Goal: Task Accomplishment & Management: Use online tool/utility

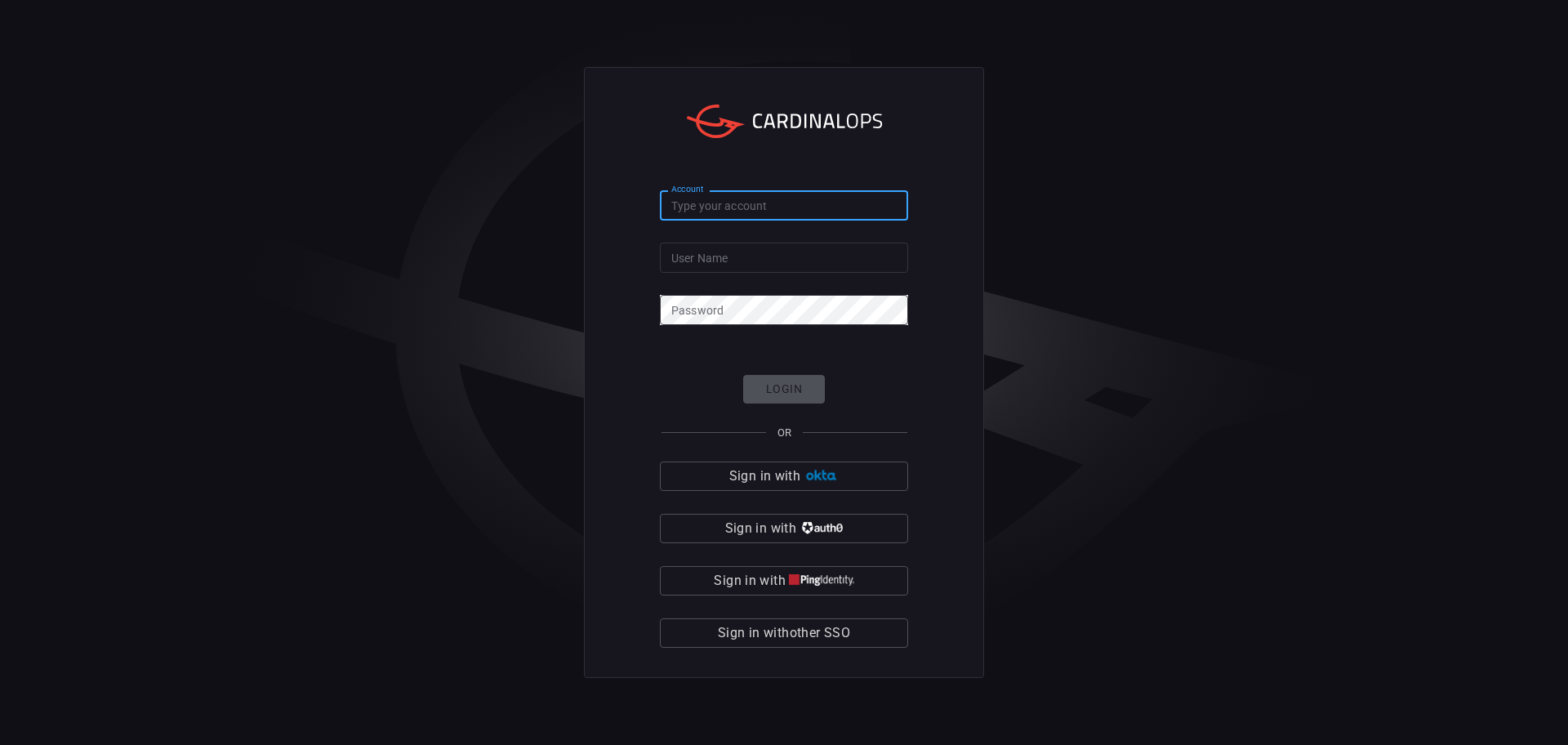
click at [685, 204] on input "Account" at bounding box center [784, 205] width 248 height 30
click at [715, 219] on input "salin" at bounding box center [784, 205] width 248 height 30
click at [426, 220] on div "Account salin Account User Name User Name Password Password Login OR Sign in wi…" at bounding box center [784, 372] width 1568 height 745
click at [746, 204] on input "salin" at bounding box center [784, 205] width 248 height 30
type input "[PERSON_NAME]"
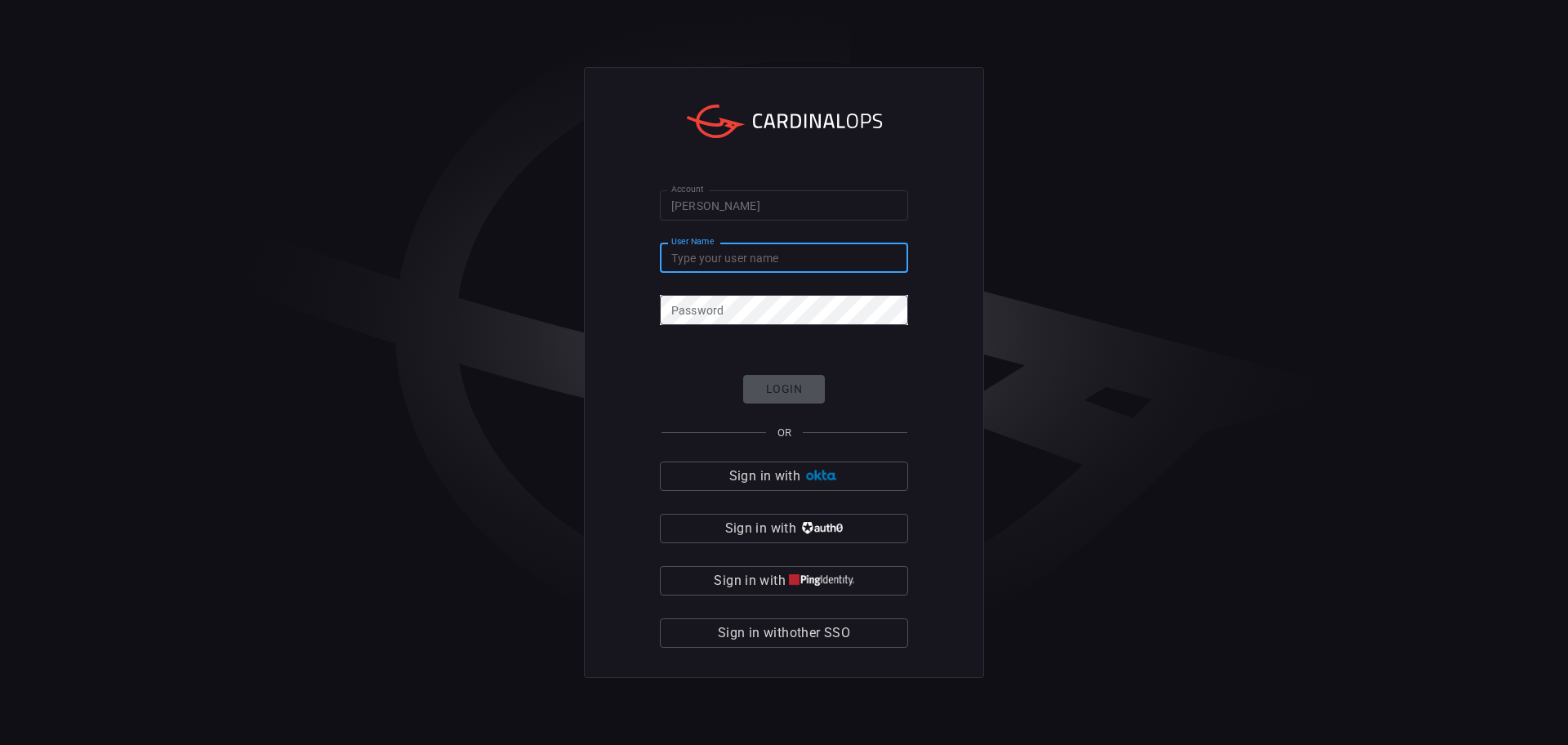
click at [722, 267] on input "User Name" at bounding box center [784, 258] width 248 height 30
click at [16, 211] on div "Account [PERSON_NAME] Account User Name User Name Password Password Login OR Si…" at bounding box center [784, 372] width 1568 height 745
drag, startPoint x: 92, startPoint y: 246, endPoint x: 144, endPoint y: 174, distance: 88.8
click at [92, 246] on div "Account [PERSON_NAME] Account User Name User Name Password Password Login OR Si…" at bounding box center [784, 372] width 1568 height 745
click at [80, 366] on div "Account [PERSON_NAME] Account User Name User Name Password Password Login OR Si…" at bounding box center [784, 372] width 1568 height 745
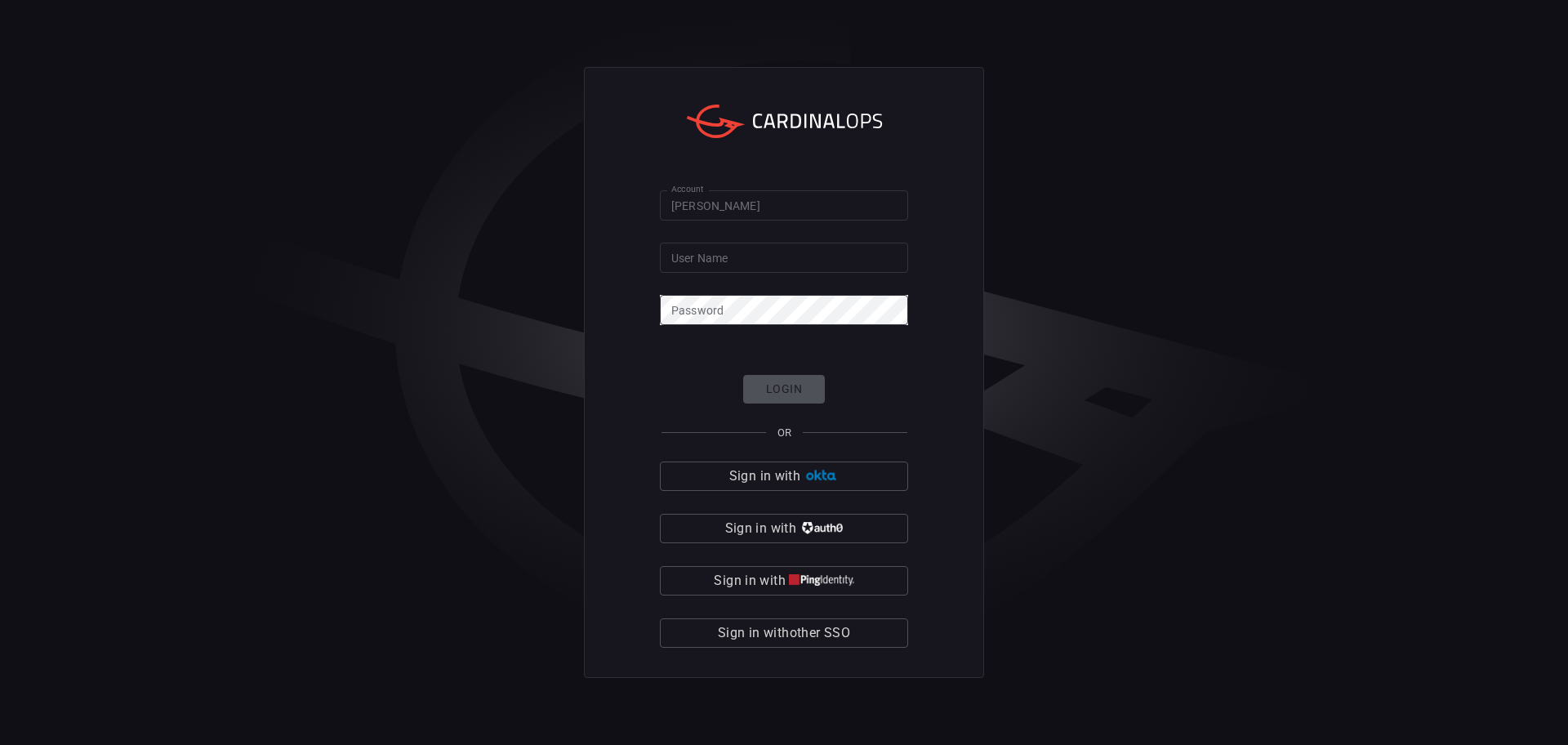
click at [723, 260] on input "User Name" at bounding box center [784, 258] width 248 height 30
paste input "[PERSON_NAME][EMAIL_ADDRESS][PERSON_NAME][DOMAIN_NAME]"
type input "[PERSON_NAME][EMAIL_ADDRESS][PERSON_NAME][DOMAIN_NAME]"
click at [159, 361] on div "Account [PERSON_NAME] Account User Name [PERSON_NAME][EMAIL_ADDRESS][PERSON_NAM…" at bounding box center [784, 372] width 1568 height 745
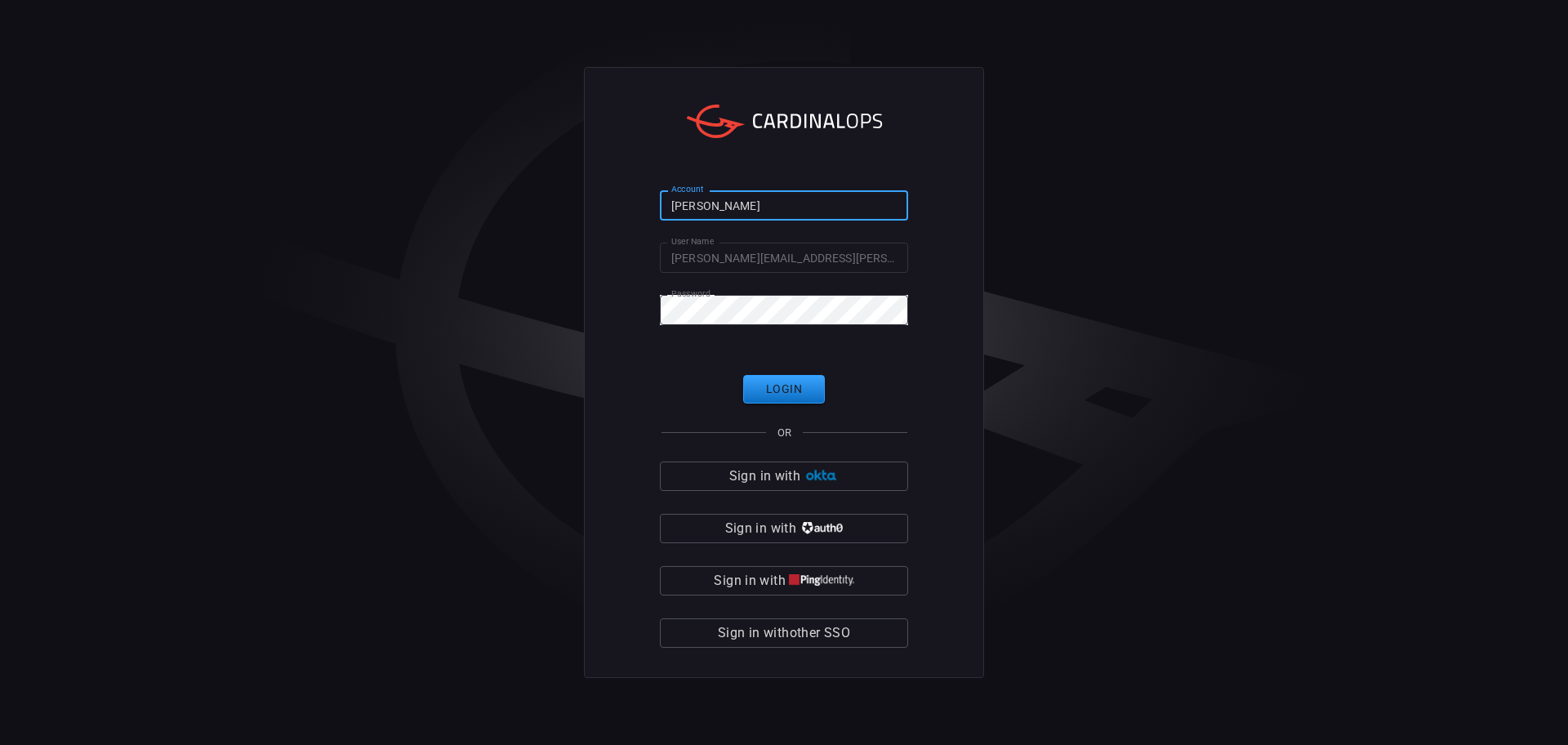
click at [735, 203] on input "[PERSON_NAME]" at bounding box center [784, 205] width 248 height 30
click at [795, 384] on button "Login" at bounding box center [784, 389] width 82 height 29
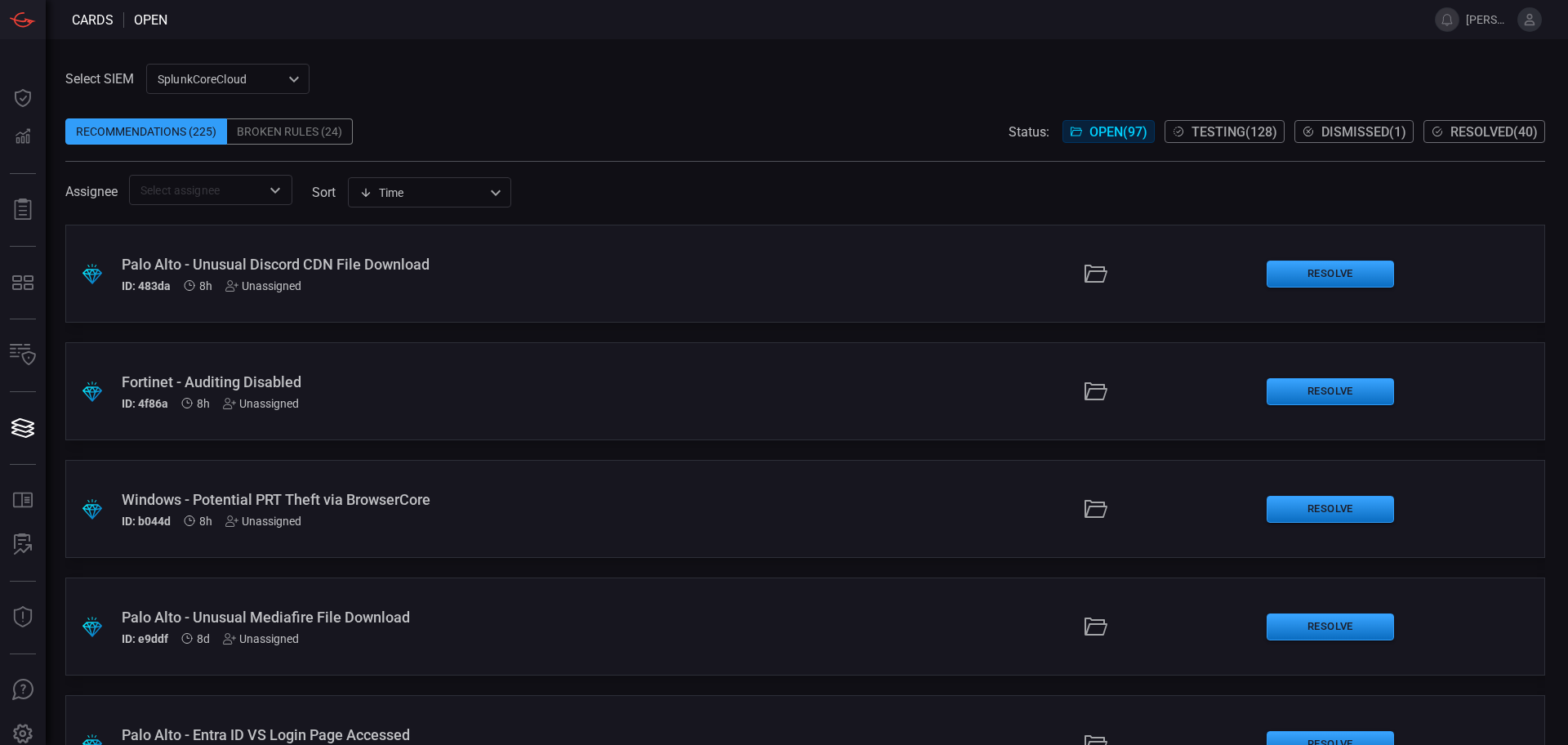
click at [404, 264] on div "Palo Alto - Unusual Discord CDN File Download" at bounding box center [381, 264] width 519 height 17
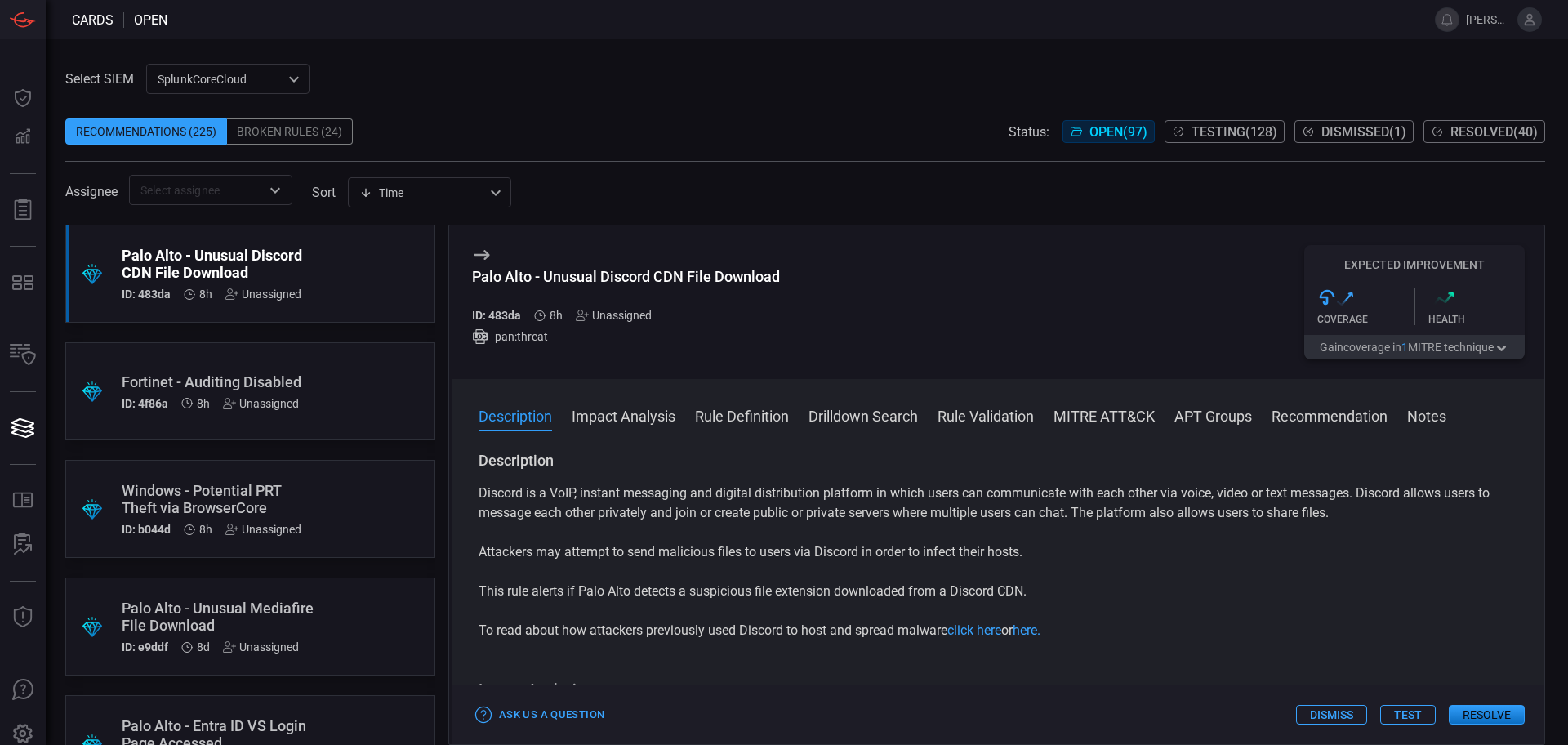
click at [651, 274] on div "Palo Alto - Unusual Discord CDN File Download" at bounding box center [626, 276] width 308 height 17
copy div "Palo Alto - Unusual Discord CDN File Download"
click at [336, 358] on div ".suggested_cards_icon{fill:url(#suggested_cards_icon);} Fortinet - Auditing Dis…" at bounding box center [250, 391] width 370 height 98
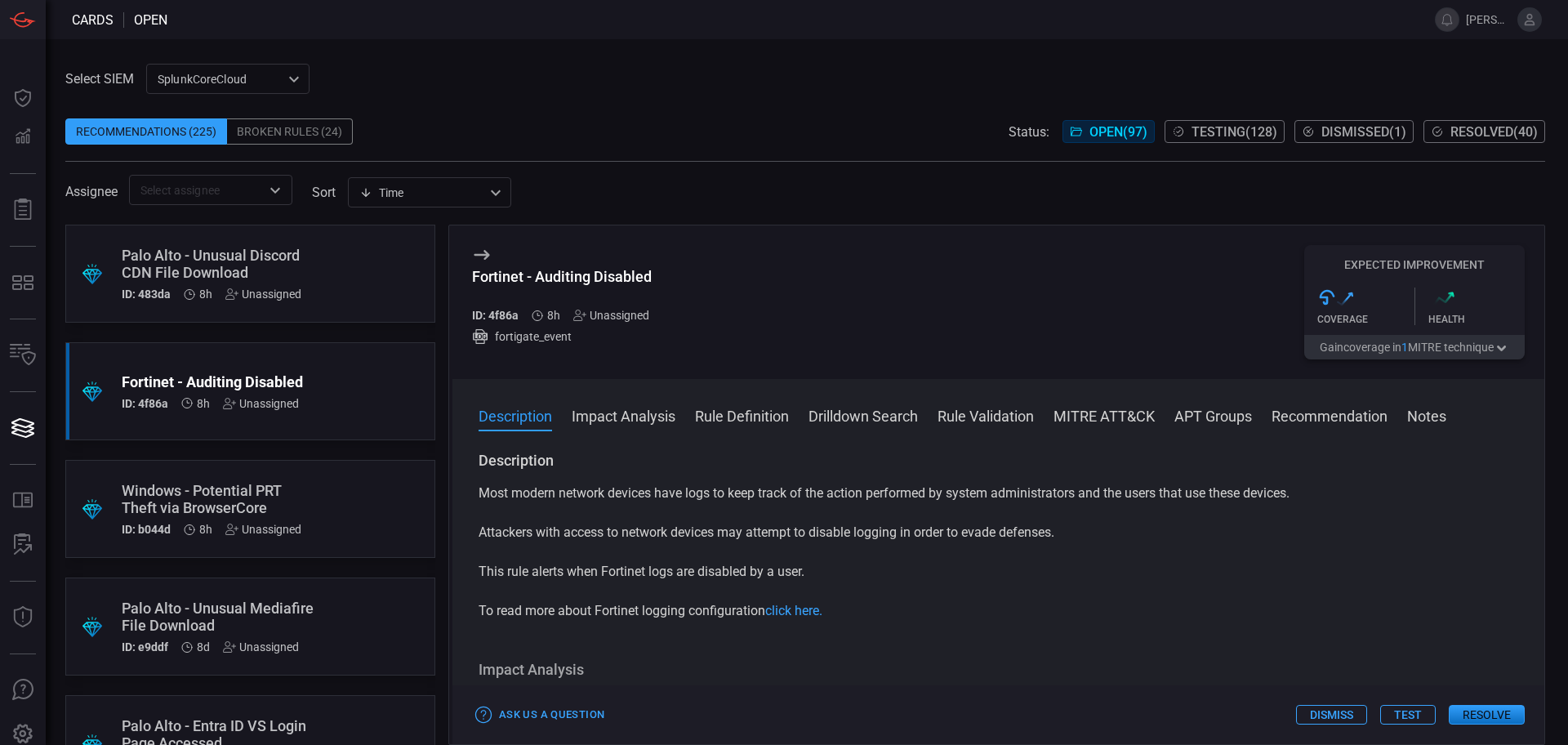
click at [610, 280] on div "Fortinet - Auditing Disabled" at bounding box center [567, 276] width 190 height 17
copy div "Fortinet - Auditing Disabled"
click at [378, 481] on div ".suggested_cards_icon{fill:url(#suggested_cards_icon);} Windows - Potential PRT…" at bounding box center [250, 508] width 370 height 98
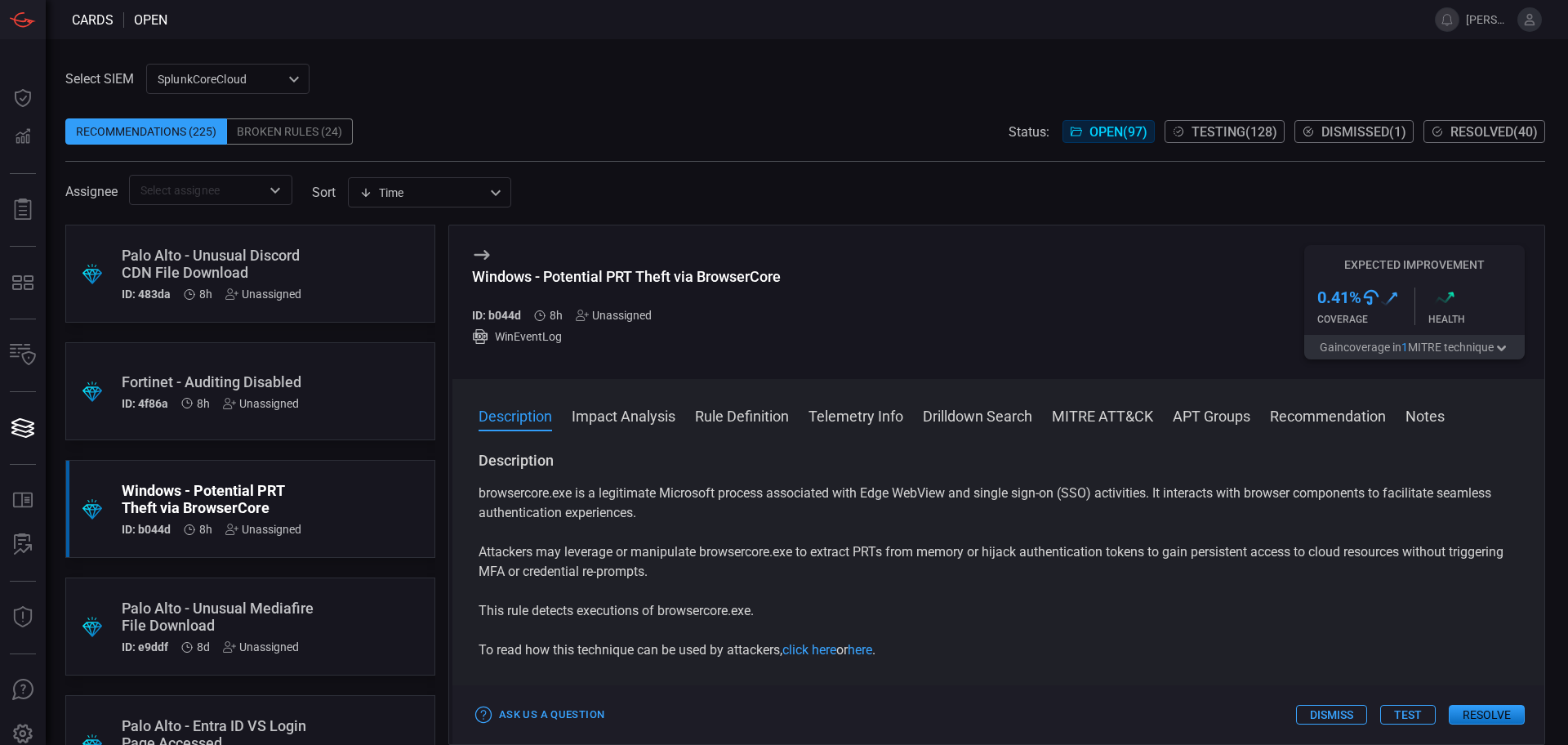
click at [642, 272] on div "Windows - Potential PRT Theft via BrowserCore" at bounding box center [626, 276] width 309 height 17
copy div "Windows - Potential PRT Theft via BrowserCore"
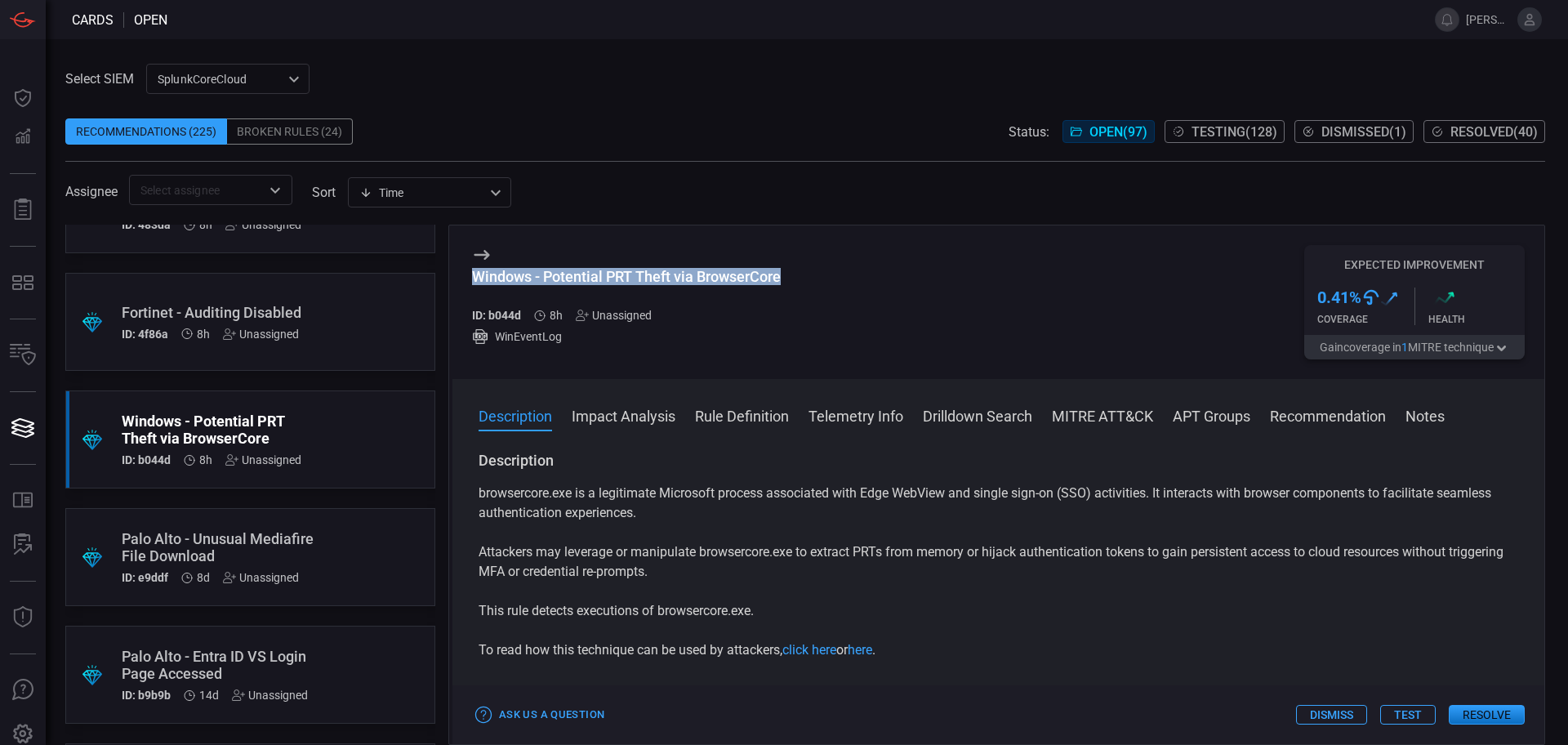
scroll to position [102, 0]
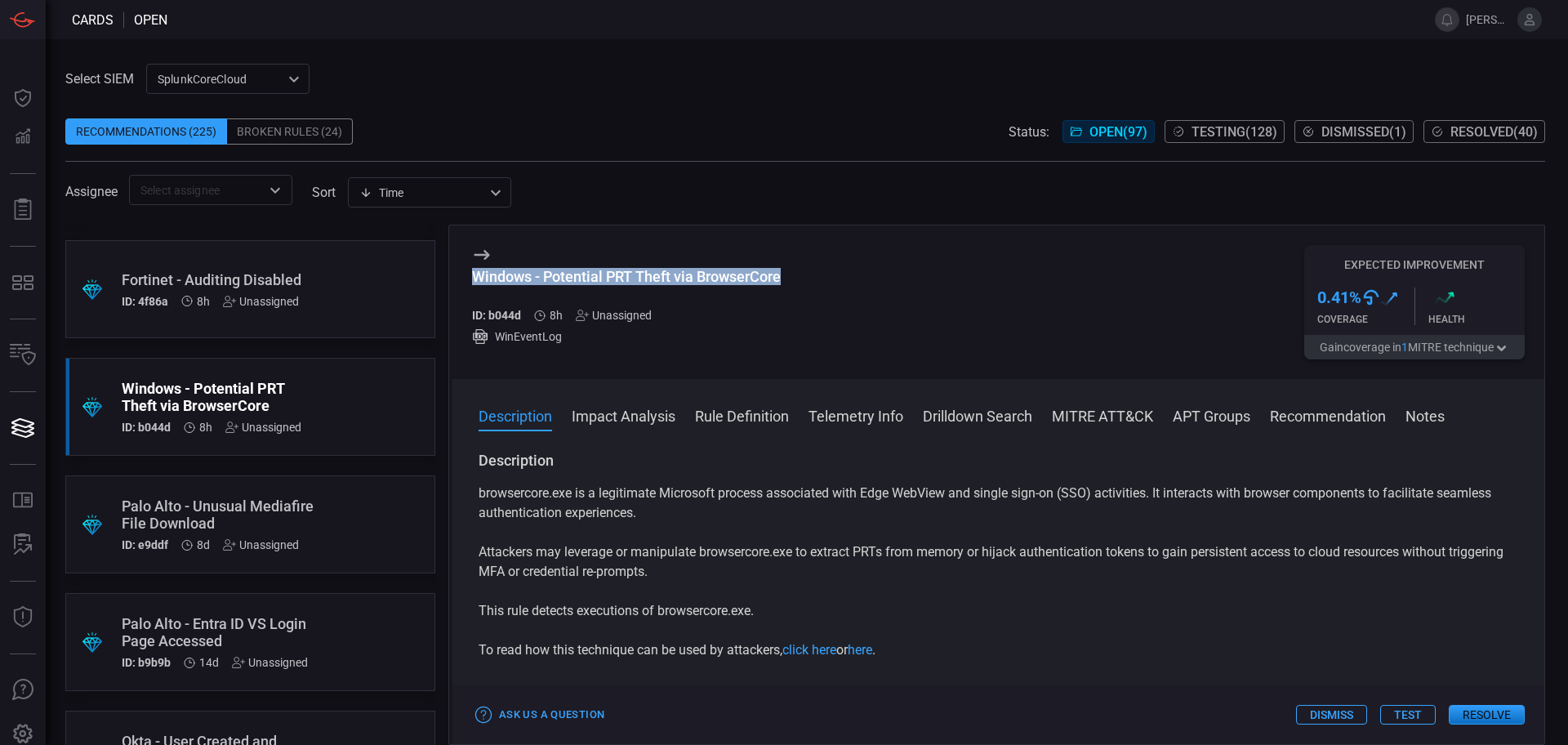
click at [1227, 133] on span "Testing ( 128 )" at bounding box center [1235, 131] width 85 height 16
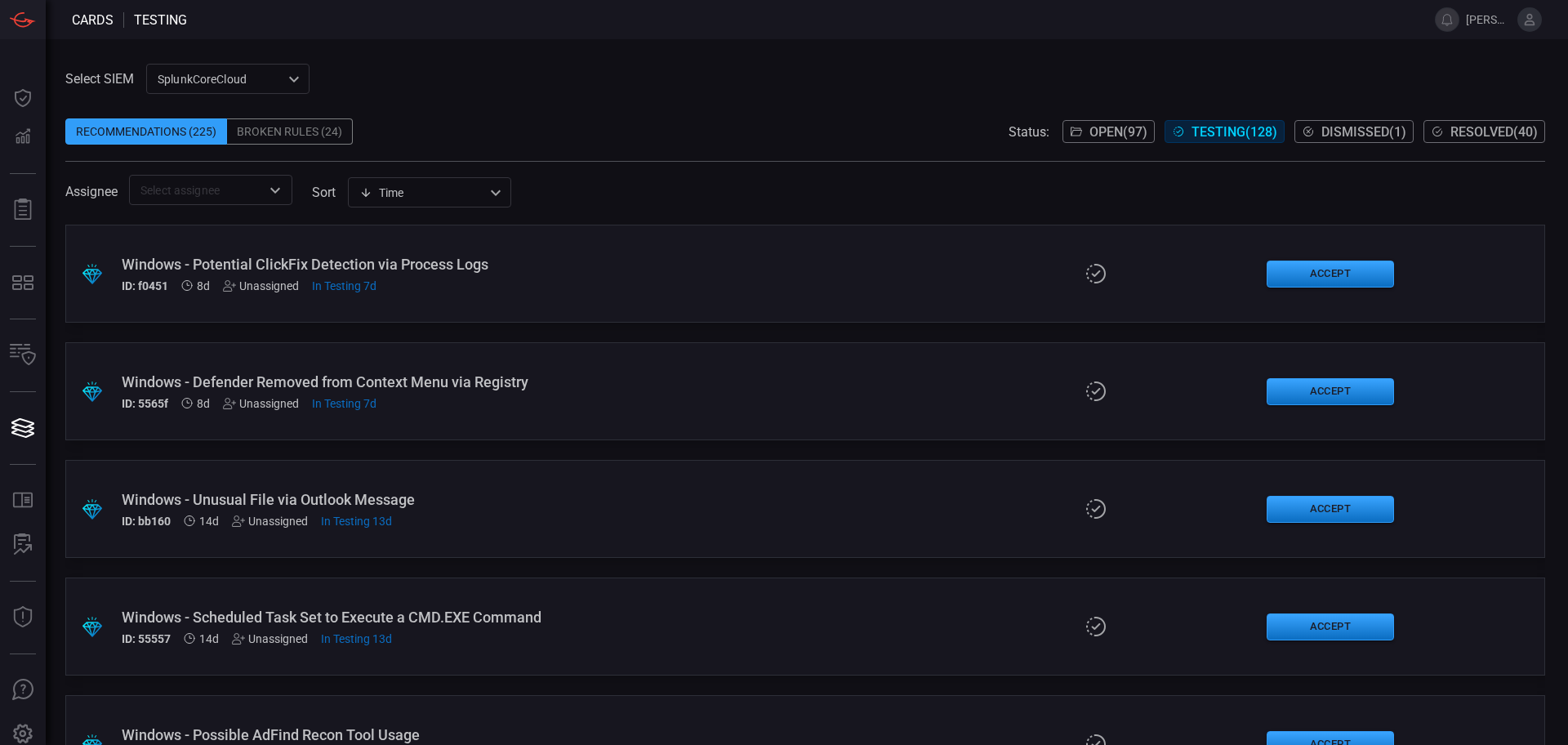
click at [1350, 138] on span "Dismissed ( 1 )" at bounding box center [1364, 131] width 85 height 16
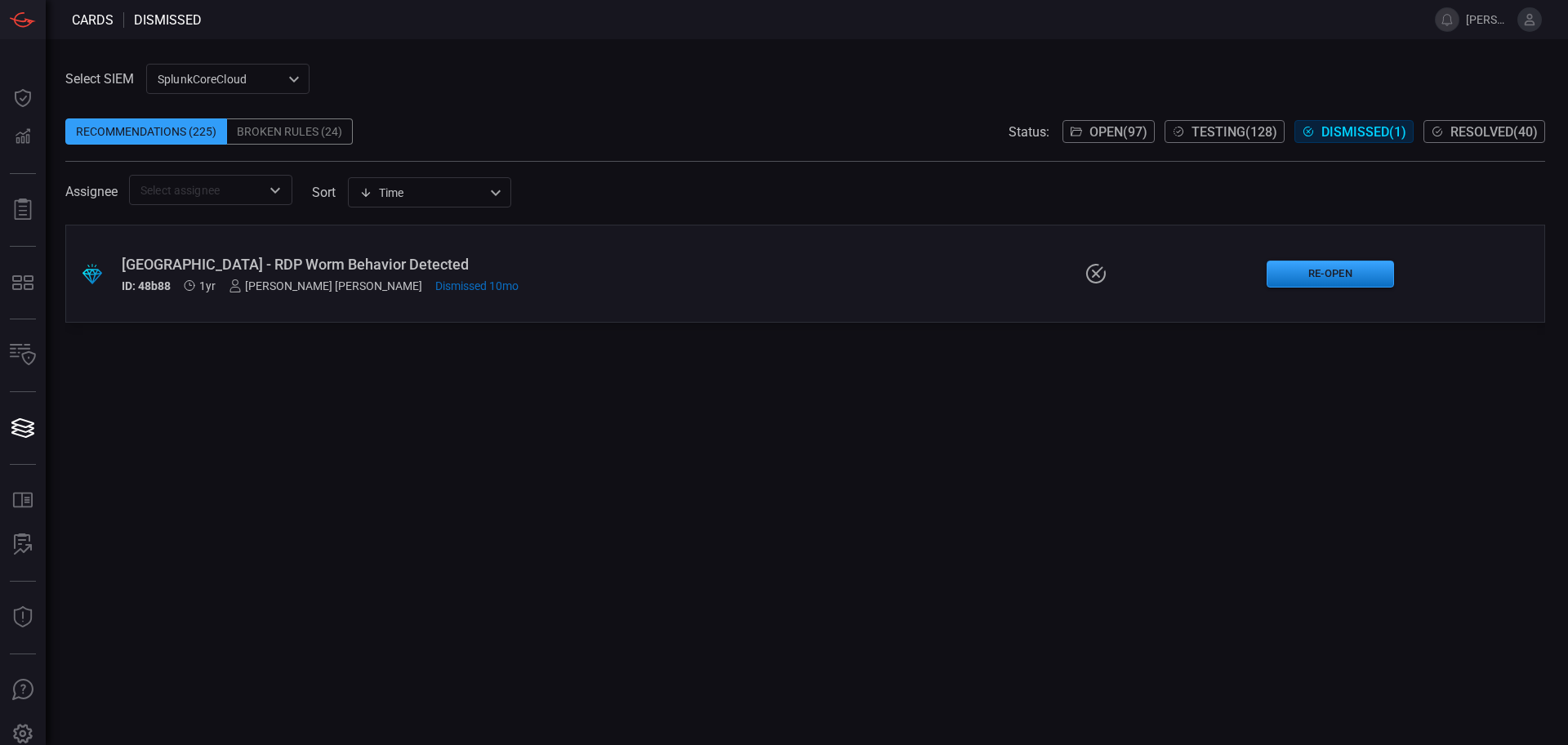
click at [1441, 140] on button "Resolved ( 40 )" at bounding box center [1484, 131] width 121 height 23
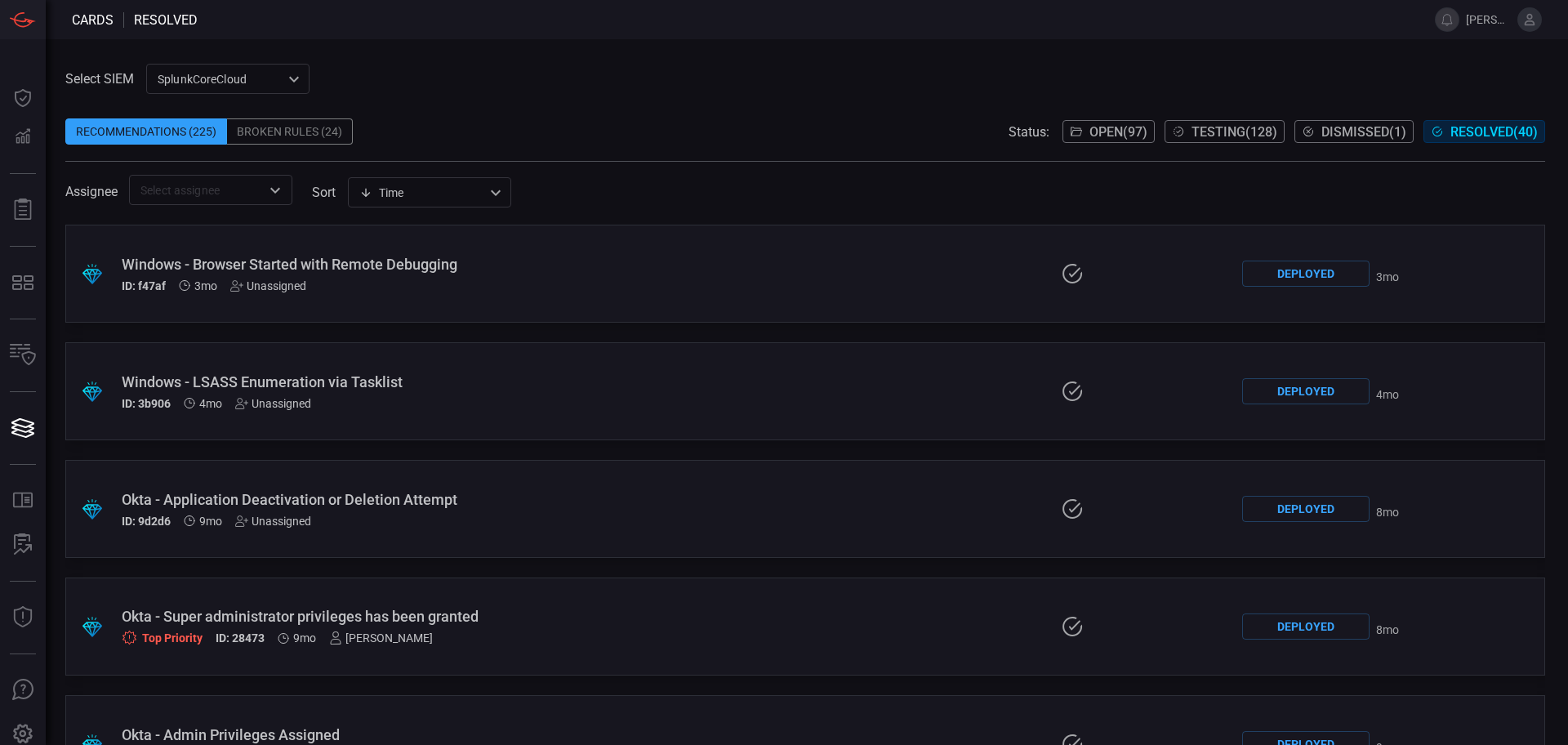
click at [657, 131] on div "Recommendations (225) Broken Rules (24) Status: Open ( 97 ) Testing ( 128 ) Dis…" at bounding box center [805, 131] width 1480 height 26
click at [1348, 139] on span "Dismissed ( 1 )" at bounding box center [1364, 131] width 85 height 16
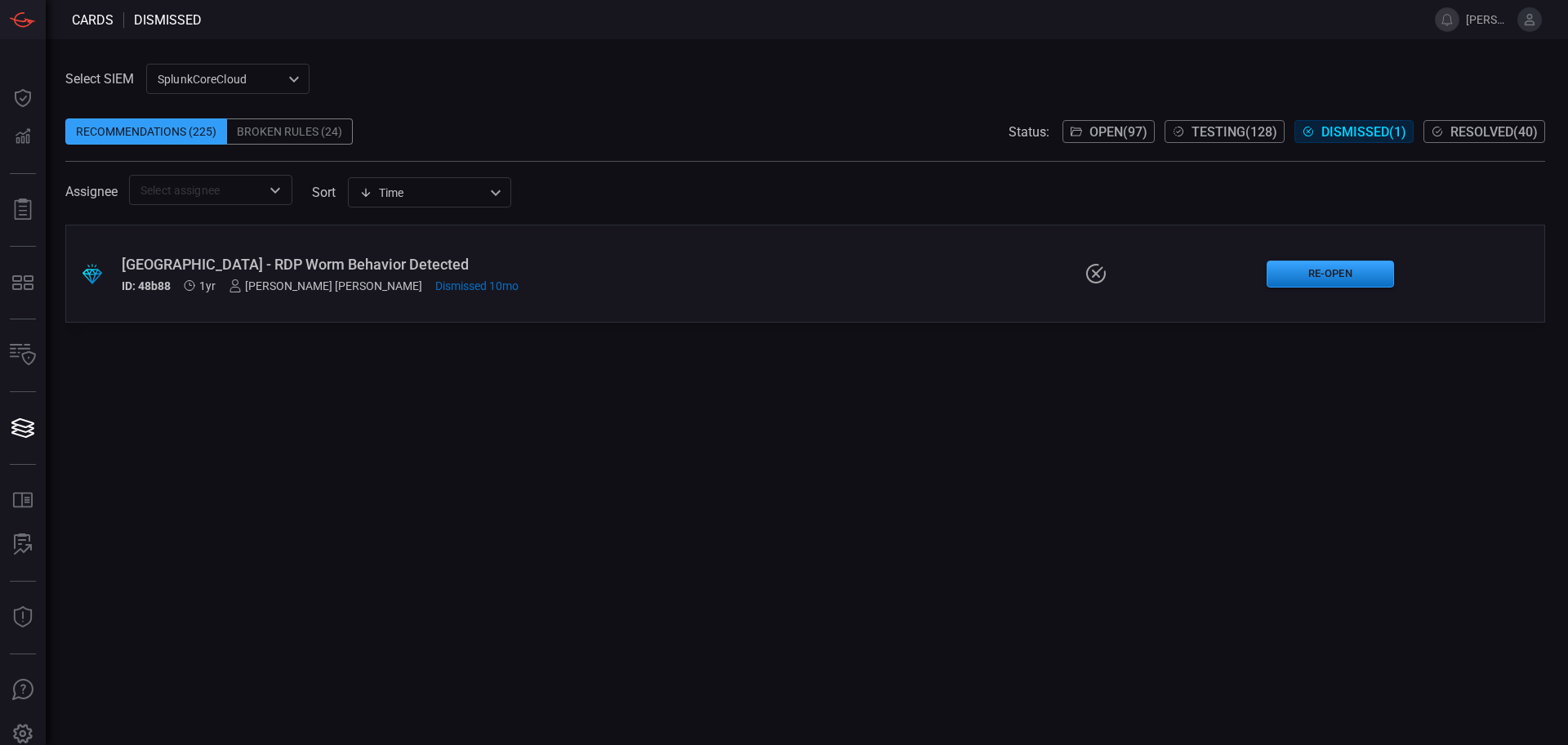
click at [1510, 134] on span "Resolved ( 40 )" at bounding box center [1494, 131] width 87 height 16
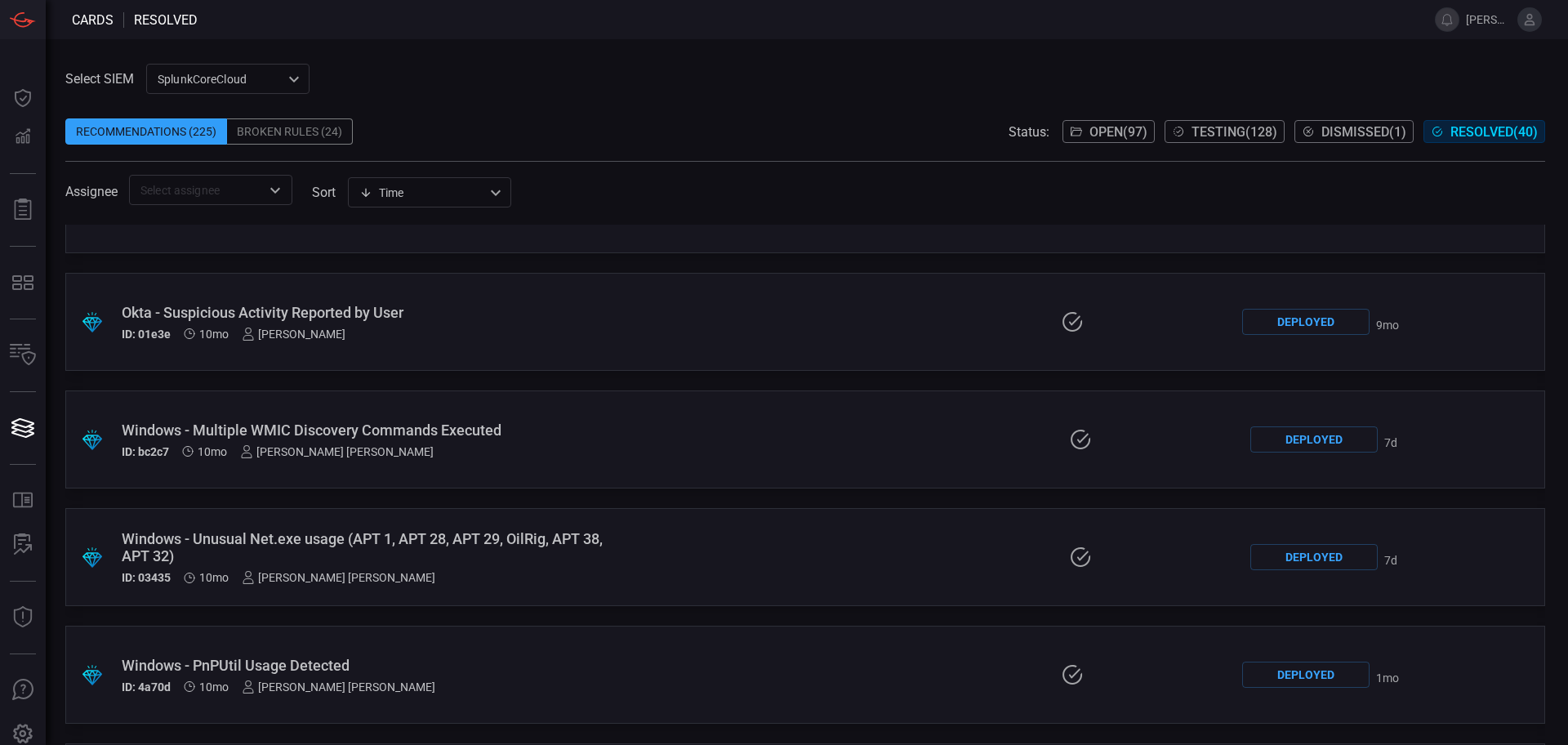
scroll to position [1839, 0]
click at [453, 436] on div "Windows - Multiple WMIC Discovery Commands Executed ID: bc2c7 10mo [PERSON_NAME…" at bounding box center [376, 435] width 509 height 37
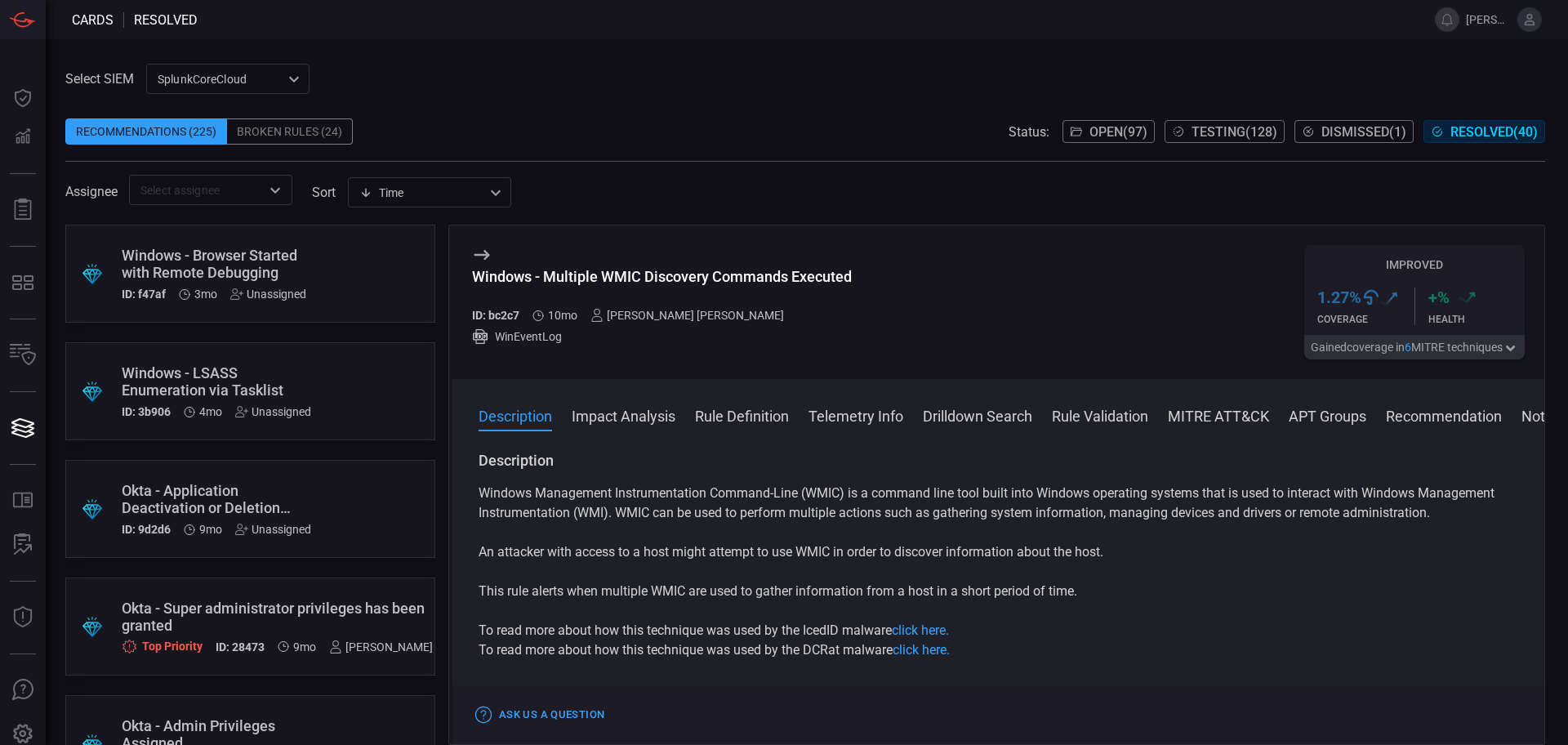
click at [233, 248] on div "Windows - Browser Started with Remote Debugging" at bounding box center [219, 264] width 195 height 34
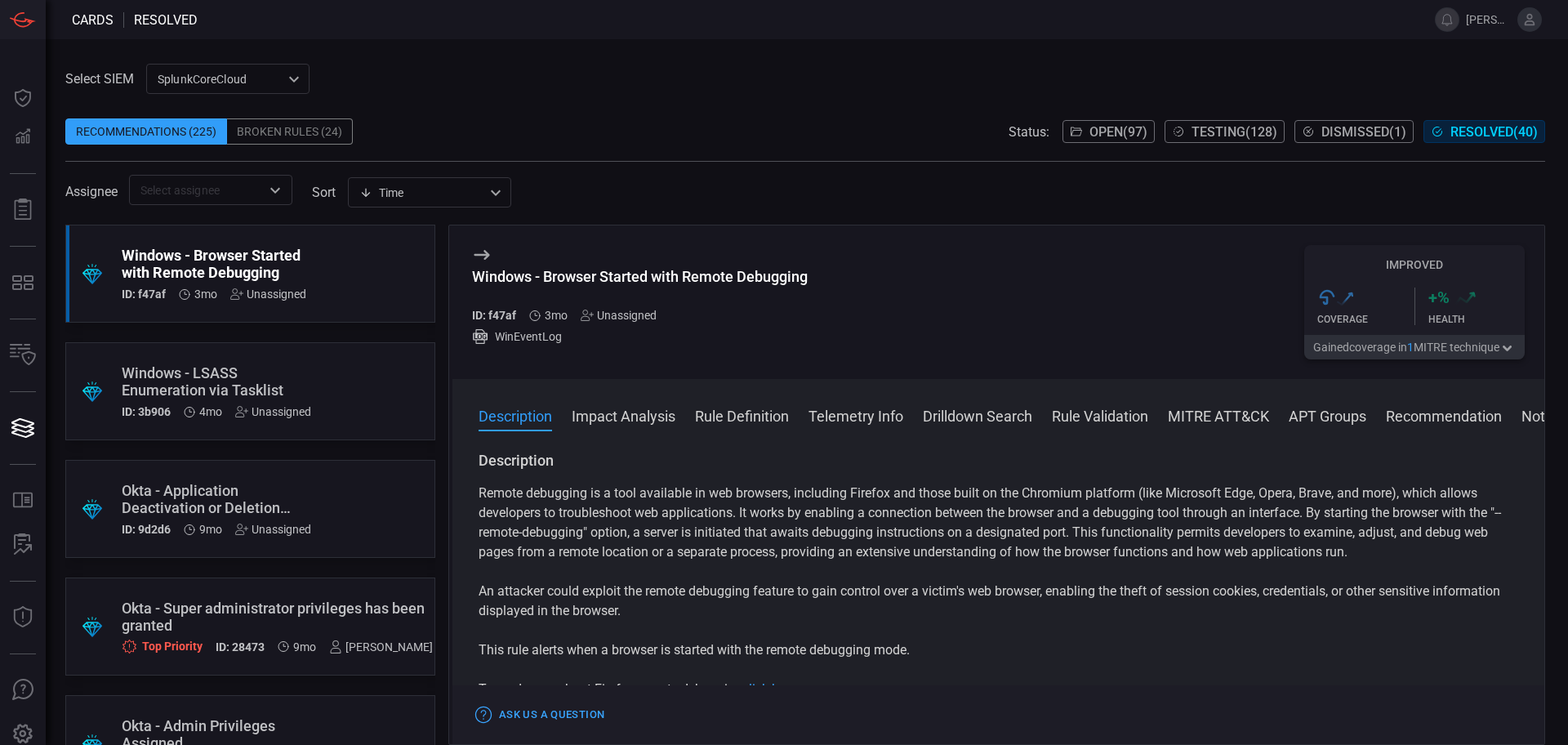
click at [564, 279] on div "Windows - Browser Started with Remote Debugging" at bounding box center [640, 276] width 336 height 17
copy div "Windows - Browser Started with Remote Debugging"
click at [713, 270] on div "Windows - Browser Started with Remote Debugging" at bounding box center [640, 276] width 336 height 17
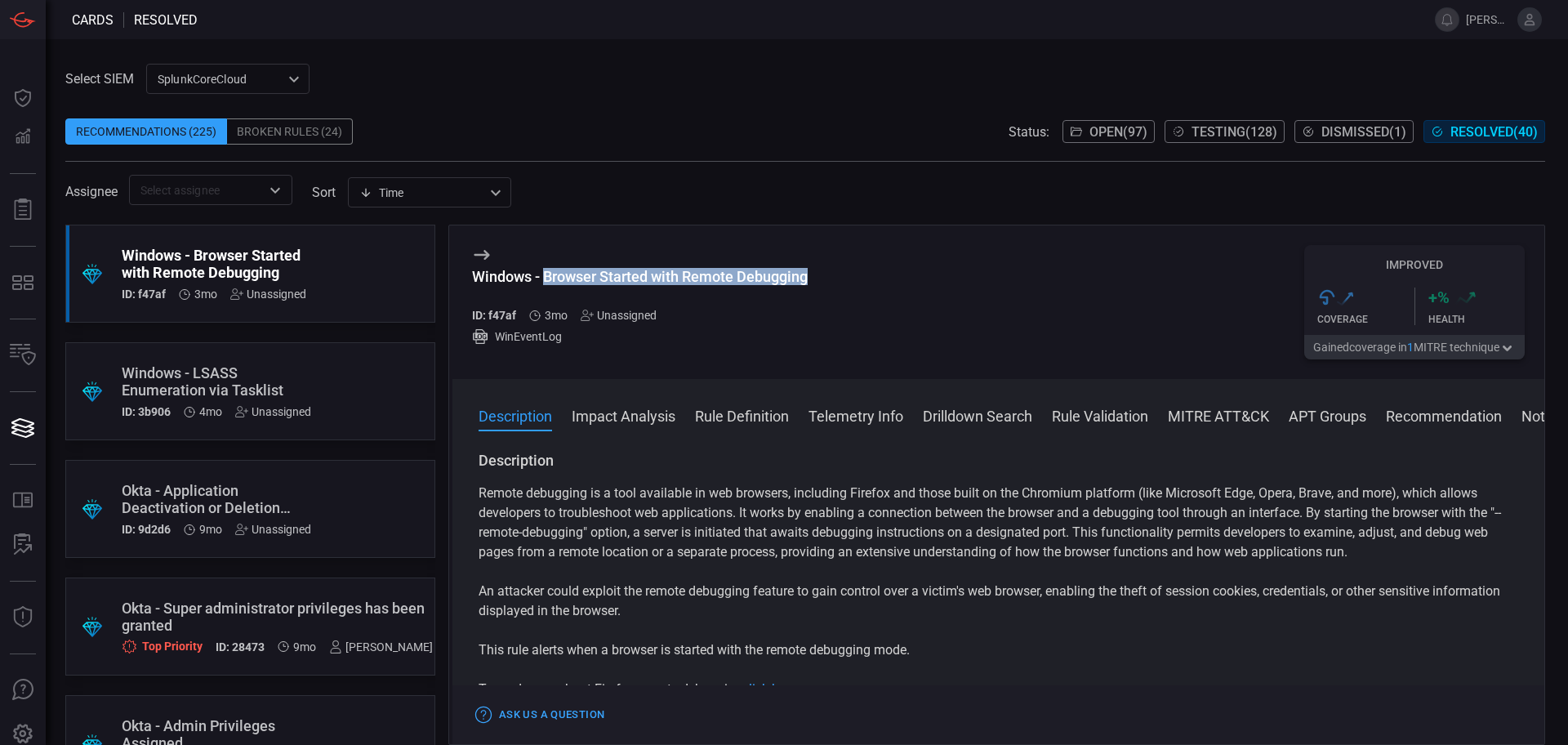
drag, startPoint x: 809, startPoint y: 273, endPoint x: 548, endPoint y: 278, distance: 261.0
click at [548, 278] on div "Windows - Browser Started with Remote Debugging" at bounding box center [640, 276] width 336 height 17
copy div "Browser Started with Remote Debugging"
click at [316, 361] on div ".suggested_cards_icon{fill:url(#suggested_cards_icon);} Windows - LSASS Enumera…" at bounding box center [250, 391] width 370 height 98
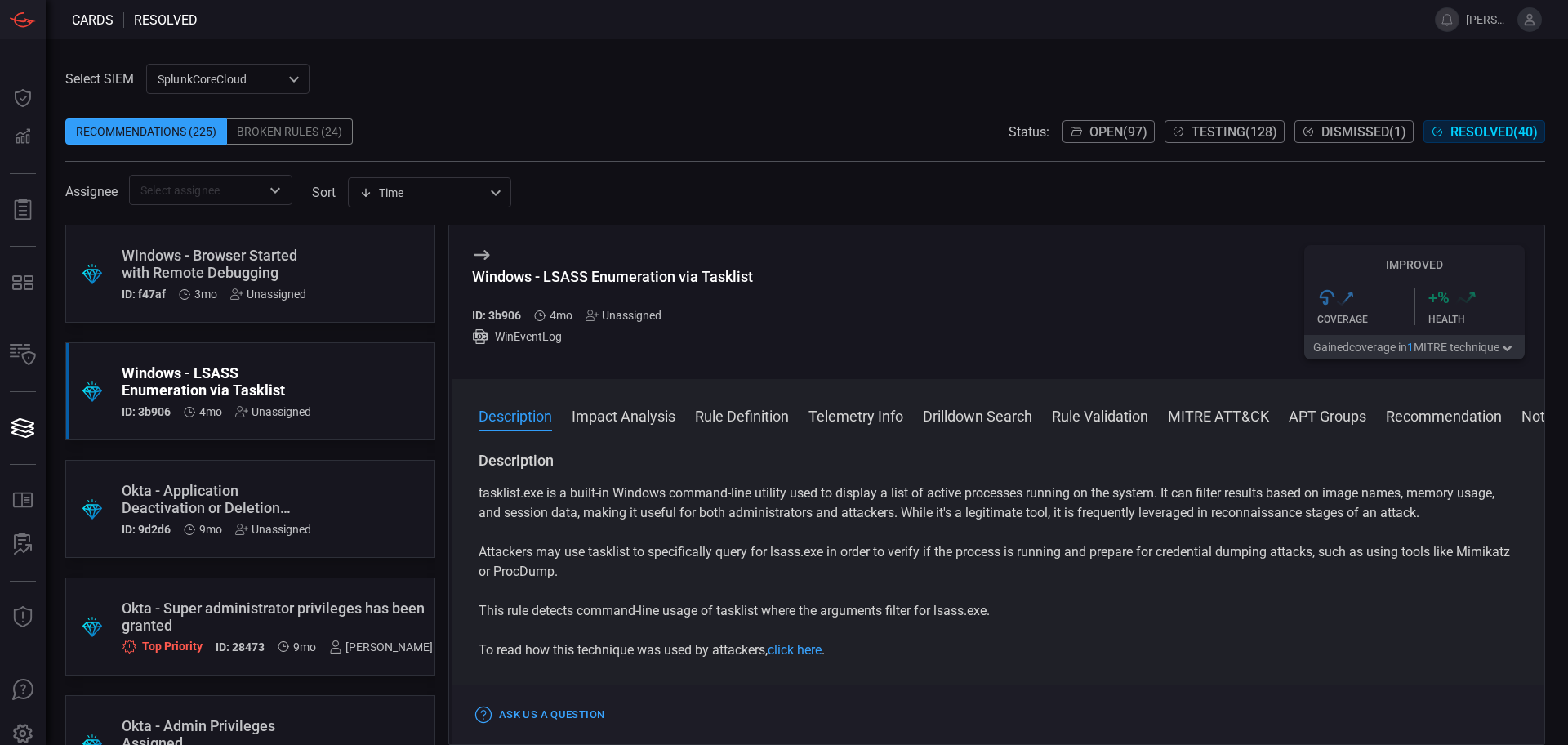
click at [630, 274] on div "Windows - LSASS Enumeration via Tasklist" at bounding box center [612, 276] width 281 height 17
click at [714, 269] on div "Windows - LSASS Enumeration via Tasklist" at bounding box center [612, 276] width 281 height 17
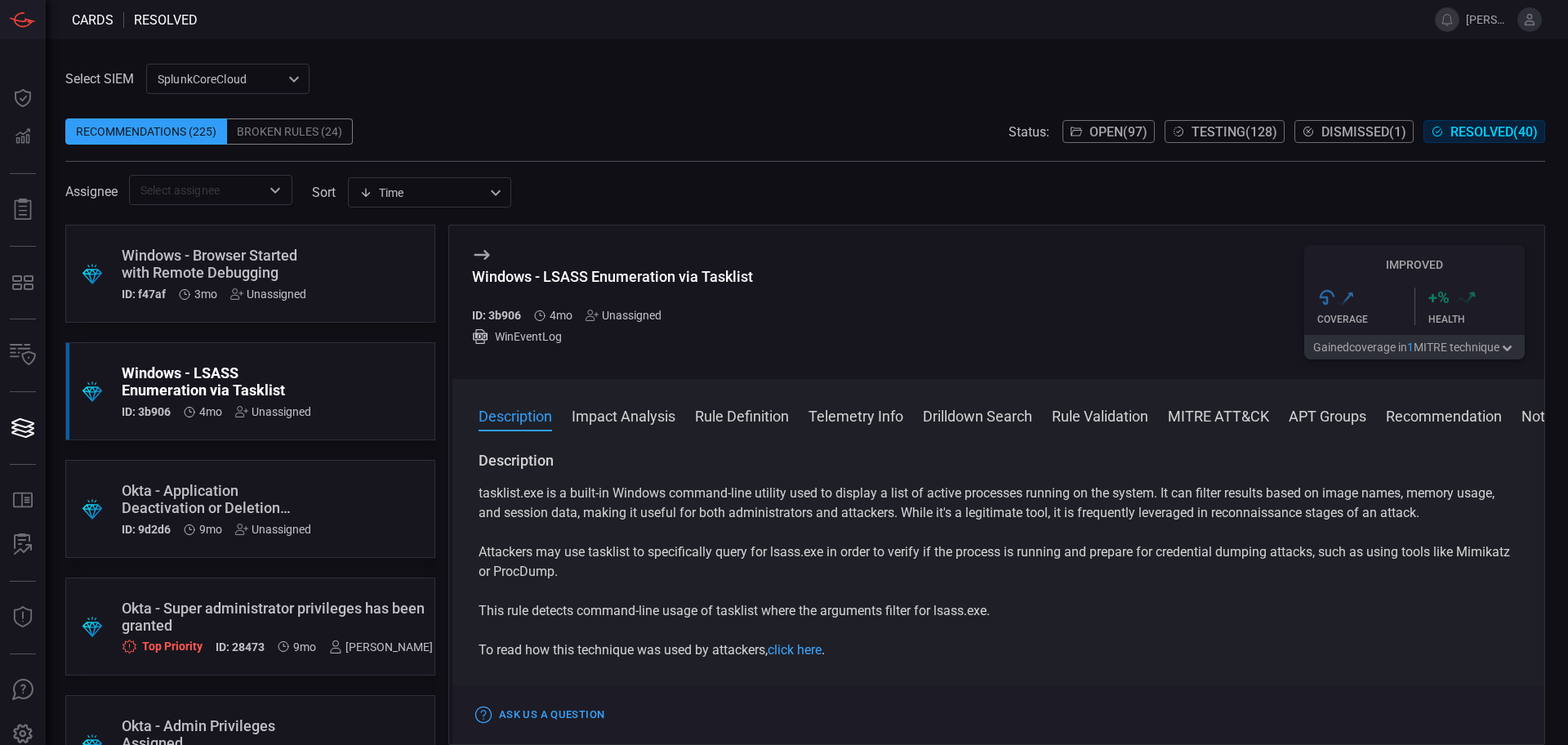
click at [732, 280] on div "Windows - LSASS Enumeration via Tasklist" at bounding box center [612, 276] width 281 height 17
click at [746, 278] on div "Windows - LSASS Enumeration via Tasklist" at bounding box center [612, 276] width 281 height 17
drag, startPoint x: 753, startPoint y: 278, endPoint x: 545, endPoint y: 273, distance: 208.1
click at [545, 273] on div "Windows - LSASS Enumeration via Tasklist ID: 3b906 4mo Unassigned WinEventLog I…" at bounding box center [998, 302] width 1092 height 154
copy div "LSASS Enumeration via Tasklist"
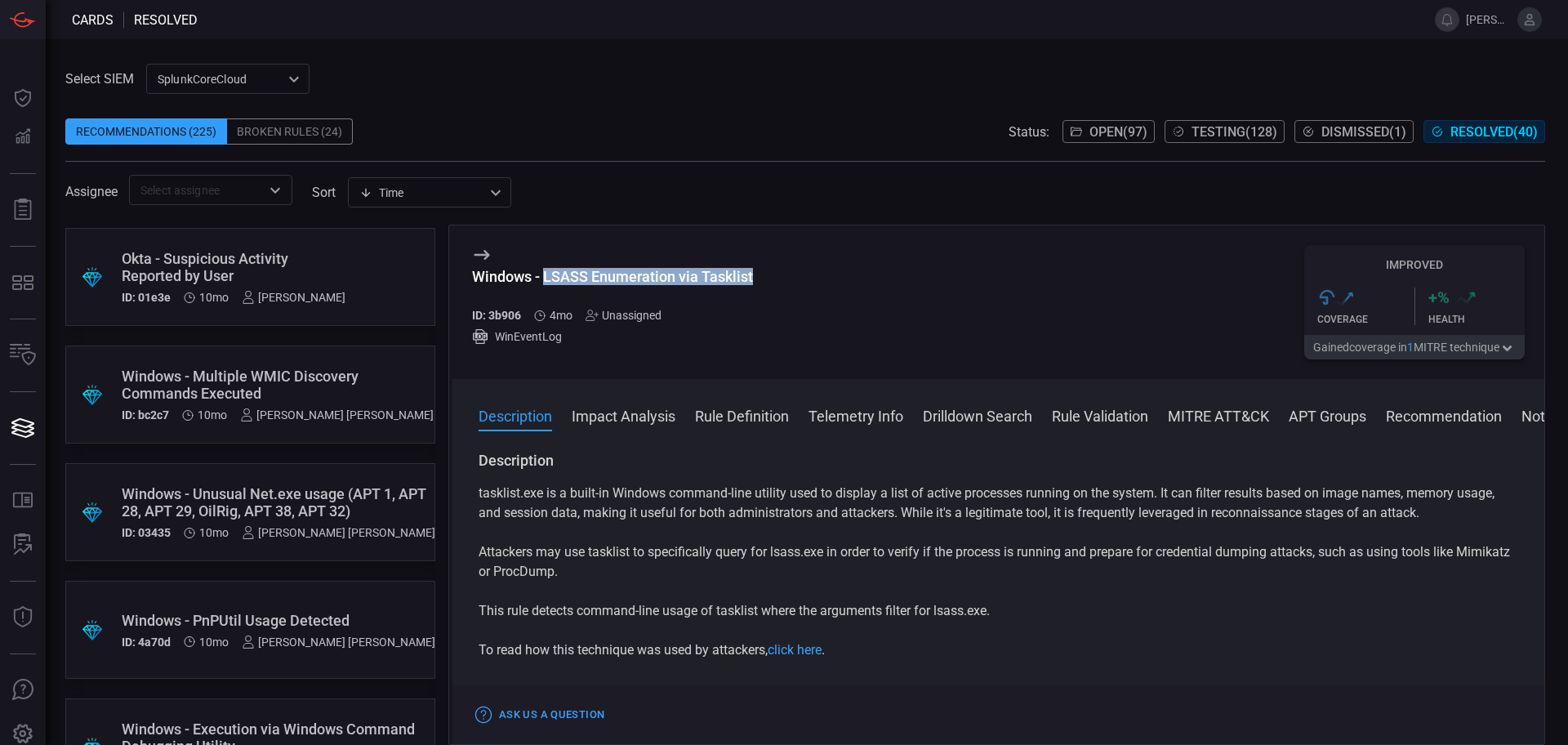
scroll to position [1941, 0]
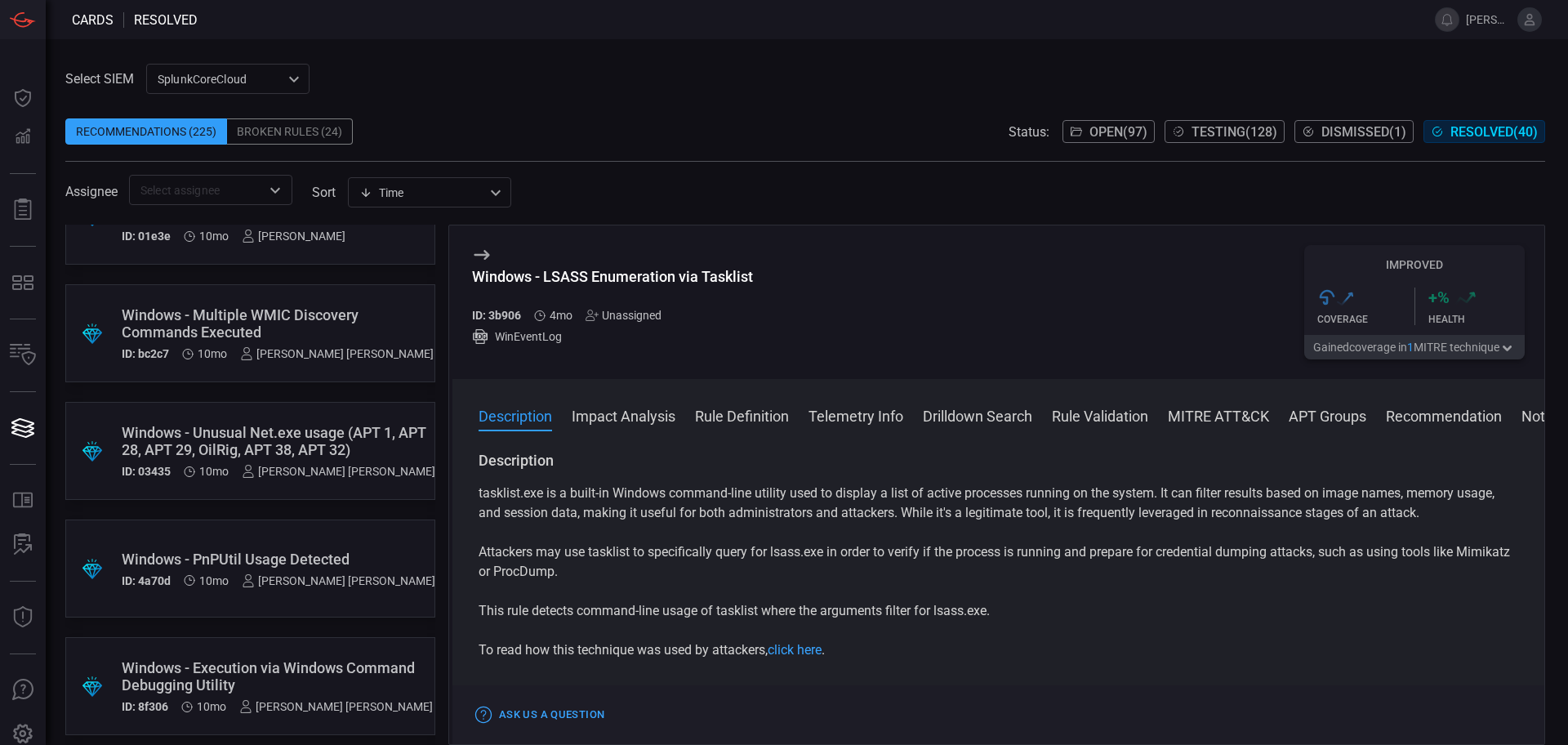
click at [284, 297] on div ".suggested_cards_icon{fill:url(#suggested_cards_icon);} Windows - Multiple WMIC…" at bounding box center [250, 333] width 370 height 98
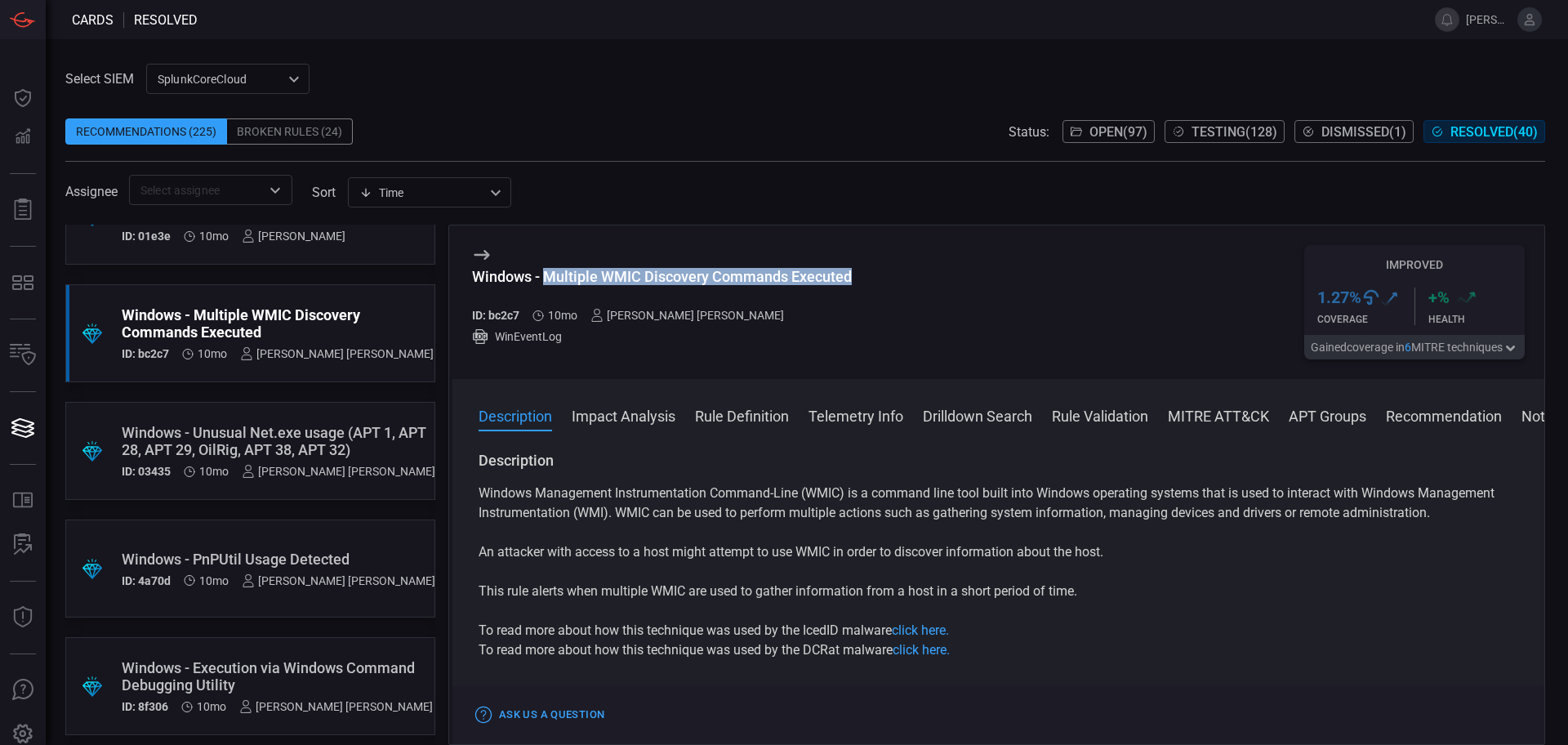
drag, startPoint x: 855, startPoint y: 278, endPoint x: 549, endPoint y: 274, distance: 306.0
click at [549, 274] on div "Windows - Multiple WMIC Discovery Commands Executed ID: bc2c7 10mo [PERSON_NAME…" at bounding box center [998, 302] width 1092 height 154
copy div "Multiple WMIC Discovery Commands Executed"
click at [260, 416] on div ".suggested_cards_icon{fill:url(#suggested_cards_icon);} Windows - Unusual Net.e…" at bounding box center [250, 451] width 370 height 98
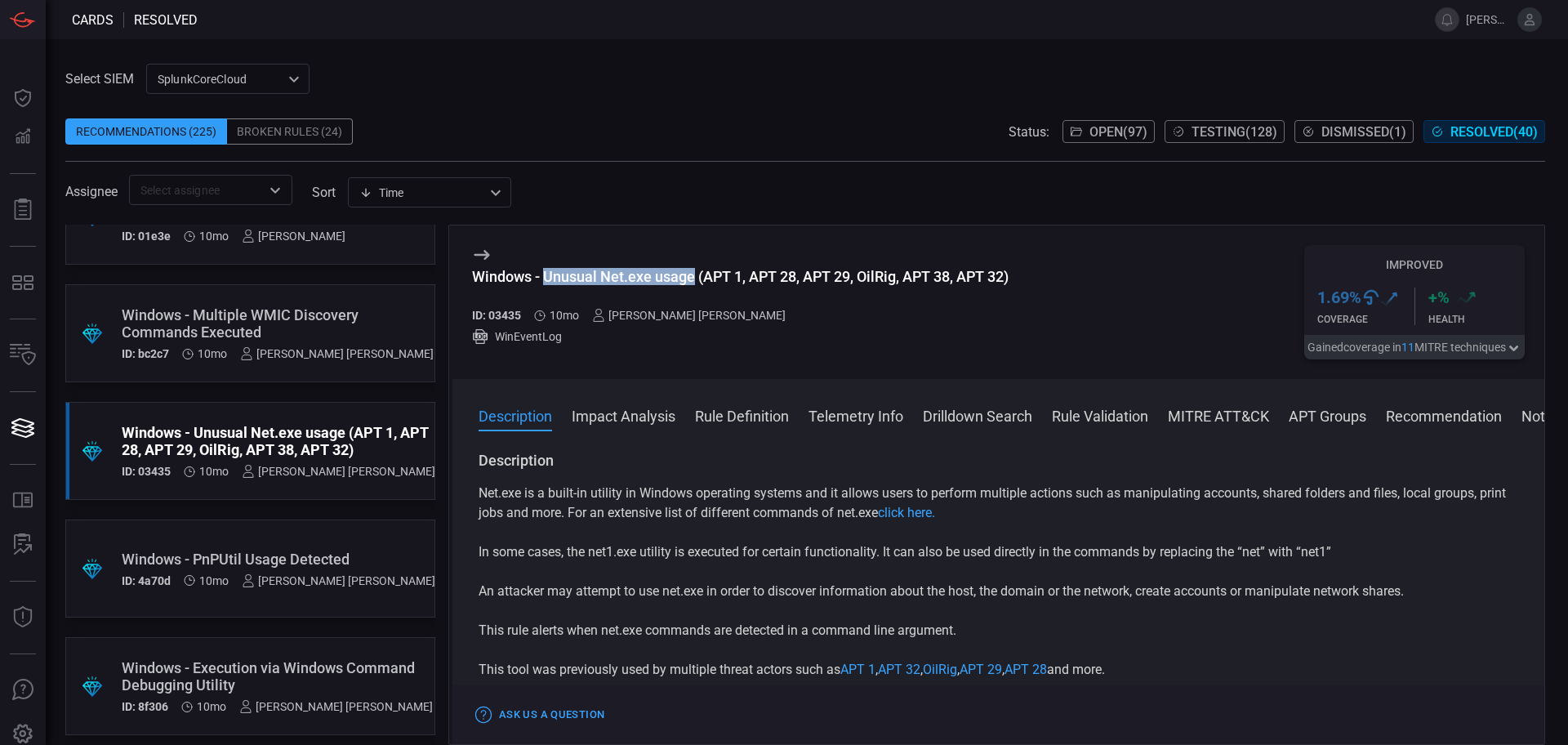
drag, startPoint x: 695, startPoint y: 274, endPoint x: 548, endPoint y: 269, distance: 147.1
click at [548, 269] on div "Windows - Unusual Net.exe usage (APT 1, APT 28, APT 29, OilRig, APT 38, APT 32)" at bounding box center [740, 276] width 537 height 17
copy div "Unusual Net.exe usage"
click at [617, 276] on div "Windows - Unusual Net.exe usage (APT 1, APT 28, APT 29, OilRig, APT 38, APT 32)" at bounding box center [740, 276] width 537 height 17
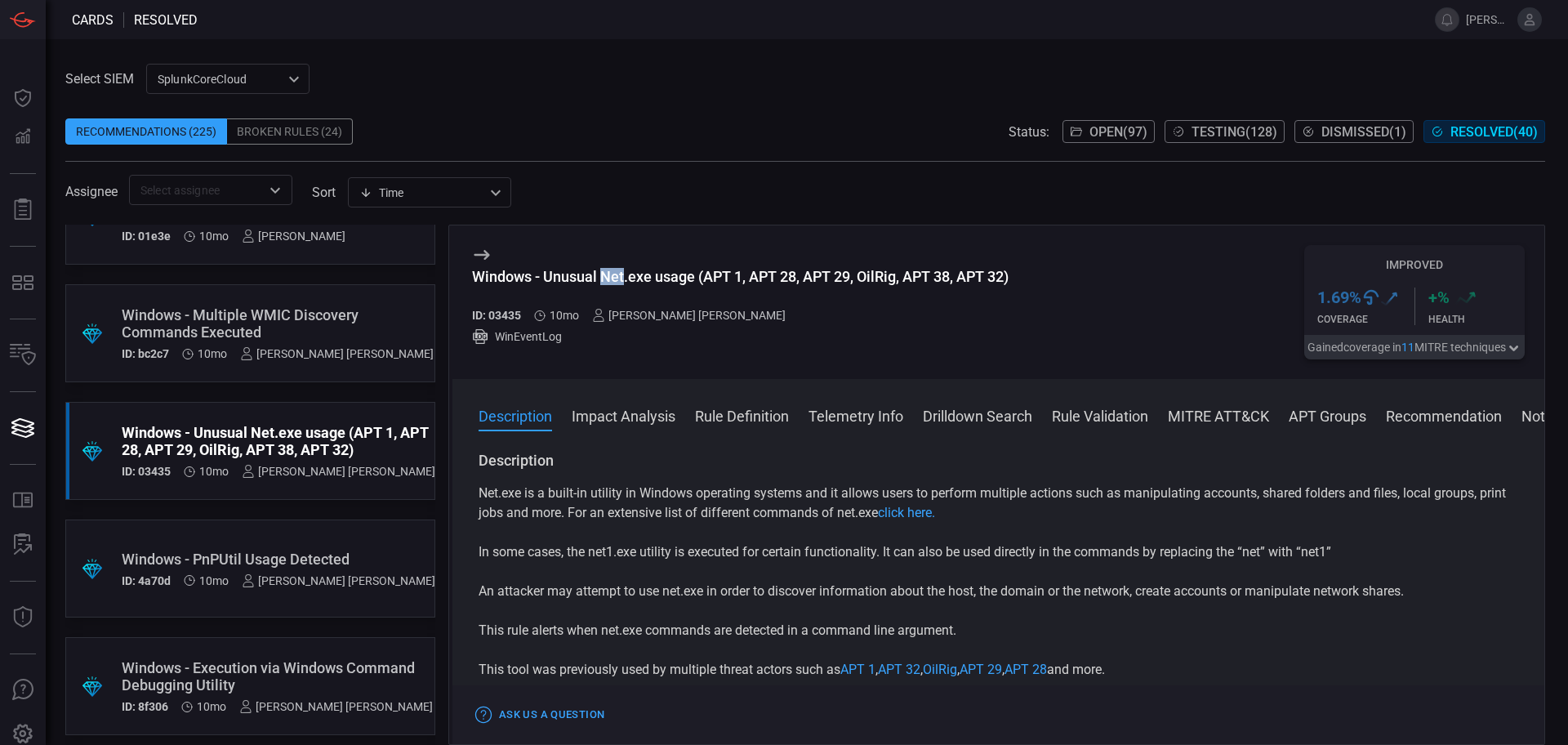
click at [617, 276] on div "Windows - Unusual Net.exe usage (APT 1, APT 28, APT 29, OilRig, APT 38, APT 32)" at bounding box center [740, 276] width 537 height 17
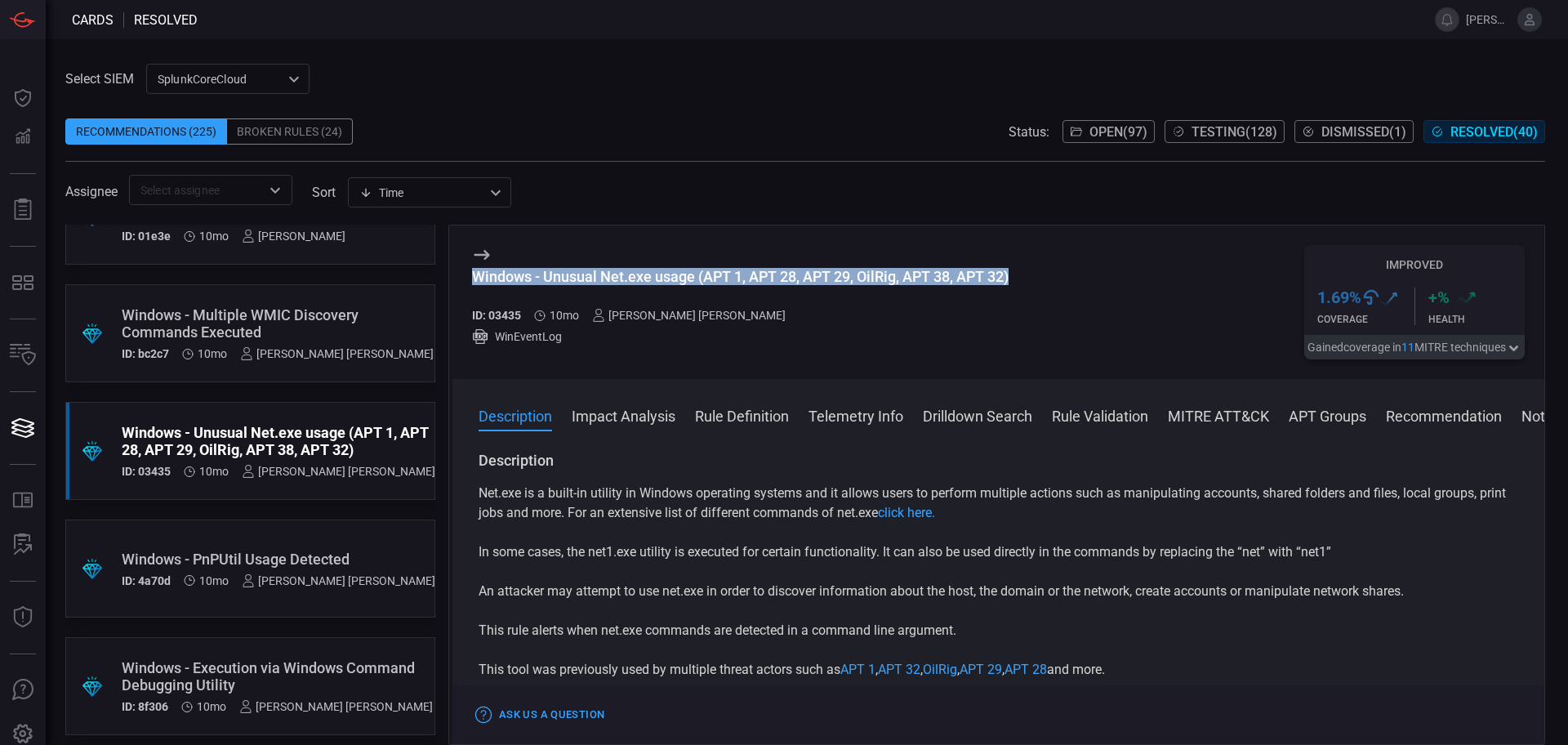
click at [617, 276] on div "Windows - Unusual Net.exe usage (APT 1, APT 28, APT 29, OilRig, APT 38, APT 32)" at bounding box center [740, 276] width 537 height 17
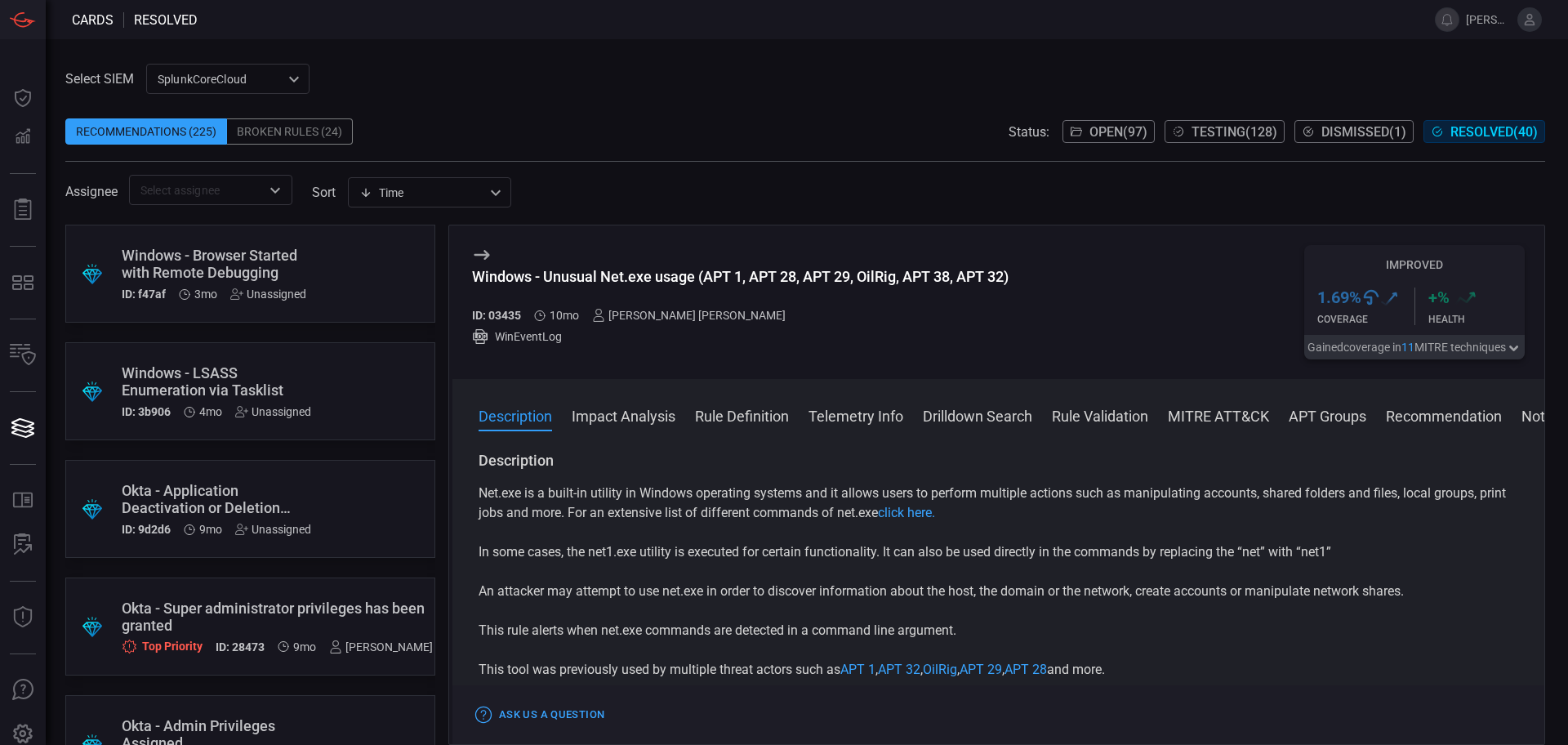
click at [225, 258] on div "Windows - Browser Started with Remote Debugging" at bounding box center [219, 264] width 195 height 34
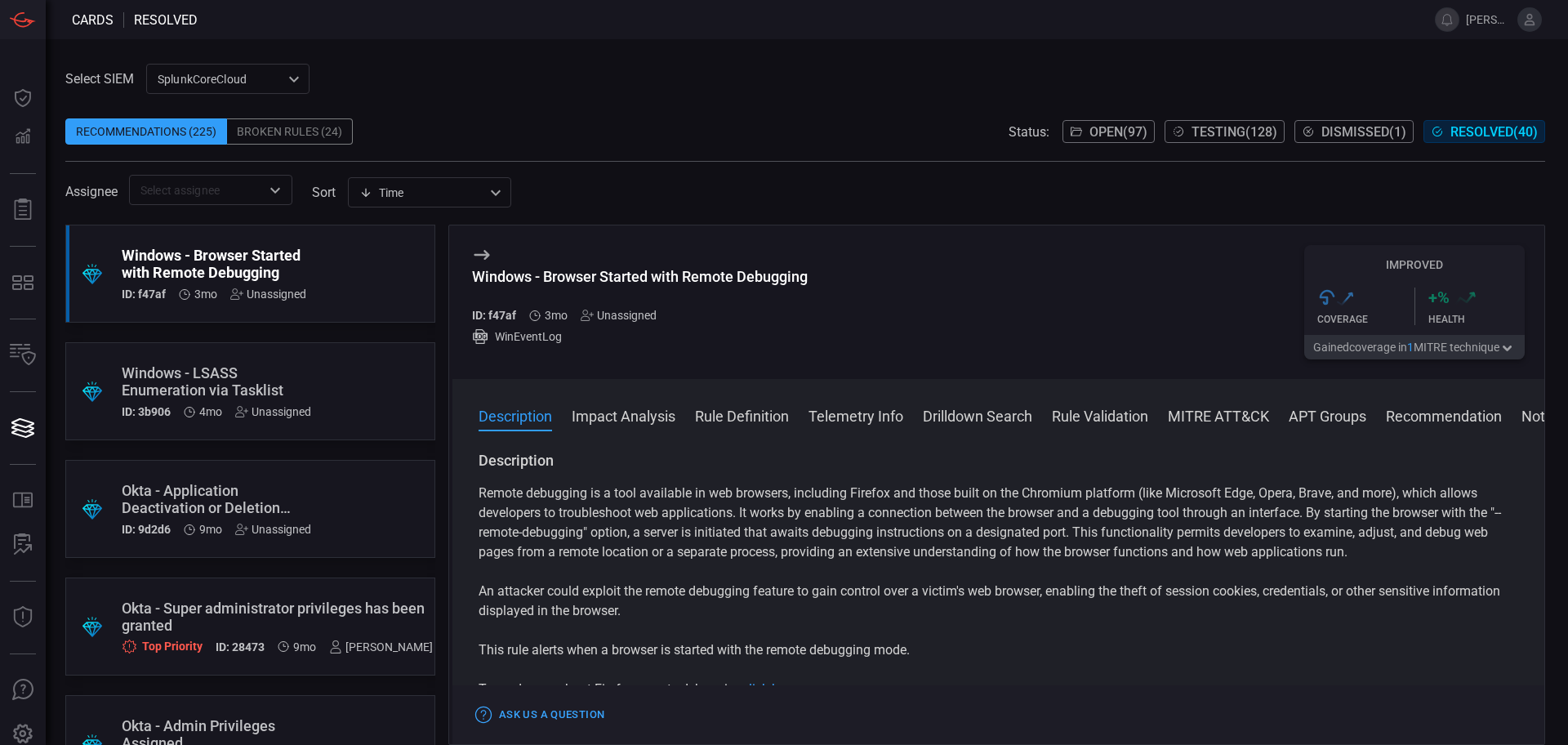
click at [603, 274] on div "Windows - Browser Started with Remote Debugging" at bounding box center [640, 276] width 336 height 17
copy div "Windows - Browser Started with Remote Debugging"
click at [325, 365] on div ".suggested_cards_icon{fill:url(#suggested_cards_icon);} Windows - LSASS Enumera…" at bounding box center [250, 391] width 370 height 98
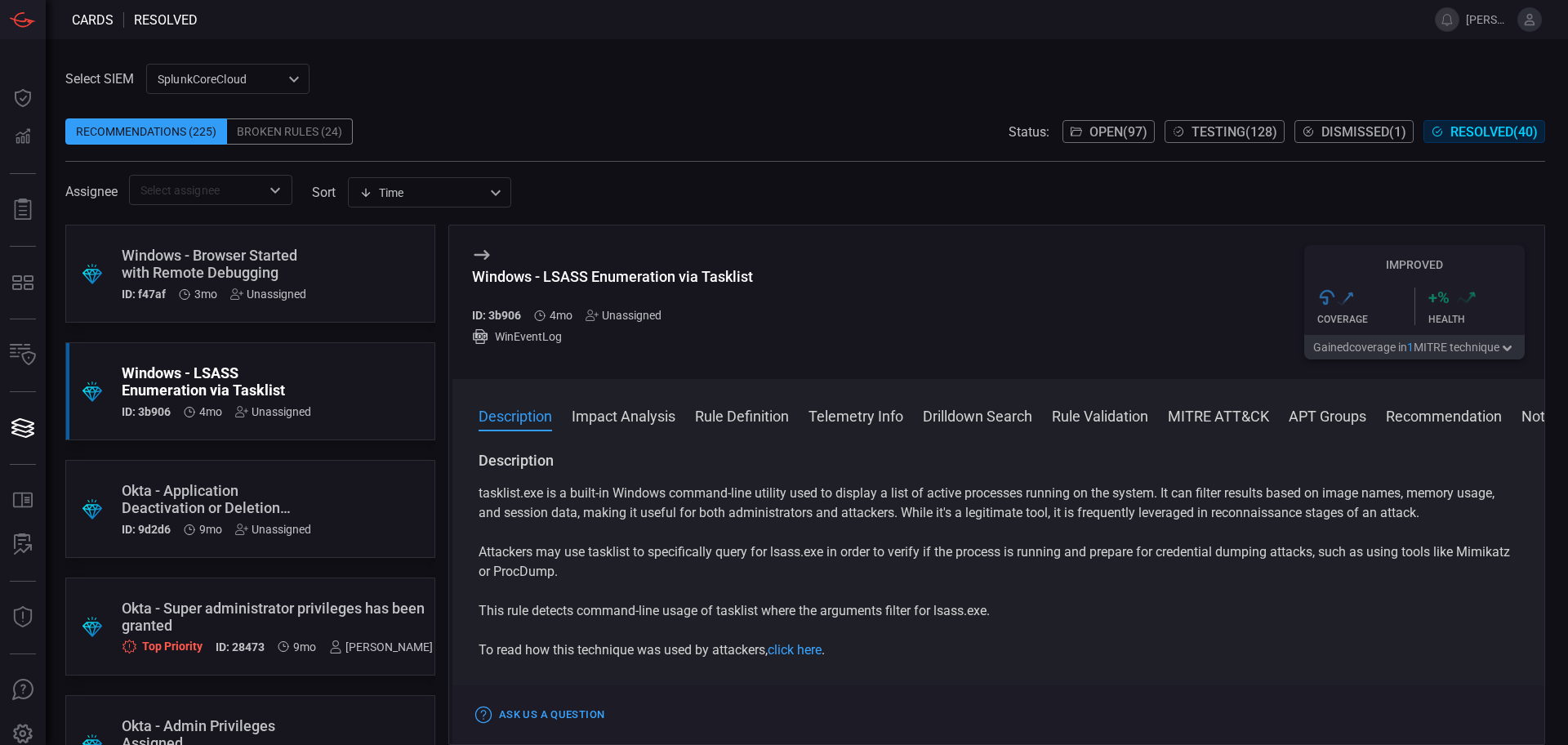
click at [619, 277] on div "Windows - LSASS Enumeration via Tasklist" at bounding box center [612, 276] width 281 height 17
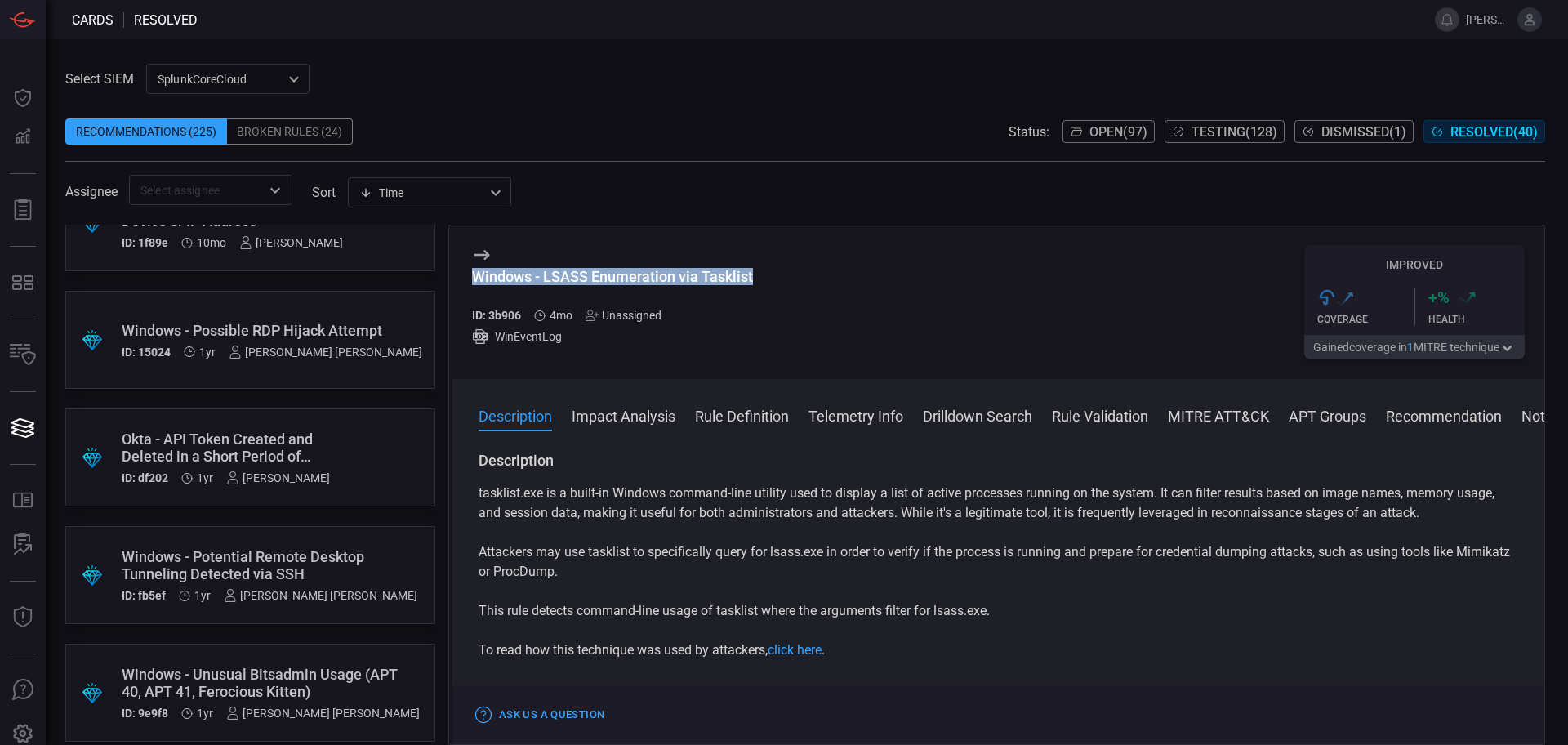
scroll to position [2861, 0]
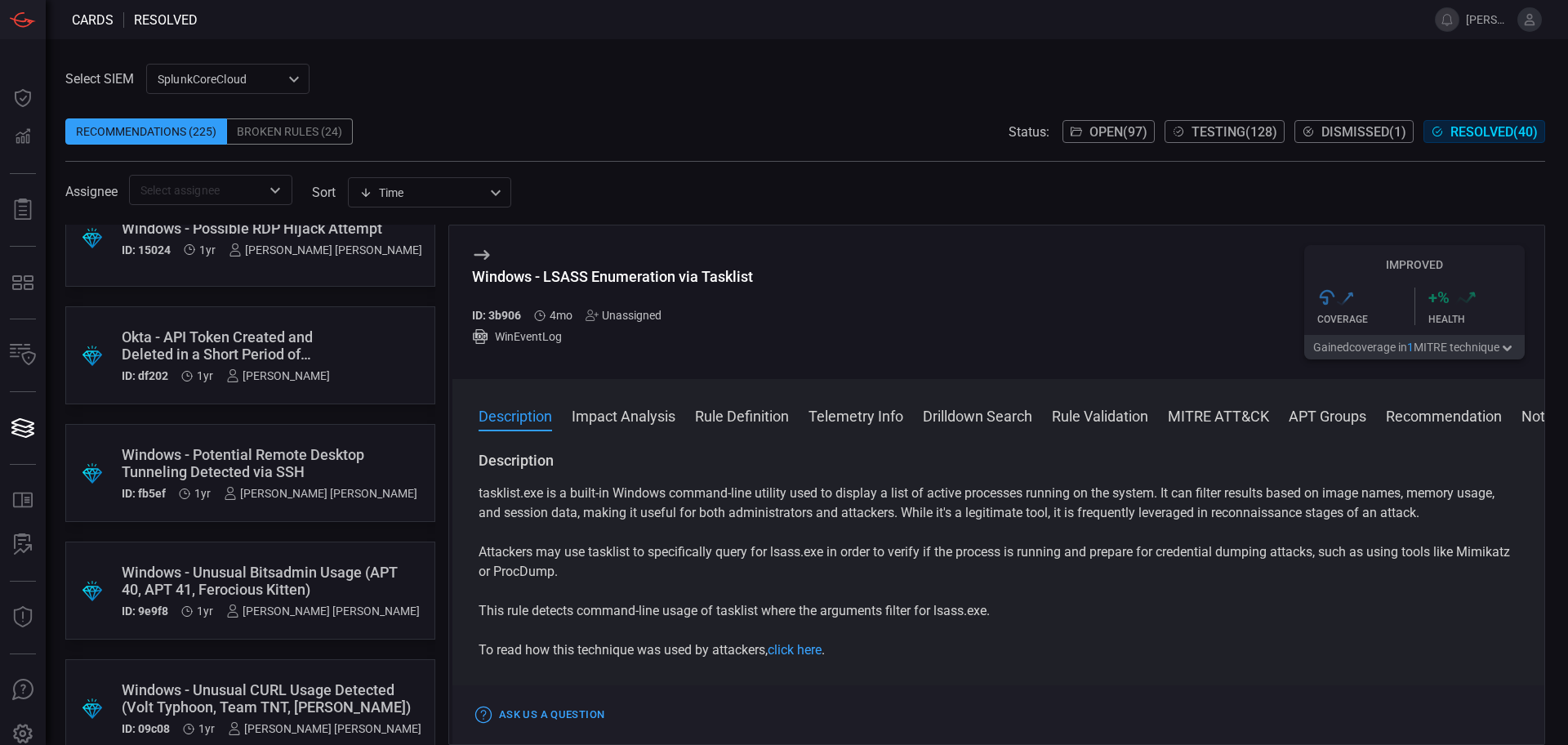
click at [259, 460] on div "Windows - Potential Remote Desktop Tunneling Detected via SSH" at bounding box center [269, 463] width 296 height 34
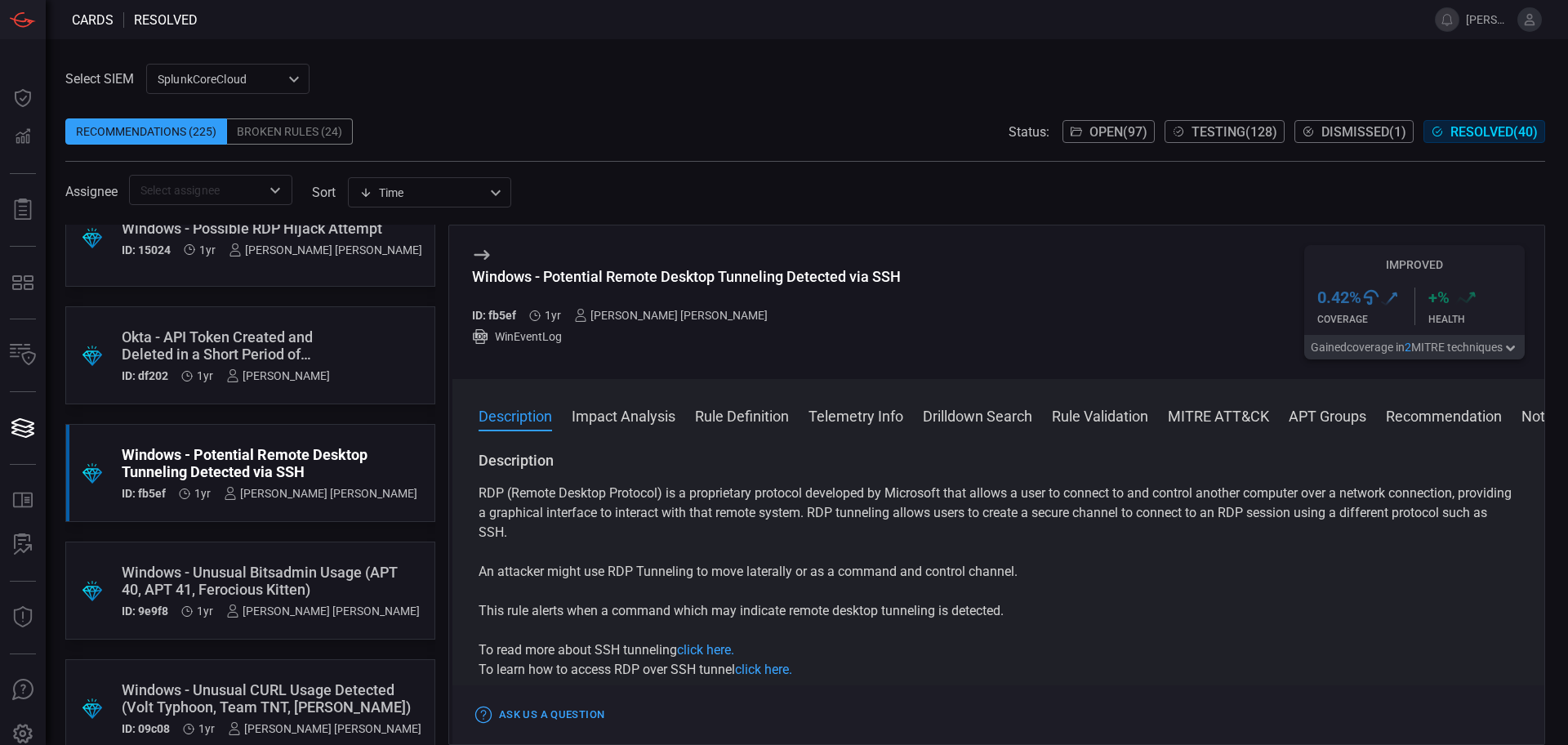
click at [694, 274] on div "Windows - Potential Remote Desktop Tunneling Detected via SSH" at bounding box center [686, 276] width 429 height 17
click at [797, 283] on div "Windows - Potential Remote Desktop Tunneling Detected via SSH" at bounding box center [686, 276] width 429 height 17
drag, startPoint x: 897, startPoint y: 274, endPoint x: 546, endPoint y: 278, distance: 351.0
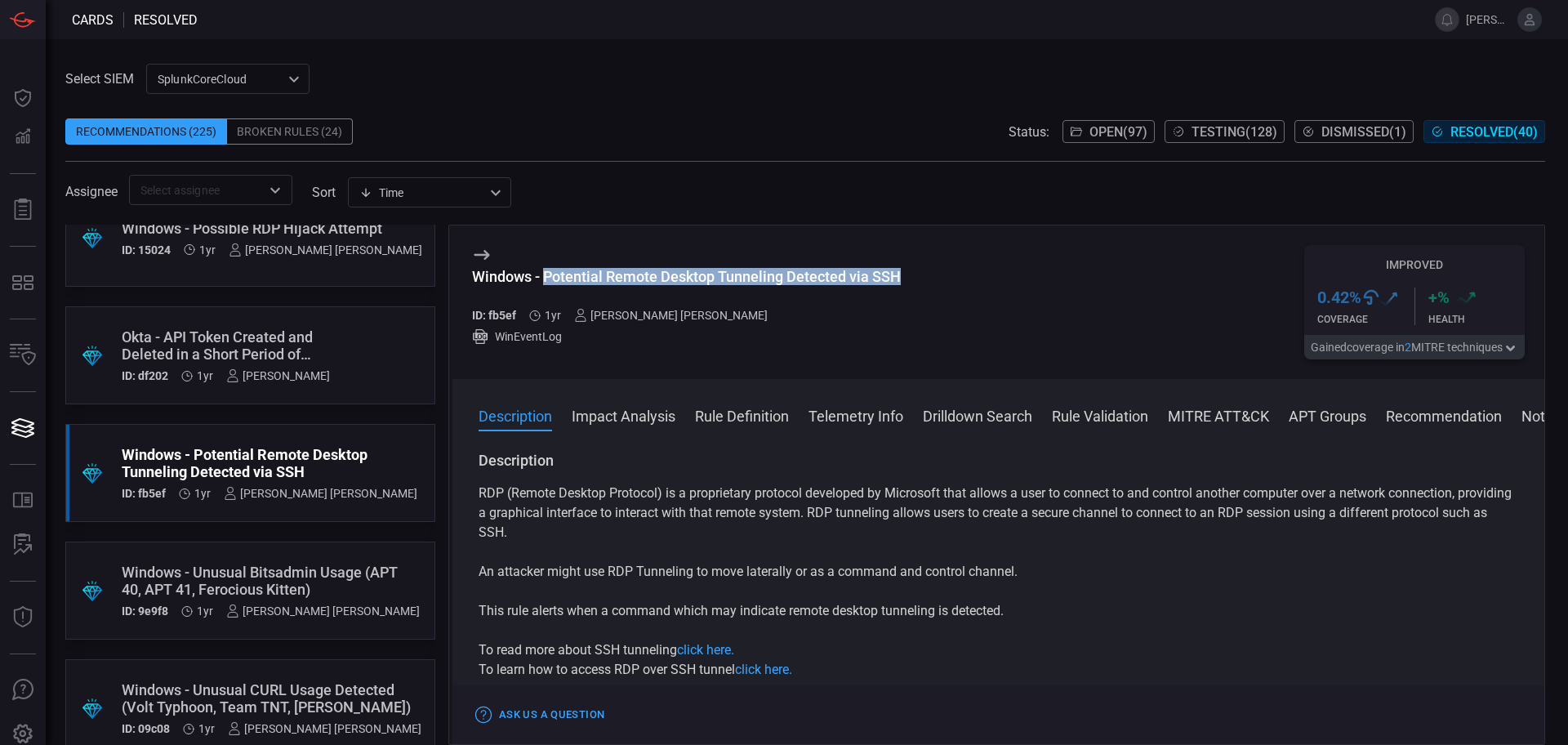
click at [546, 278] on div "Windows - Potential Remote Desktop Tunneling Detected via SSH" at bounding box center [686, 276] width 429 height 17
click at [275, 542] on div ".suggested_cards_icon{fill:url(#suggested_cards_icon);} Windows - Unusual Bitsa…" at bounding box center [250, 591] width 370 height 98
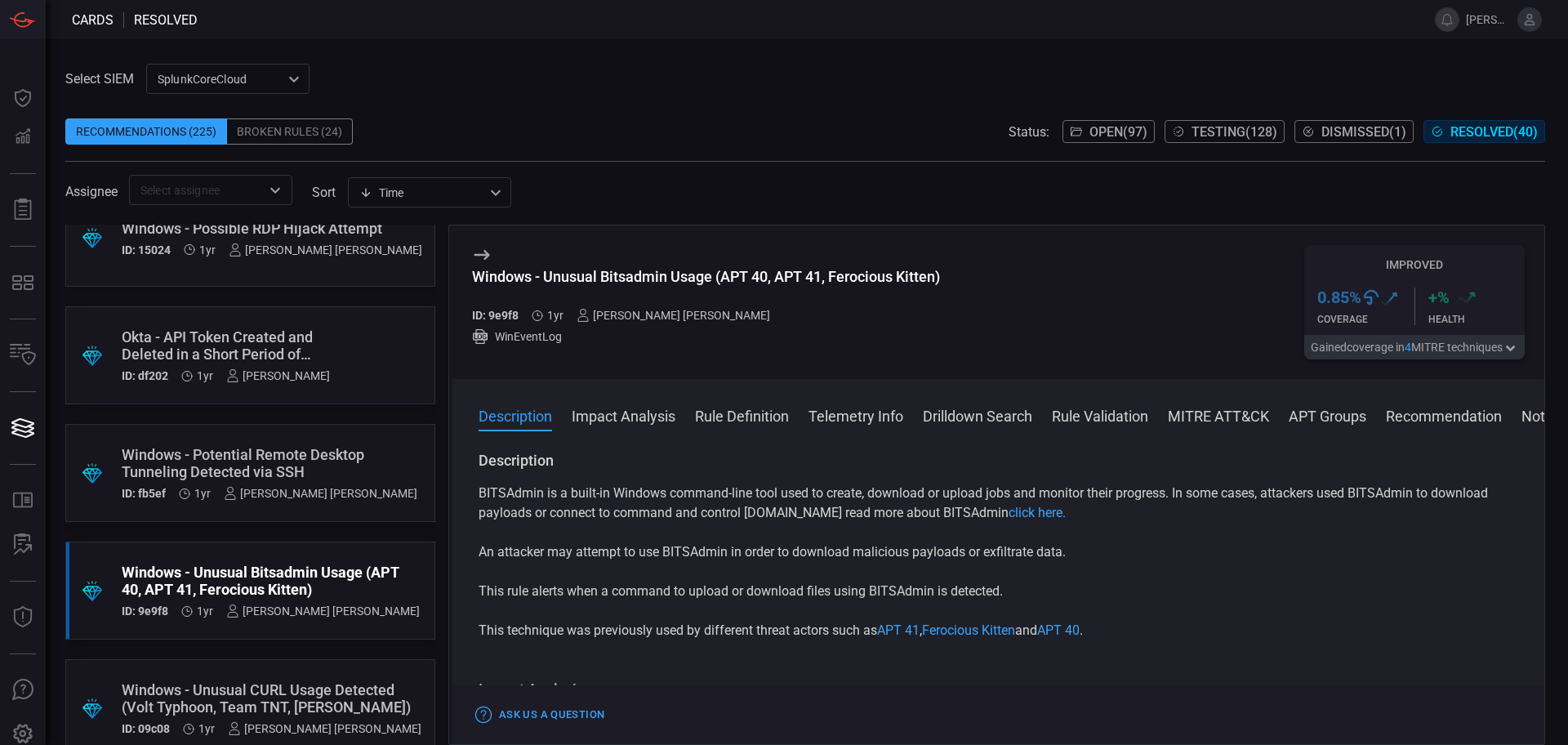
click at [691, 287] on h3 "Windows - Unusual Bitsadmin Usage (APT 40, APT 41, Ferocious Kitten)" at bounding box center [706, 285] width 468 height 34
drag, startPoint x: 713, startPoint y: 278, endPoint x: 546, endPoint y: 275, distance: 167.0
click at [546, 275] on div "Windows - Unusual Bitsadmin Usage (APT 40, APT 41, Ferocious Kitten)" at bounding box center [706, 276] width 468 height 17
click at [696, 264] on div "Windows - Unusual Bitsadmin Usage (APT 40, APT 41, Ferocious Kitten) ID: 9e9f8 …" at bounding box center [706, 302] width 468 height 114
click at [702, 272] on div "Windows - Unusual Bitsadmin Usage (APT 40, APT 41, Ferocious Kitten)" at bounding box center [706, 276] width 468 height 17
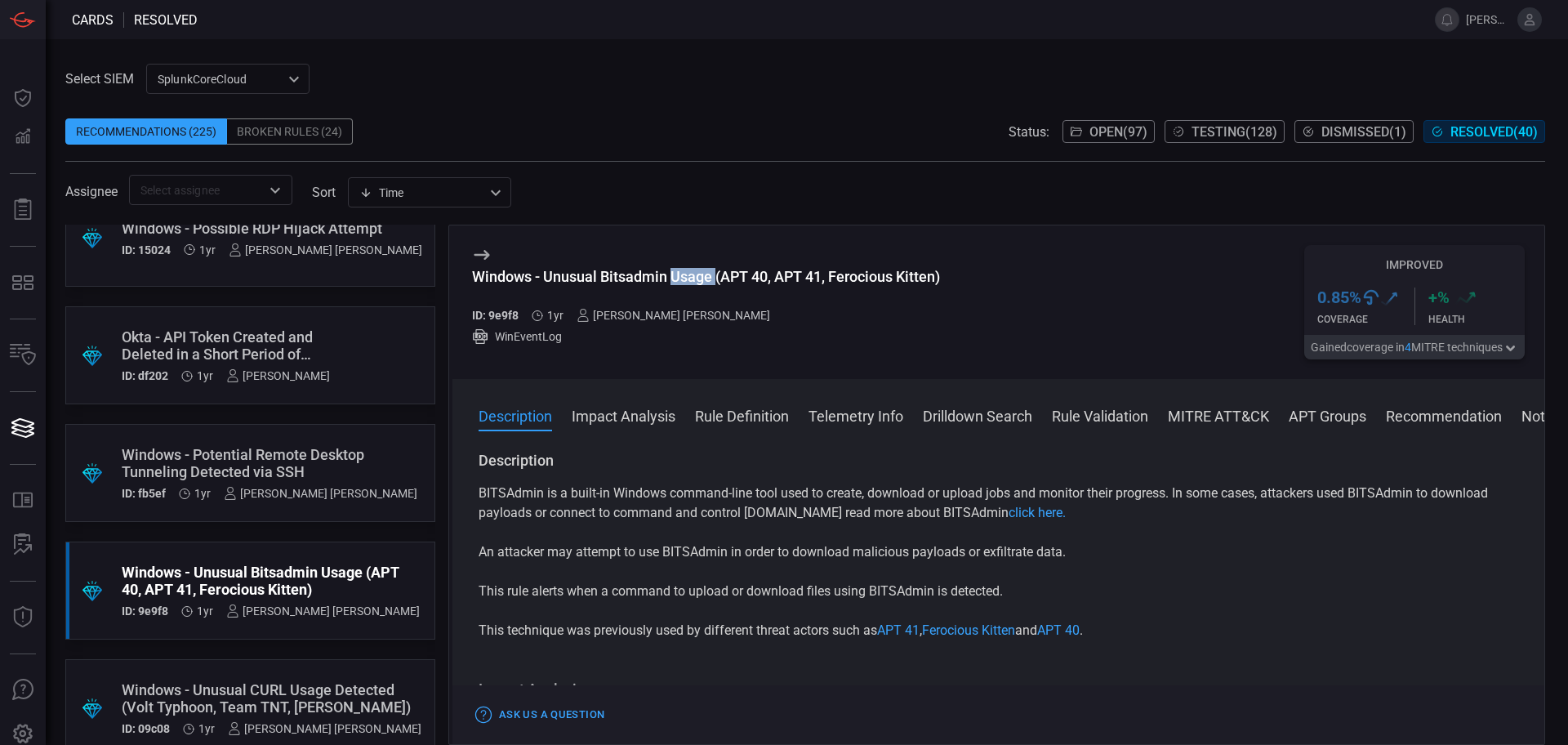
click at [702, 272] on div "Windows - Unusual Bitsadmin Usage (APT 40, APT 41, Ferocious Kitten)" at bounding box center [706, 276] width 468 height 17
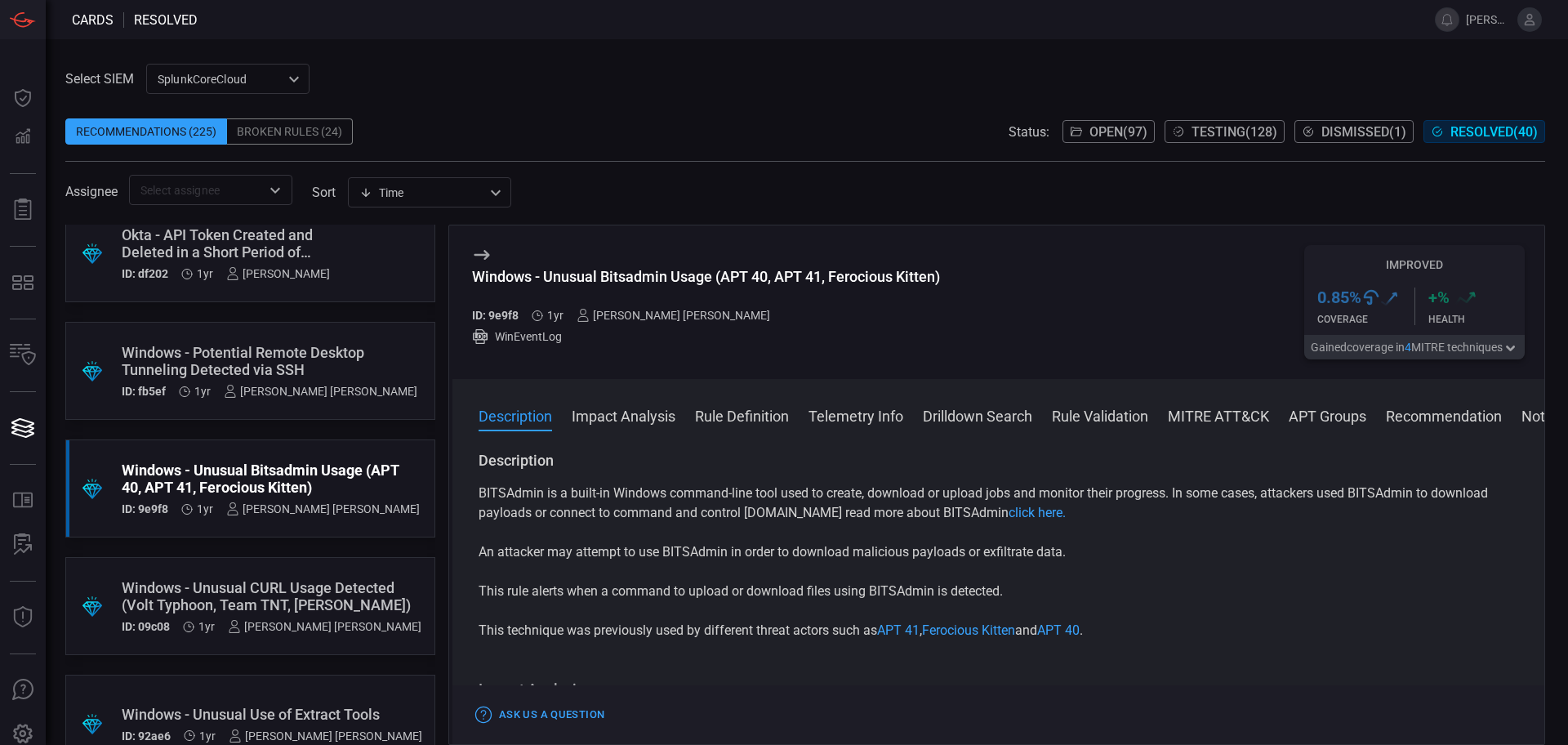
click at [286, 579] on div "Windows - Unusual CURL Usage Detected (Volt Typhoon, Team TNT, [PERSON_NAME])" at bounding box center [271, 596] width 300 height 34
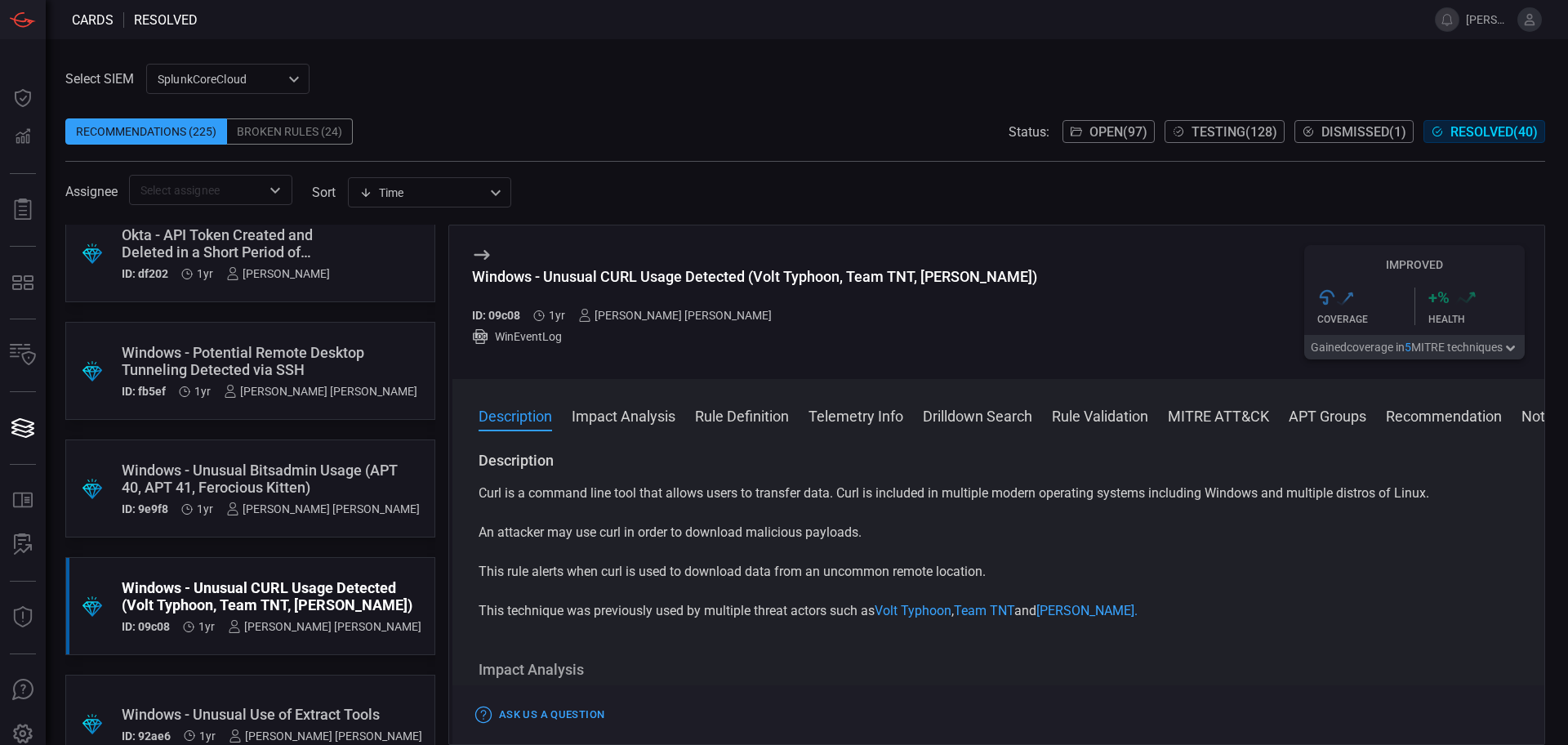
click at [648, 264] on div "Windows - Unusual CURL Usage Detected (Volt Typhoon, Team TNT, [PERSON_NAME]) I…" at bounding box center [754, 302] width 566 height 114
click at [755, 279] on div "Windows - Unusual CURL Usage Detected (Volt Typhoon, Team TNT, [PERSON_NAME])" at bounding box center [754, 276] width 566 height 17
drag, startPoint x: 746, startPoint y: 278, endPoint x: 543, endPoint y: 272, distance: 203.1
click at [543, 272] on div "Windows - Unusual CURL Usage Detected (Volt Typhoon, Team TNT, [PERSON_NAME])" at bounding box center [754, 276] width 566 height 17
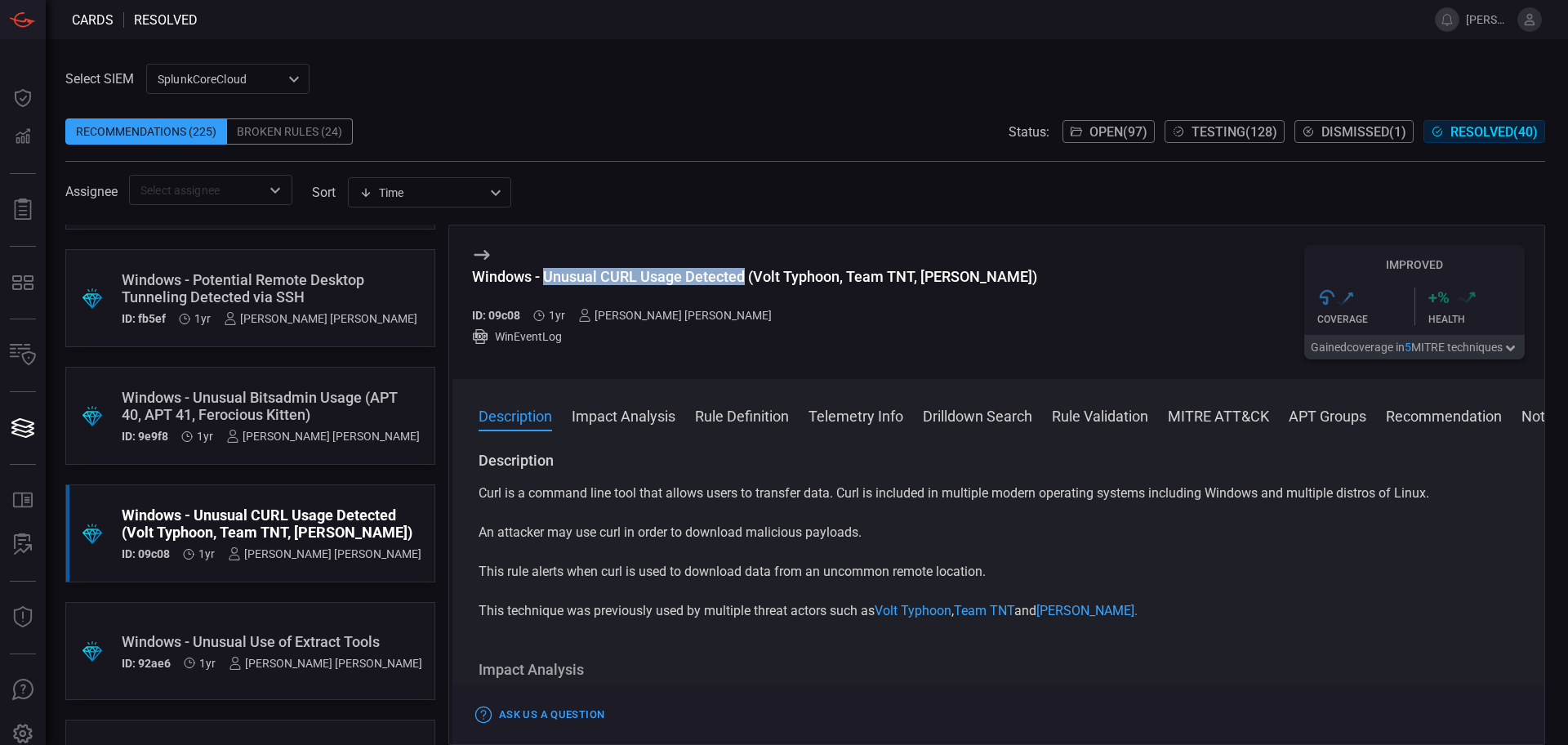
scroll to position [3065, 0]
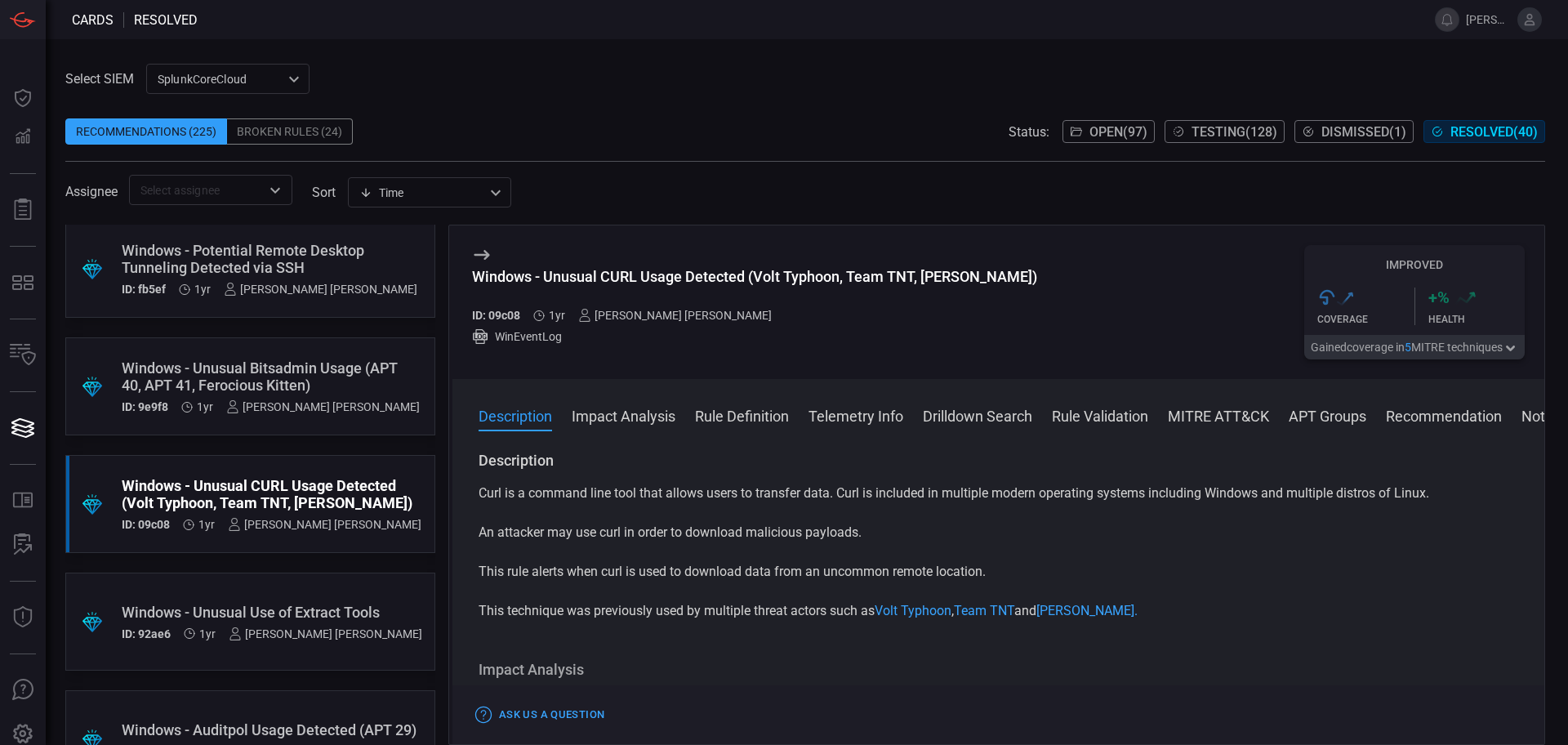
click at [312, 575] on div ".suggested_cards_icon{fill:url(#suggested_cards_icon);} Windows - Unusual Use o…" at bounding box center [250, 622] width 370 height 98
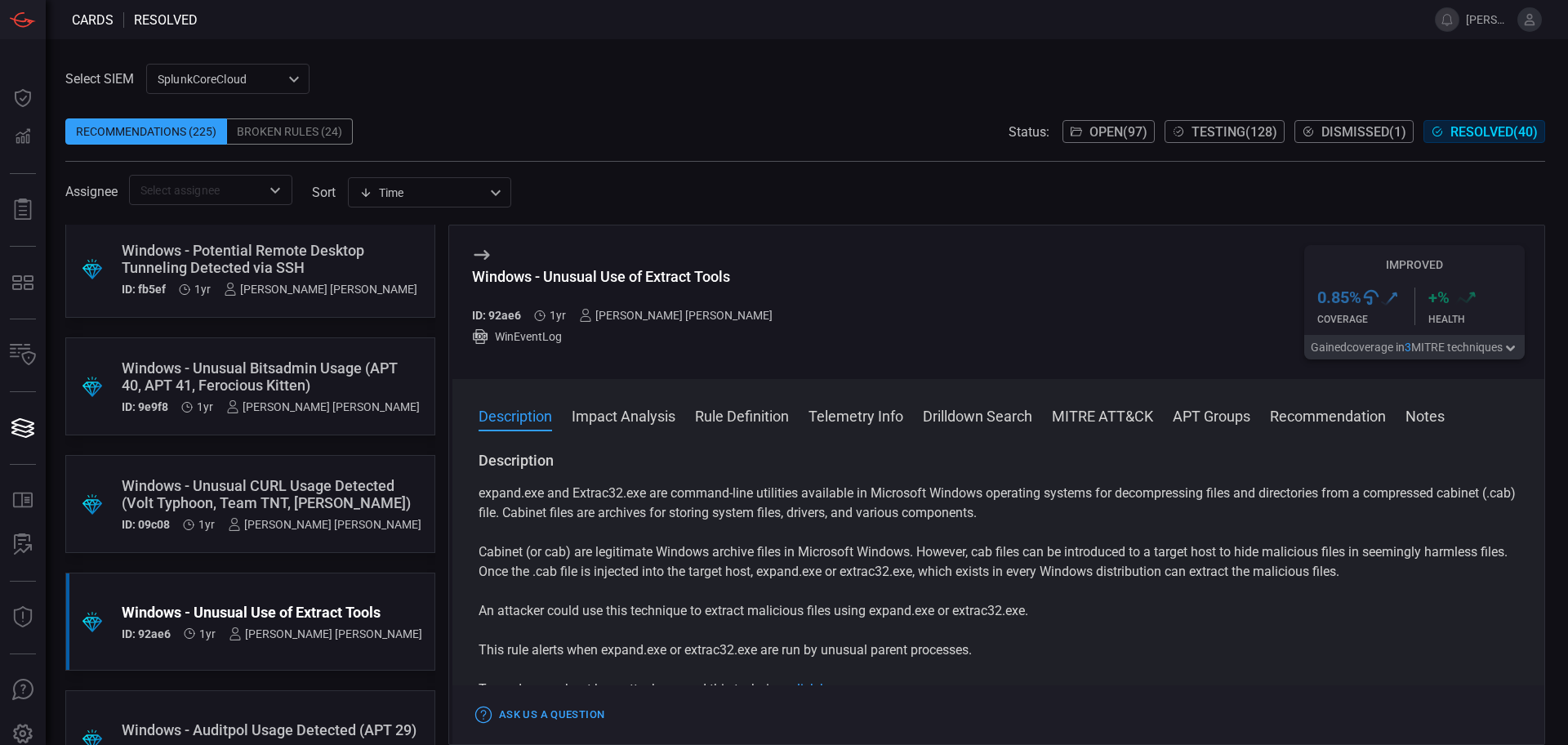
click at [613, 274] on div "Windows - Unusual Use of Extract Tools" at bounding box center [629, 276] width 314 height 17
drag, startPoint x: 731, startPoint y: 276, endPoint x: 548, endPoint y: 270, distance: 183.1
click at [548, 270] on div "Windows - Unusual Use of Extract Tools" at bounding box center [629, 276] width 314 height 17
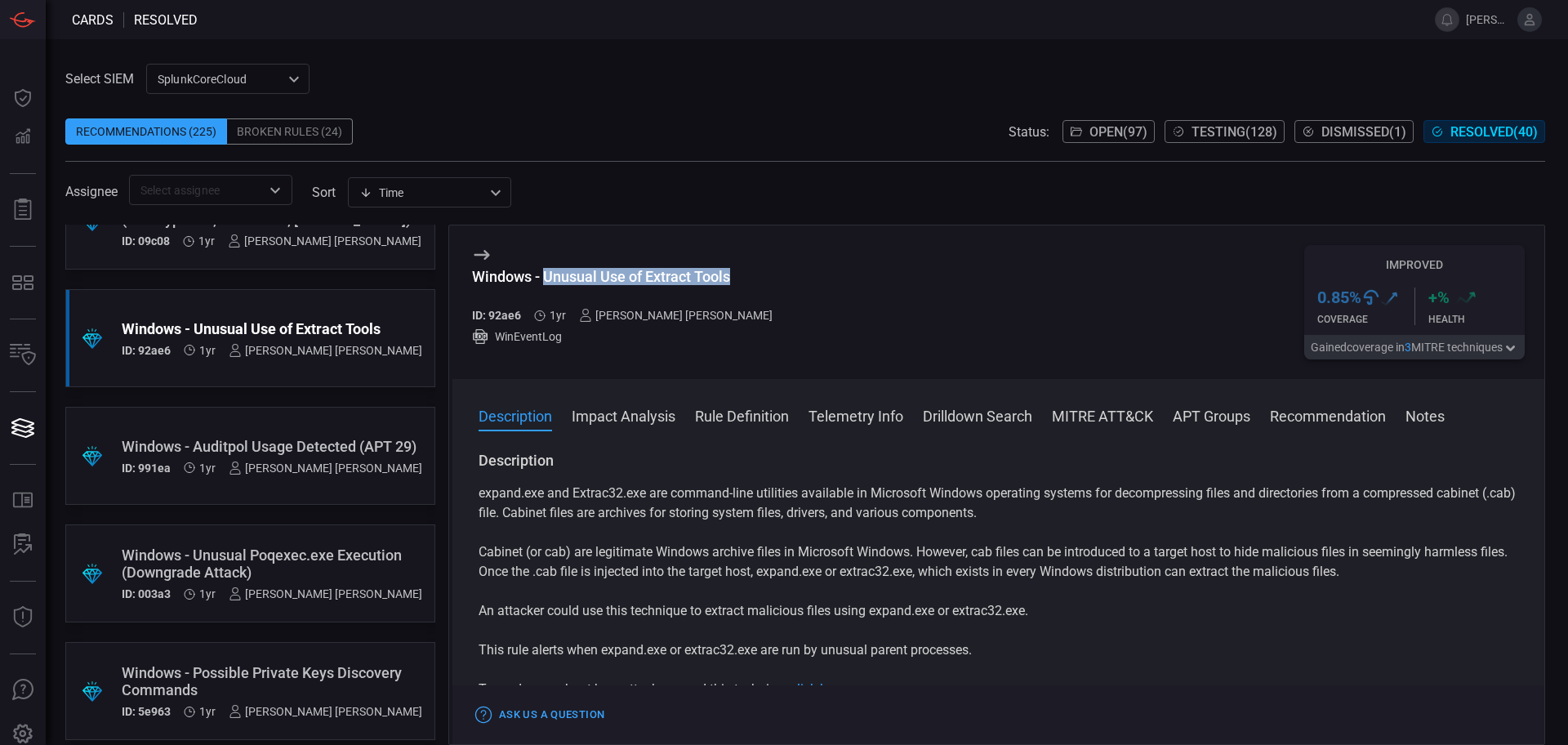
scroll to position [3372, 0]
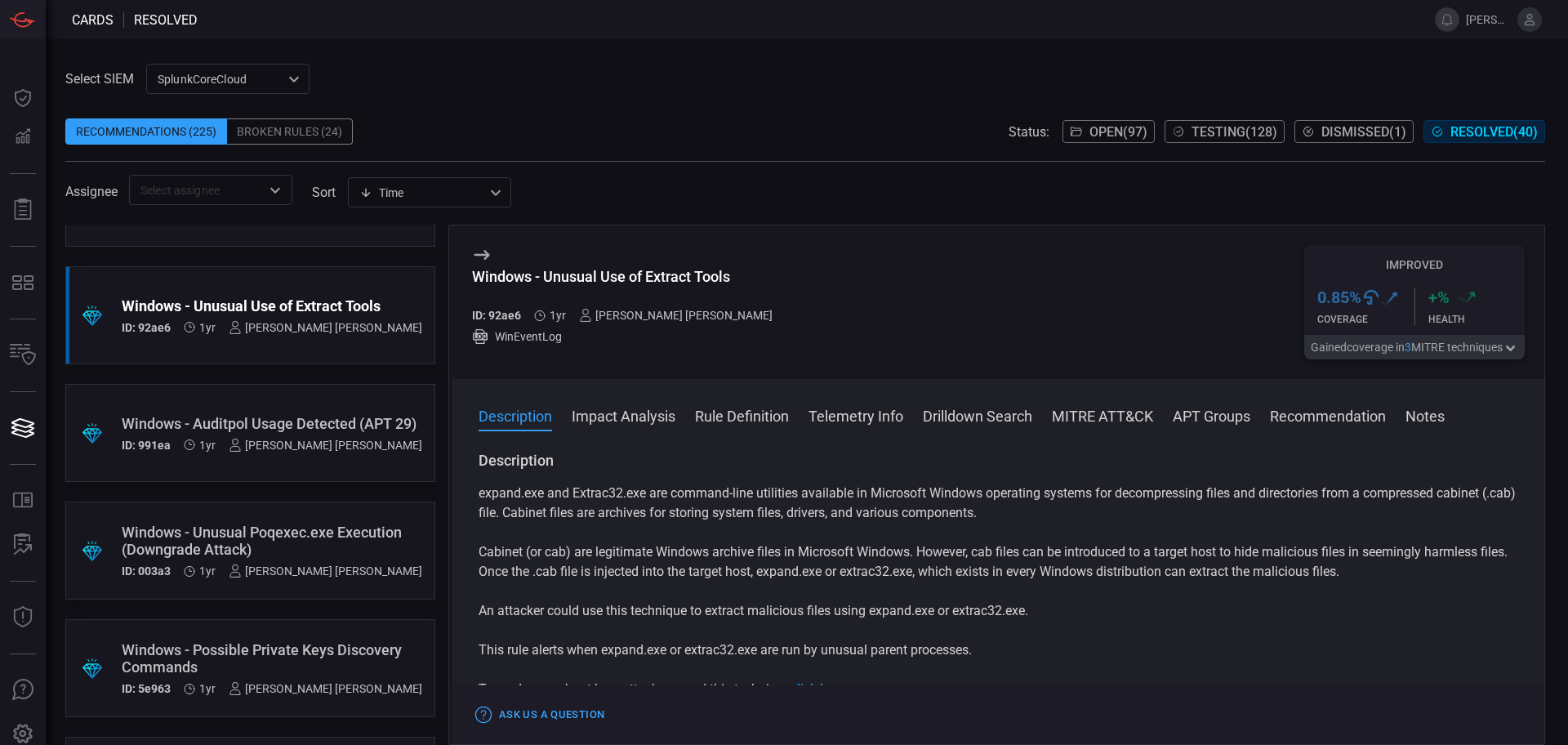
click at [300, 395] on div ".suggested_cards_icon{fill:url(#suggested_cards_icon);} Windows - Auditpol Usag…" at bounding box center [250, 433] width 370 height 98
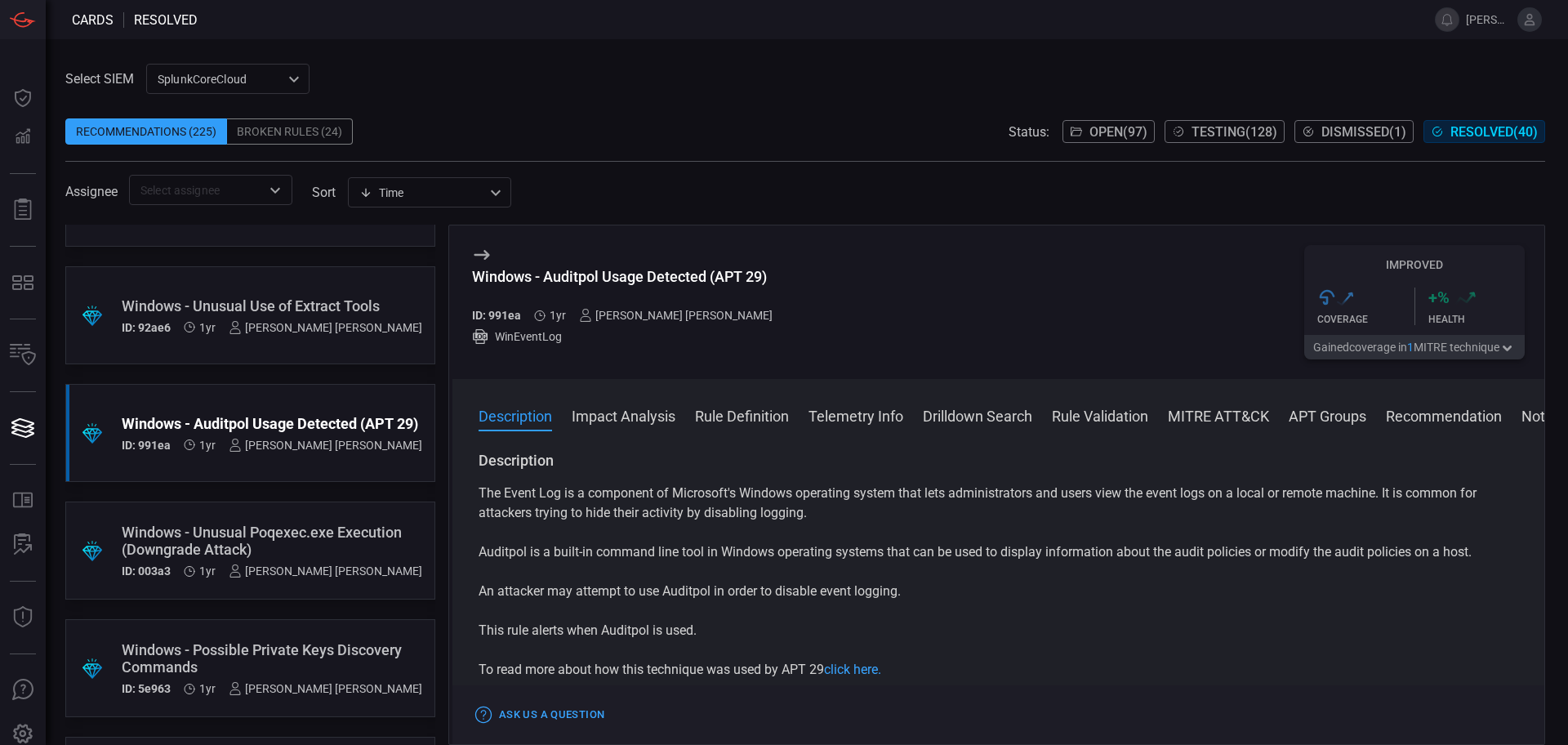
click at [671, 273] on div "Windows - Auditpol Usage Detected (APT 29)" at bounding box center [629, 276] width 314 height 17
click at [733, 267] on div "Windows - Auditpol Usage Detected (APT 29) ID: 991ea 1yr [PERSON_NAME] [PERSON_…" at bounding box center [629, 302] width 314 height 114
drag, startPoint x: 708, startPoint y: 280, endPoint x: 548, endPoint y: 275, distance: 160.1
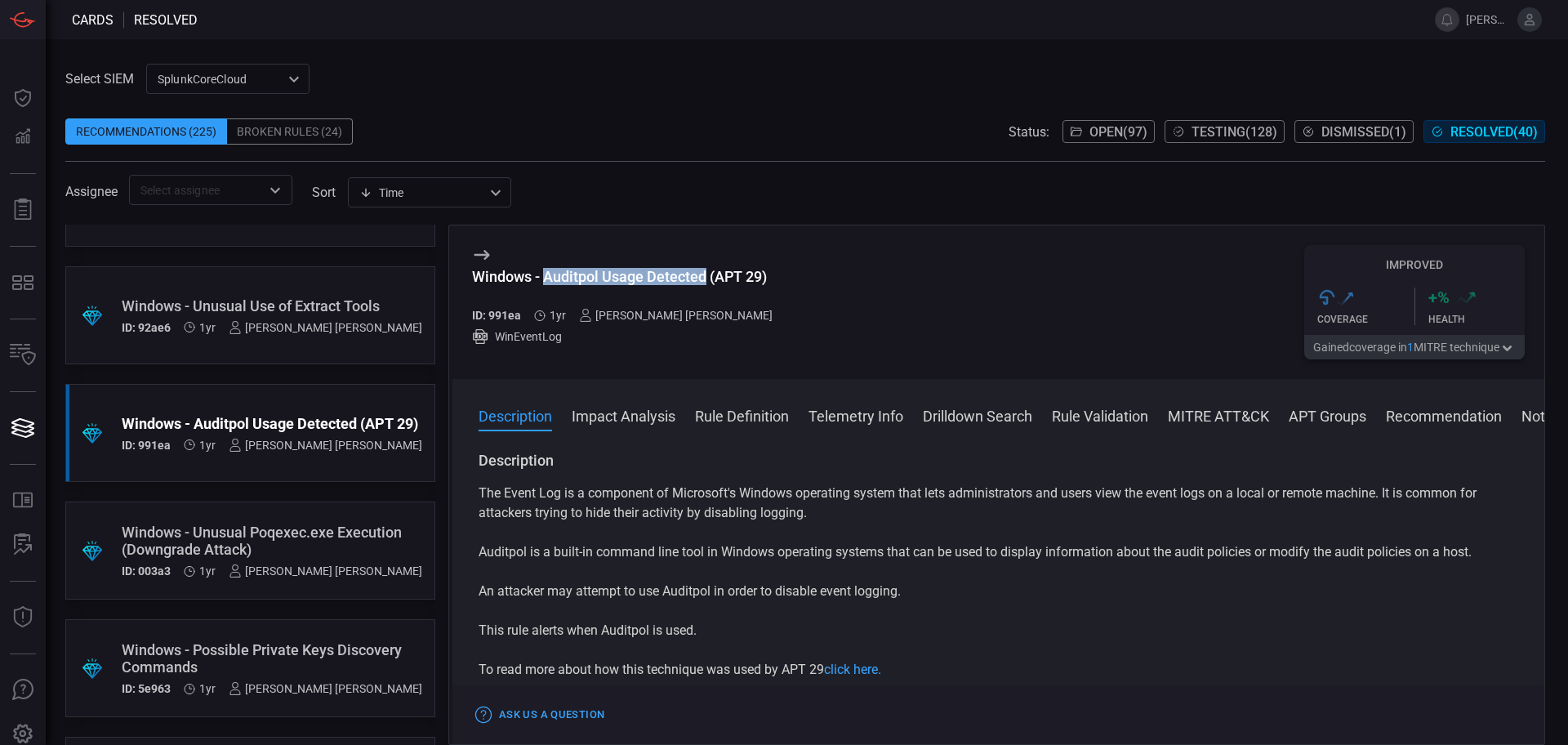
click at [548, 275] on div "Windows - Auditpol Usage Detected (APT 29)" at bounding box center [629, 276] width 314 height 17
click at [227, 503] on div ".suggested_cards_icon{fill:url(#suggested_cards_icon);} Windows - Unusual Poqex…" at bounding box center [250, 550] width 370 height 98
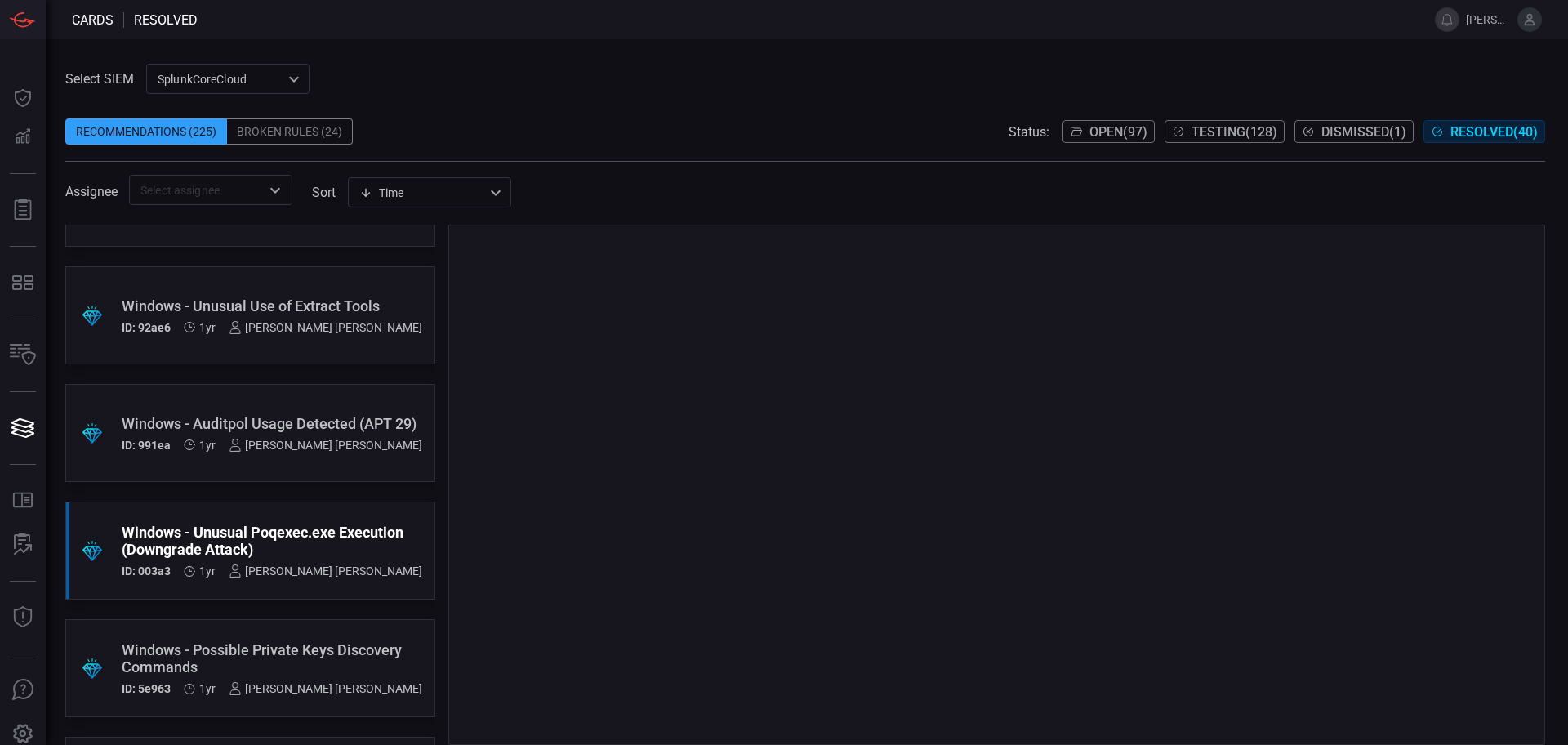
click at [274, 415] on div "Windows - Auditpol Usage Detected (APT 29)" at bounding box center [272, 423] width 300 height 17
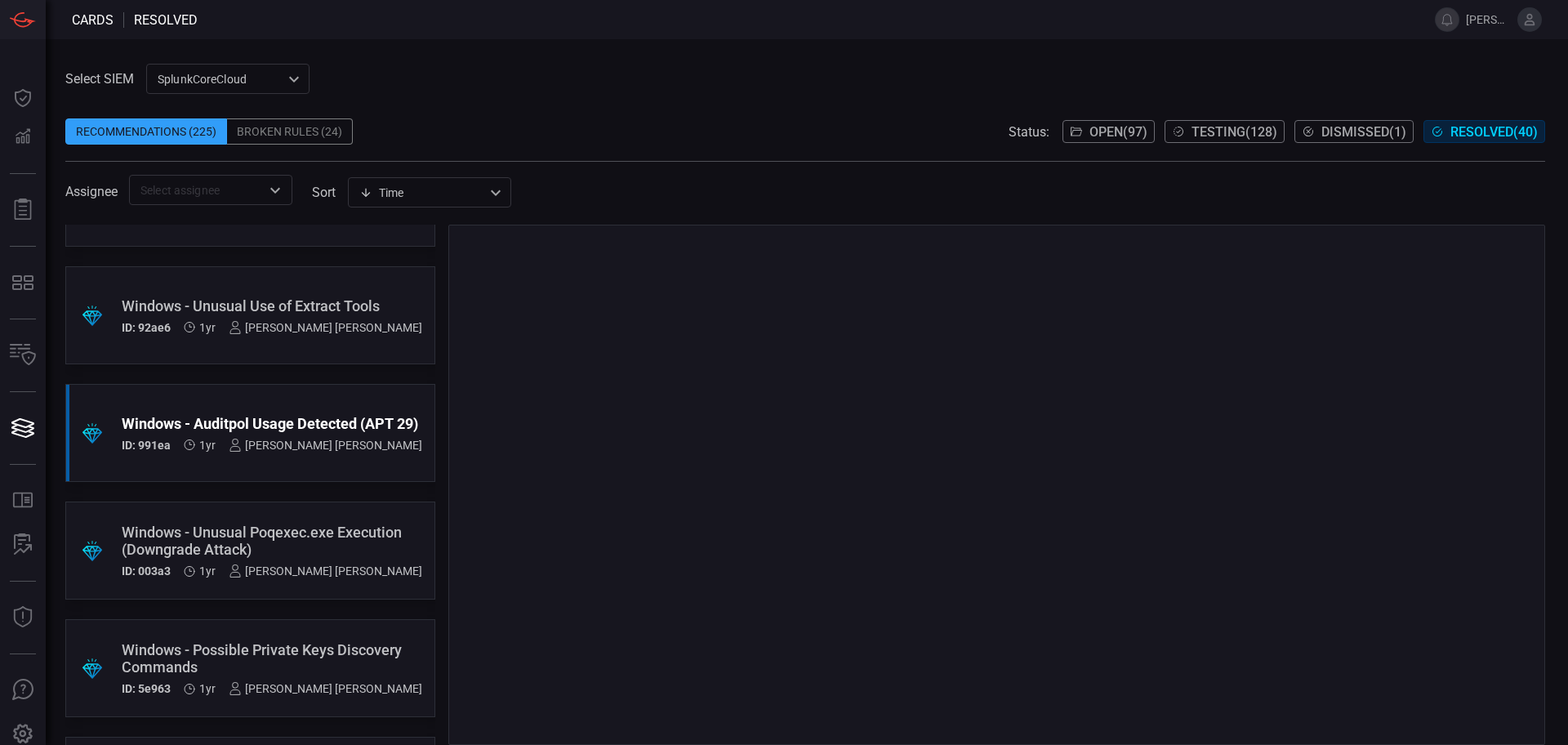
click at [276, 506] on div ".suggested_cards_icon{fill:url(#suggested_cards_icon);} Windows - Unusual Poqex…" at bounding box center [250, 550] width 370 height 98
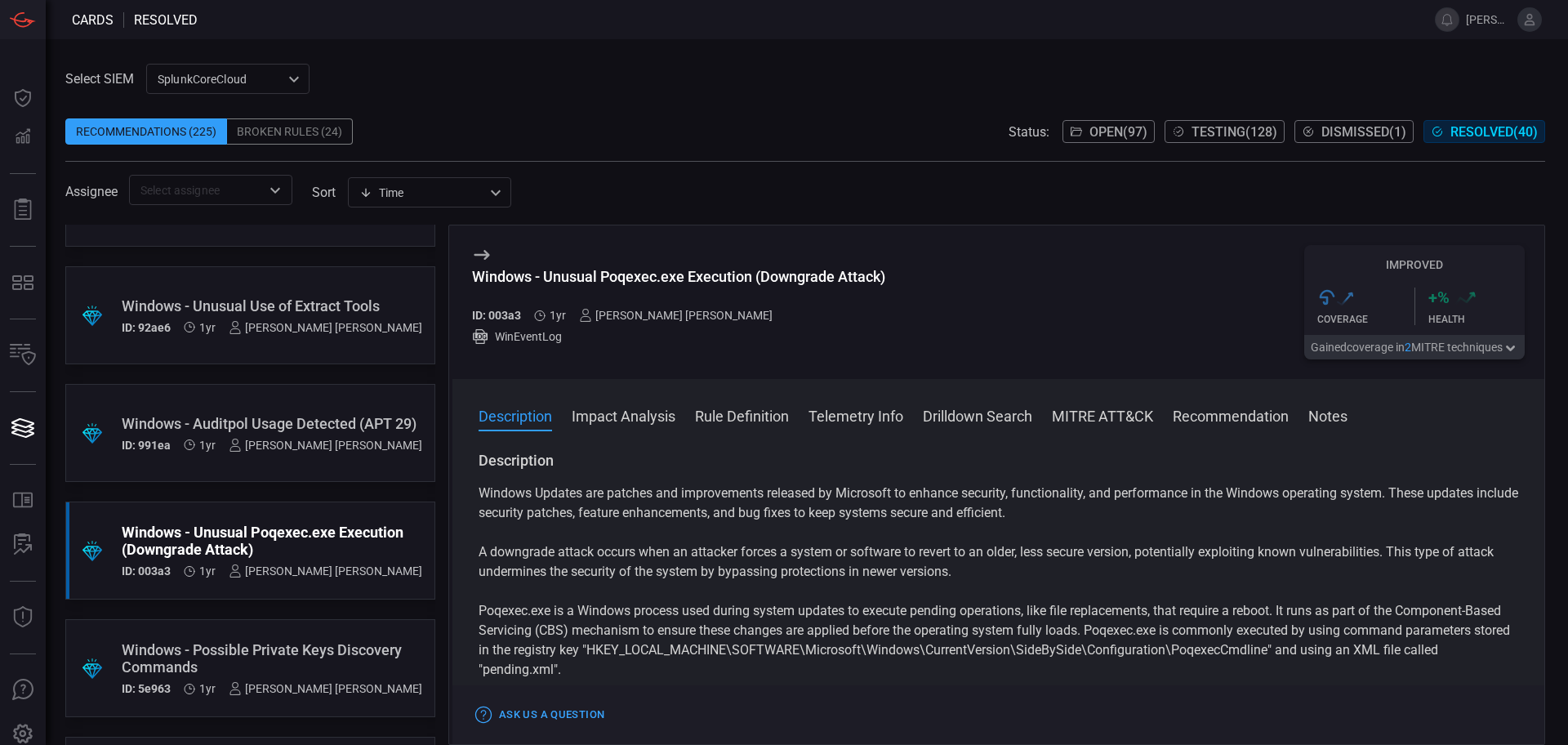
click at [635, 271] on div "Windows - Unusual Poqexec.exe Execution (Downgrade Attack)" at bounding box center [678, 276] width 413 height 17
click at [637, 272] on div "Windows - Unusual Poqexec.exe Execution (Downgrade Attack)" at bounding box center [678, 276] width 413 height 17
click at [742, 271] on div "Windows - Unusual Poqexec.exe Execution (Downgrade Attack)" at bounding box center [678, 276] width 413 height 17
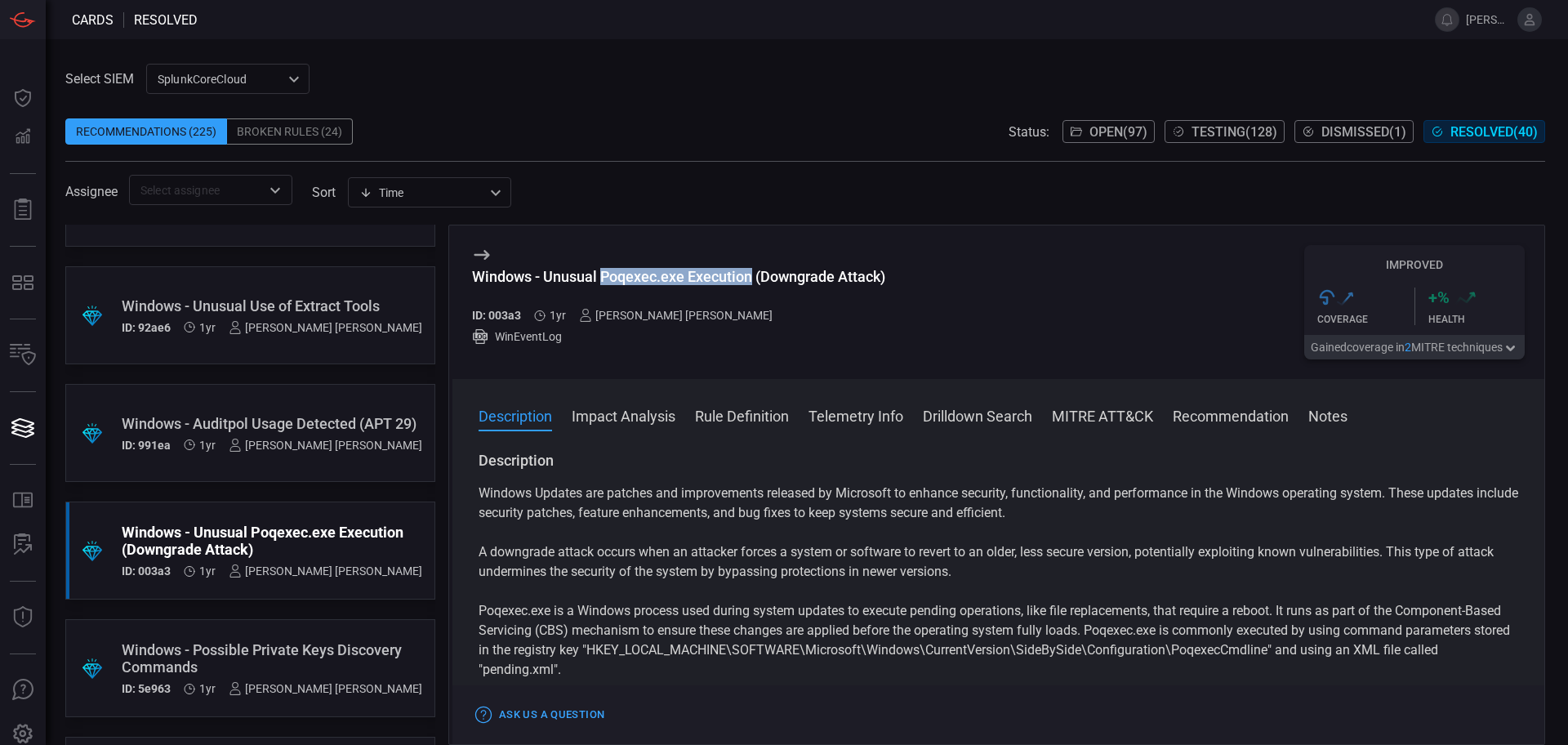
drag, startPoint x: 751, startPoint y: 281, endPoint x: 605, endPoint y: 277, distance: 146.1
click at [605, 277] on div "Windows - Unusual Poqexec.exe Execution (Downgrade Attack)" at bounding box center [678, 276] width 413 height 17
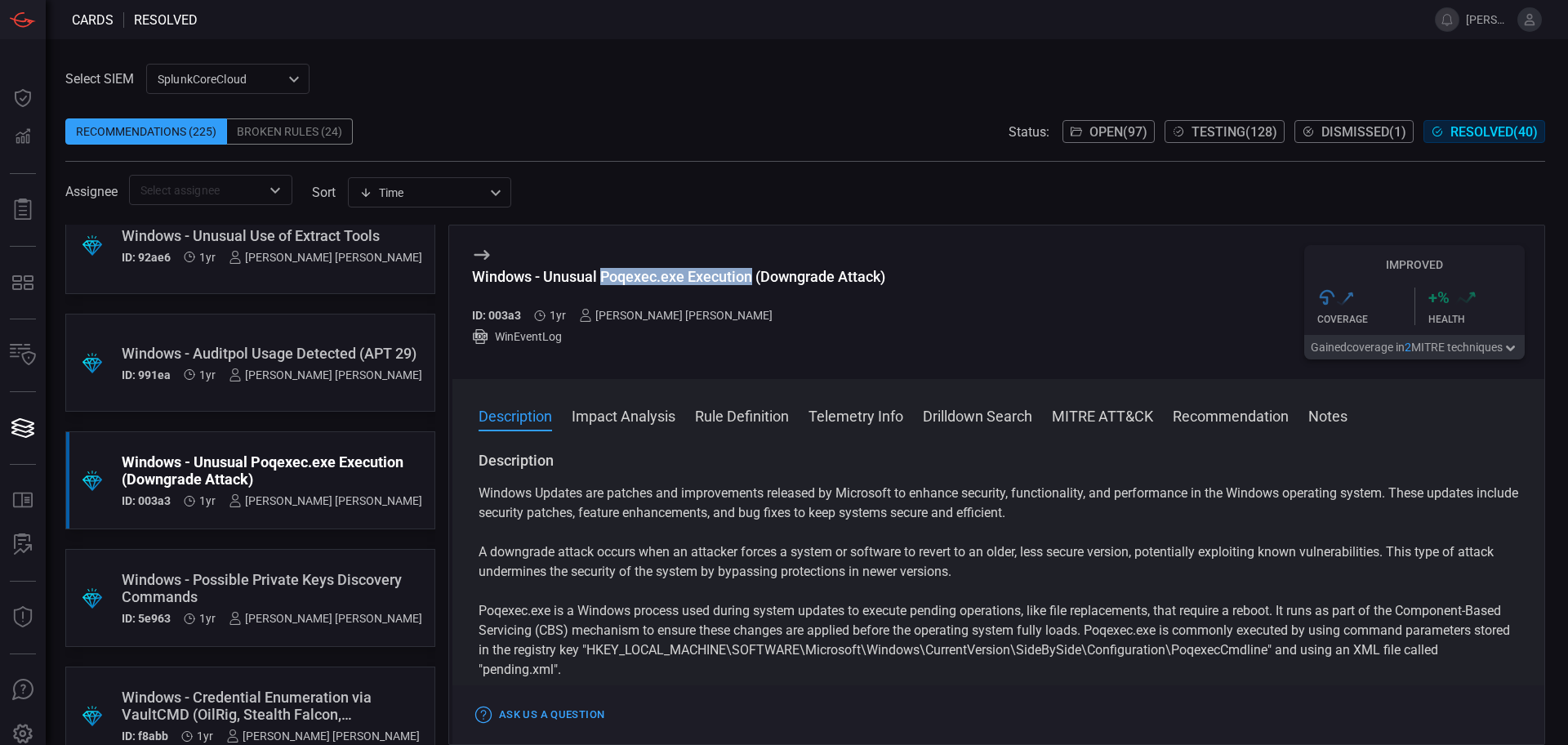
scroll to position [3474, 0]
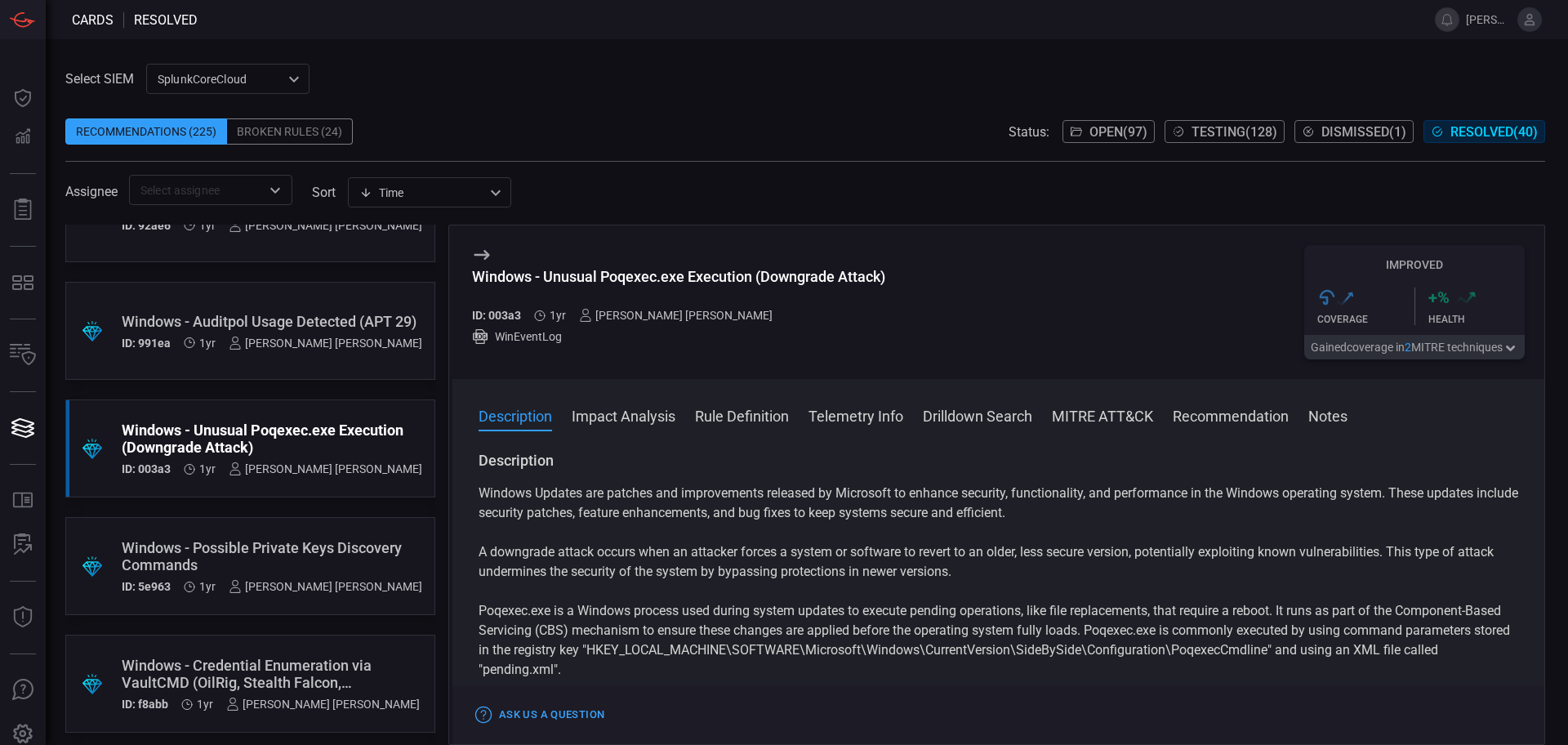
click at [310, 528] on div ".suggested_cards_icon{fill:url(#suggested_cards_icon);} Windows - Possible Priv…" at bounding box center [250, 566] width 370 height 98
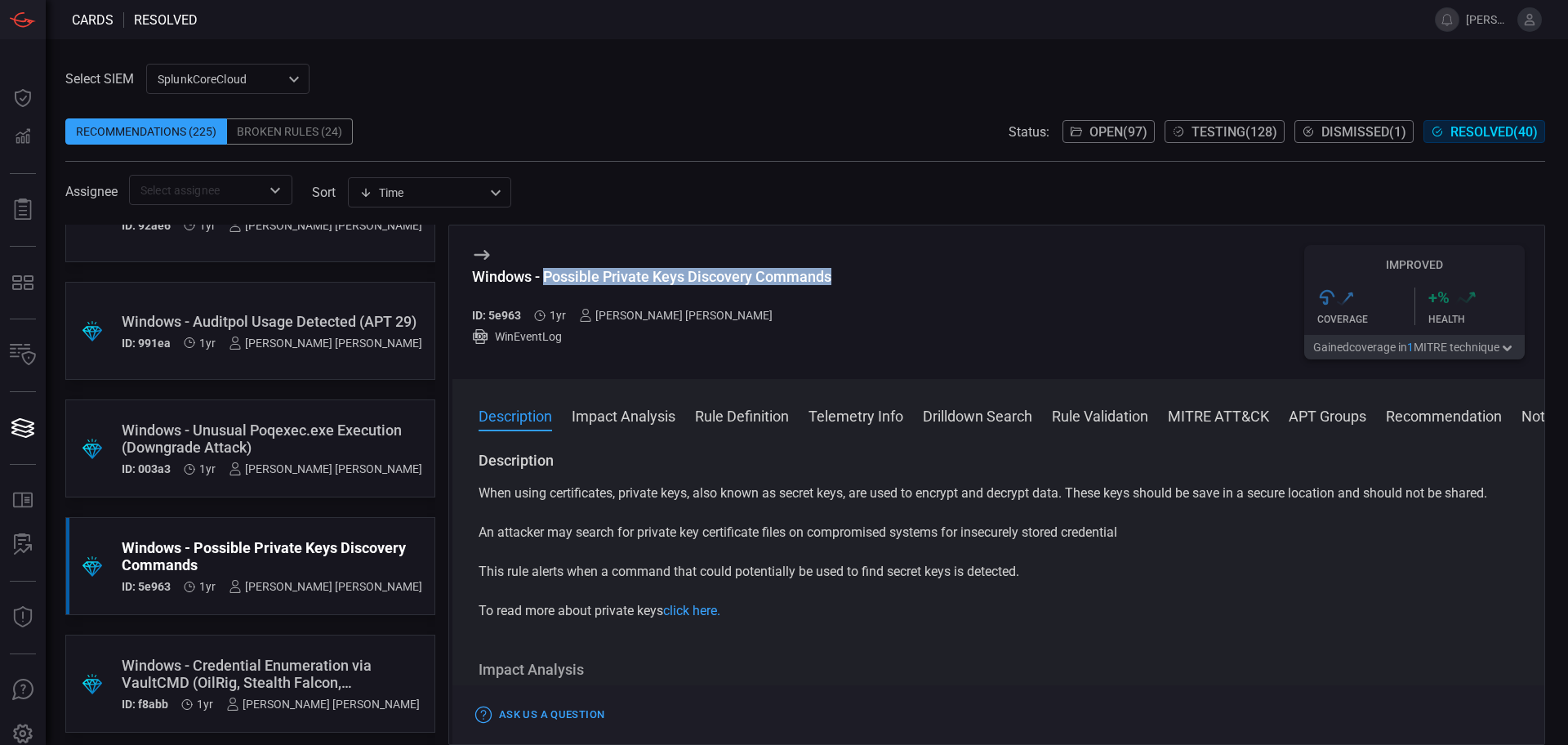
drag, startPoint x: 829, startPoint y: 275, endPoint x: 547, endPoint y: 278, distance: 282.0
click at [547, 278] on div "Windows - Possible Private Keys Discovery Commands" at bounding box center [652, 276] width 360 height 17
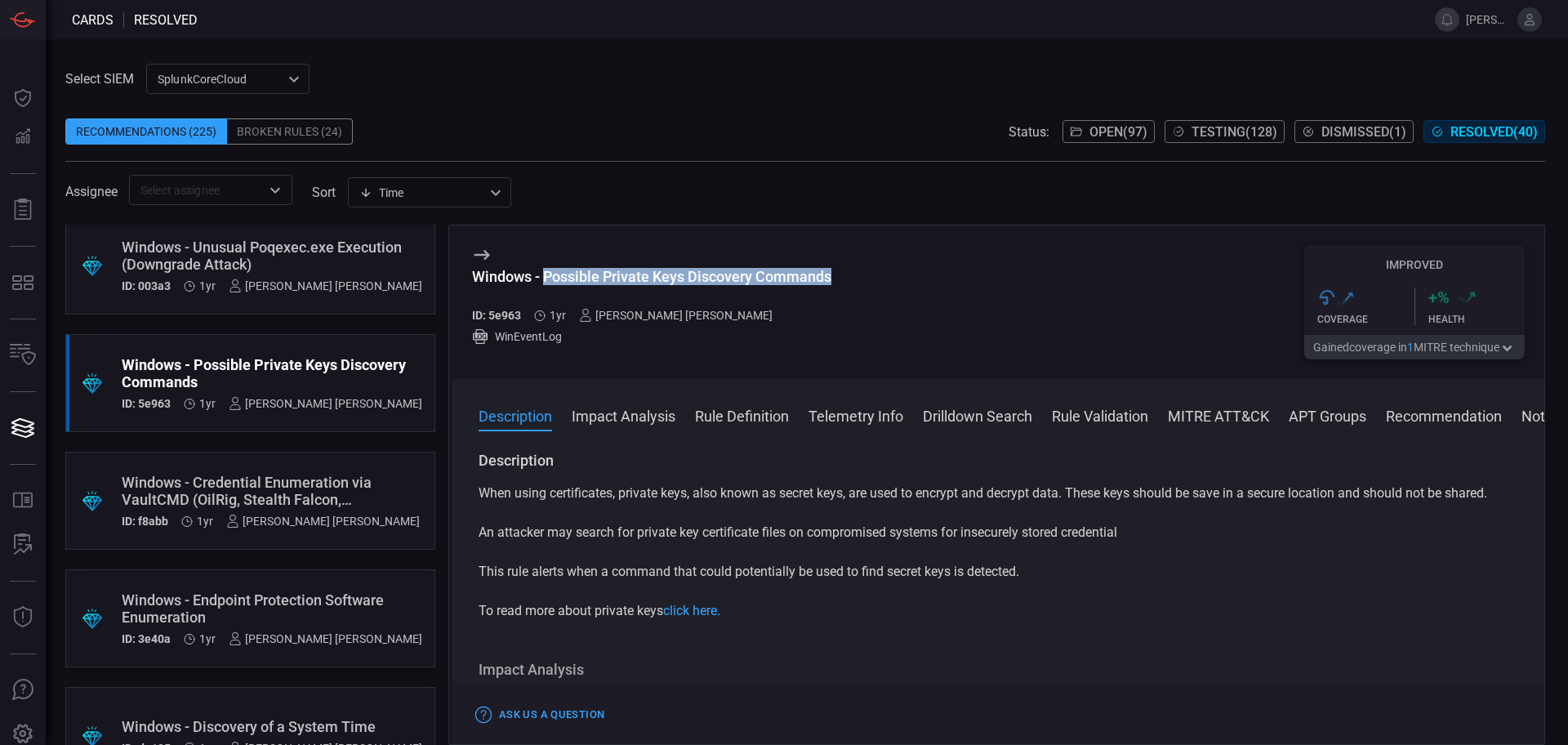
scroll to position [3678, 0]
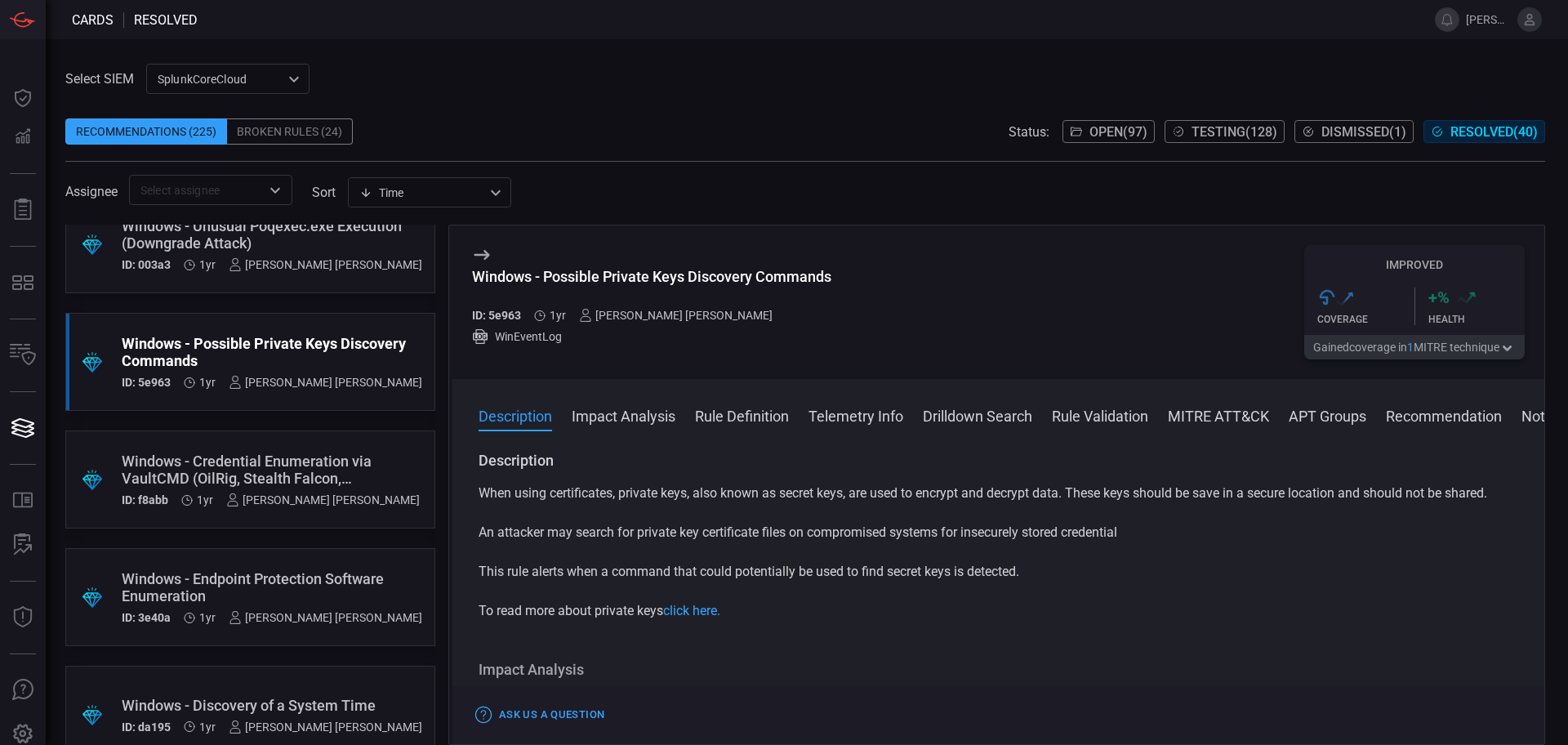
click at [276, 445] on div ".suggested_cards_icon{fill:url(#suggested_cards_icon);} Windows - Credential En…" at bounding box center [250, 479] width 370 height 98
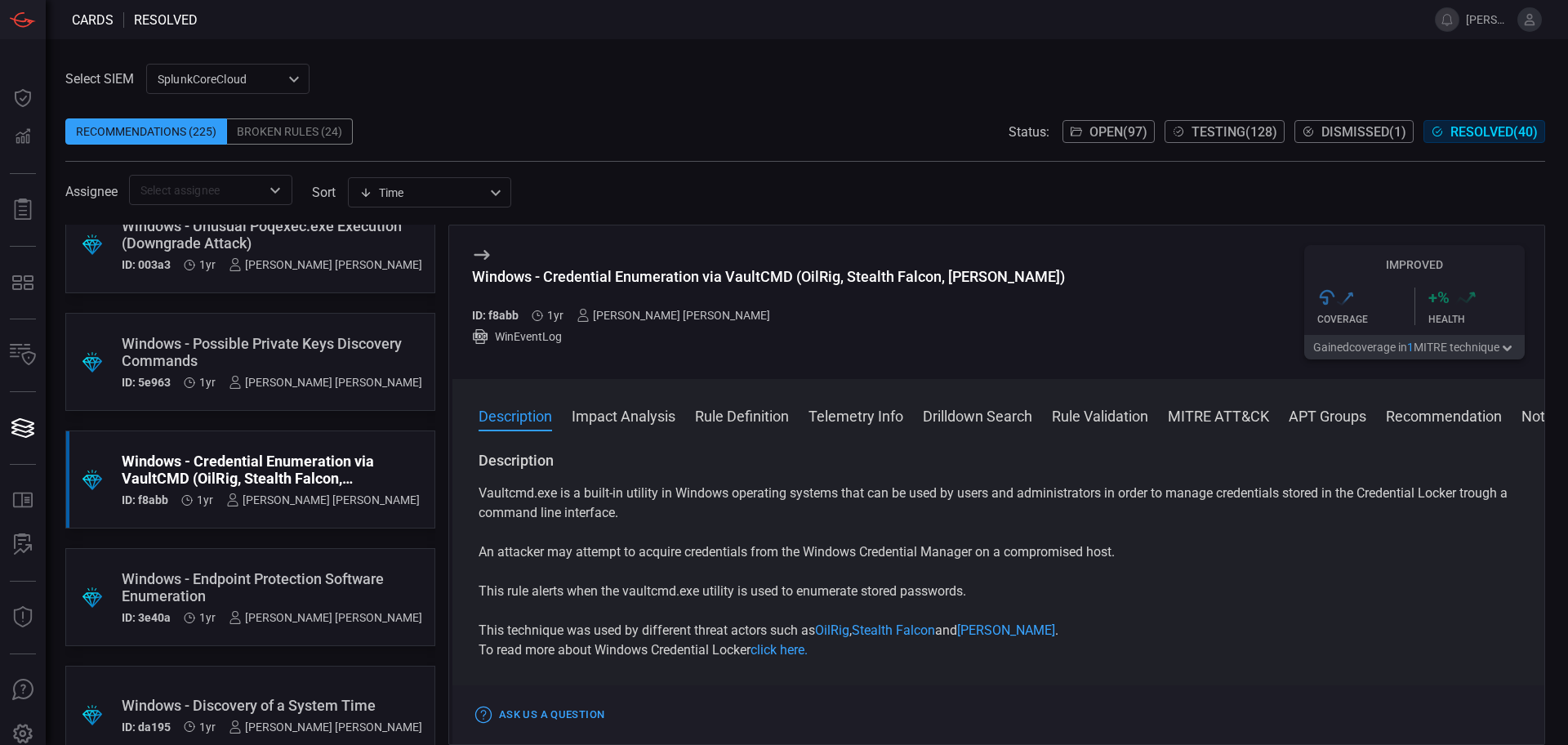
click at [750, 274] on div "Windows - Credential Enumeration via VaultCMD (OilRig, Stealth Falcon, [PERSON_…" at bounding box center [768, 276] width 593 height 17
click at [776, 278] on div "Windows - Credential Enumeration via VaultCMD (OilRig, Stealth Falcon, [PERSON_…" at bounding box center [768, 276] width 593 height 17
drag, startPoint x: 791, startPoint y: 277, endPoint x: 546, endPoint y: 274, distance: 245.0
click at [546, 274] on div "Windows - Credential Enumeration via VaultCMD (OilRig, Stealth Falcon, [PERSON_…" at bounding box center [768, 276] width 593 height 17
click at [331, 578] on div "Windows - Endpoint Protection Software Enumeration" at bounding box center [272, 588] width 300 height 34
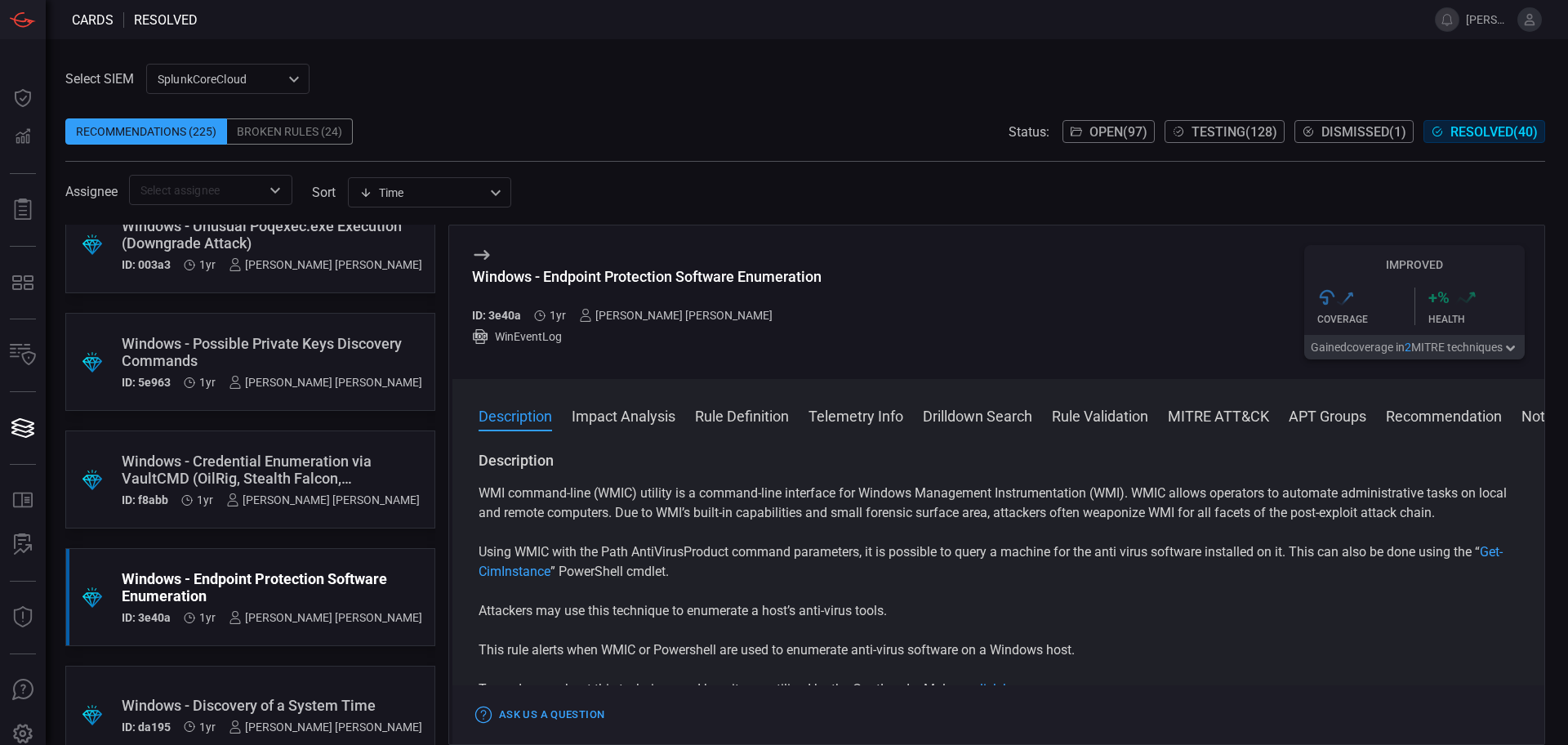
click at [744, 274] on div "Windows - Endpoint Protection Software Enumeration" at bounding box center [647, 276] width 350 height 17
drag, startPoint x: 663, startPoint y: 298, endPoint x: 609, endPoint y: 273, distance: 59.5
click at [662, 298] on h3 "Windows - Endpoint Protection Software Enumeration" at bounding box center [647, 285] width 350 height 34
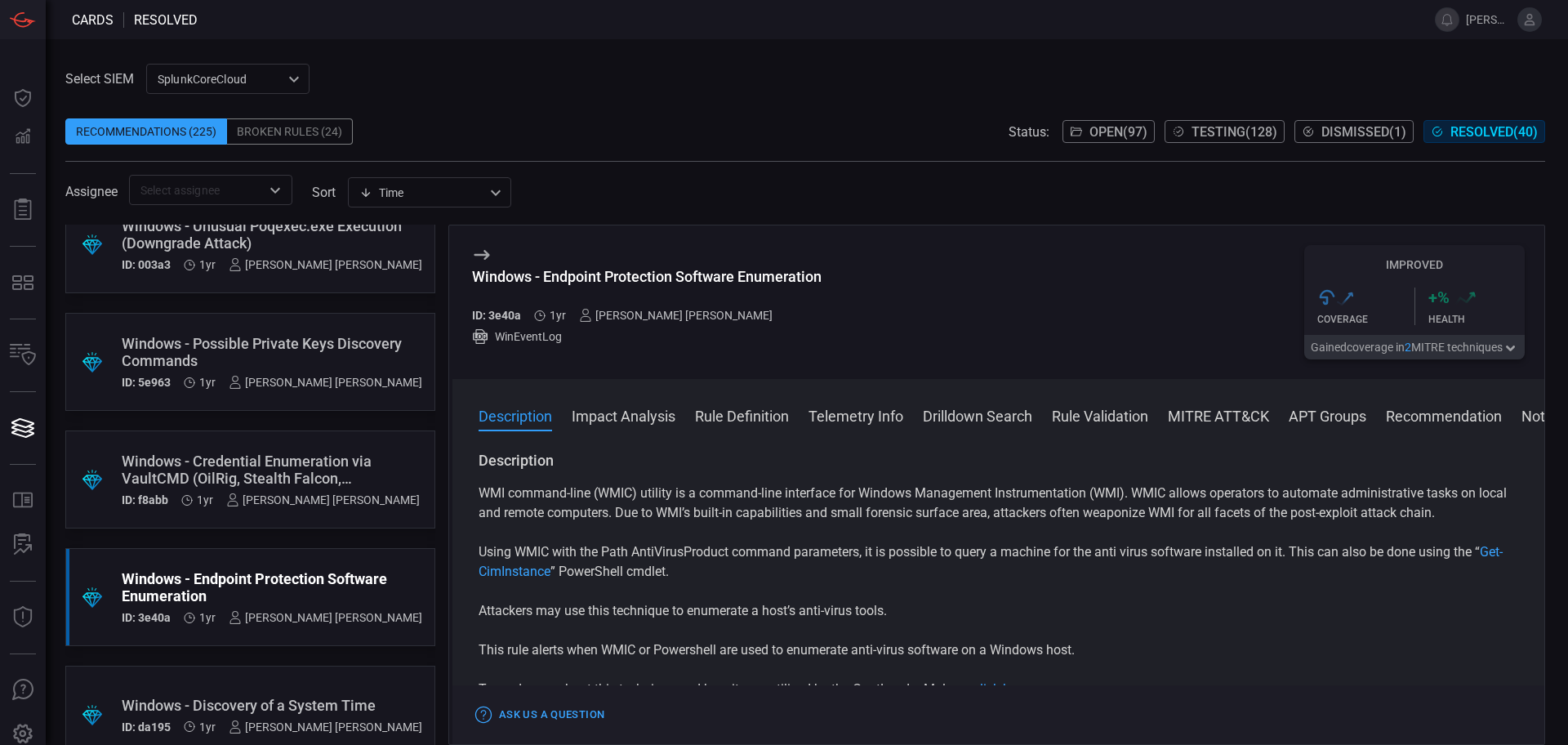
click at [585, 267] on div "Windows - Endpoint Protection Software Enumeration ID: 3e40a 1yr [PERSON_NAME] …" at bounding box center [647, 302] width 350 height 114
drag, startPoint x: 547, startPoint y: 274, endPoint x: 825, endPoint y: 273, distance: 278.0
click at [825, 273] on div "Windows - Endpoint Protection Software Enumeration ID: 3e40a 1yr [PERSON_NAME] …" at bounding box center [998, 302] width 1092 height 154
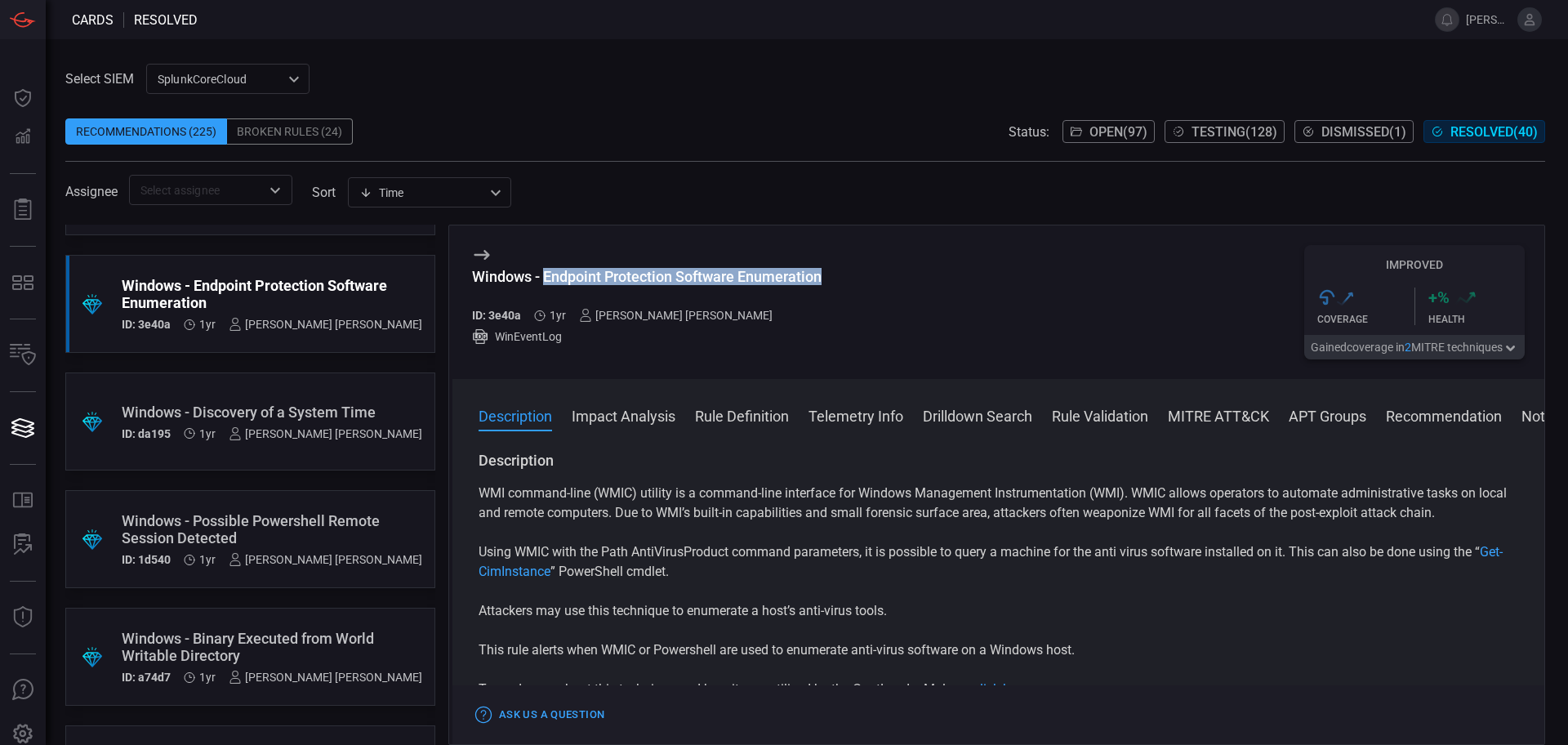
scroll to position [3985, 0]
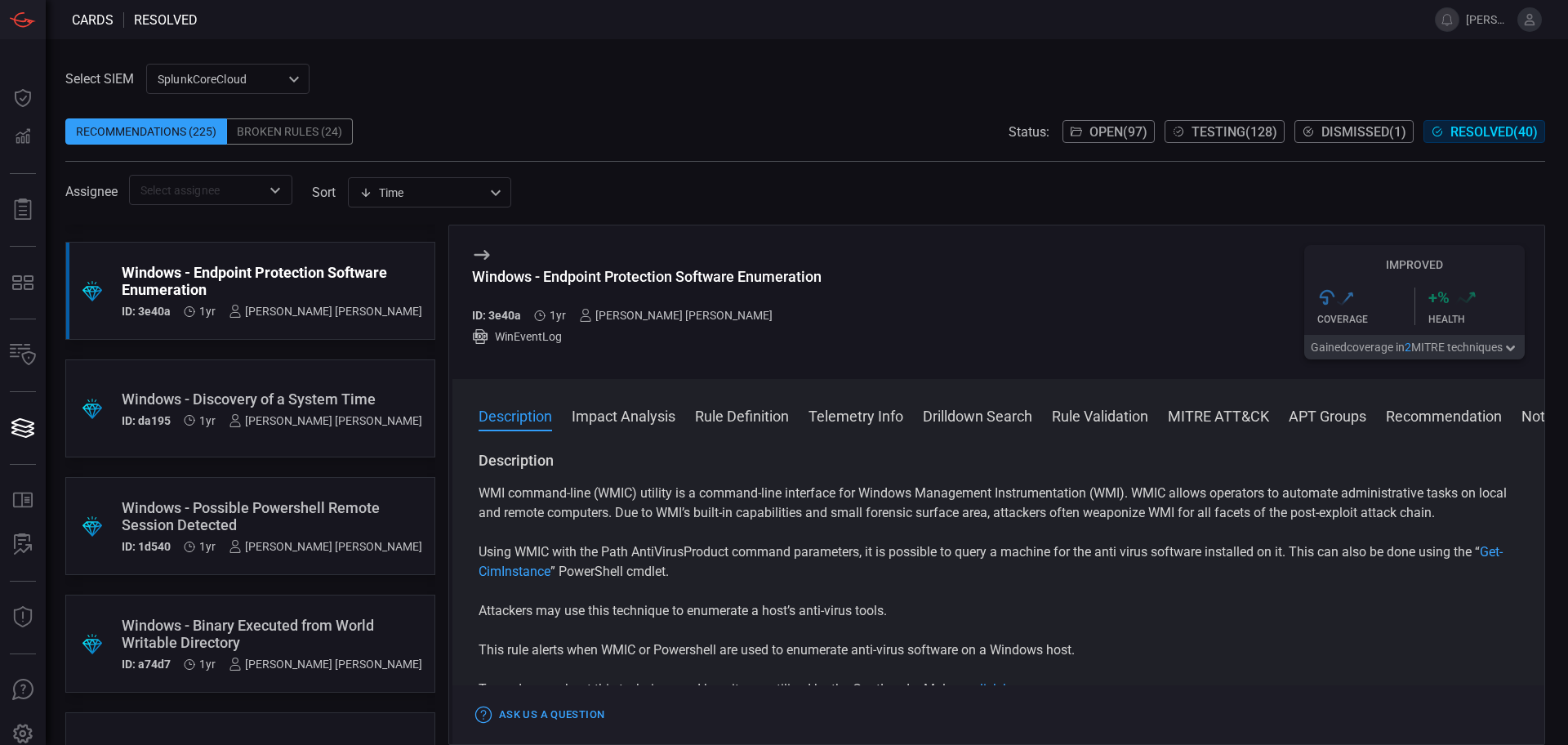
click at [357, 379] on div ".suggested_cards_icon{fill:url(#suggested_cards_icon);} Windows - Discovery of …" at bounding box center [250, 408] width 370 height 98
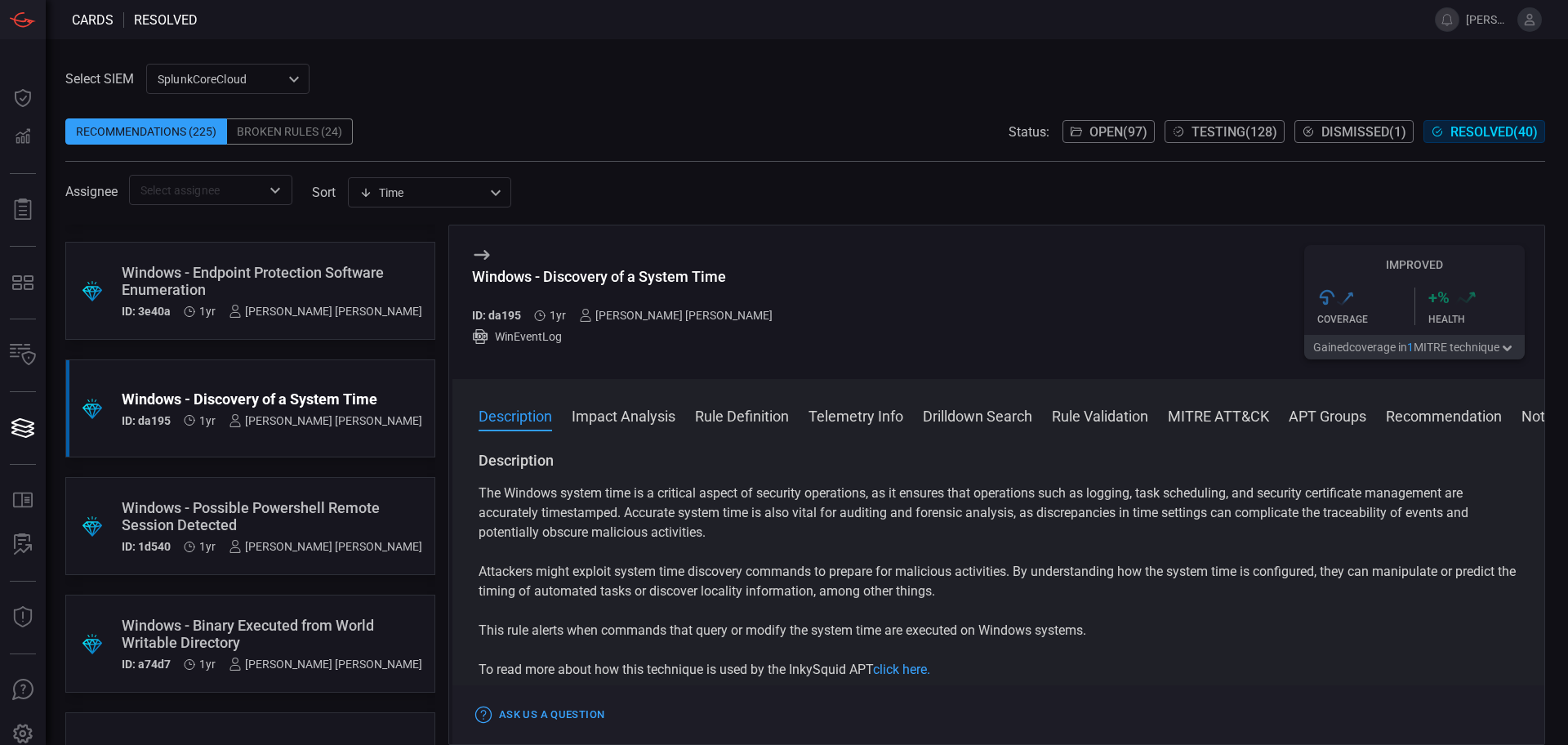
click at [692, 273] on div "Windows - Discovery of a System Time" at bounding box center [629, 276] width 314 height 17
click at [612, 292] on h3 "Windows - Discovery of a System Time" at bounding box center [629, 285] width 314 height 34
drag, startPoint x: 543, startPoint y: 278, endPoint x: 737, endPoint y: 274, distance: 194.0
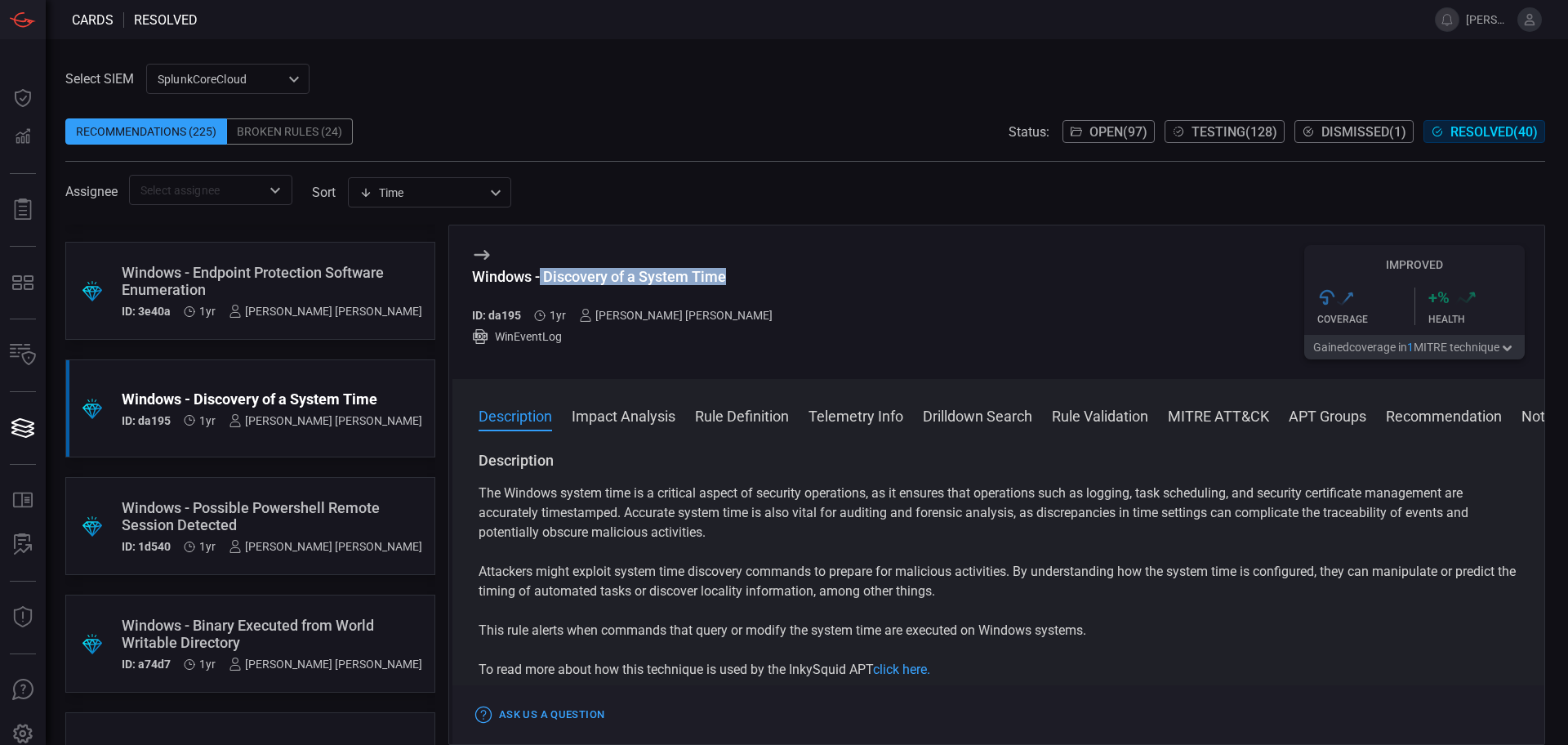
click at [737, 274] on div "Windows - Discovery of a System Time ID: da195 1yr [PERSON_NAME] [PERSON_NAME] …" at bounding box center [998, 302] width 1092 height 154
click at [337, 504] on div "Windows - Possible Powershell Remote Session Detected" at bounding box center [272, 517] width 300 height 34
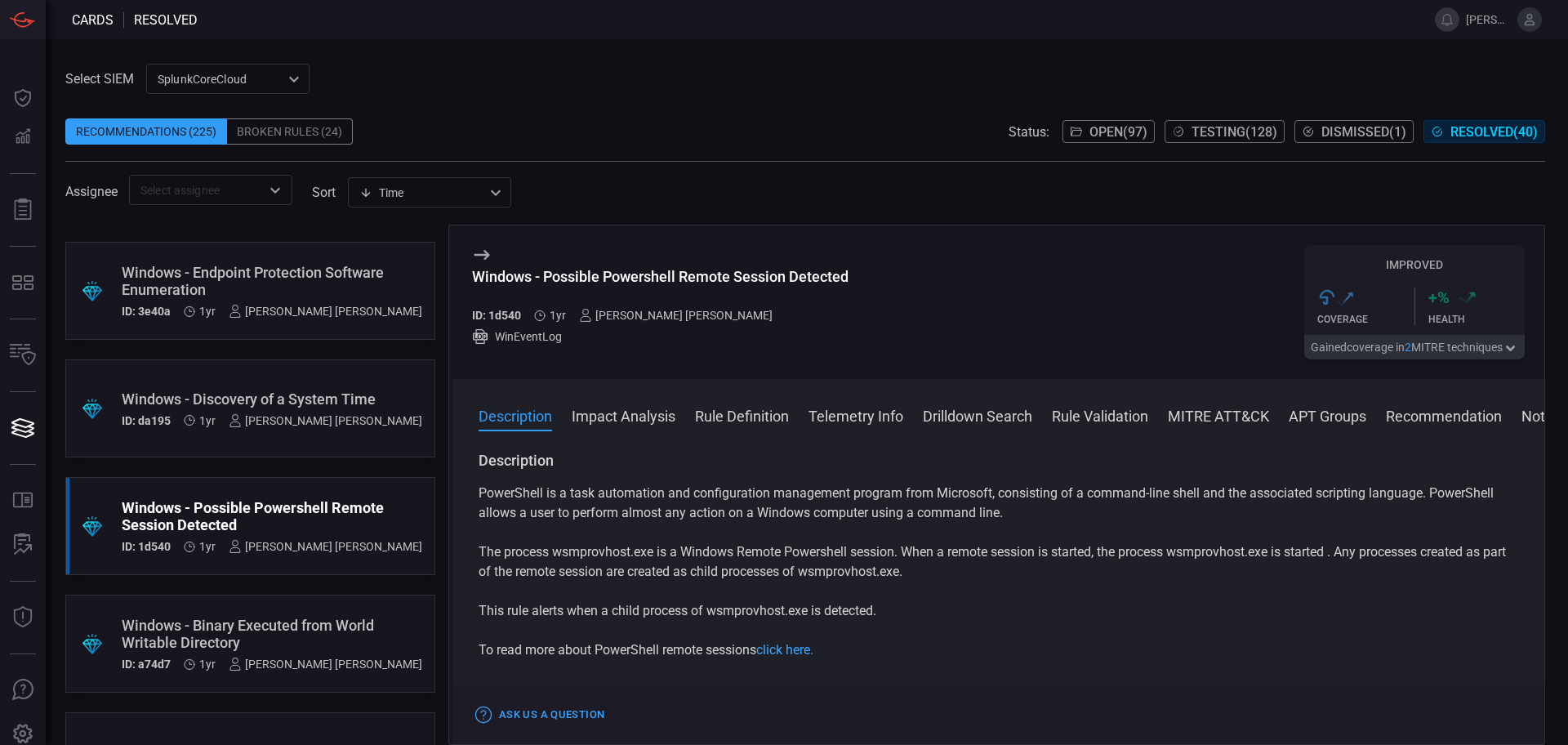
click at [742, 291] on h3 "Windows - Possible Powershell Remote Session Detected" at bounding box center [660, 285] width 377 height 34
click at [766, 275] on div "Windows - Possible Powershell Remote Session Detected" at bounding box center [660, 276] width 377 height 17
click at [612, 277] on div "Windows - Possible Powershell Remote Session Detected" at bounding box center [660, 276] width 377 height 17
click at [682, 273] on div "Windows - Possible Powershell Remote Session Detected" at bounding box center [660, 276] width 377 height 17
click at [630, 282] on div "Windows - Possible Powershell Remote Session Detected" at bounding box center [660, 276] width 377 height 17
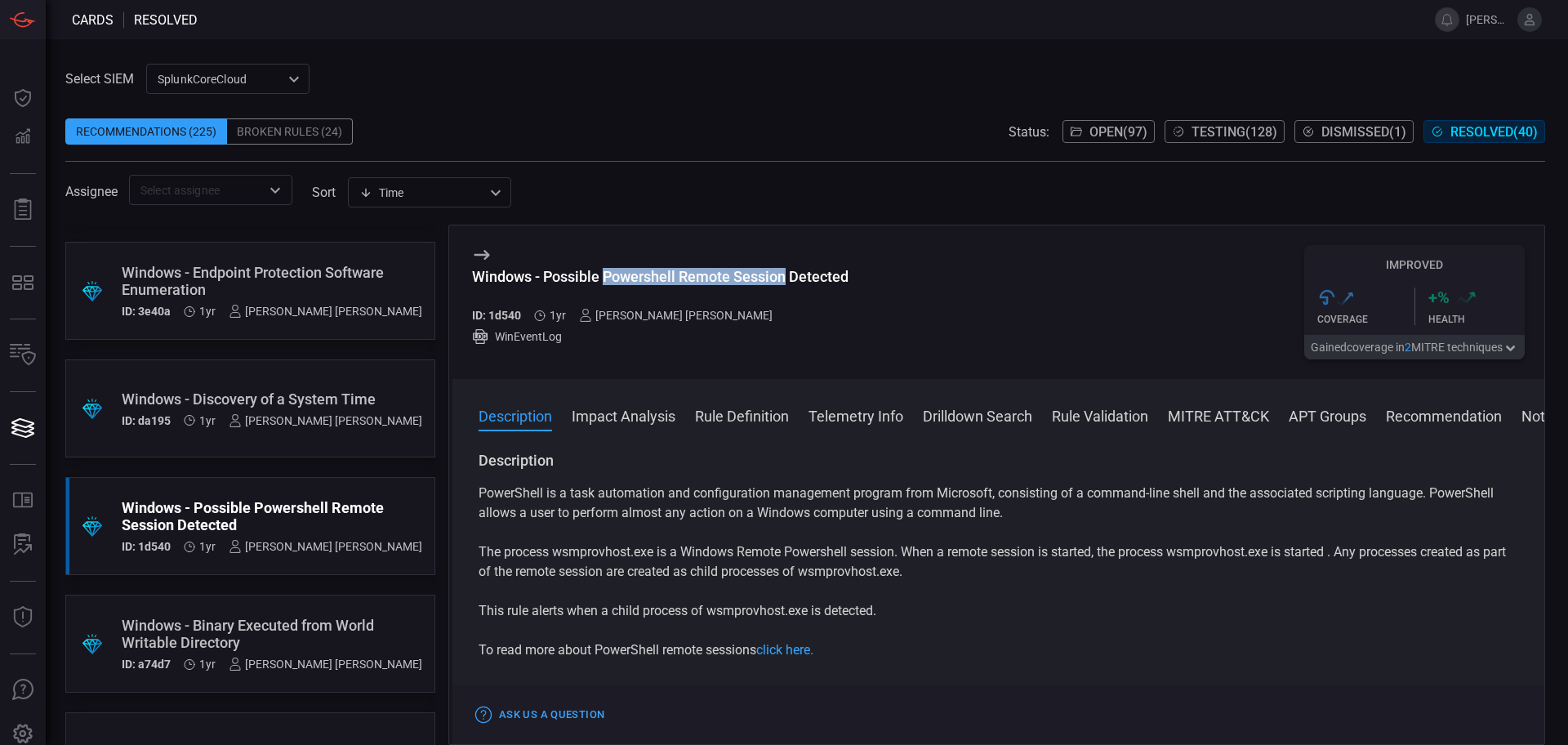
drag, startPoint x: 607, startPoint y: 274, endPoint x: 786, endPoint y: 271, distance: 179.0
click at [786, 271] on div "Windows - Possible Powershell Remote Session Detected" at bounding box center [660, 276] width 377 height 17
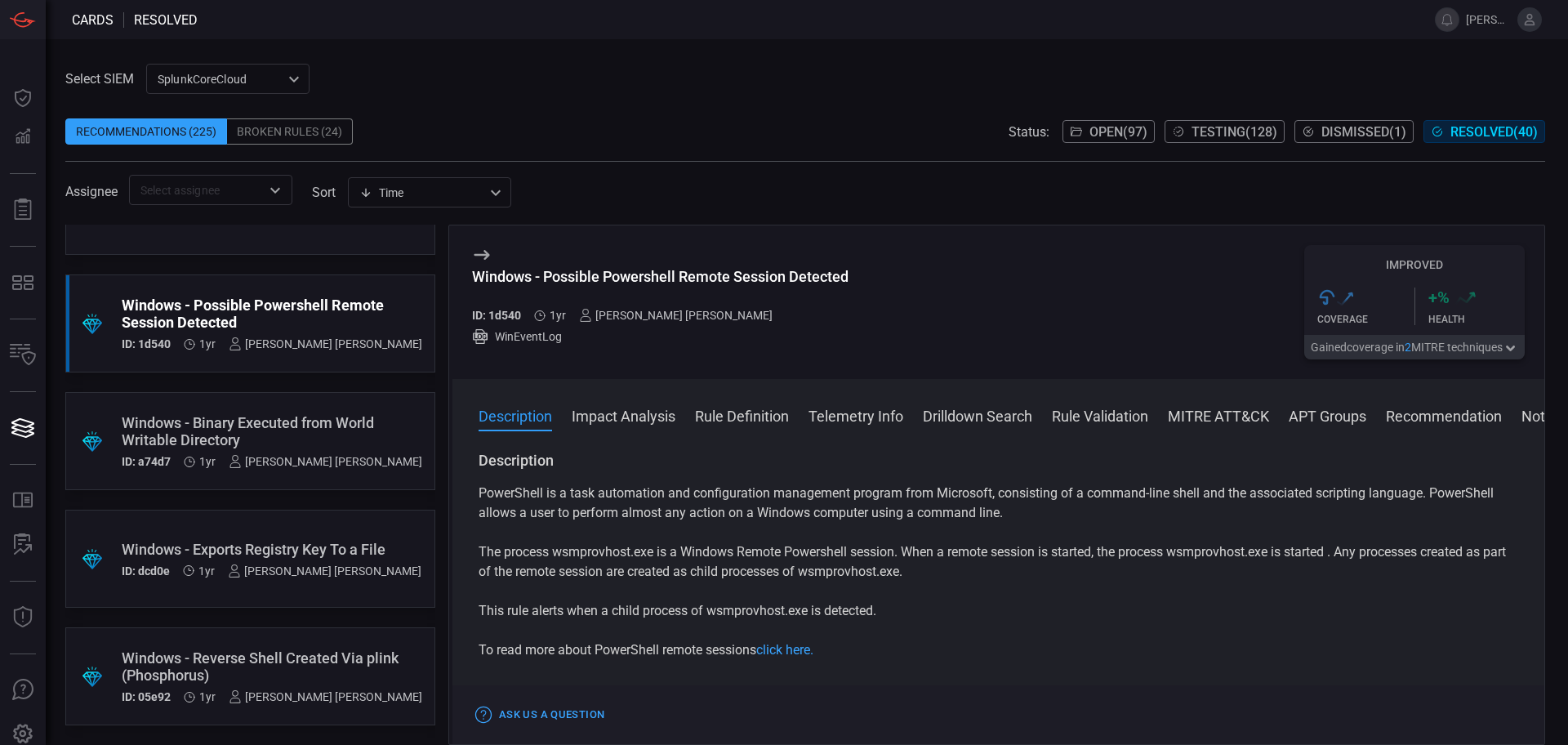
click at [366, 415] on div "Windows - Binary Executed from World Writable Directory" at bounding box center [272, 431] width 300 height 34
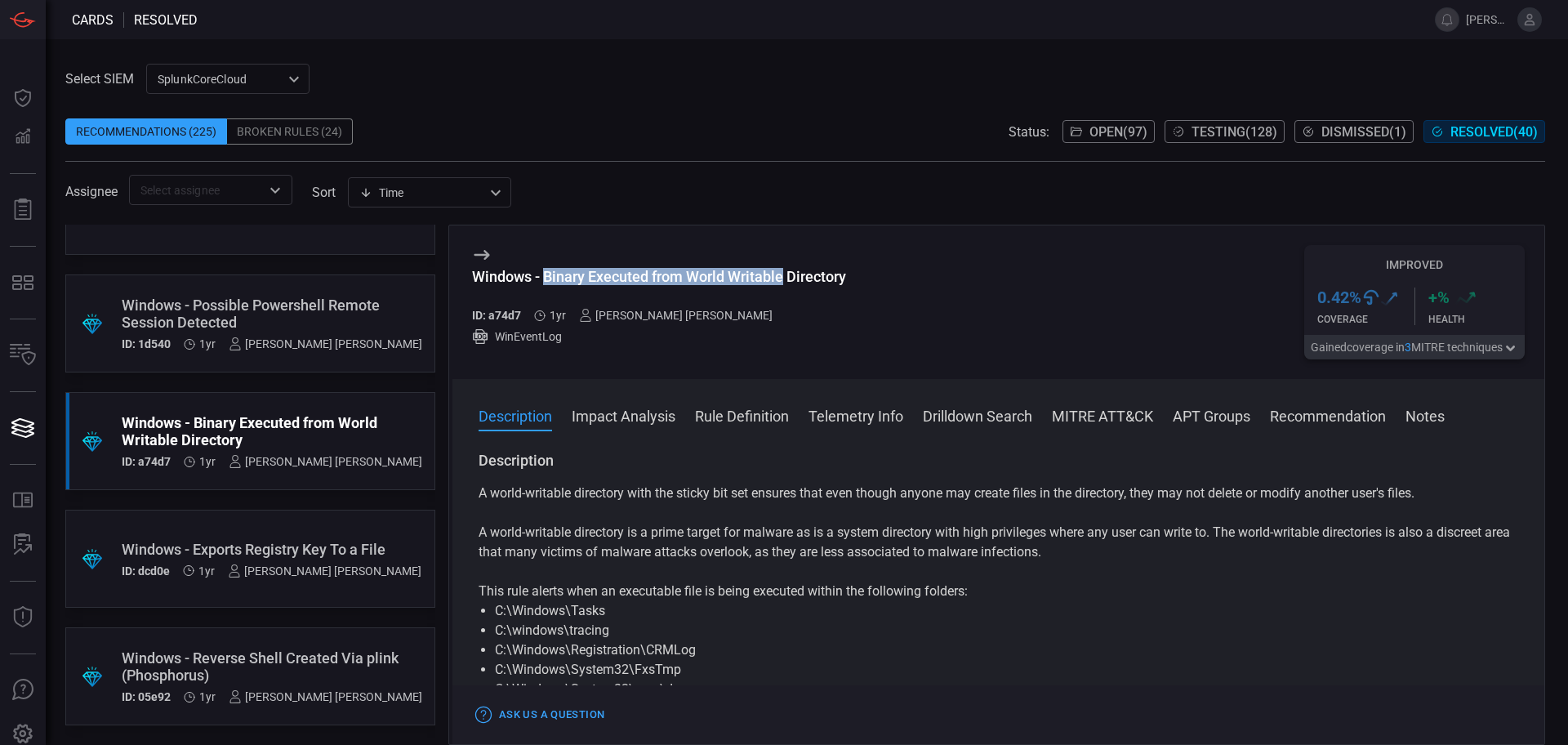
drag, startPoint x: 544, startPoint y: 278, endPoint x: 782, endPoint y: 272, distance: 238.1
click at [782, 272] on div "Windows - Binary Executed from World Writable Directory" at bounding box center [659, 276] width 374 height 17
click at [290, 510] on div ".suggested_cards_icon{fill:url(#suggested_cards_icon);} Windows - Exports Regis…" at bounding box center [250, 559] width 370 height 98
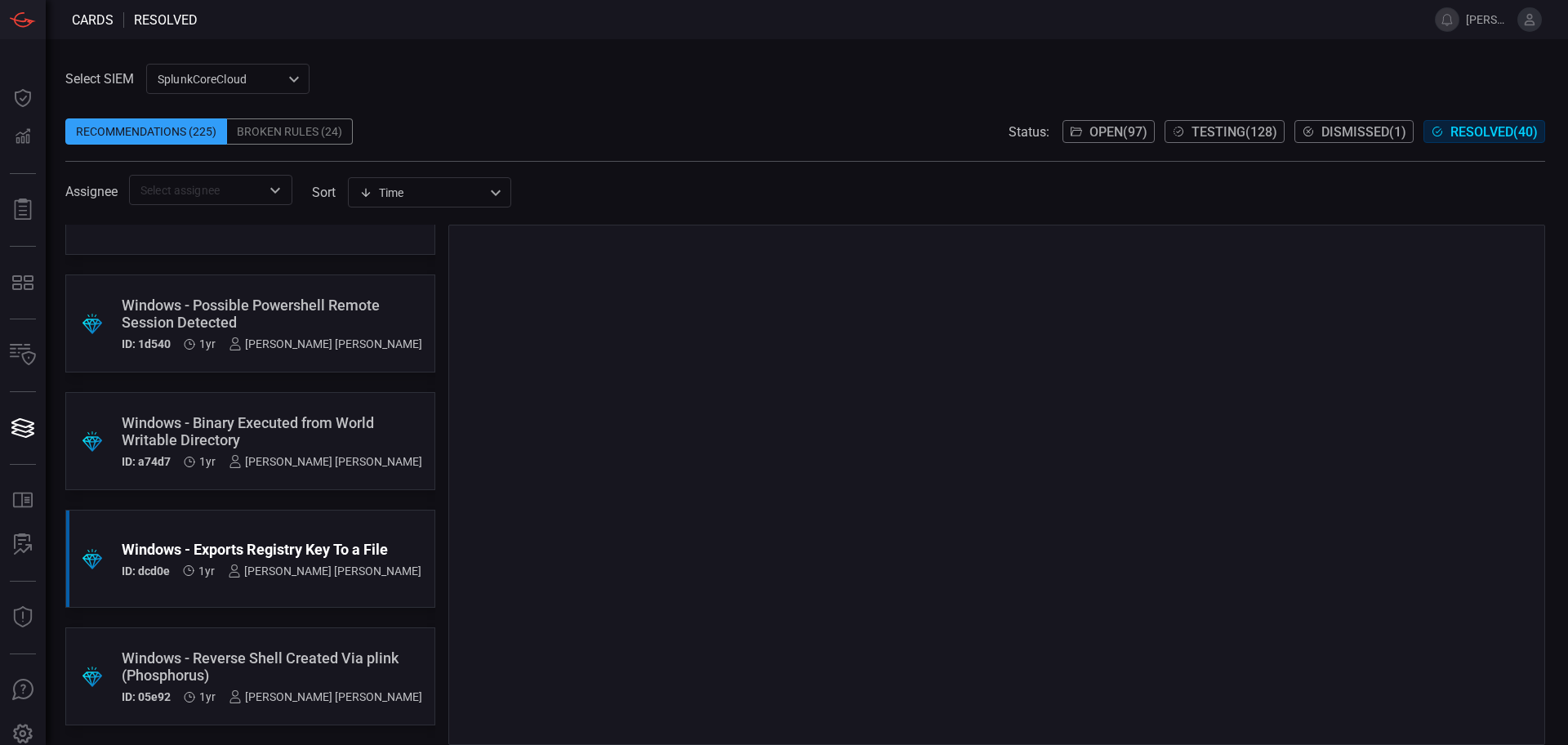
scroll to position [4187, 0]
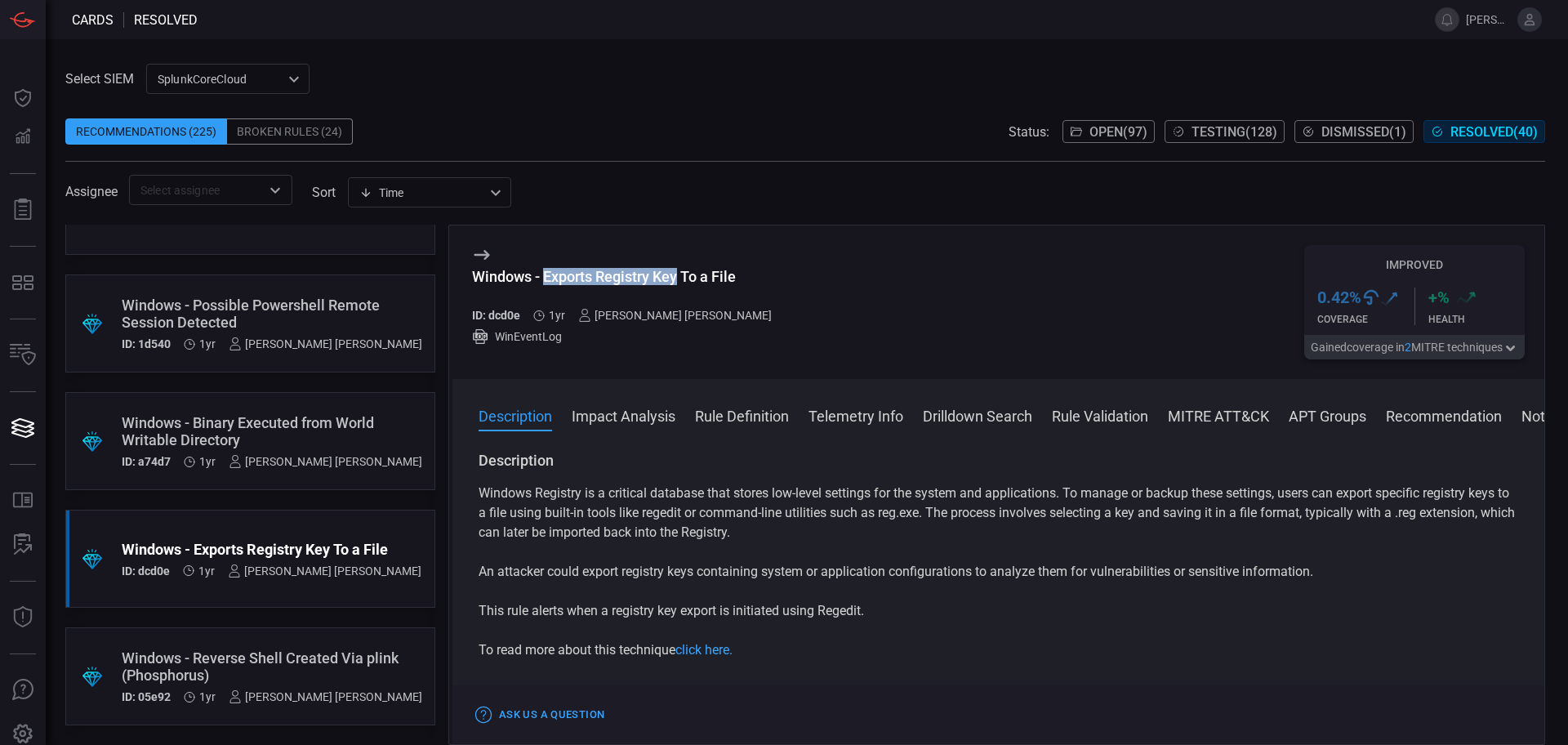
drag, startPoint x: 544, startPoint y: 279, endPoint x: 678, endPoint y: 274, distance: 134.1
click at [678, 274] on div "Windows - Exports Registry Key To a File" at bounding box center [628, 276] width 313 height 17
click at [224, 640] on div ".suggested_cards_icon{fill:url(#suggested_cards_icon);} Windows - Reverse Shell…" at bounding box center [250, 676] width 370 height 98
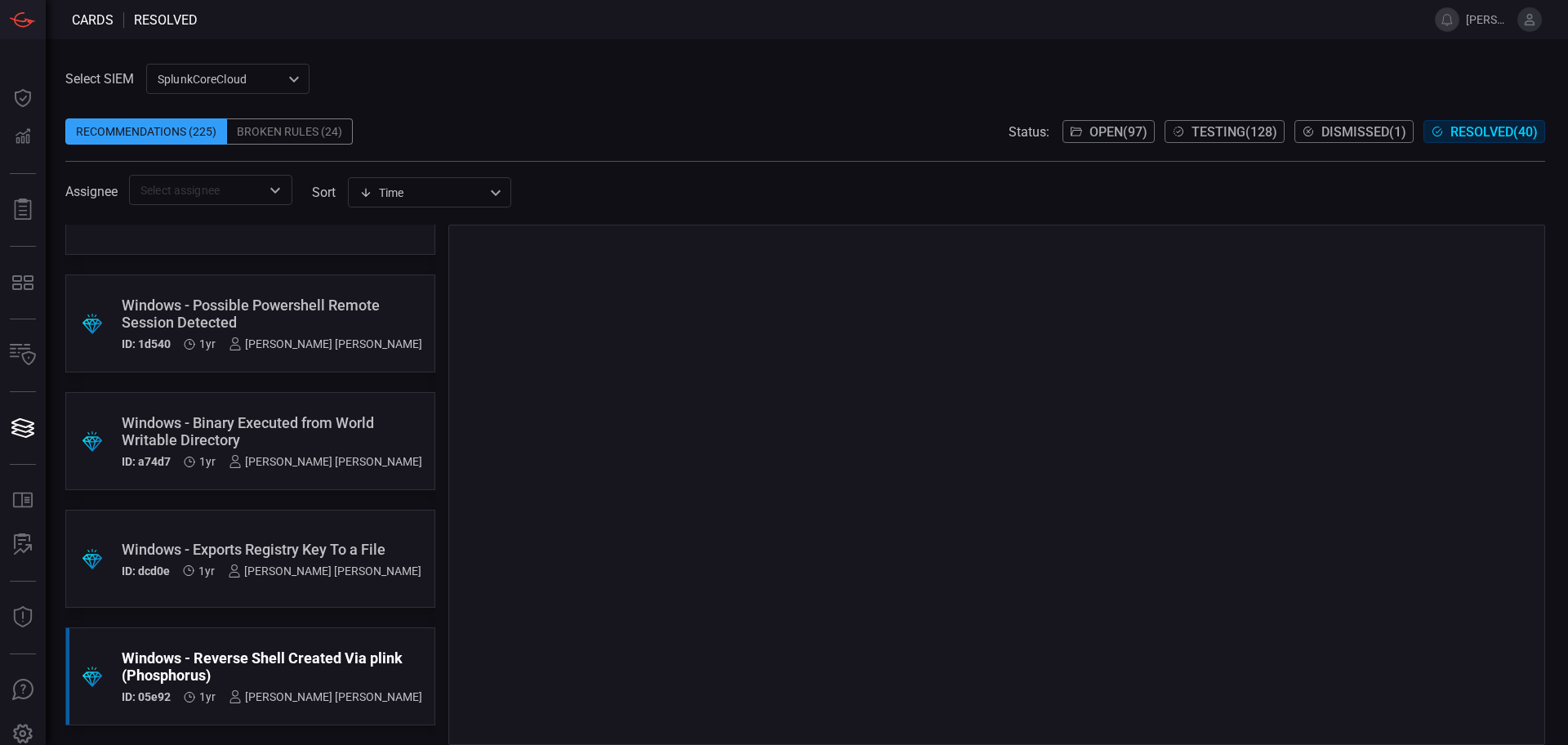
scroll to position [4203, 0]
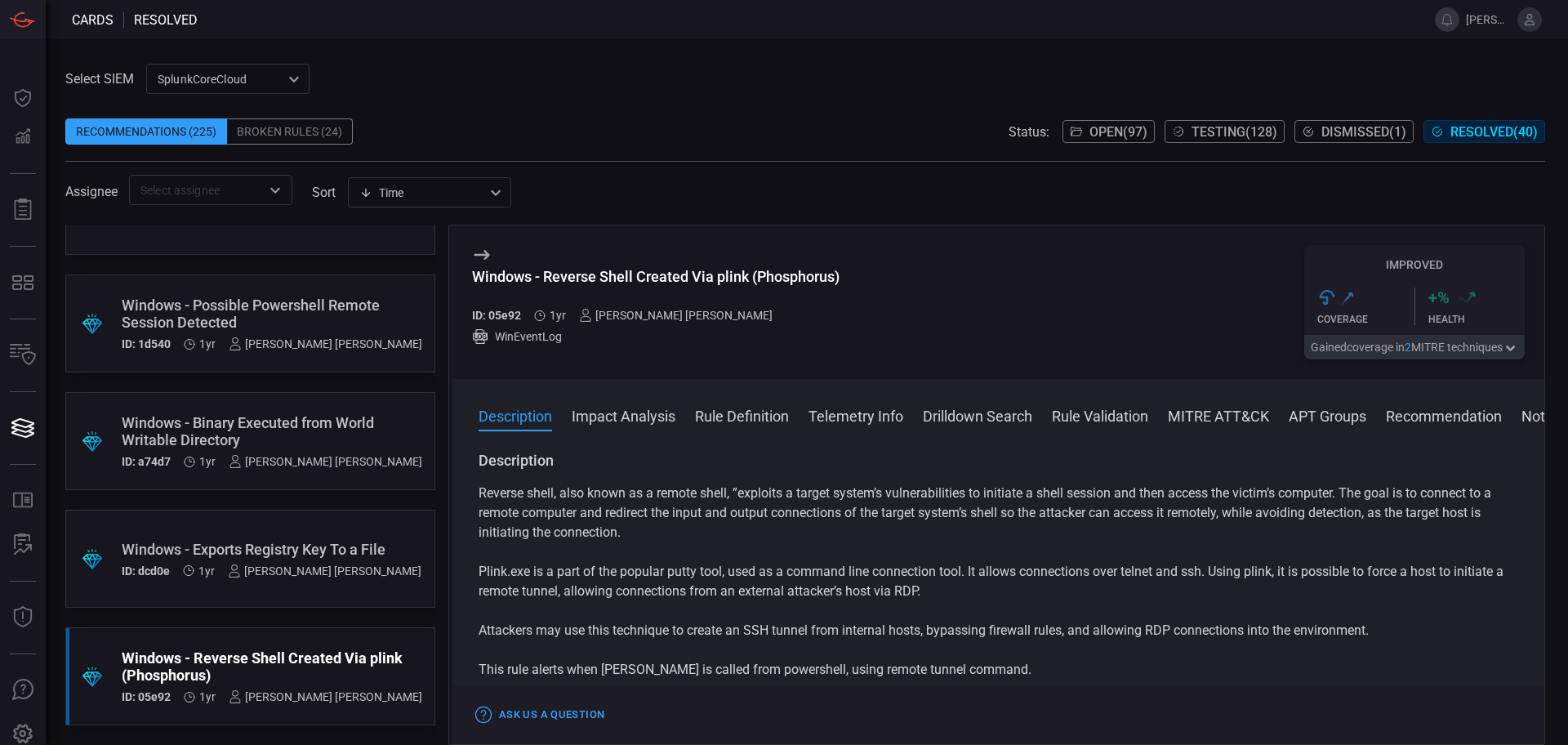
click at [556, 290] on h3 "Windows - Reverse Shell Created Via plink (Phosphorus)" at bounding box center [656, 285] width 368 height 34
click at [549, 274] on div "Windows - Reverse Shell Created Via plink (Phosphorus)" at bounding box center [656, 276] width 368 height 17
drag, startPoint x: 543, startPoint y: 271, endPoint x: 561, endPoint y: 271, distance: 18.0
click at [561, 271] on div "Windows - Reverse Shell Created Via plink (Phosphorus)" at bounding box center [656, 276] width 368 height 17
click at [570, 287] on h3 "Windows - Reverse Shell Created Via plink (Phosphorus)" at bounding box center [656, 285] width 368 height 34
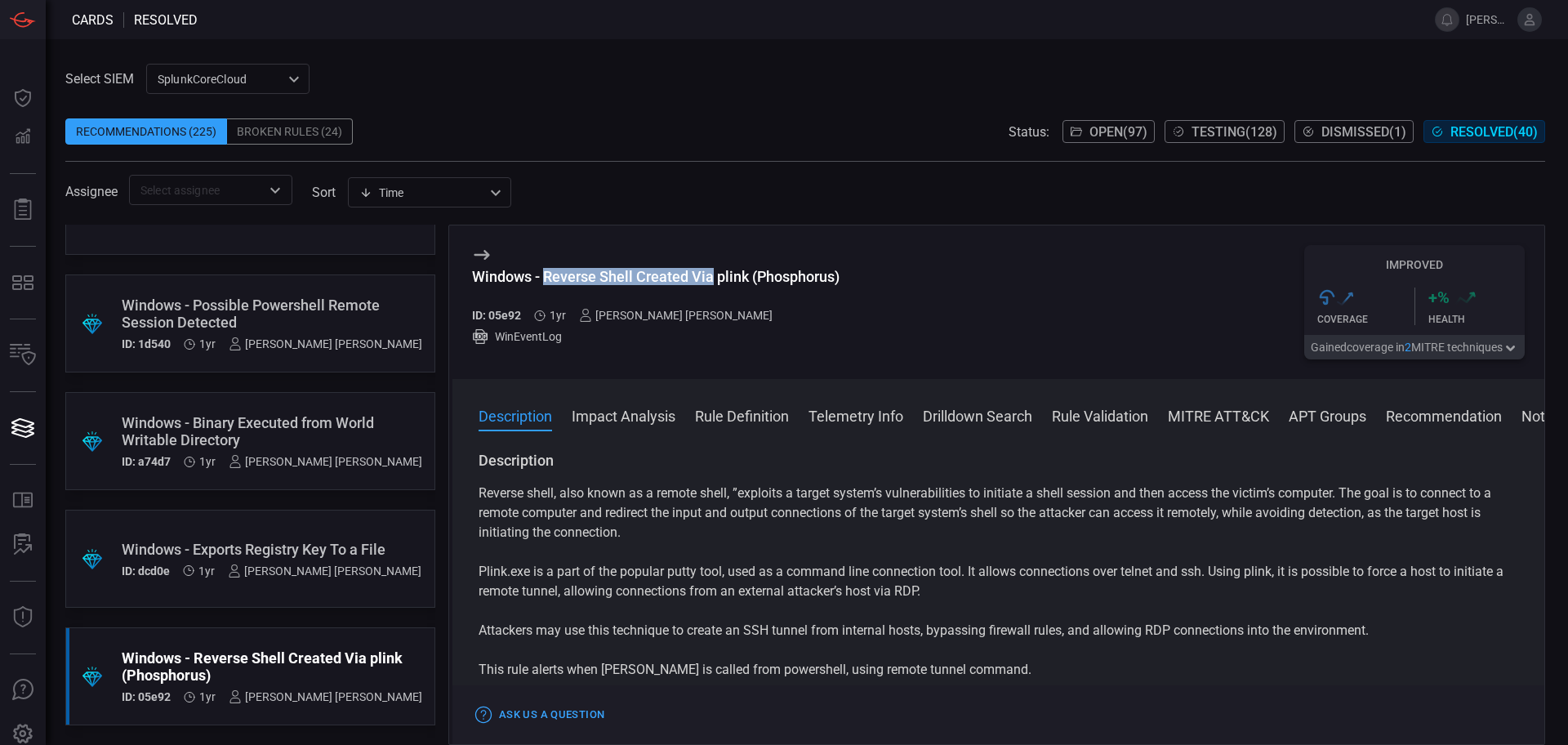
drag, startPoint x: 548, startPoint y: 280, endPoint x: 710, endPoint y: 274, distance: 162.1
click at [710, 274] on div "Windows - Reverse Shell Created Via plink (Phosphorus)" at bounding box center [656, 276] width 368 height 17
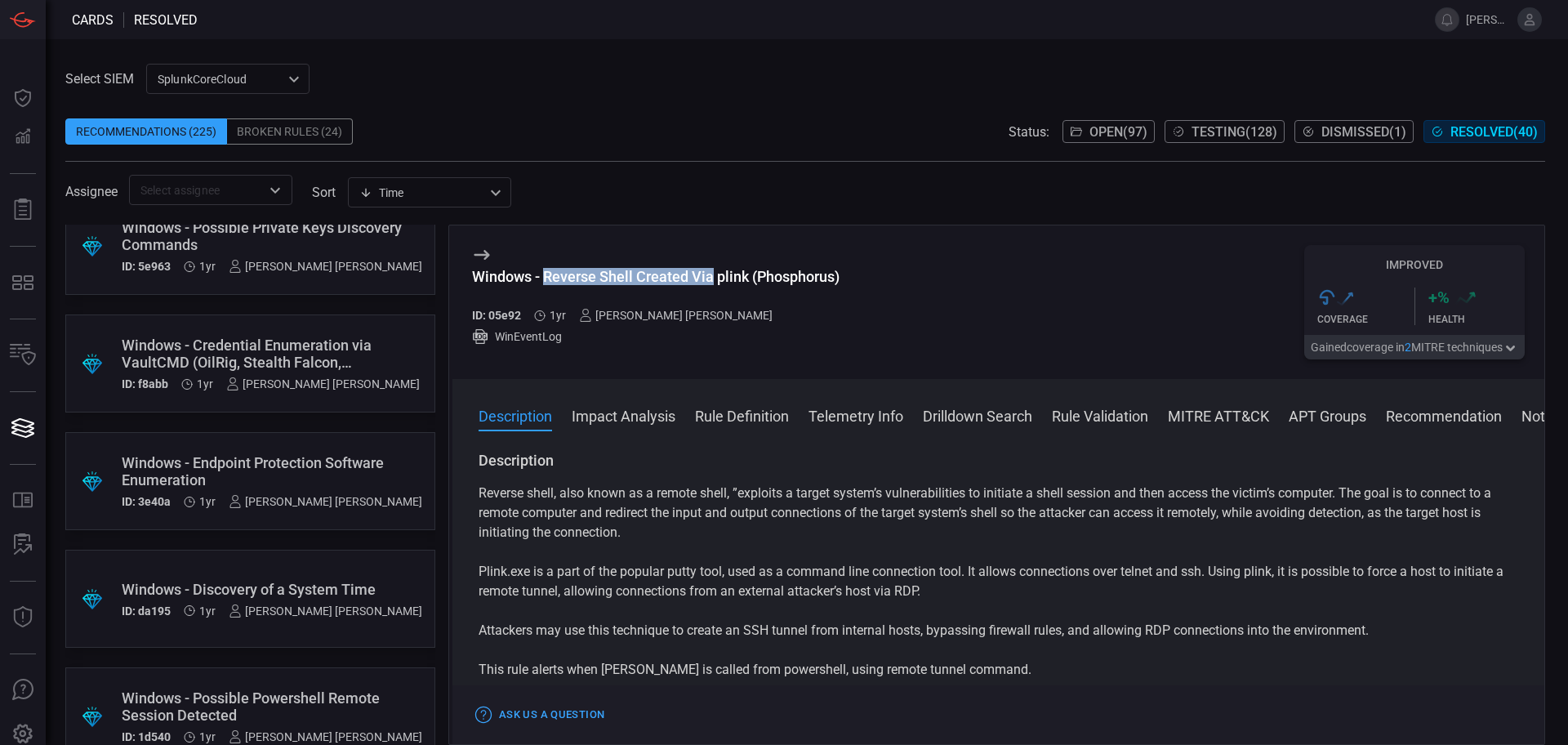
scroll to position [0, 0]
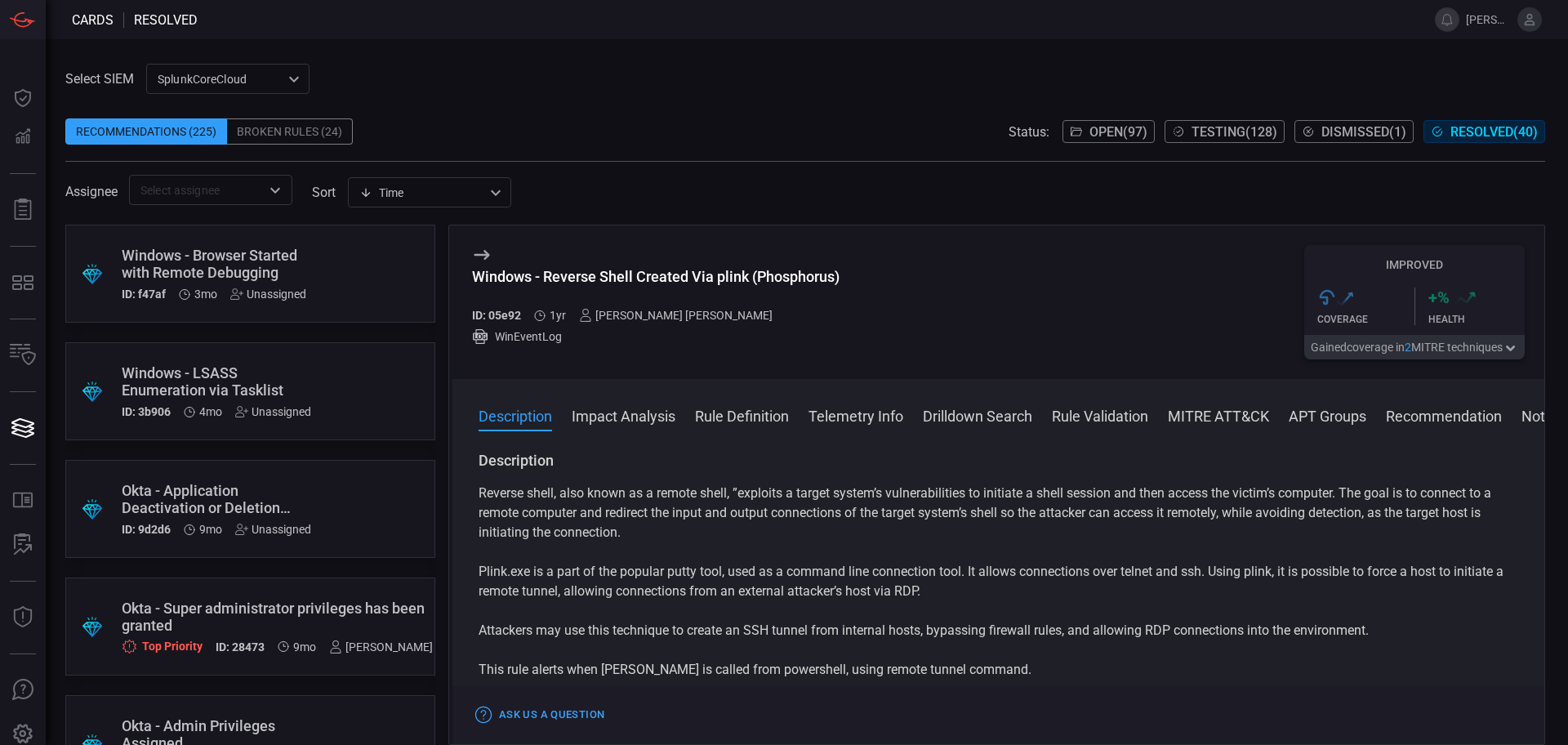
click at [840, 306] on div "Windows - Reverse Shell Created Via plink (Phosphorus) ID: 05e92 1yr [PERSON_NA…" at bounding box center [656, 295] width 368 height 54
click at [727, 272] on div "Windows - Reverse Shell Created Via plink (Phosphorus)" at bounding box center [656, 276] width 368 height 17
drag, startPoint x: 747, startPoint y: 278, endPoint x: 602, endPoint y: 272, distance: 145.1
click at [602, 272] on div "Windows - Reverse Shell Created Via plink (Phosphorus)" at bounding box center [656, 276] width 368 height 17
click at [347, 382] on div ".suggested_cards_icon{fill:url(#suggested_cards_icon);} Windows - LSASS Enumera…" at bounding box center [250, 391] width 370 height 98
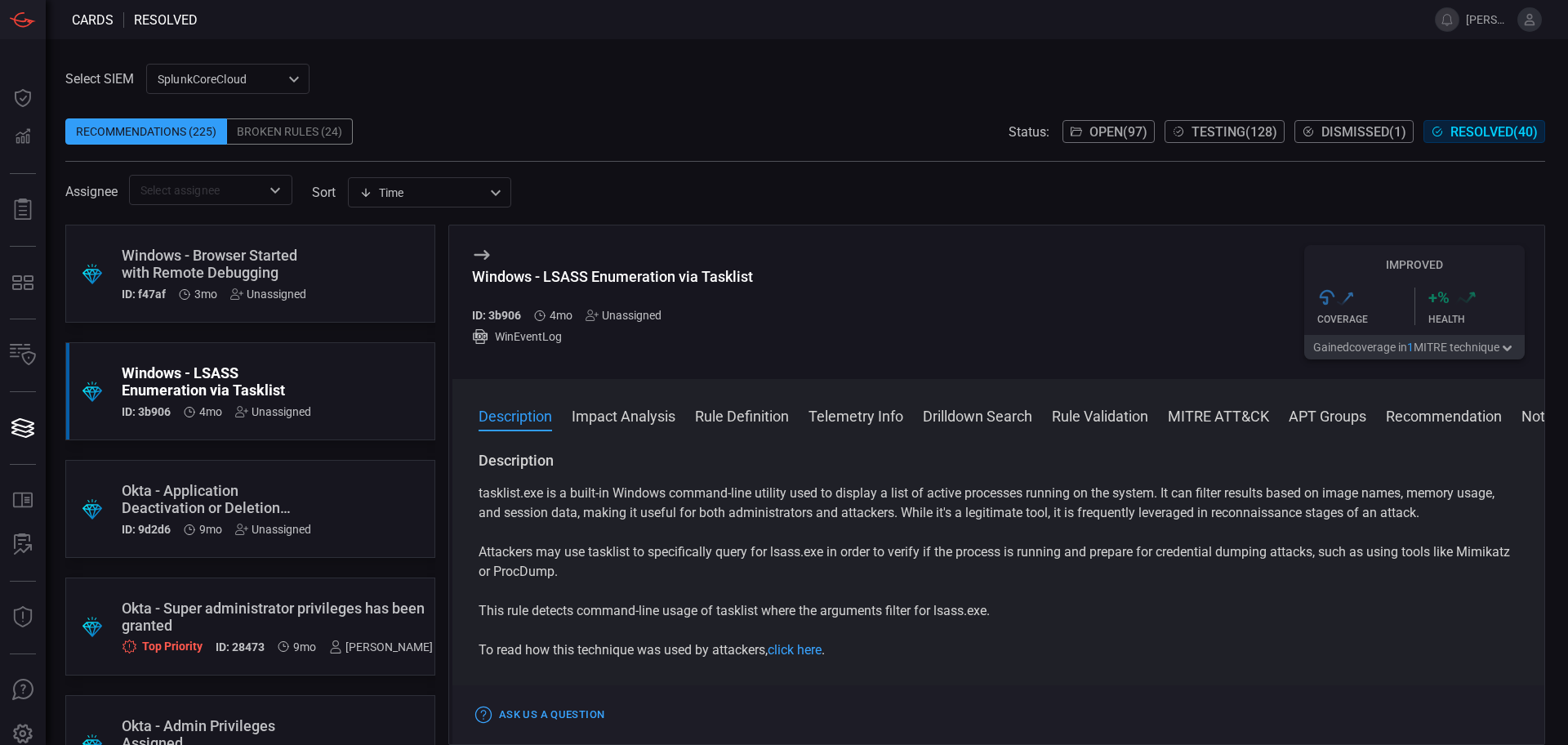
click at [353, 499] on div ".suggested_cards_icon{fill:url(#suggested_cards_icon);} Okta - Application Deac…" at bounding box center [250, 508] width 370 height 98
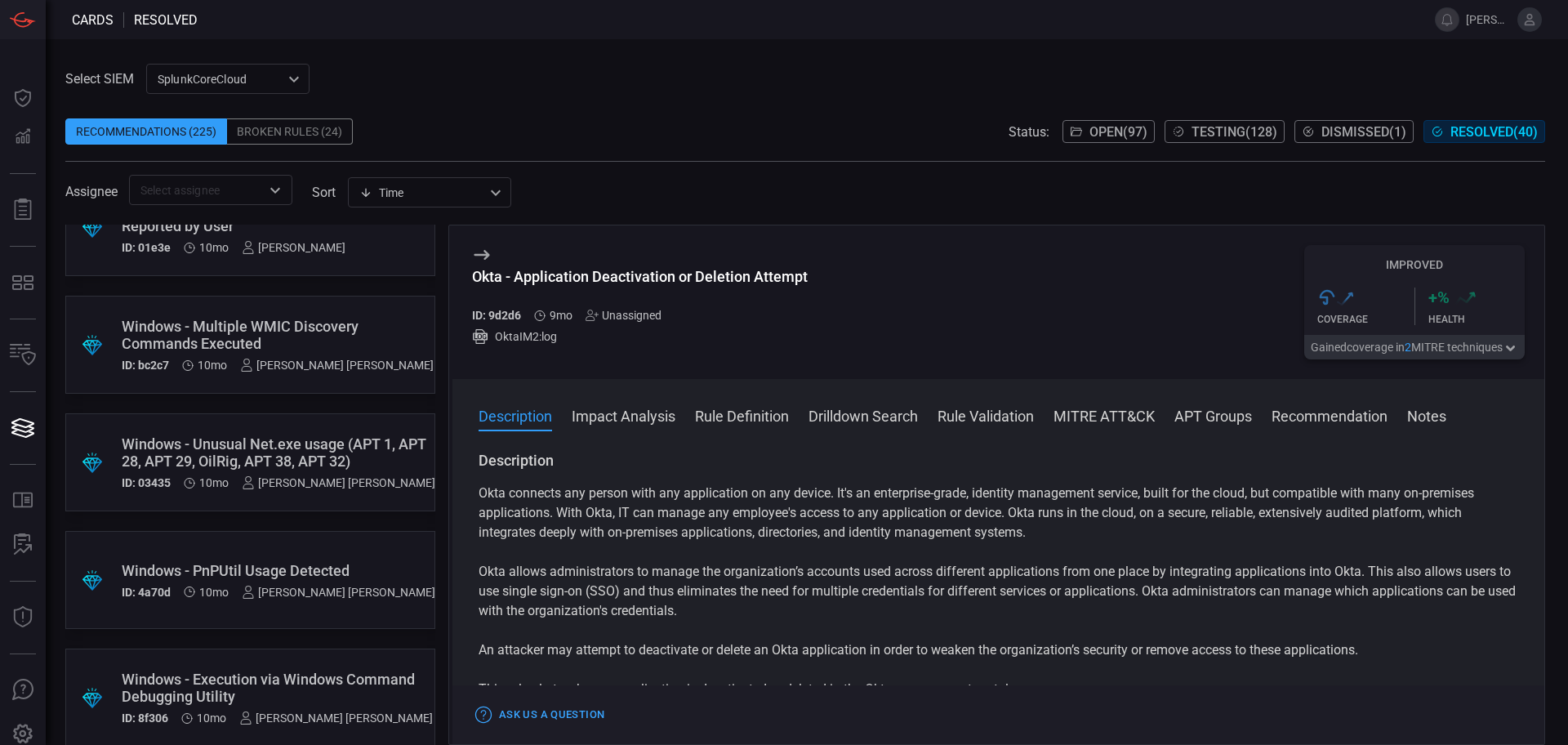
scroll to position [1941, 0]
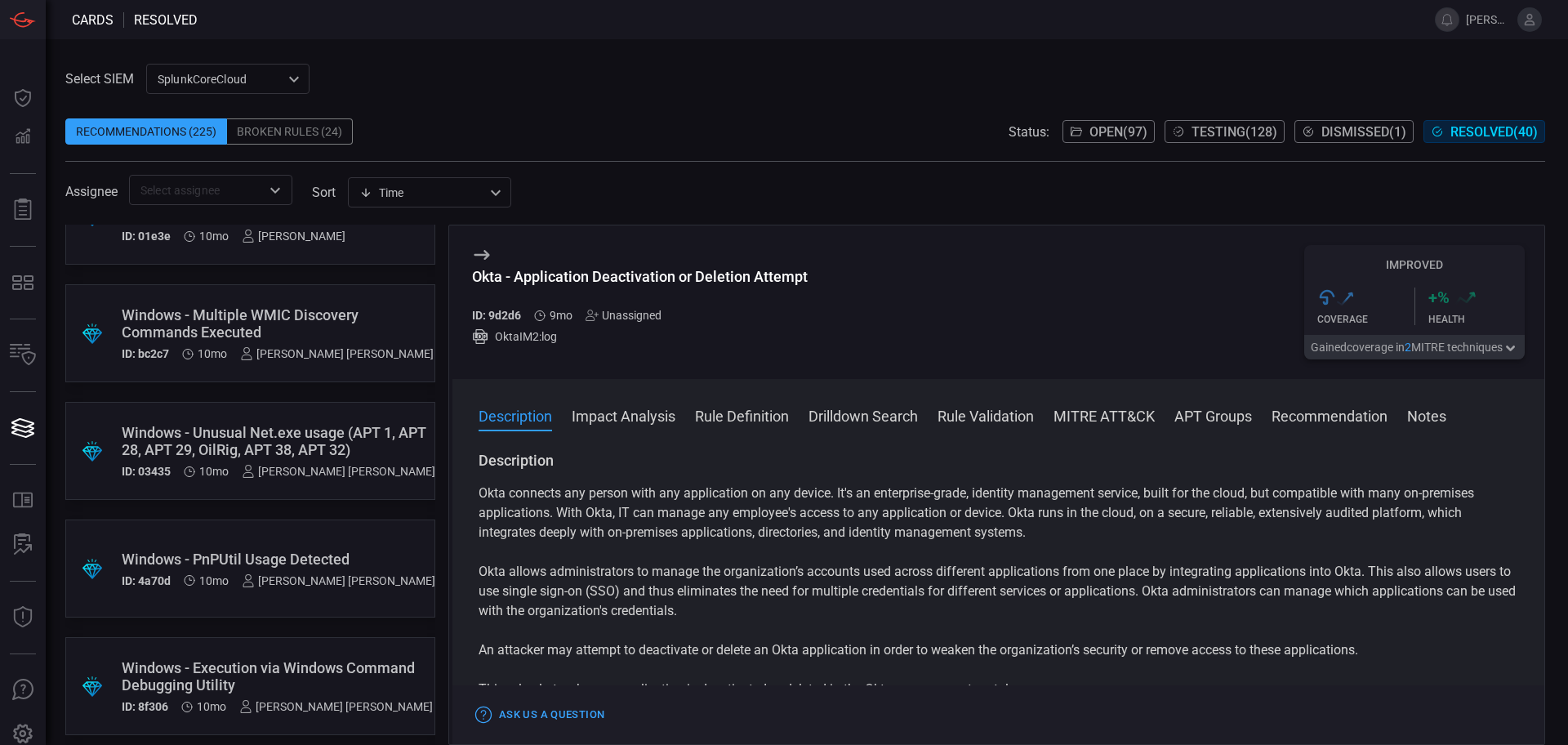
click at [383, 414] on div ".suggested_cards_icon{fill:url(#suggested_cards_icon);} Windows - Unusual Net.e…" at bounding box center [250, 451] width 370 height 98
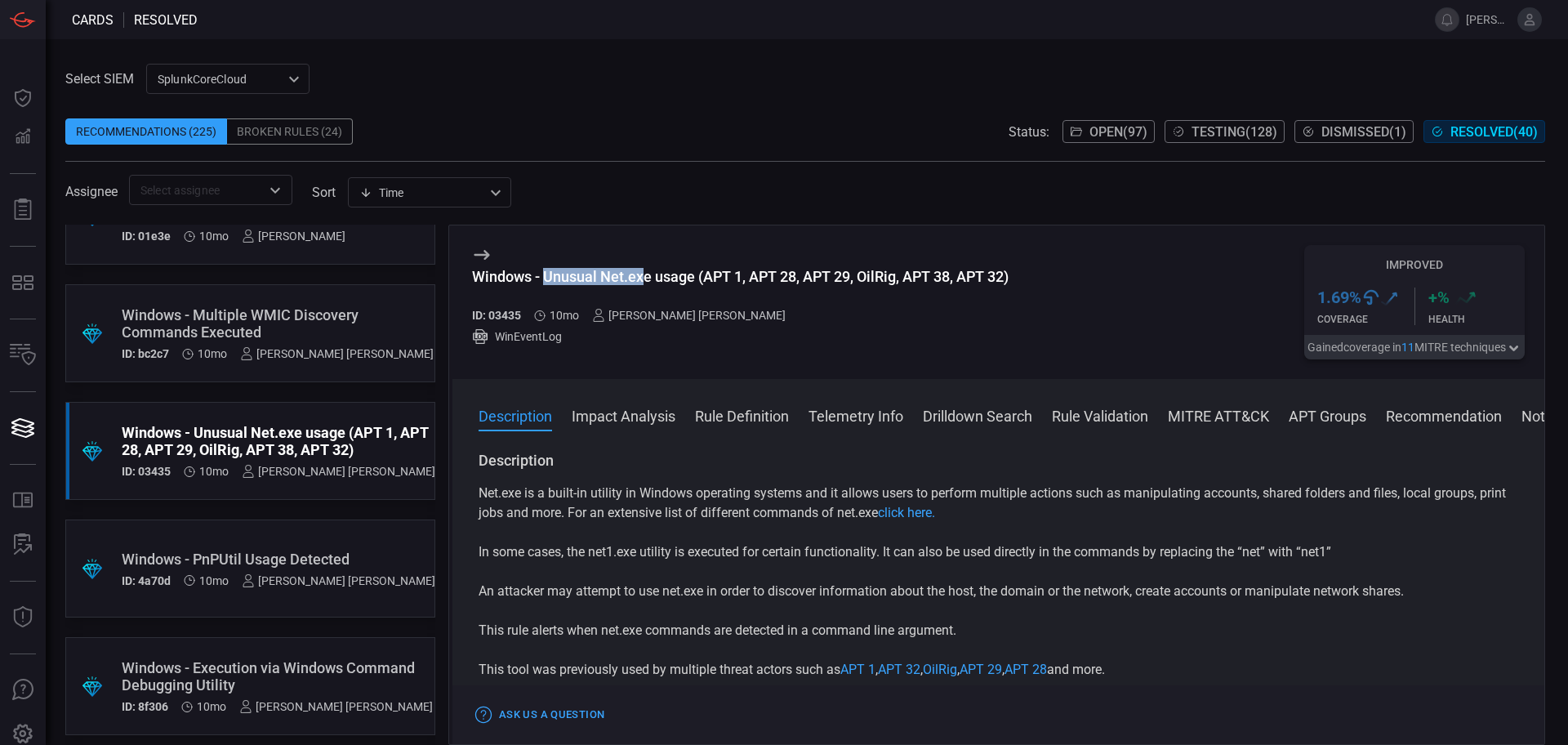
drag, startPoint x: 546, startPoint y: 278, endPoint x: 644, endPoint y: 277, distance: 98.0
click at [644, 277] on div "Windows - Unusual Net.exe usage (APT 1, APT 28, APT 29, OilRig, APT 38, APT 32)" at bounding box center [740, 276] width 537 height 17
click at [605, 278] on div "Windows - Unusual Net.exe usage (APT 1, APT 28, APT 29, OilRig, APT 38, APT 32)" at bounding box center [740, 276] width 537 height 17
drag, startPoint x: 601, startPoint y: 278, endPoint x: 694, endPoint y: 273, distance: 93.1
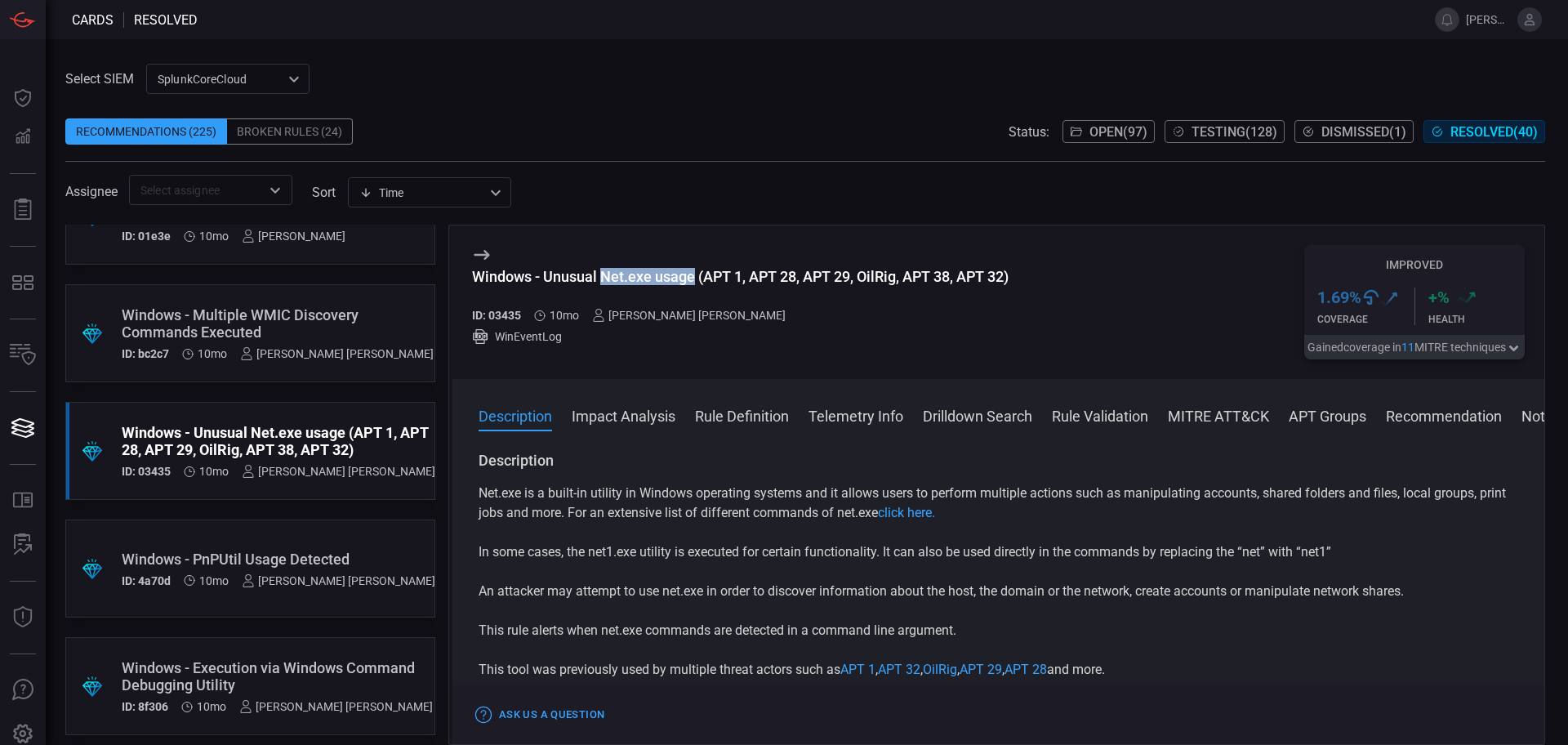
click at [694, 273] on div "Windows - Unusual Net.exe usage (APT 1, APT 28, APT 29, OilRig, APT 38, APT 32)" at bounding box center [740, 276] width 537 height 17
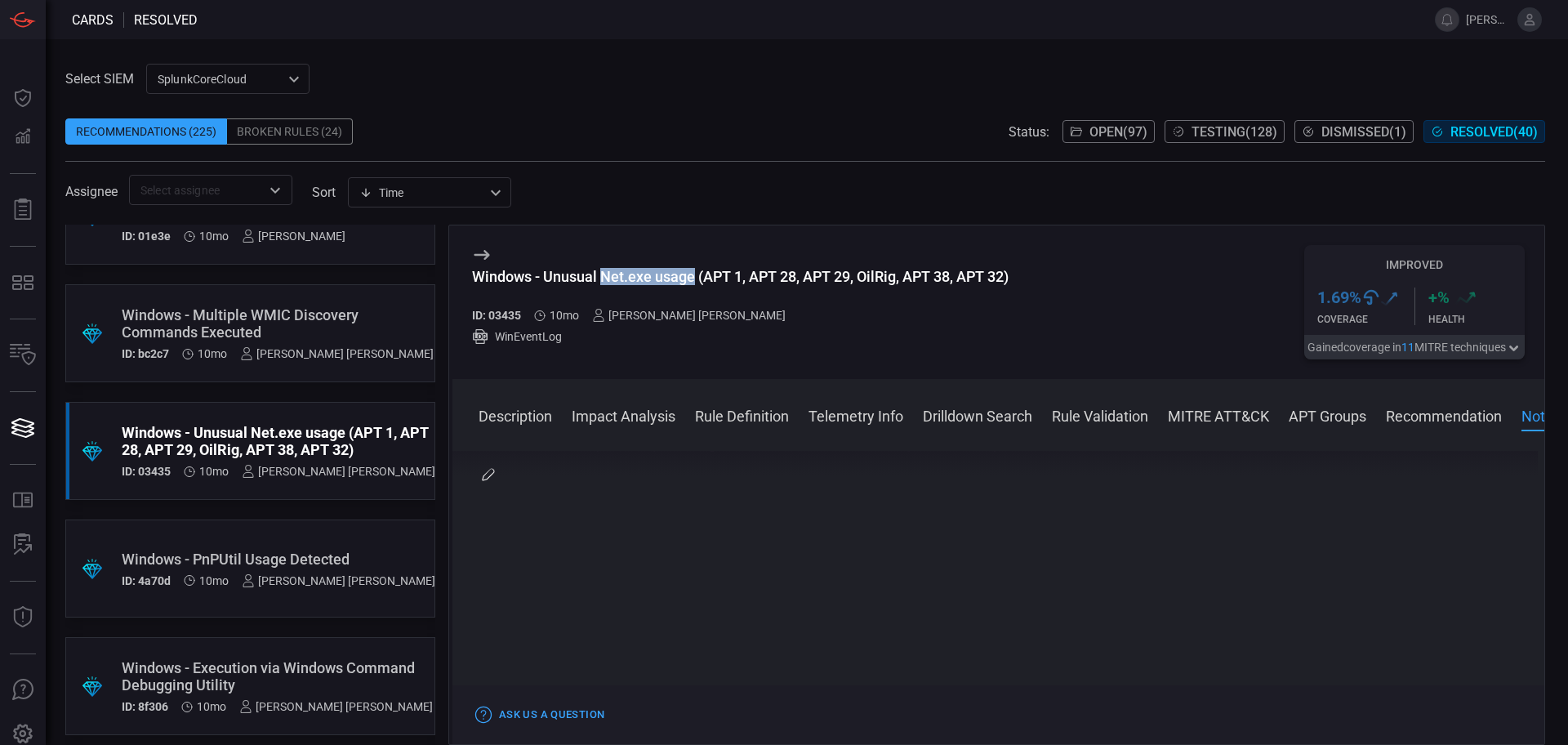
scroll to position [3593, 0]
click at [666, 267] on div "Windows - Unusual Net.exe usage (APT 1, APT 28, APT 29, OilRig, APT 38, APT 32)…" at bounding box center [740, 302] width 537 height 114
click at [227, 536] on div ".suggested_cards_icon{fill:url(#suggested_cards_icon);} Windows - PnPUtil Usage…" at bounding box center [250, 568] width 370 height 98
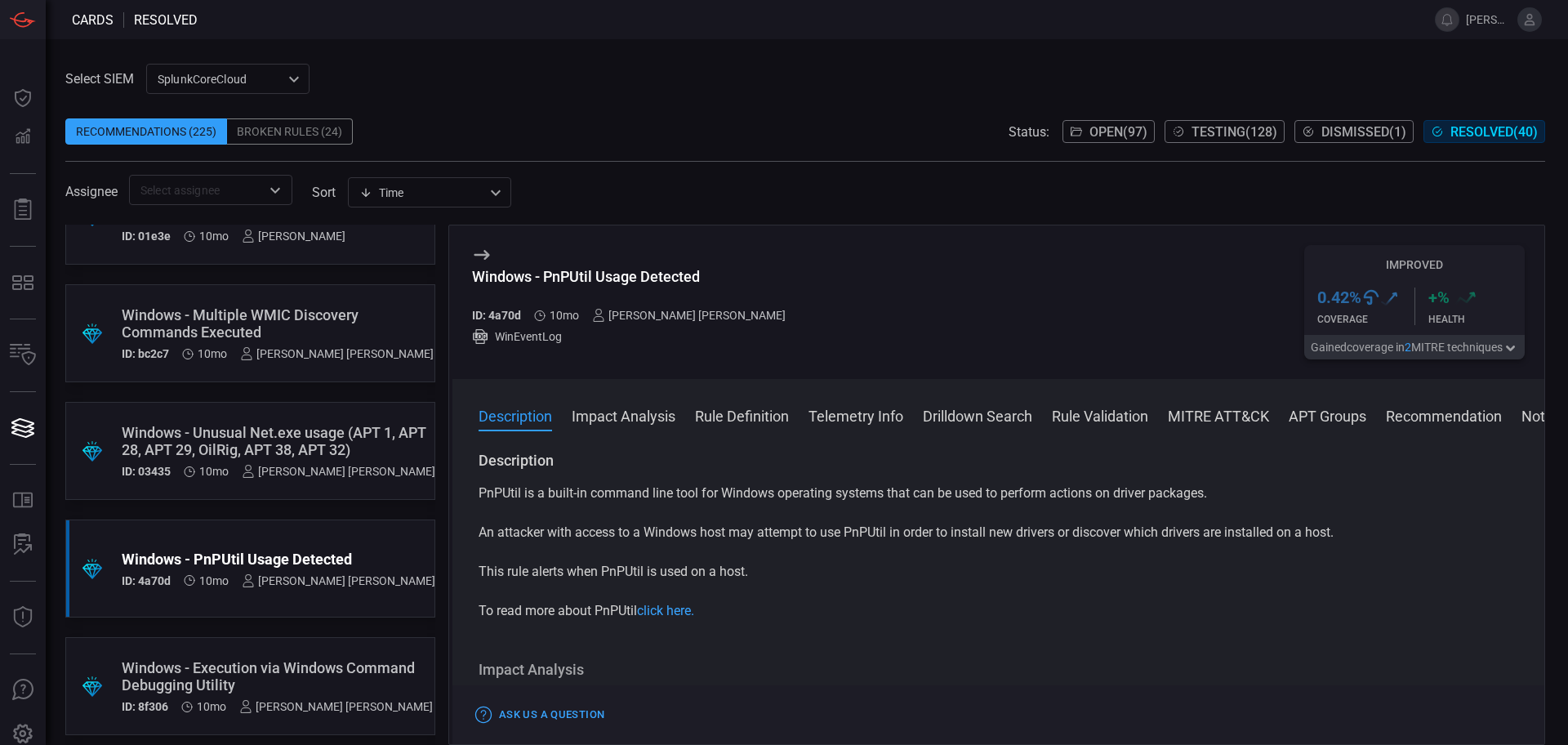
click at [302, 645] on div ".suggested_cards_icon{fill:url(#suggested_cards_icon);} Windows - Execution via…" at bounding box center [250, 686] width 370 height 98
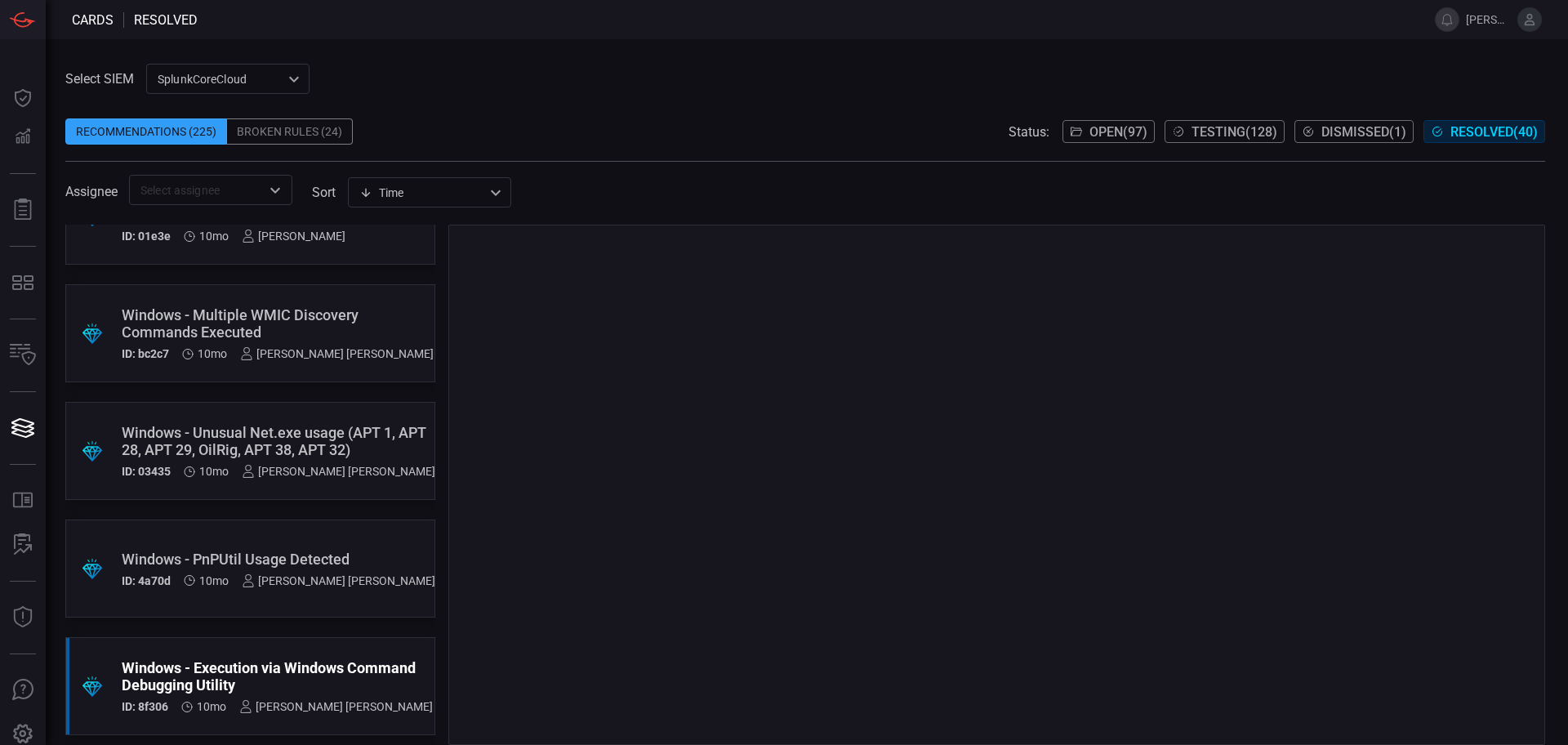
scroll to position [2145, 0]
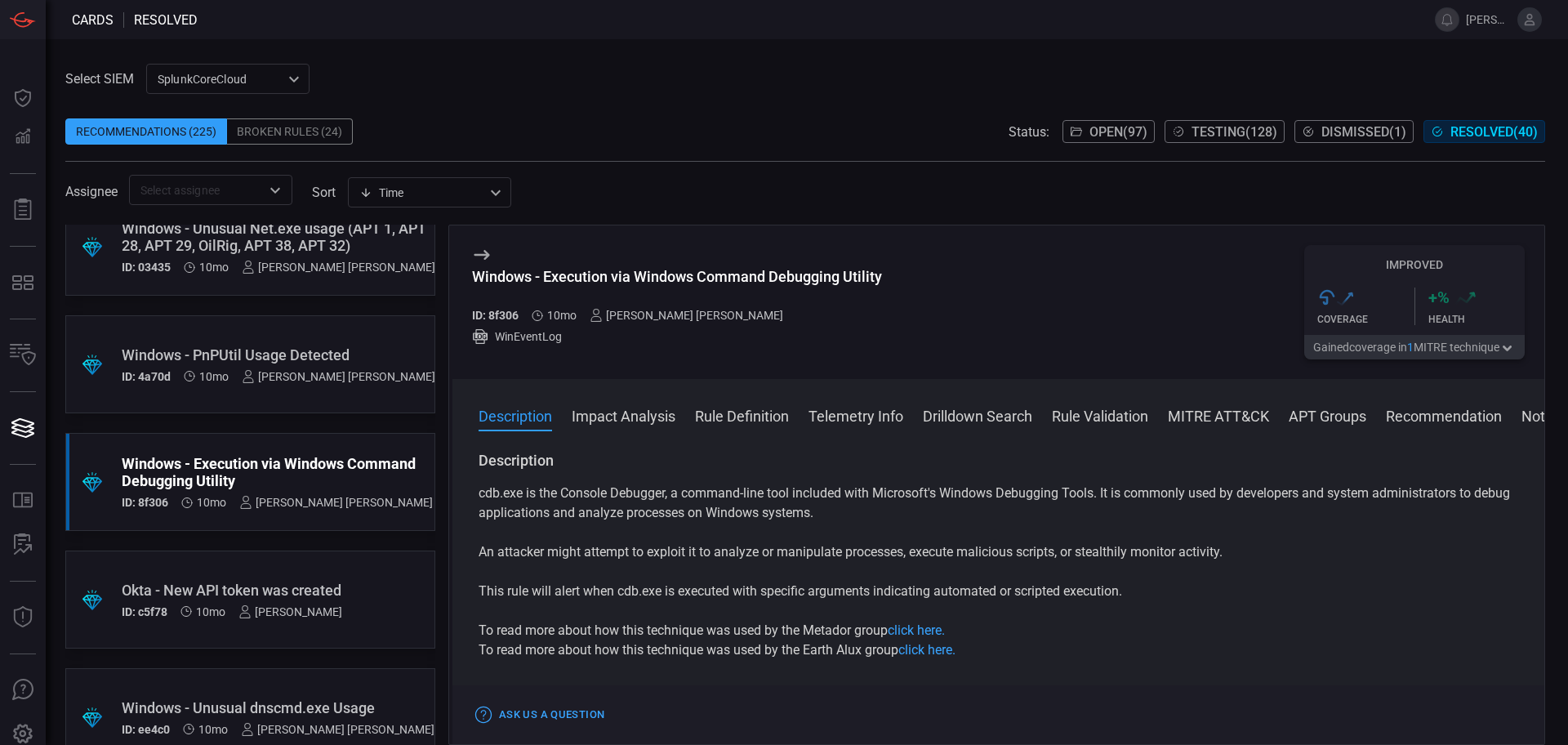
click at [614, 278] on div "Windows - Execution via Windows Command Debugging Utility" at bounding box center [677, 276] width 410 height 17
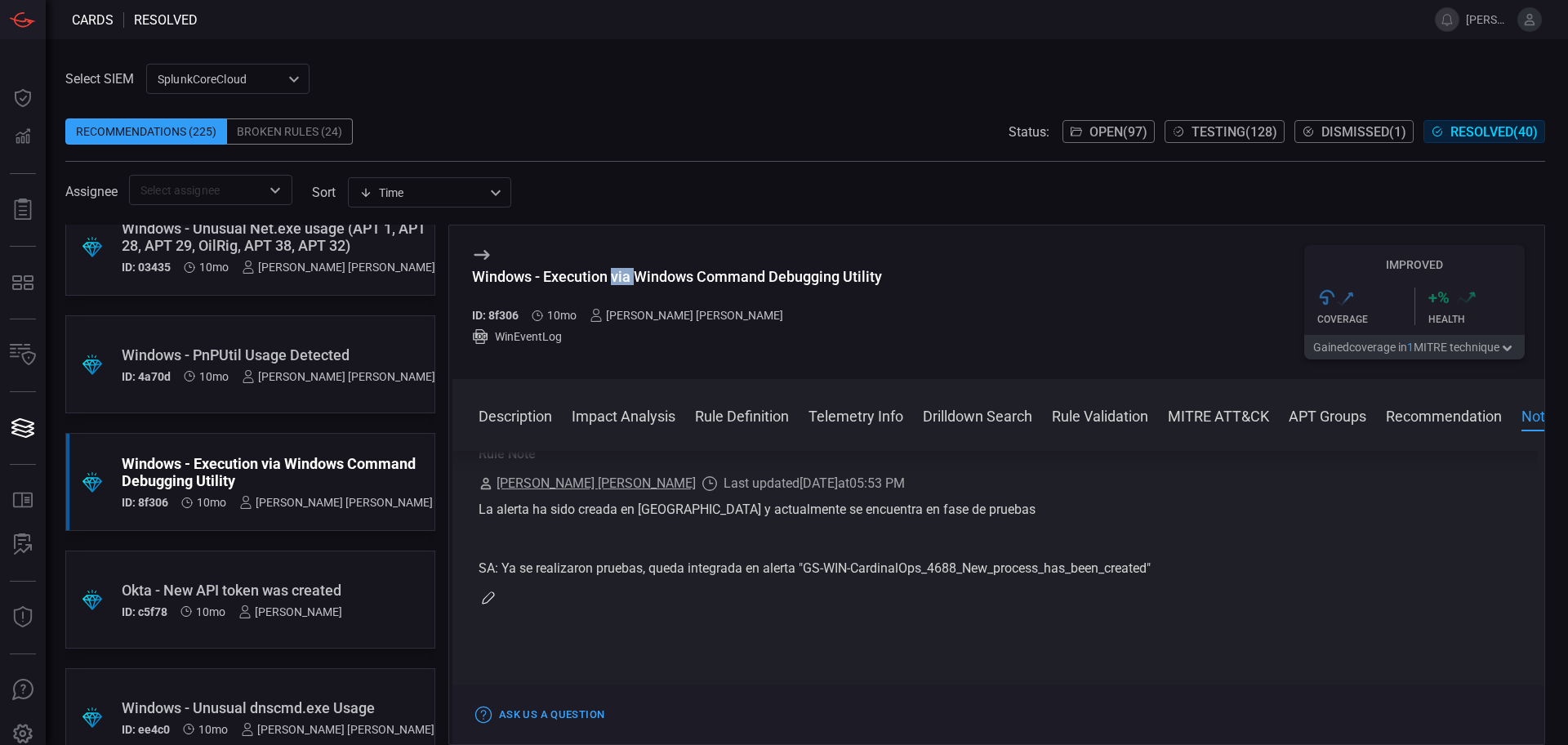
scroll to position [1839, 0]
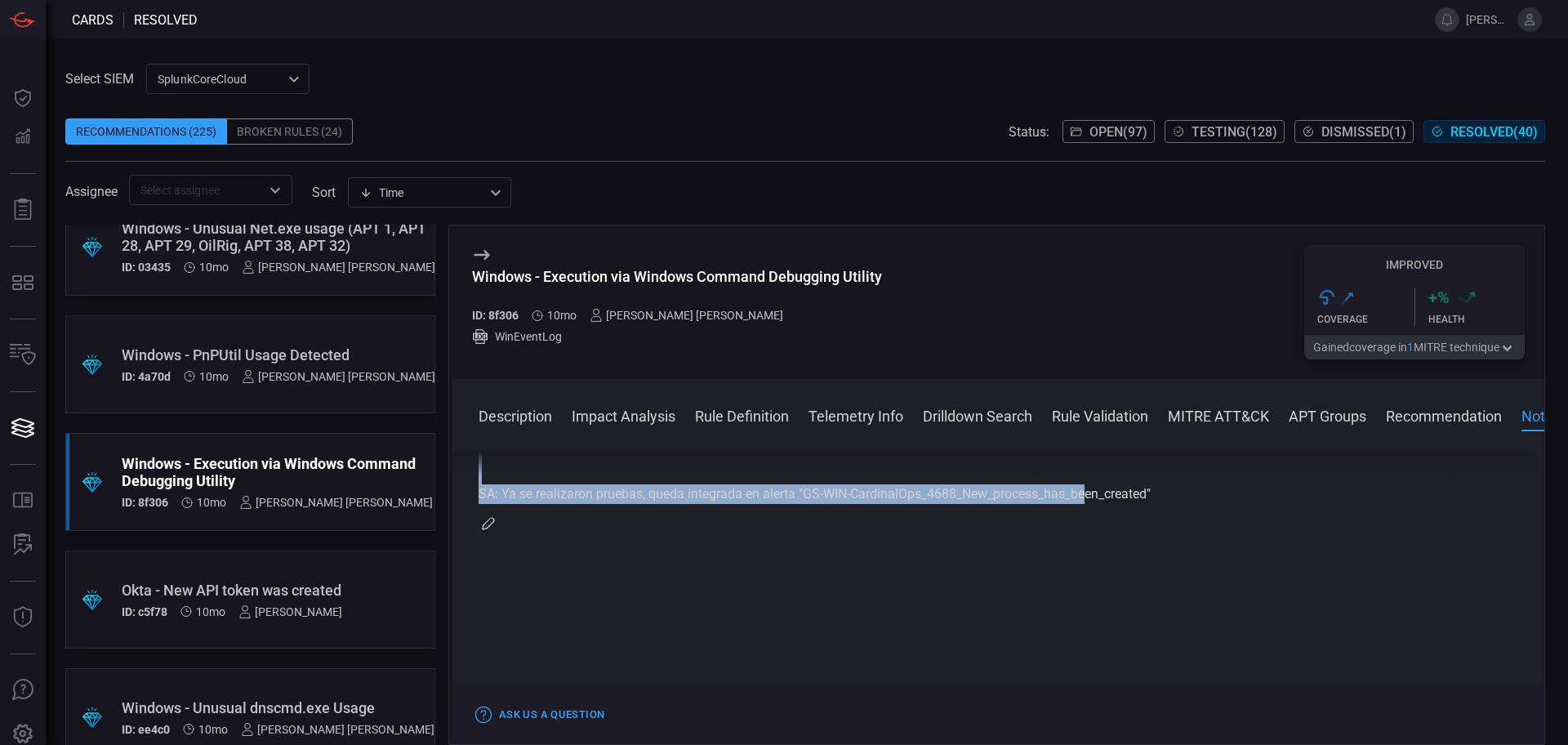
drag, startPoint x: 1193, startPoint y: 491, endPoint x: 476, endPoint y: 501, distance: 717.1
click at [476, 501] on div "Description cdb.exe is the Console Debugger, a command-line tool included with …" at bounding box center [998, 595] width 1092 height 287
click at [1247, 129] on span "Testing ( 128 )" at bounding box center [1235, 131] width 85 height 16
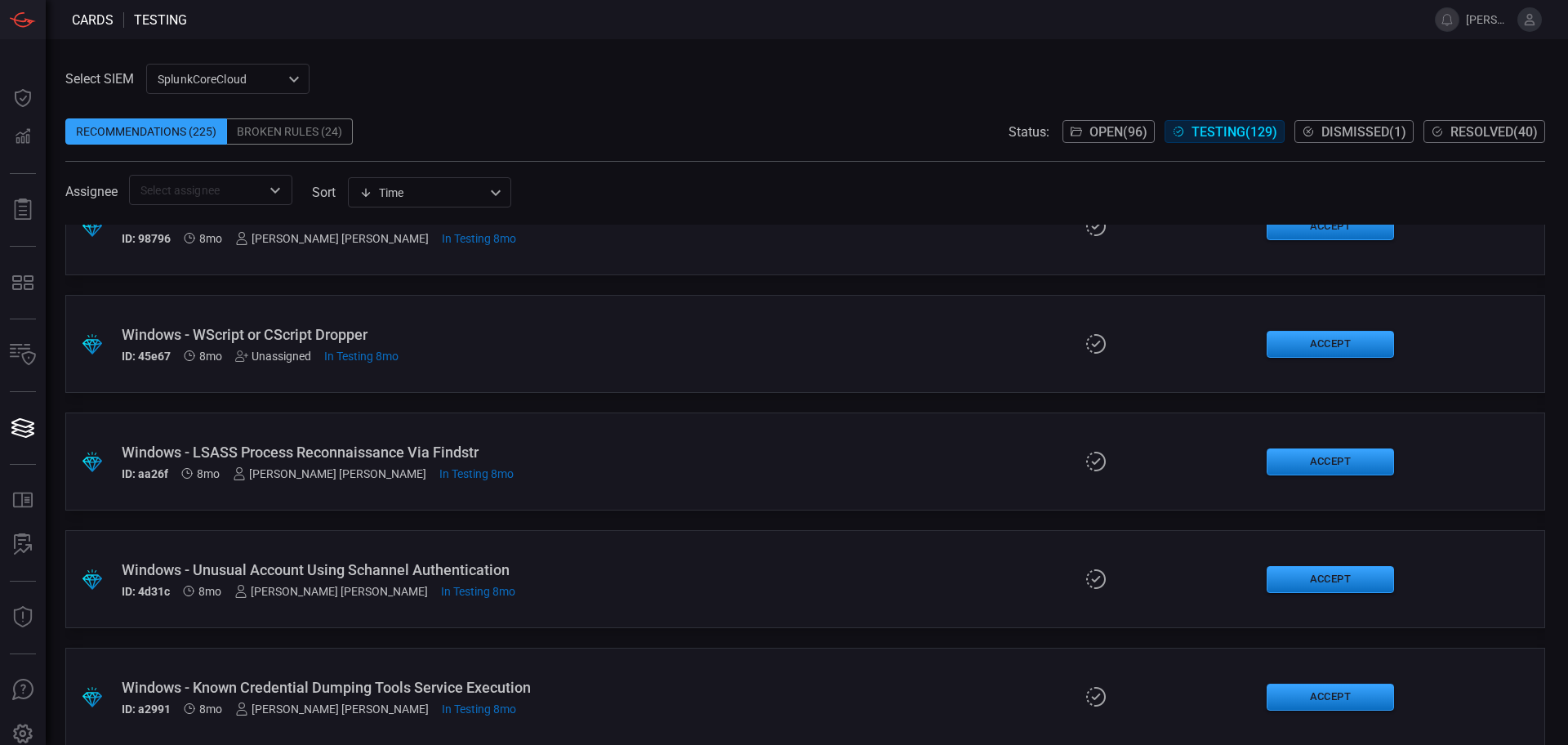
scroll to position [8225, 0]
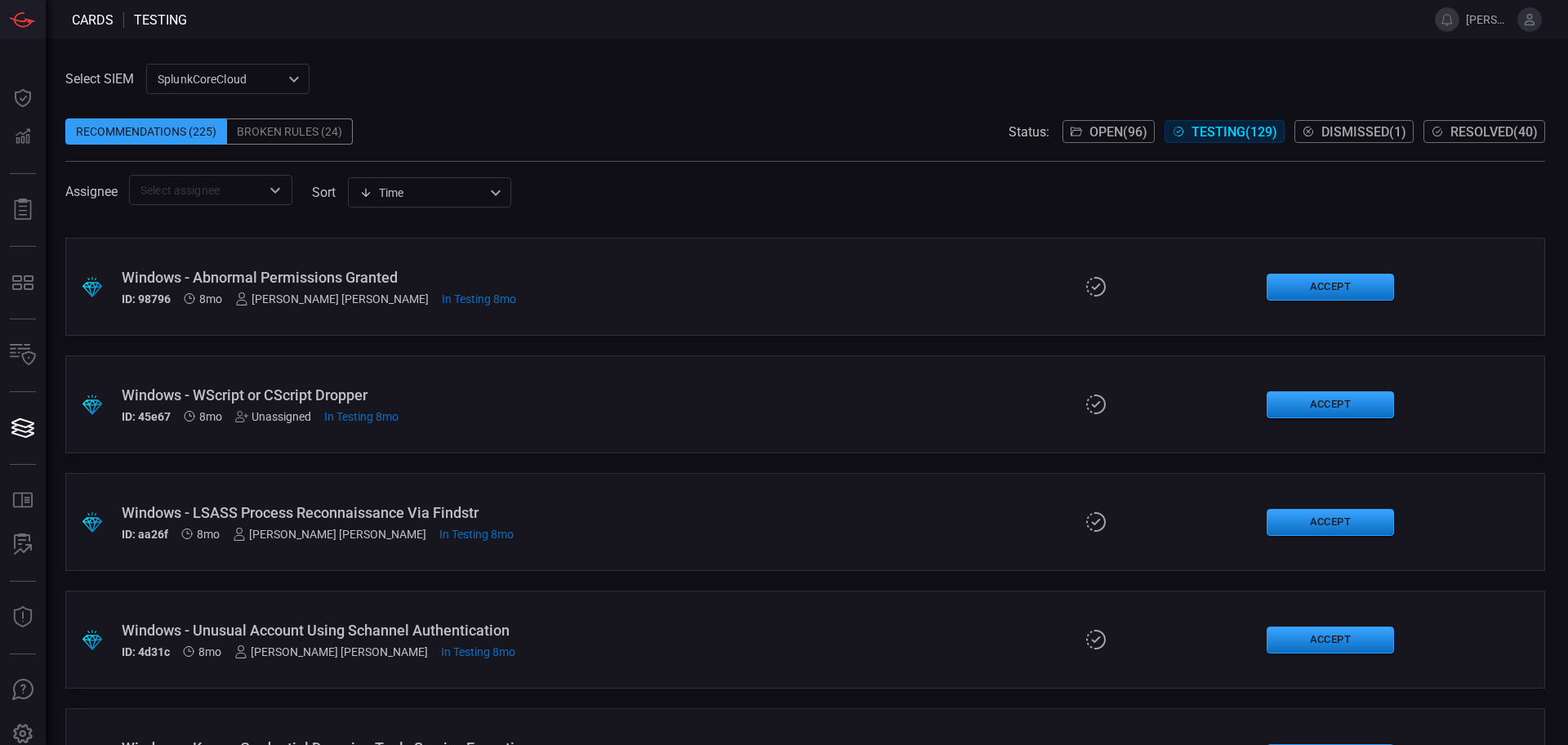
click at [1441, 130] on icon at bounding box center [1437, 131] width 13 height 13
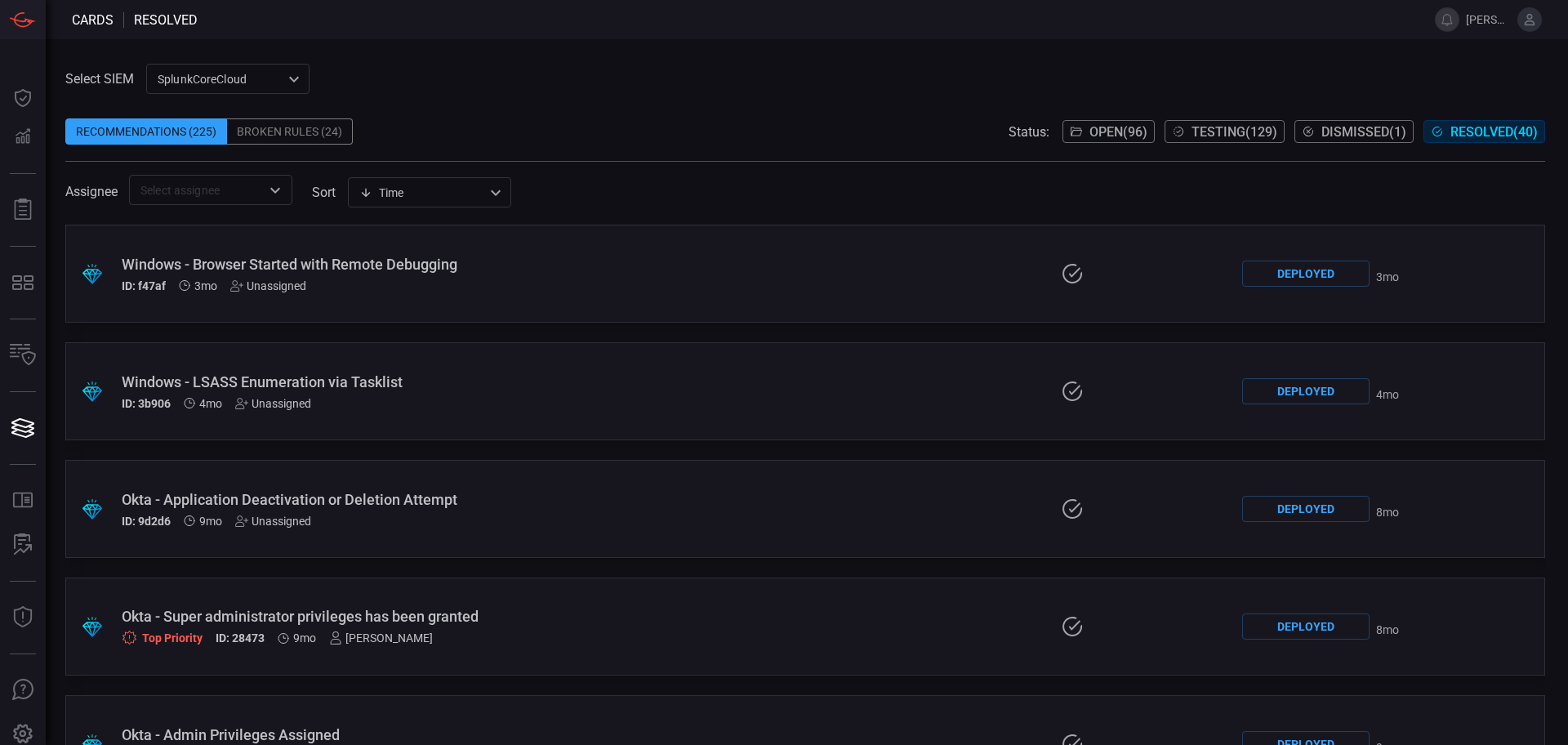
click at [1253, 136] on span "Testing ( 129 )" at bounding box center [1235, 131] width 85 height 16
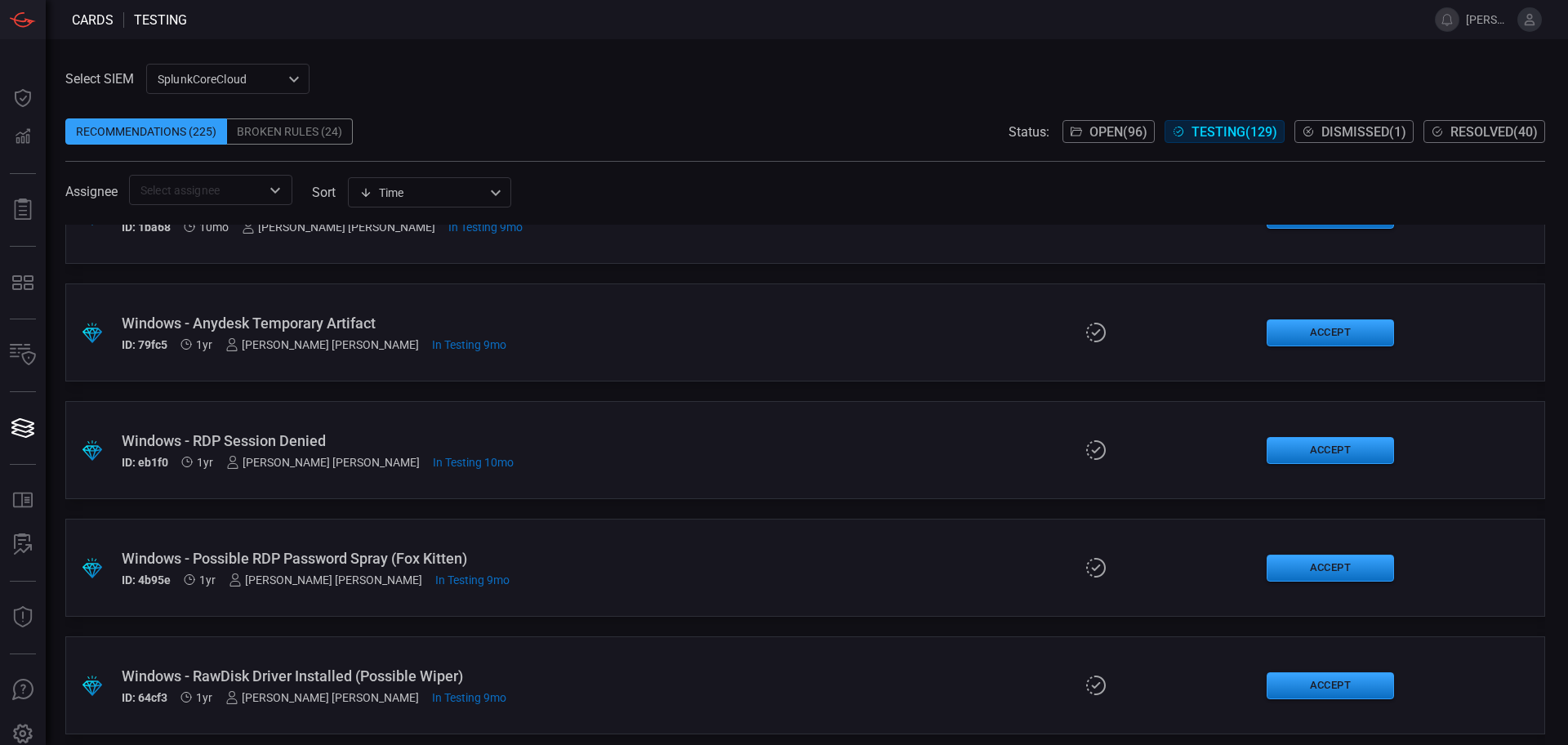
scroll to position [13743, 0]
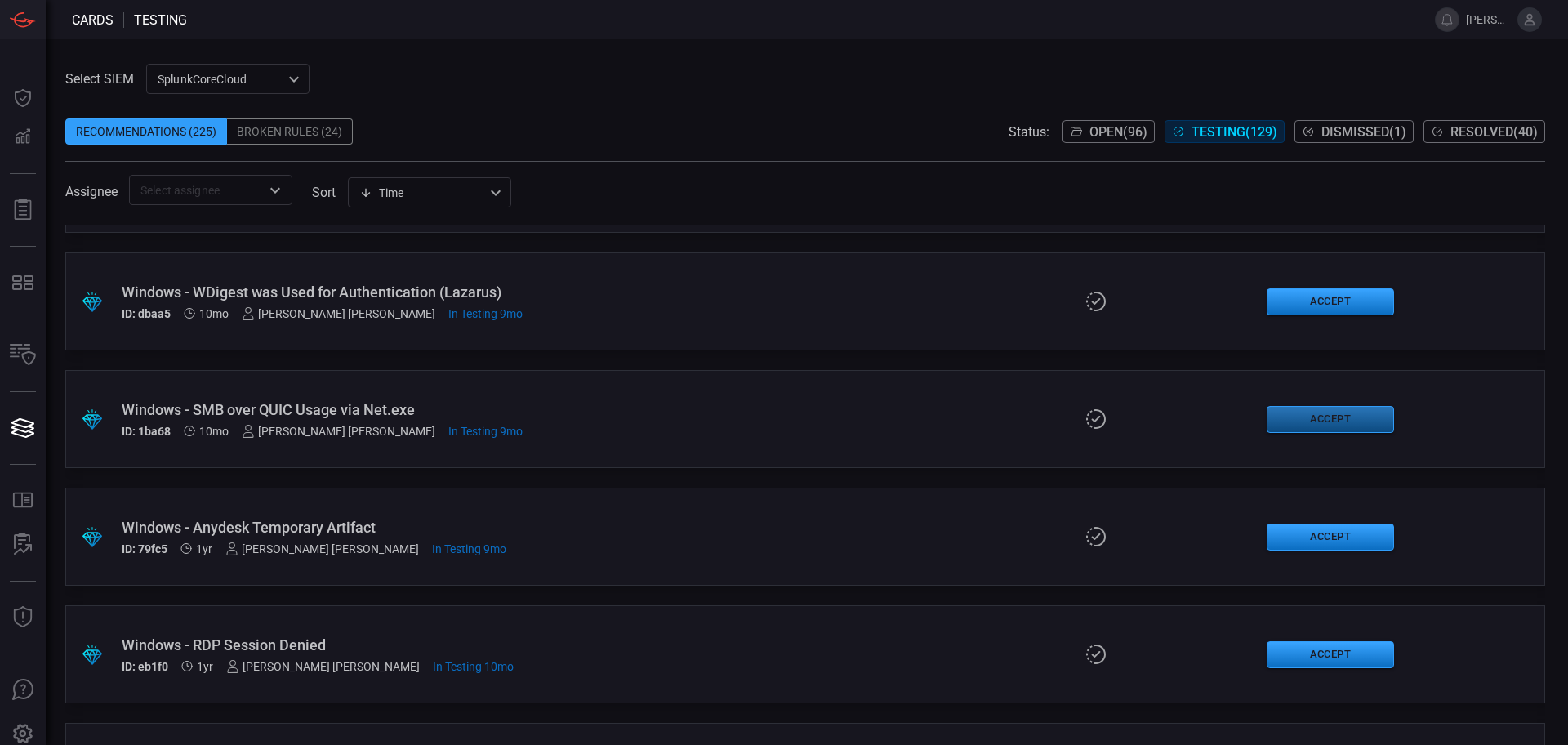
click at [1311, 427] on button "Accept" at bounding box center [1330, 420] width 127 height 27
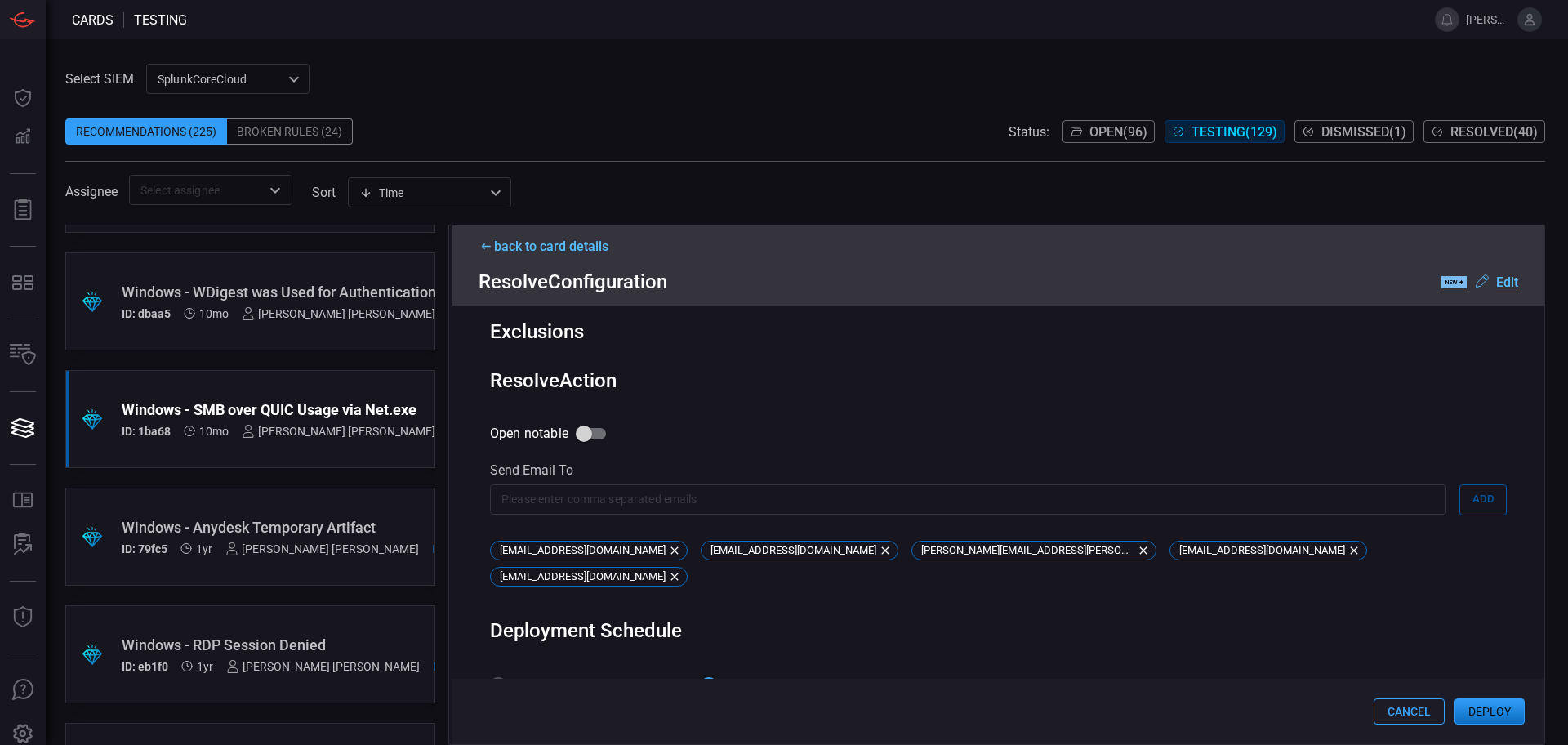
scroll to position [616, 0]
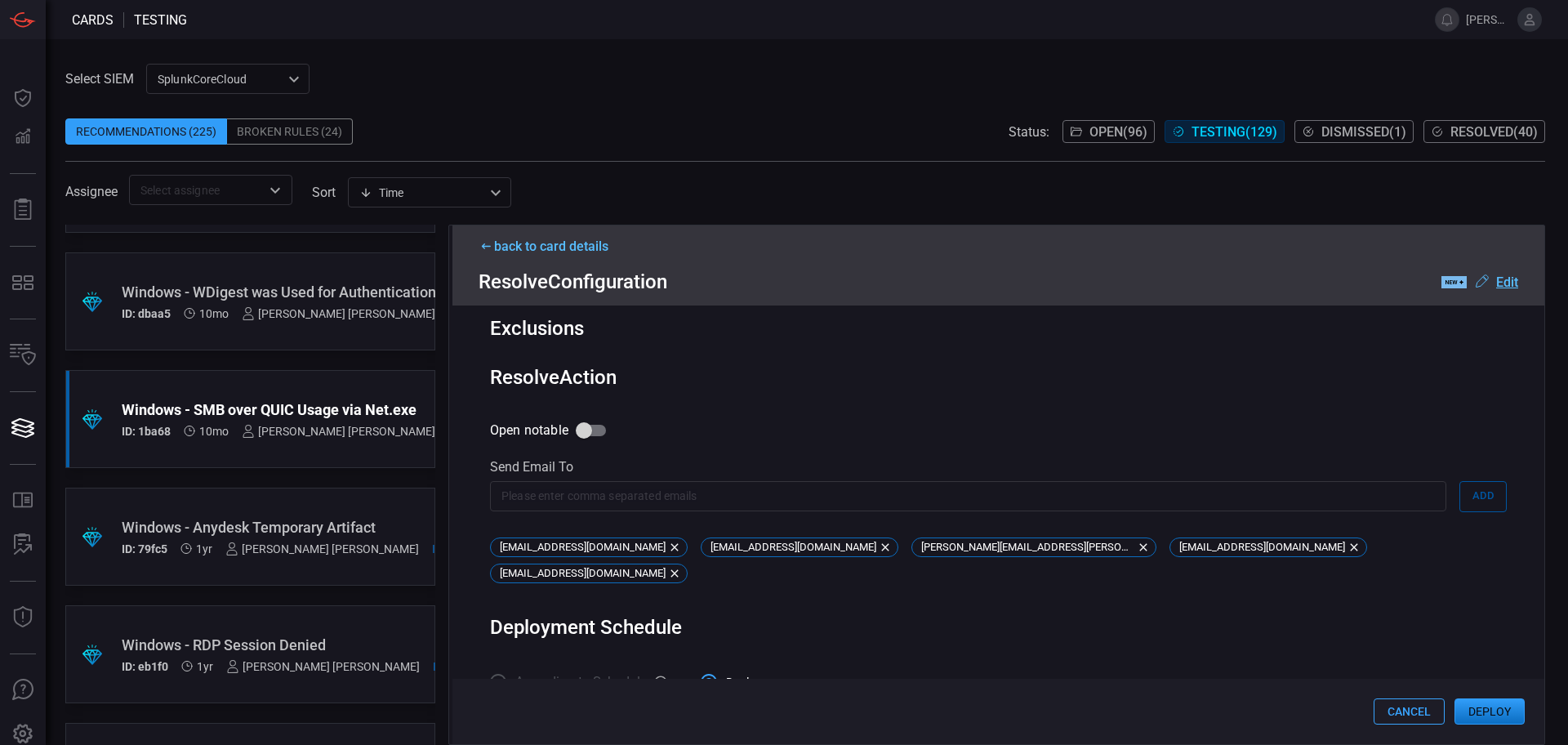
click at [1521, 701] on button "Deploy" at bounding box center [1490, 712] width 71 height 26
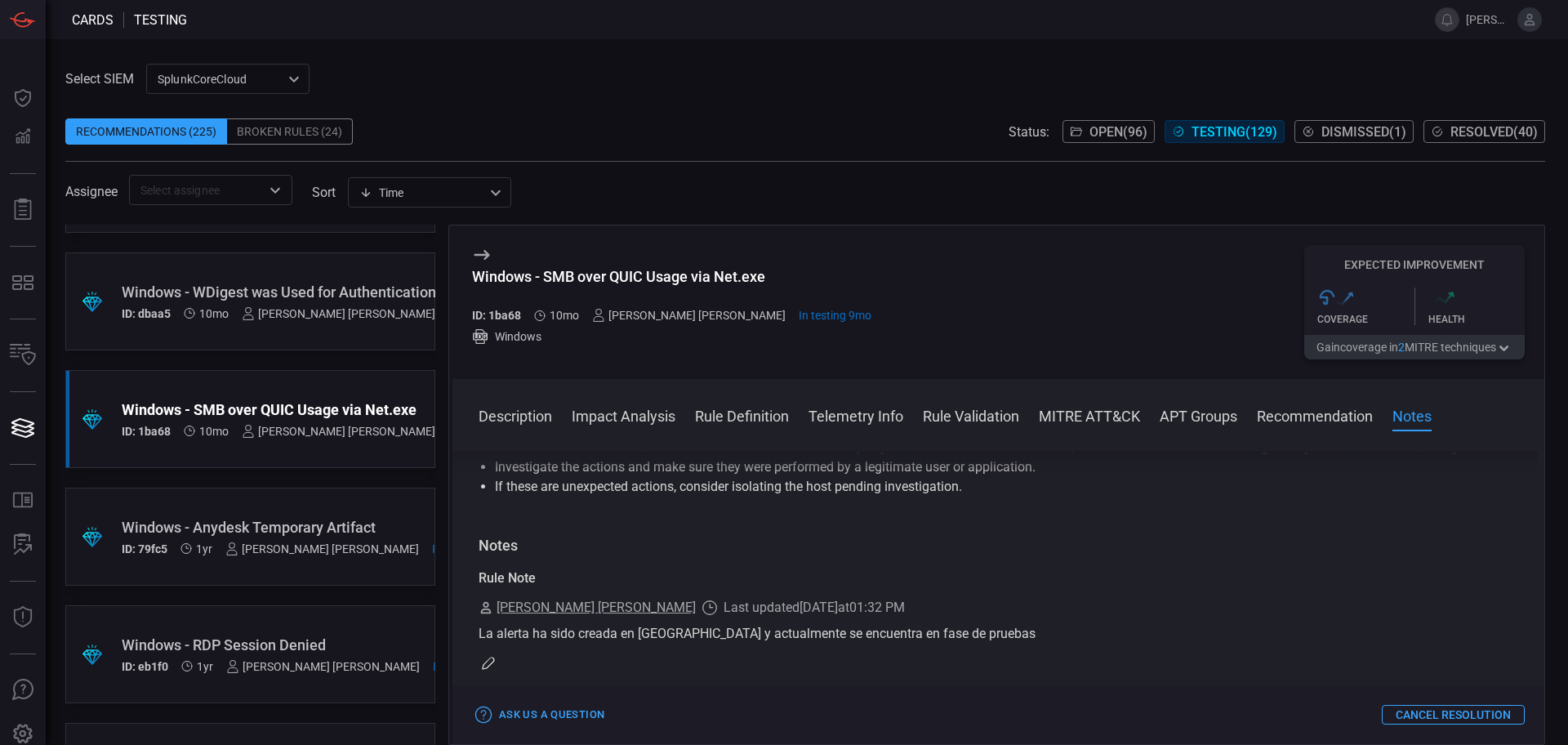
scroll to position [1888, 0]
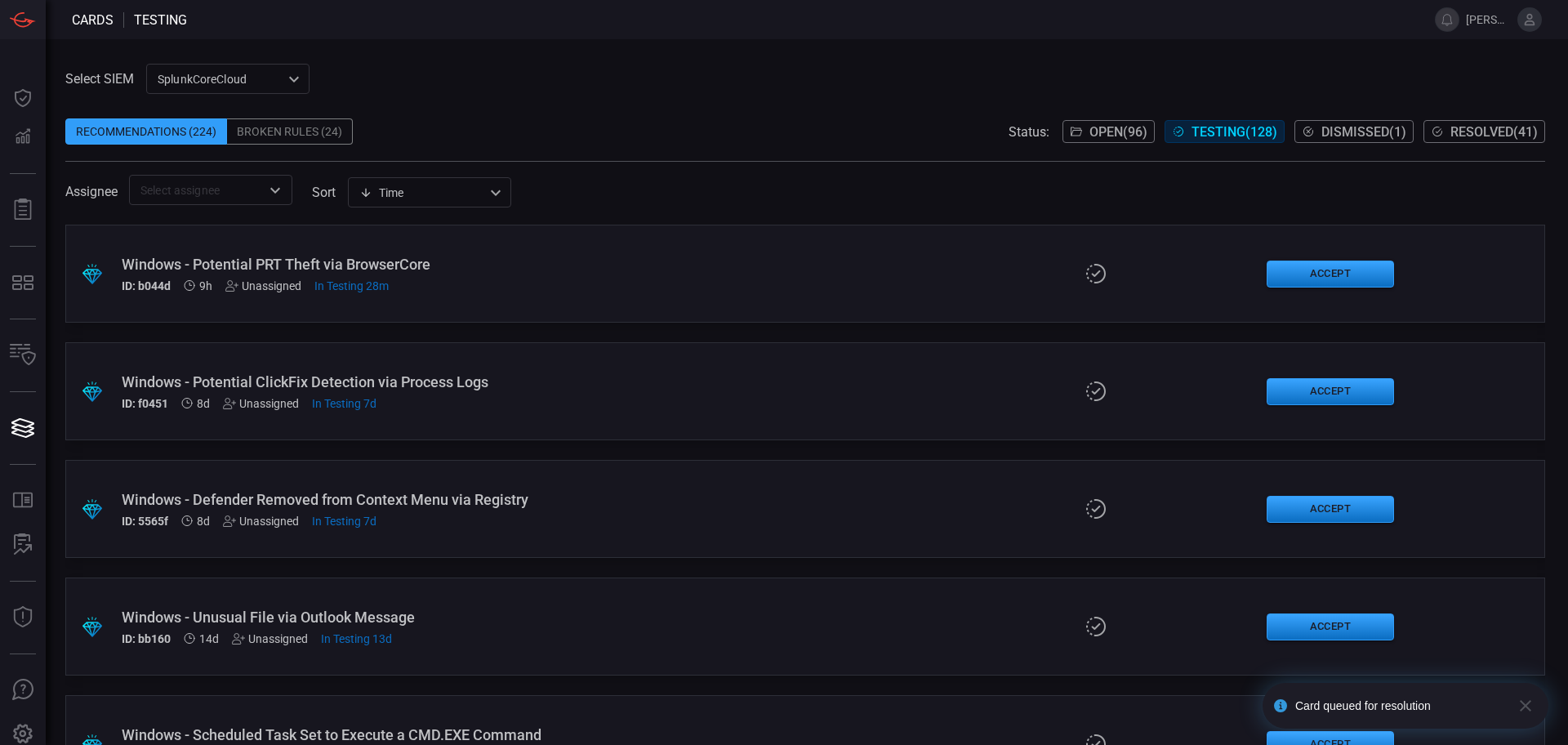
click at [1446, 135] on button "Resolved ( 41 )" at bounding box center [1484, 131] width 121 height 23
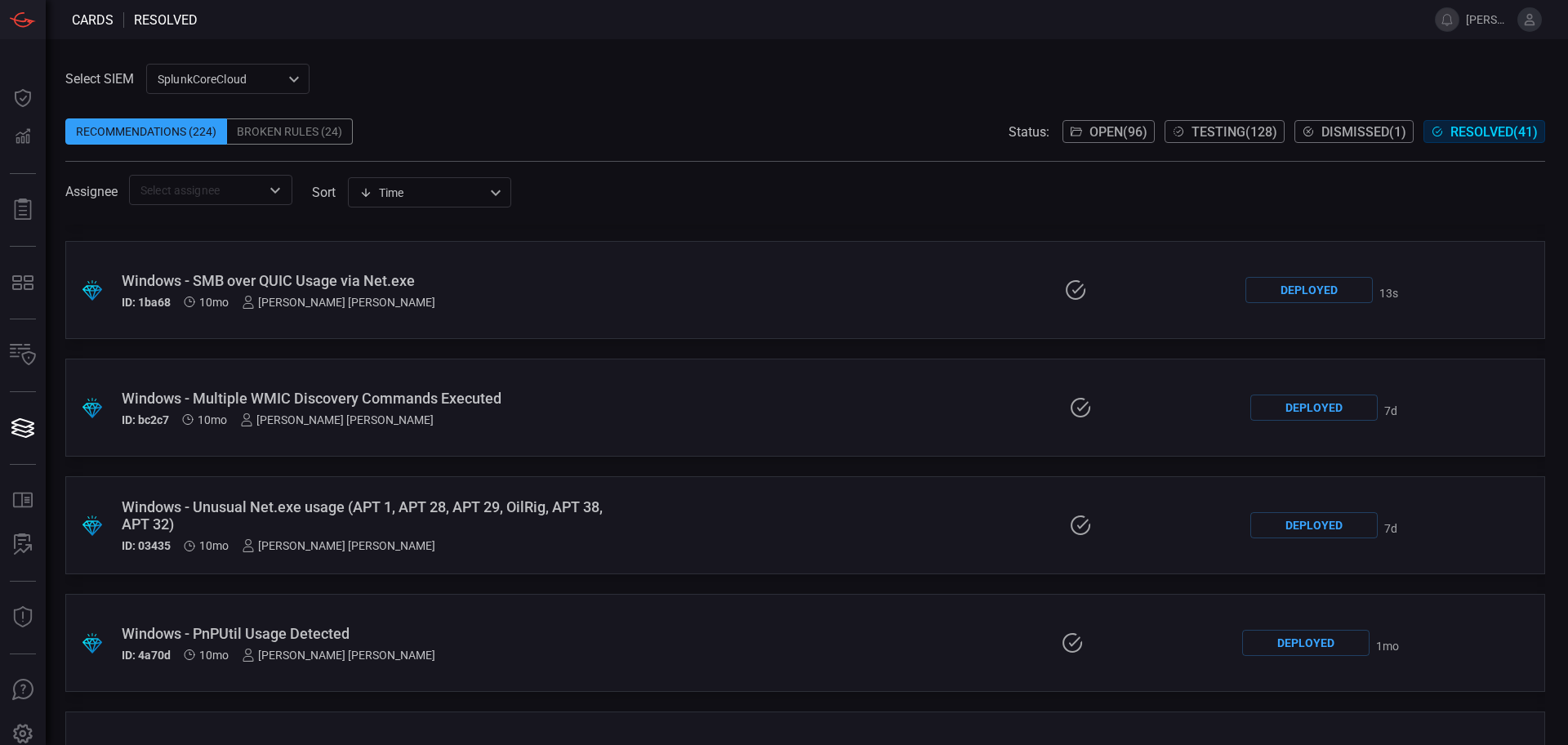
scroll to position [1853, 0]
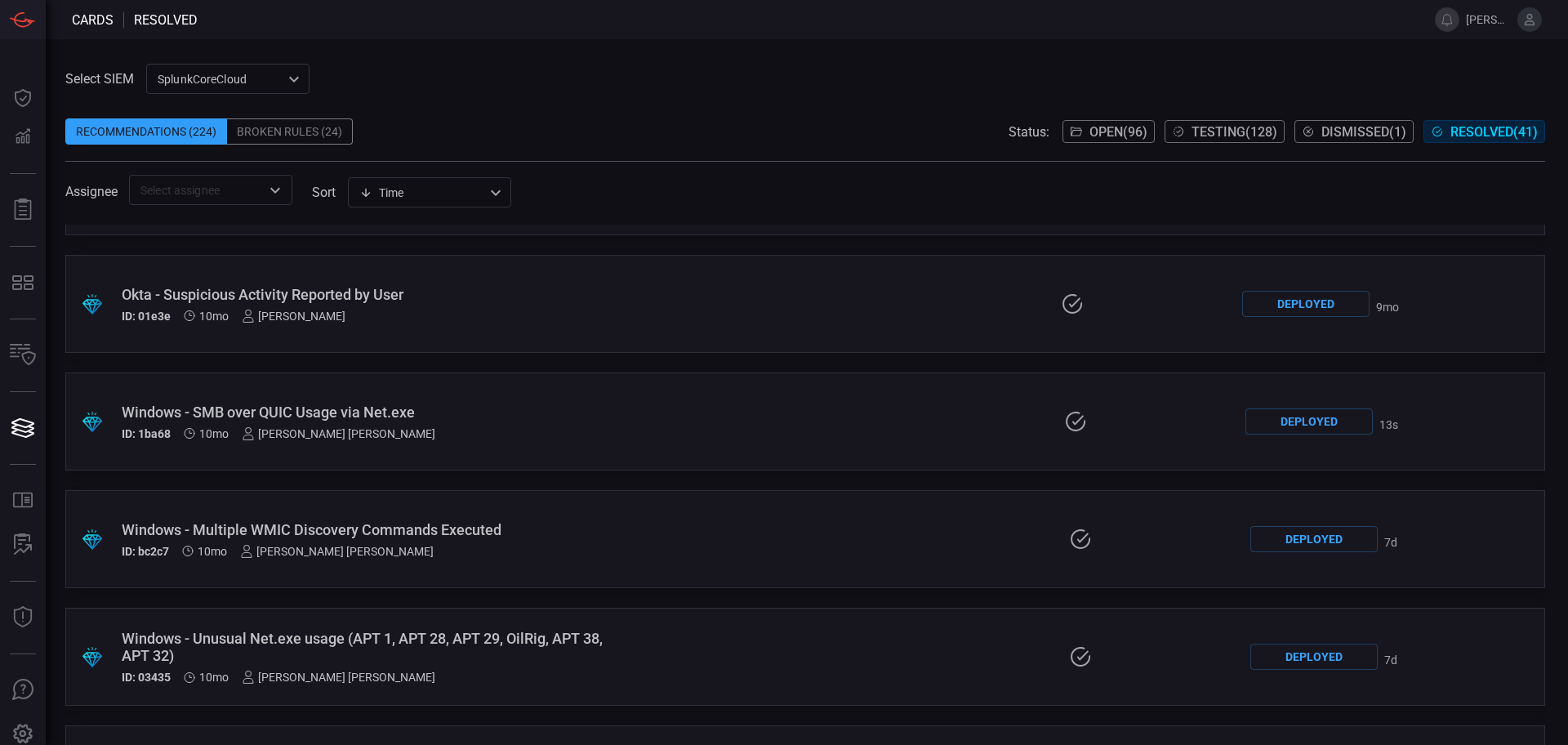
click at [350, 408] on div "Windows - SMB over QUIC Usage via Net.exe" at bounding box center [374, 412] width 506 height 17
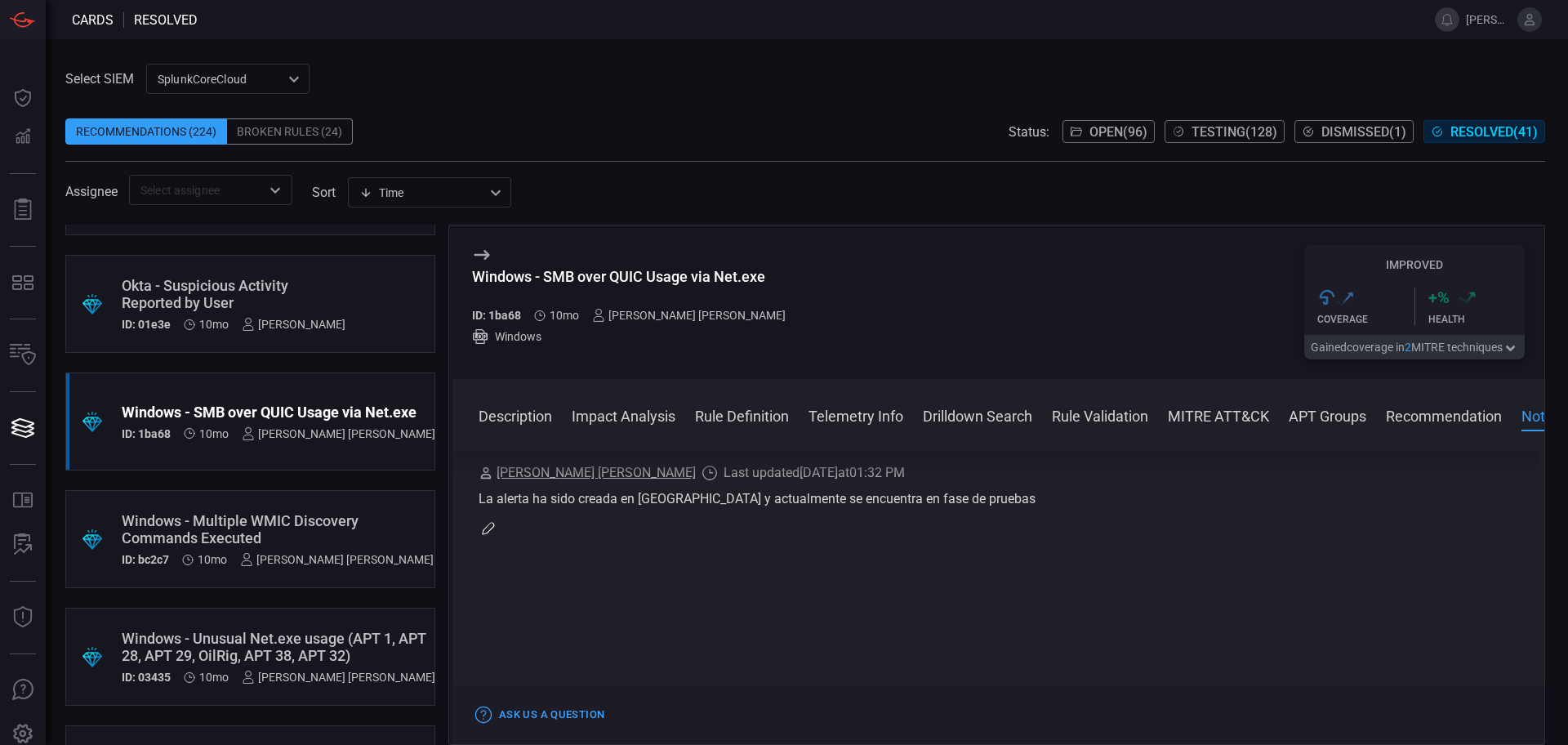
scroll to position [1902, 0]
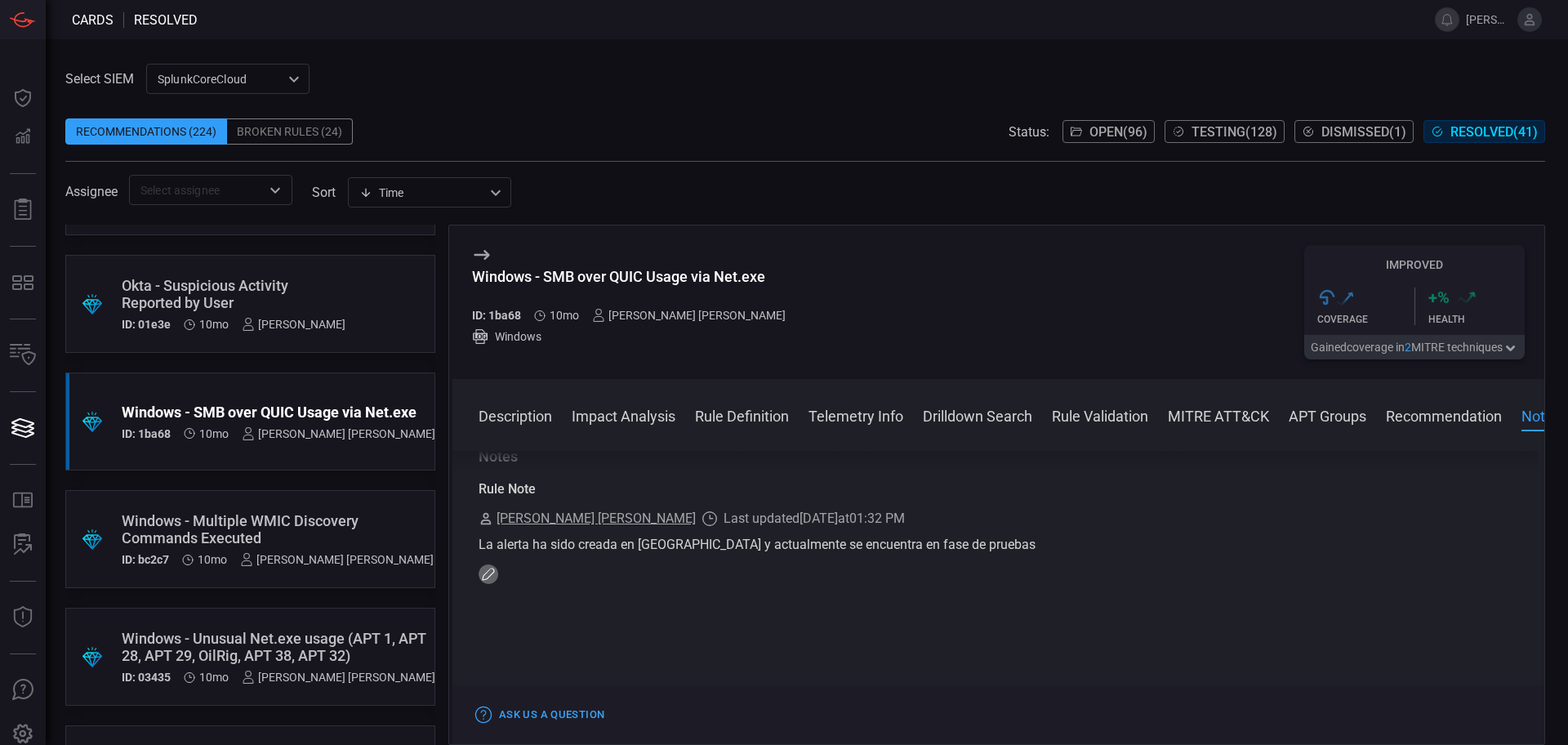
click at [495, 575] on button "button" at bounding box center [488, 575] width 20 height 20
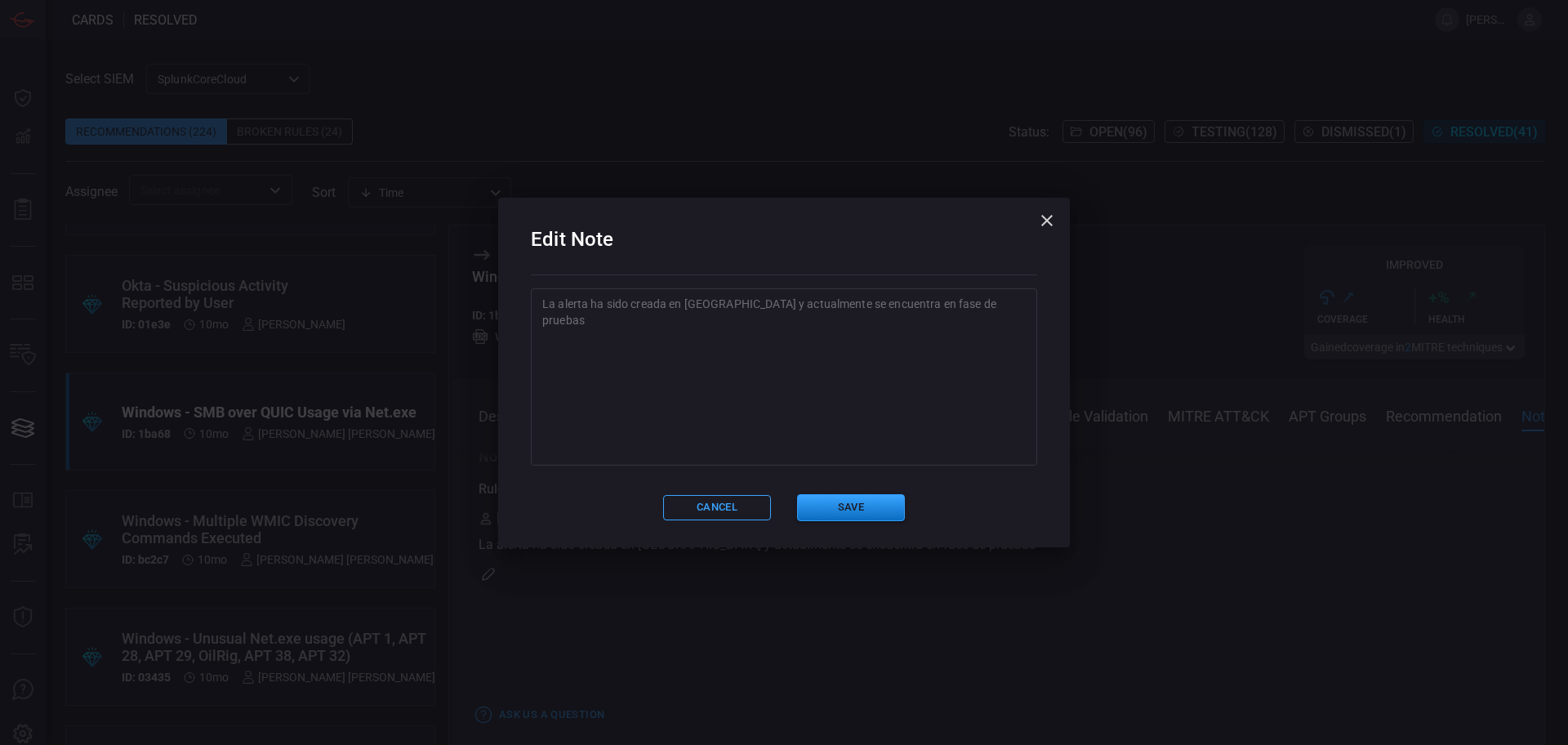
click at [761, 322] on textarea "La alerta ha sido creada en [GEOGRAPHIC_DATA] y actualmente se encuentra en fas…" at bounding box center [784, 377] width 484 height 163
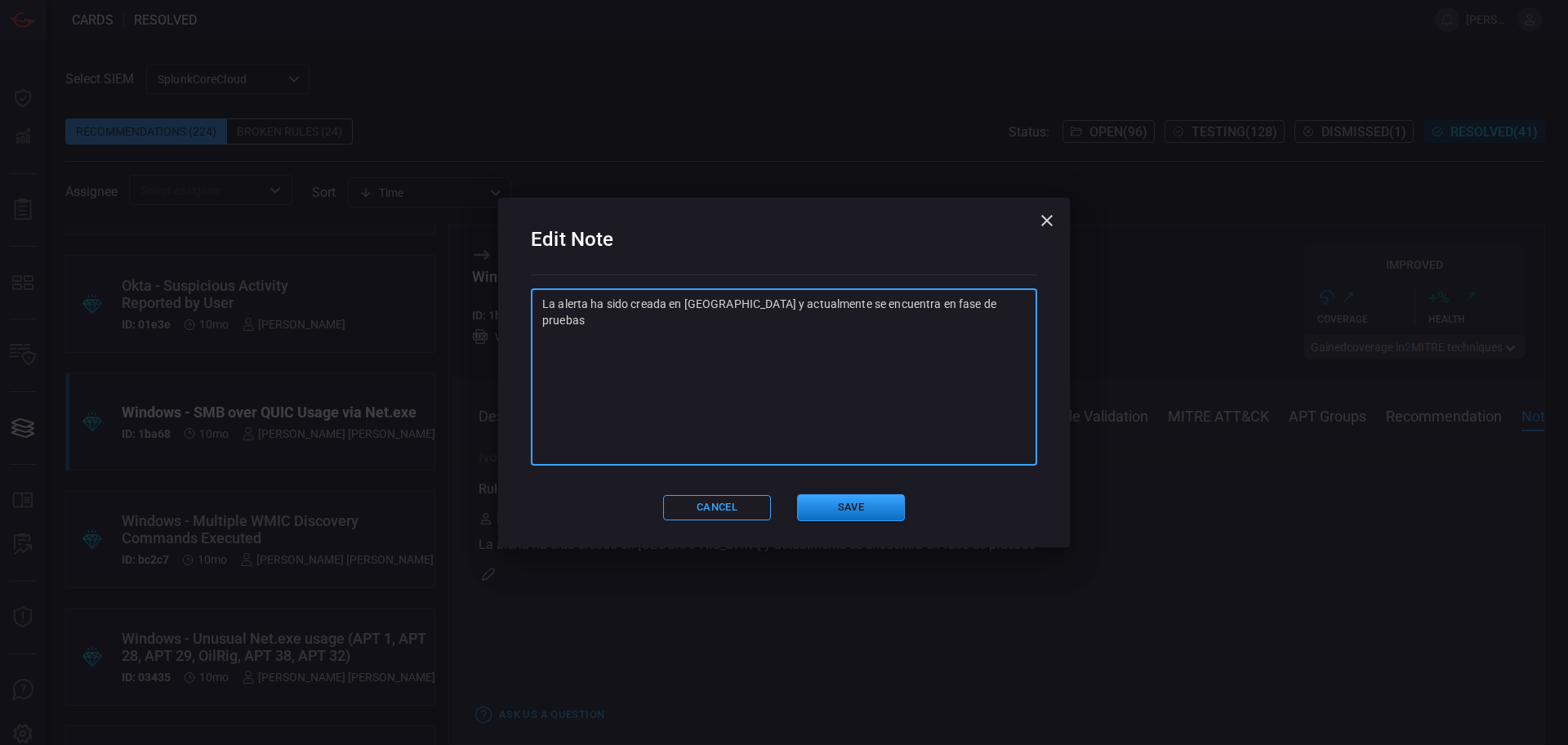
click at [979, 317] on textarea "La alerta ha sido creada en [GEOGRAPHIC_DATA] y actualmente se encuentra en fas…" at bounding box center [784, 377] width 484 height 163
click at [975, 300] on textarea "La alerta ha sido creada en [GEOGRAPHIC_DATA] y actualmente se encuentra en fas…" at bounding box center [784, 377] width 484 height 163
paste textarea "SA: Ya se realizaron pruebas, queda integrada en alerta "GS-WIN-CardinalOps_468…"
click at [649, 406] on textarea "La alerta ha sido creada en [GEOGRAPHIC_DATA] y actualmente se encuentra en fas…" at bounding box center [784, 377] width 484 height 163
click at [818, 415] on textarea "La alerta ha sido creada en [GEOGRAPHIC_DATA] y actualmente se encuentra en fas…" at bounding box center [784, 377] width 484 height 163
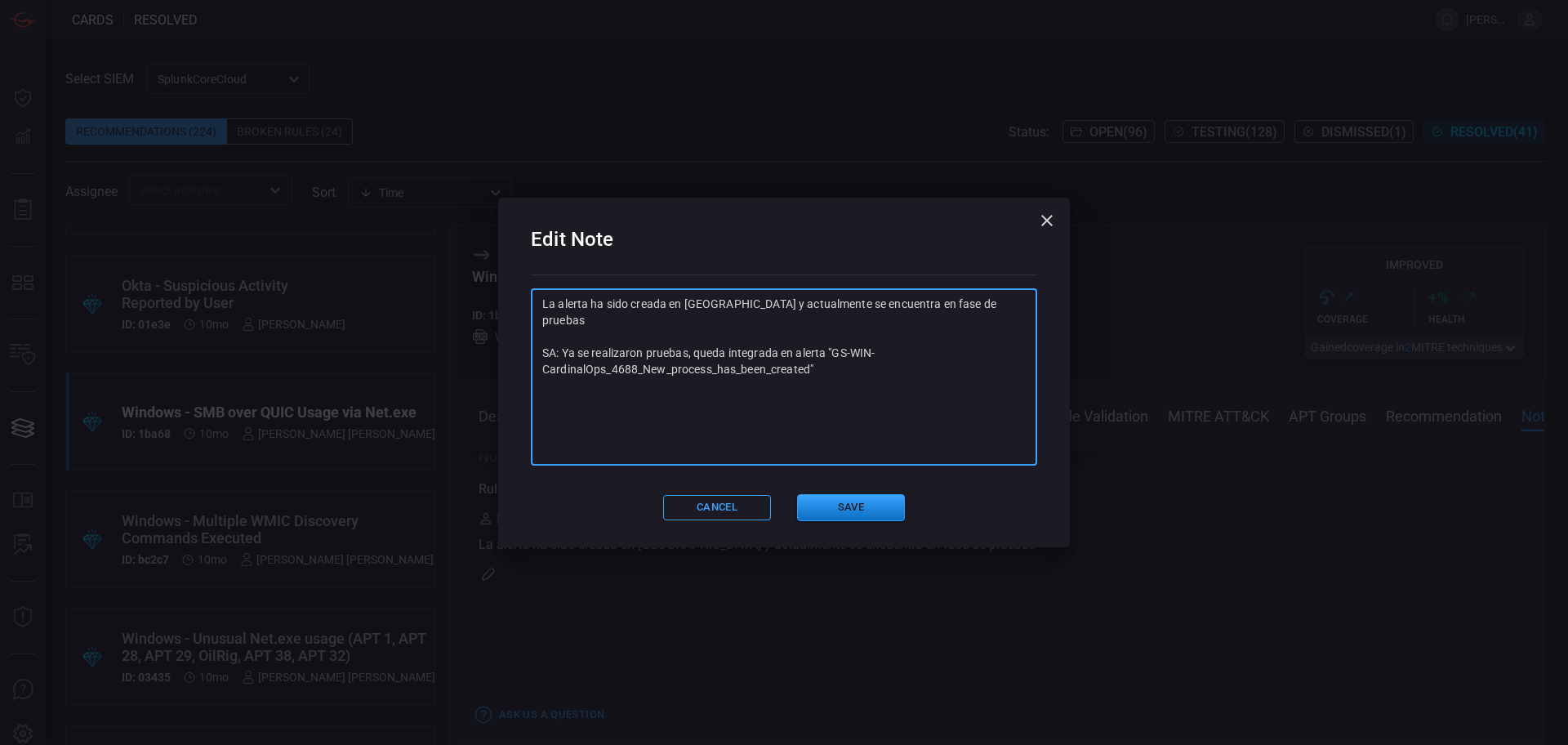
click at [818, 415] on textarea "La alerta ha sido creada en [GEOGRAPHIC_DATA] y actualmente se encuentra en fas…" at bounding box center [784, 377] width 484 height 163
type textarea "La alerta ha sido creada en [GEOGRAPHIC_DATA] y actualmente se encuentra en fas…"
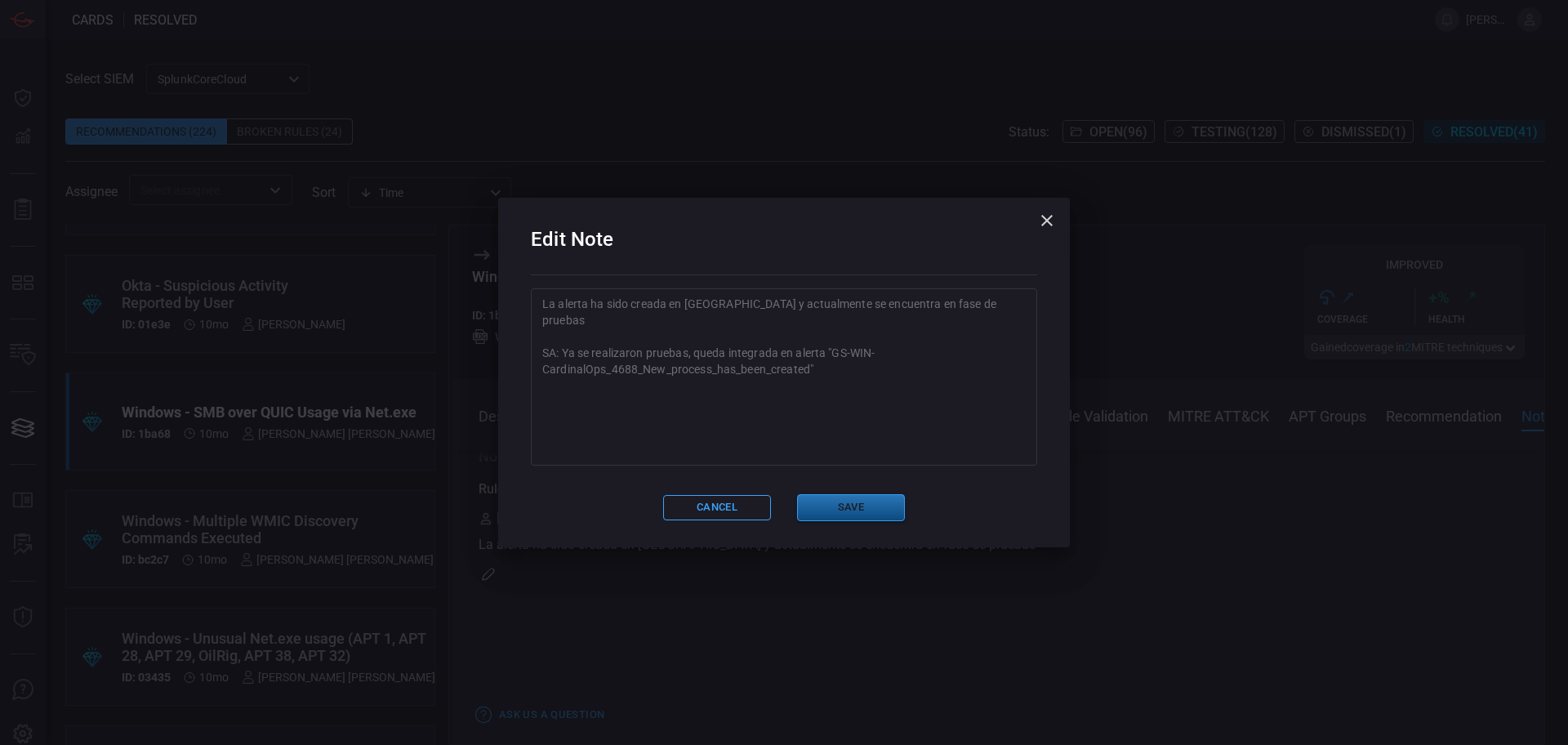
click at [871, 512] on button "Save" at bounding box center [850, 508] width 108 height 27
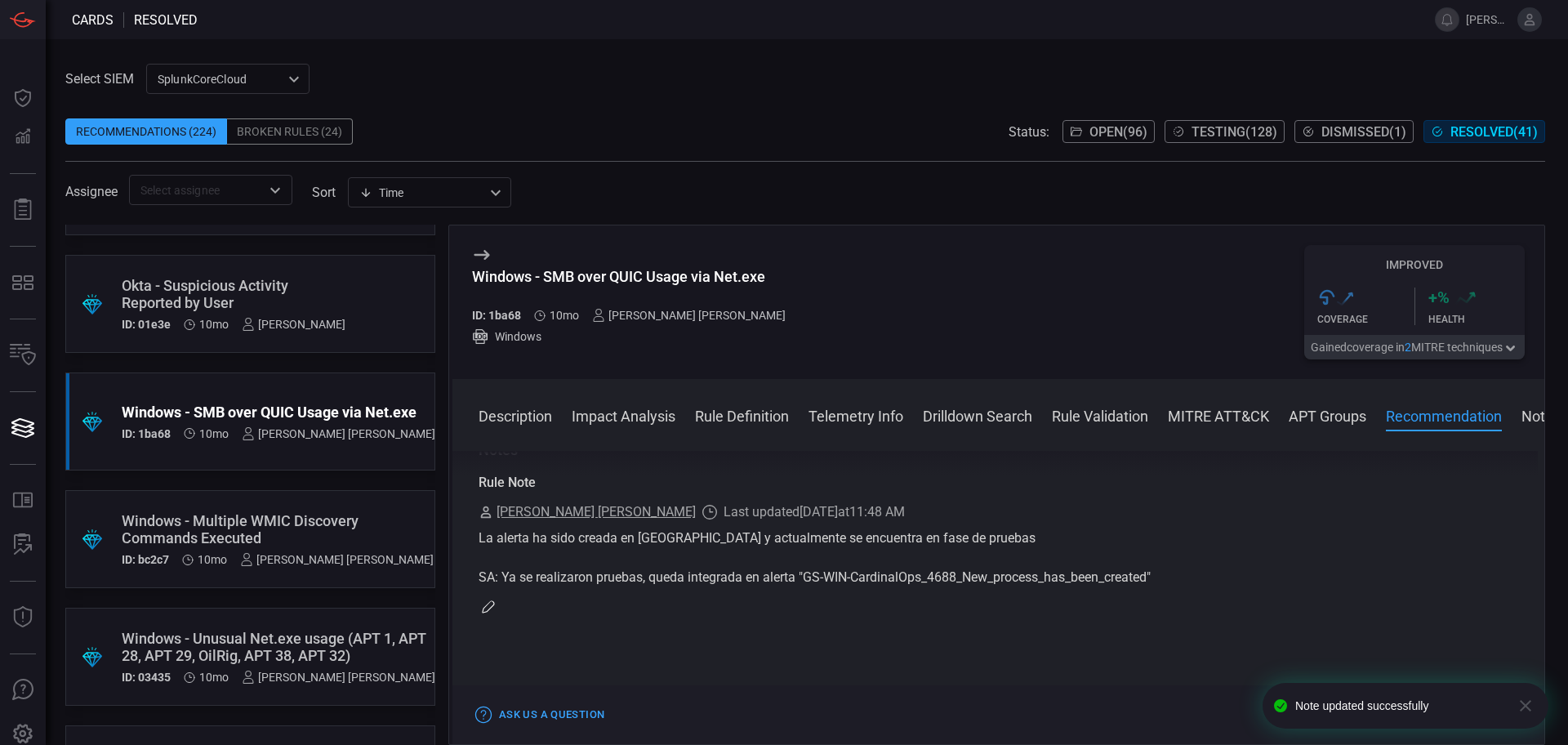
scroll to position [1941, 0]
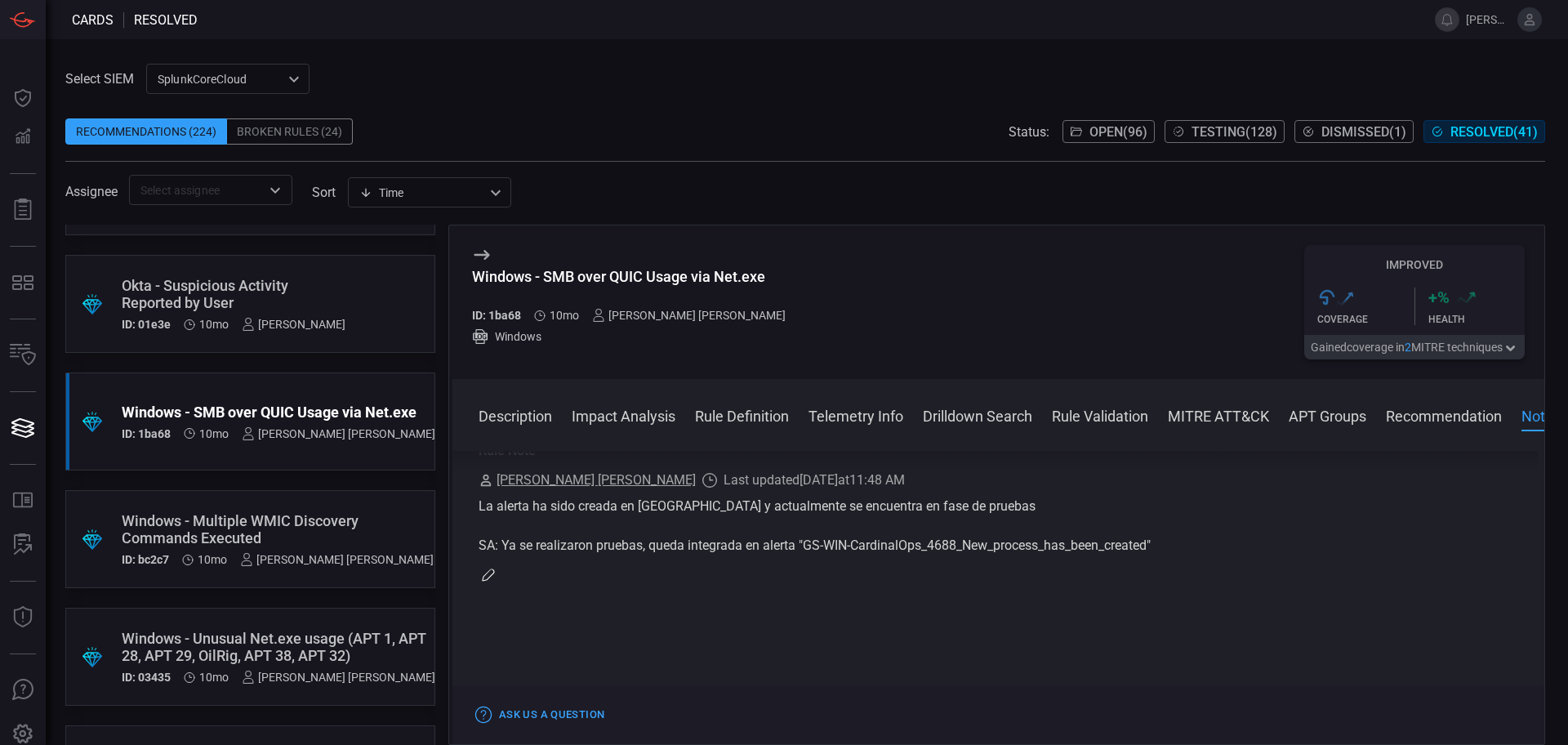
click at [1206, 134] on span "Testing ( 128 )" at bounding box center [1235, 131] width 85 height 16
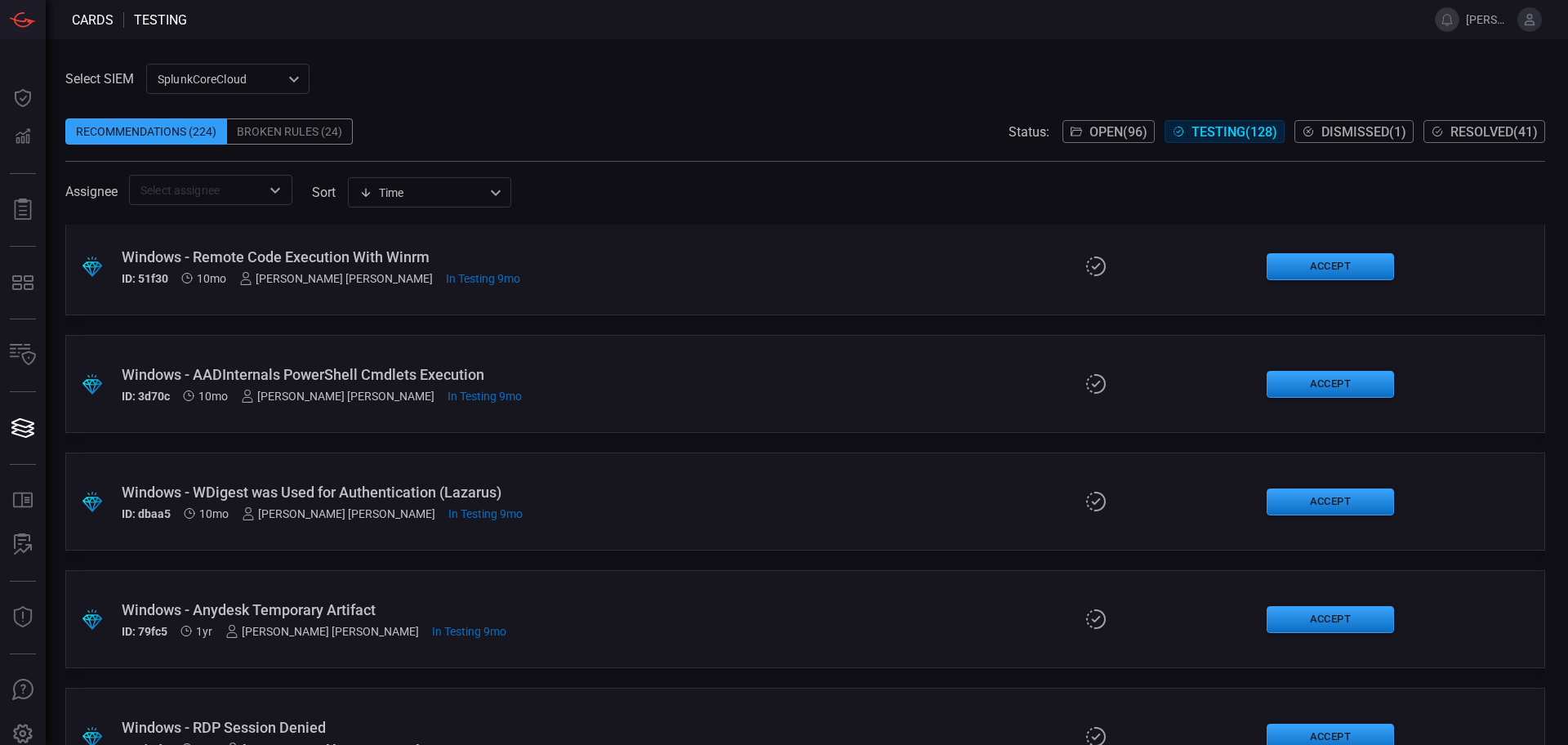
scroll to position [13421, 0]
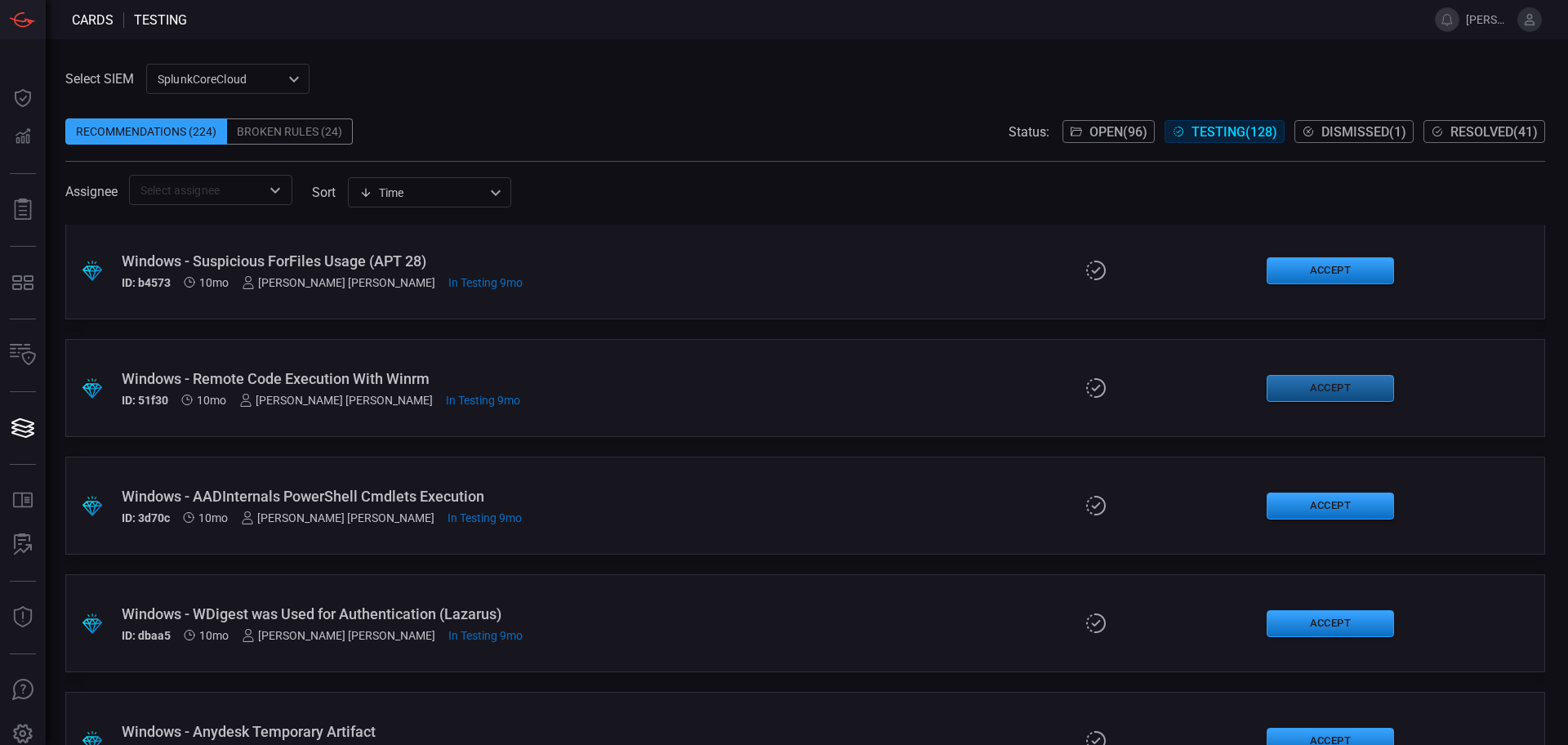
click at [1321, 381] on button "Accept" at bounding box center [1330, 389] width 127 height 27
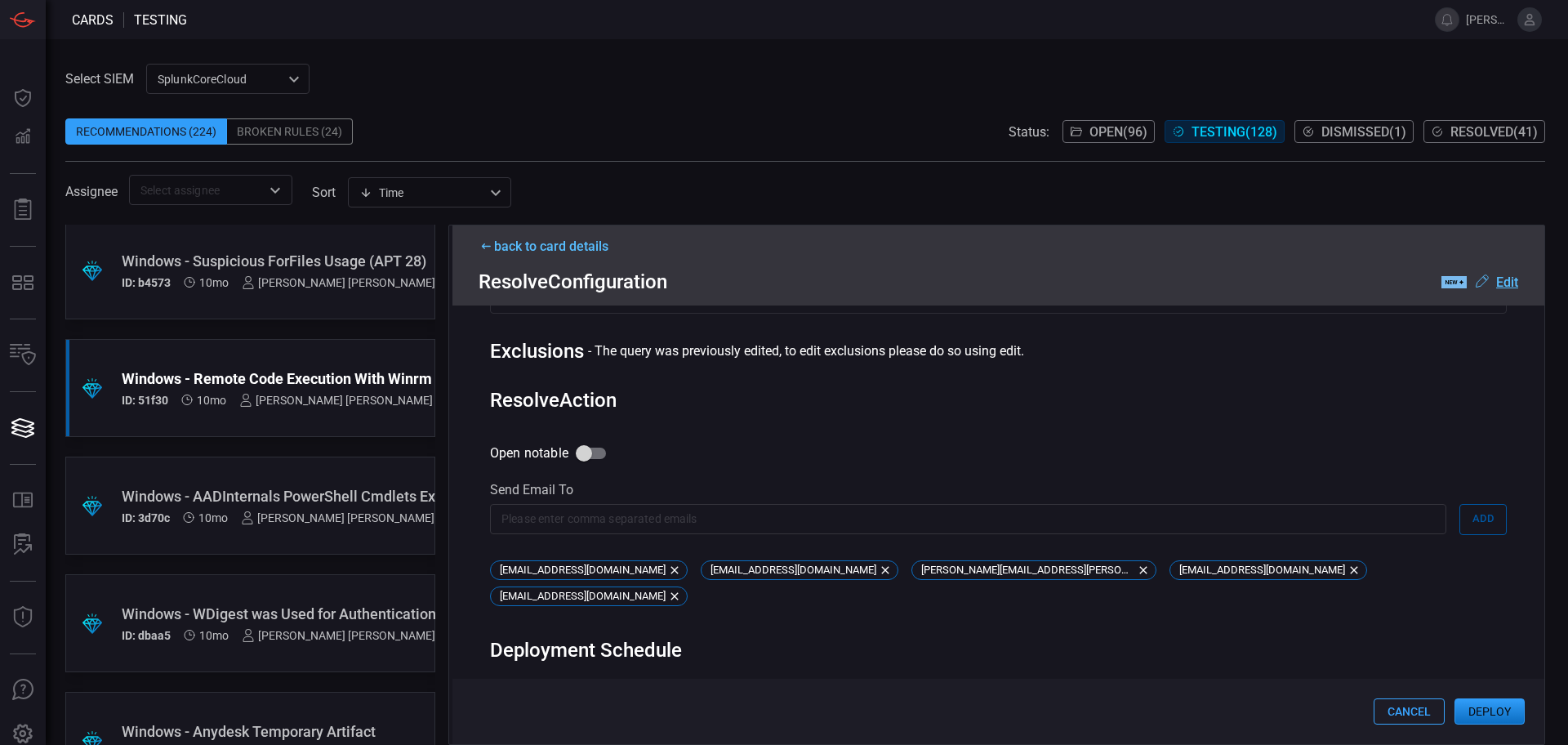
scroll to position [720, 0]
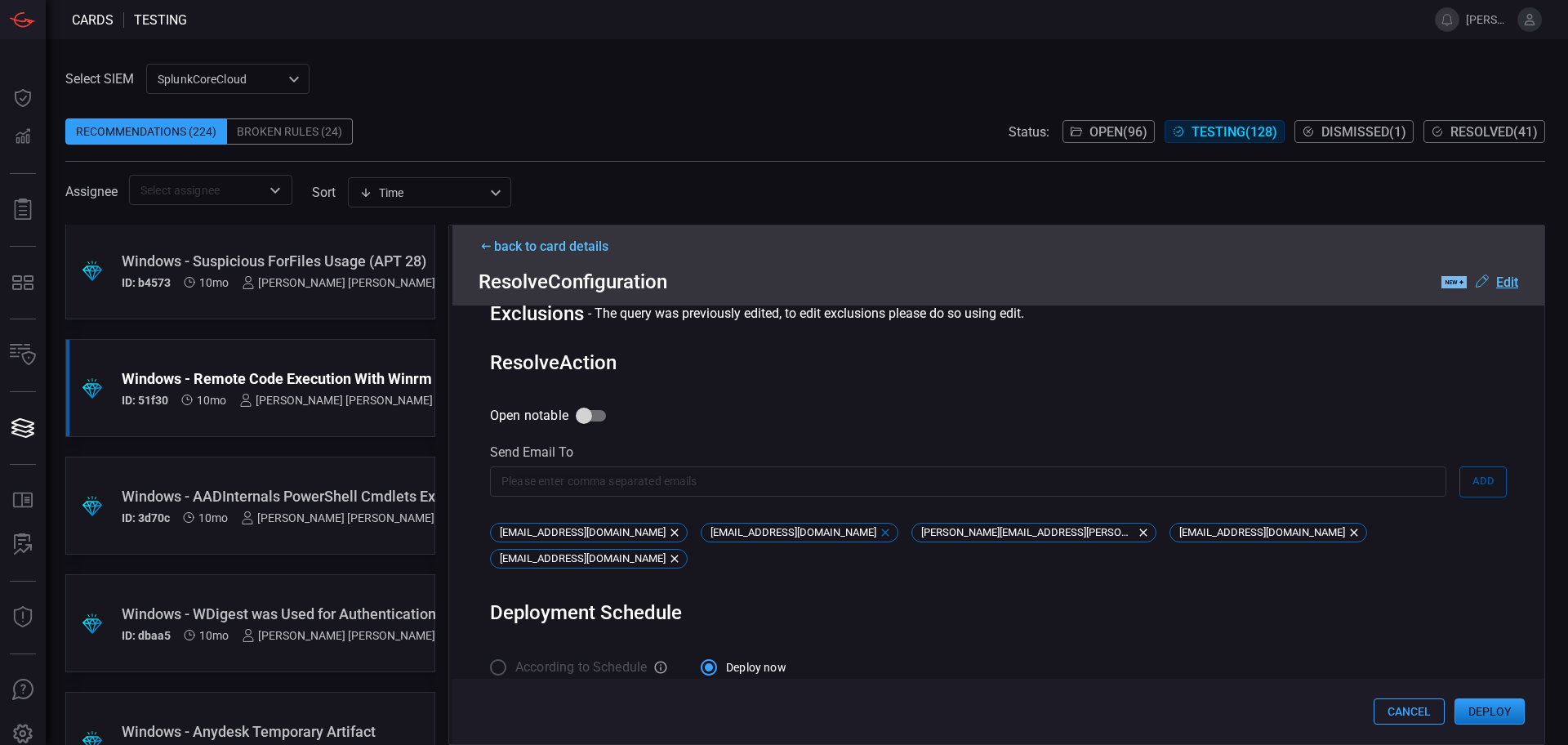
click at [882, 536] on icon at bounding box center [885, 532] width 7 height 7
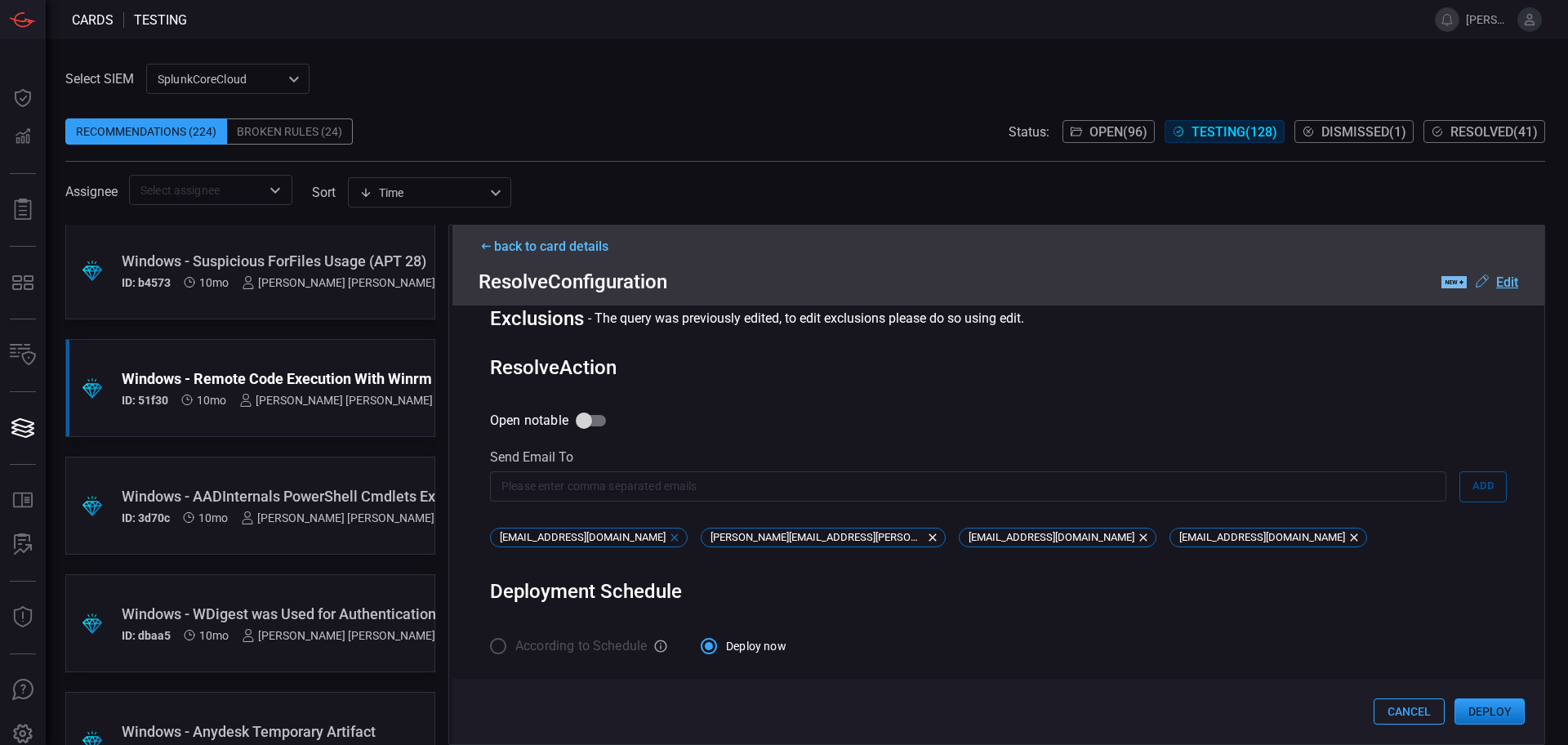
click at [668, 538] on icon at bounding box center [675, 538] width 13 height 13
click at [1500, 715] on button "Deploy" at bounding box center [1490, 712] width 71 height 26
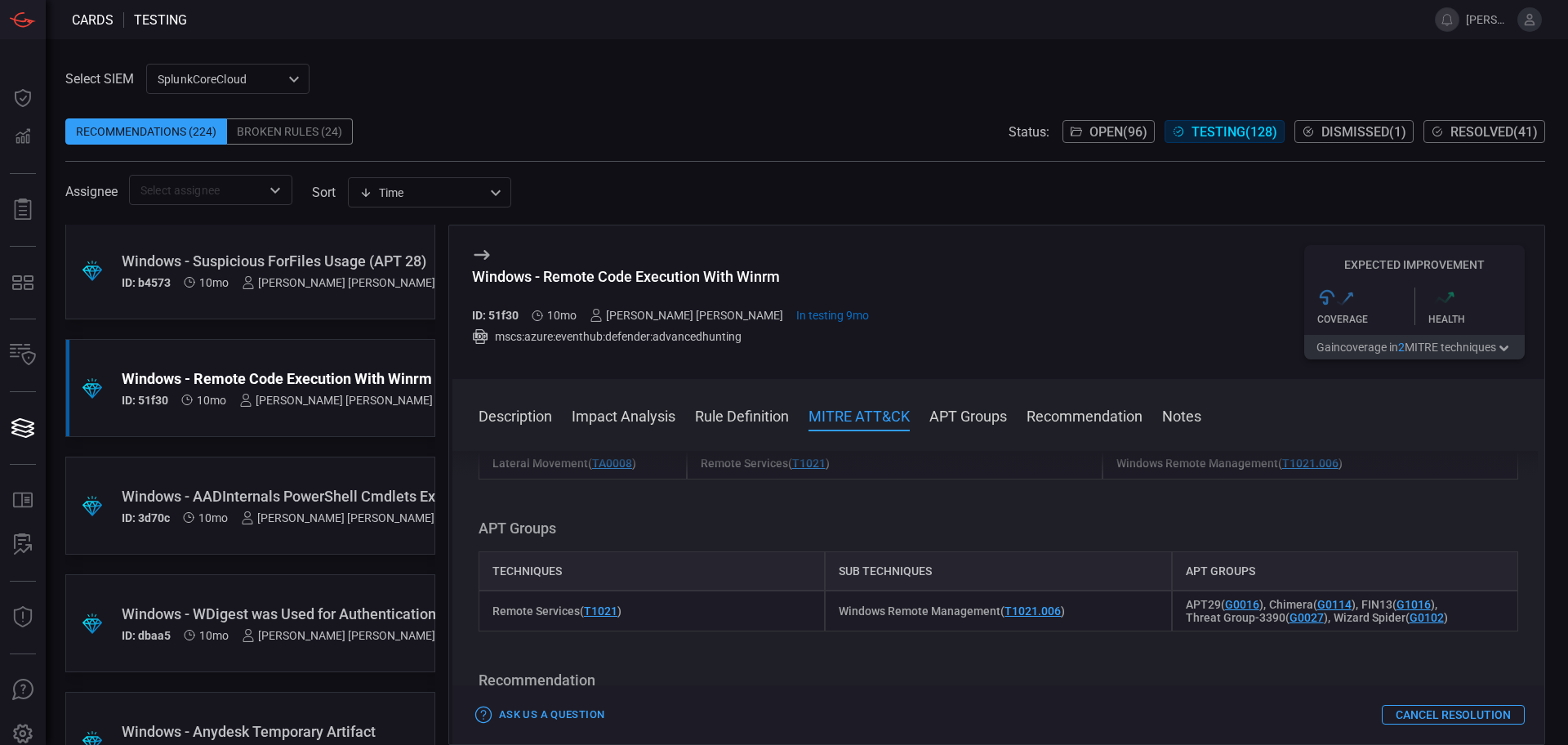
scroll to position [1310, 0]
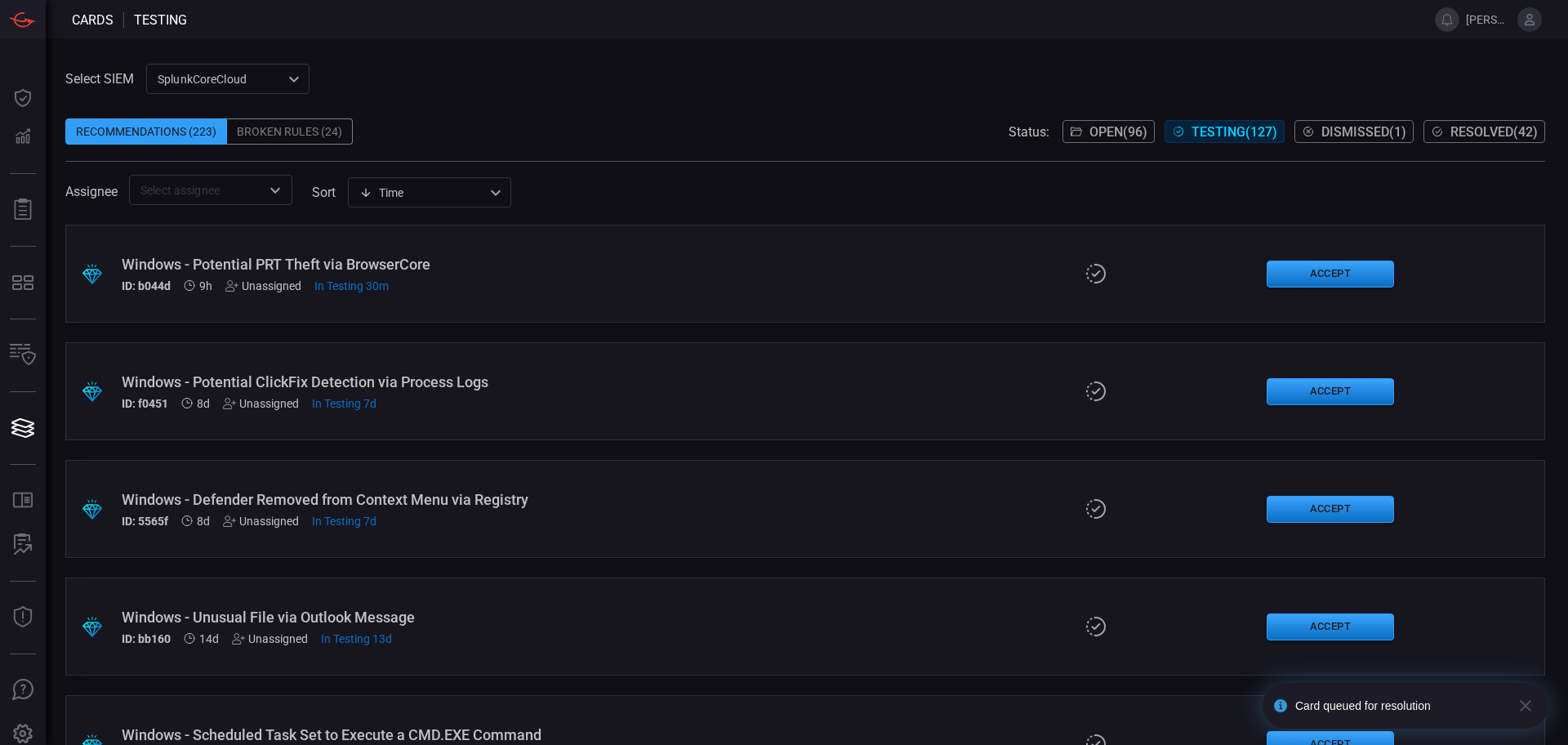
click at [1466, 124] on span "Resolved ( 42 )" at bounding box center [1494, 131] width 87 height 16
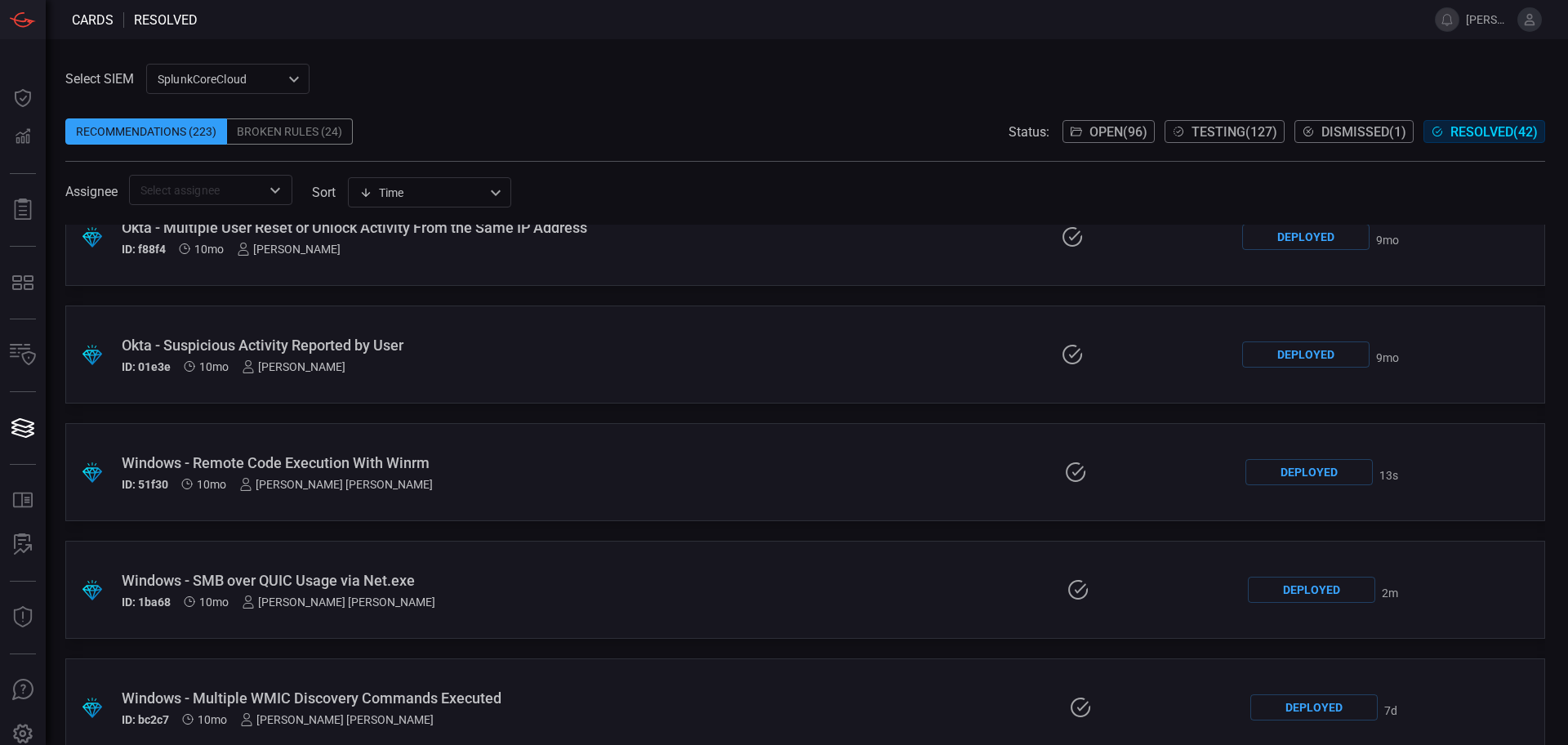
scroll to position [1766, 0]
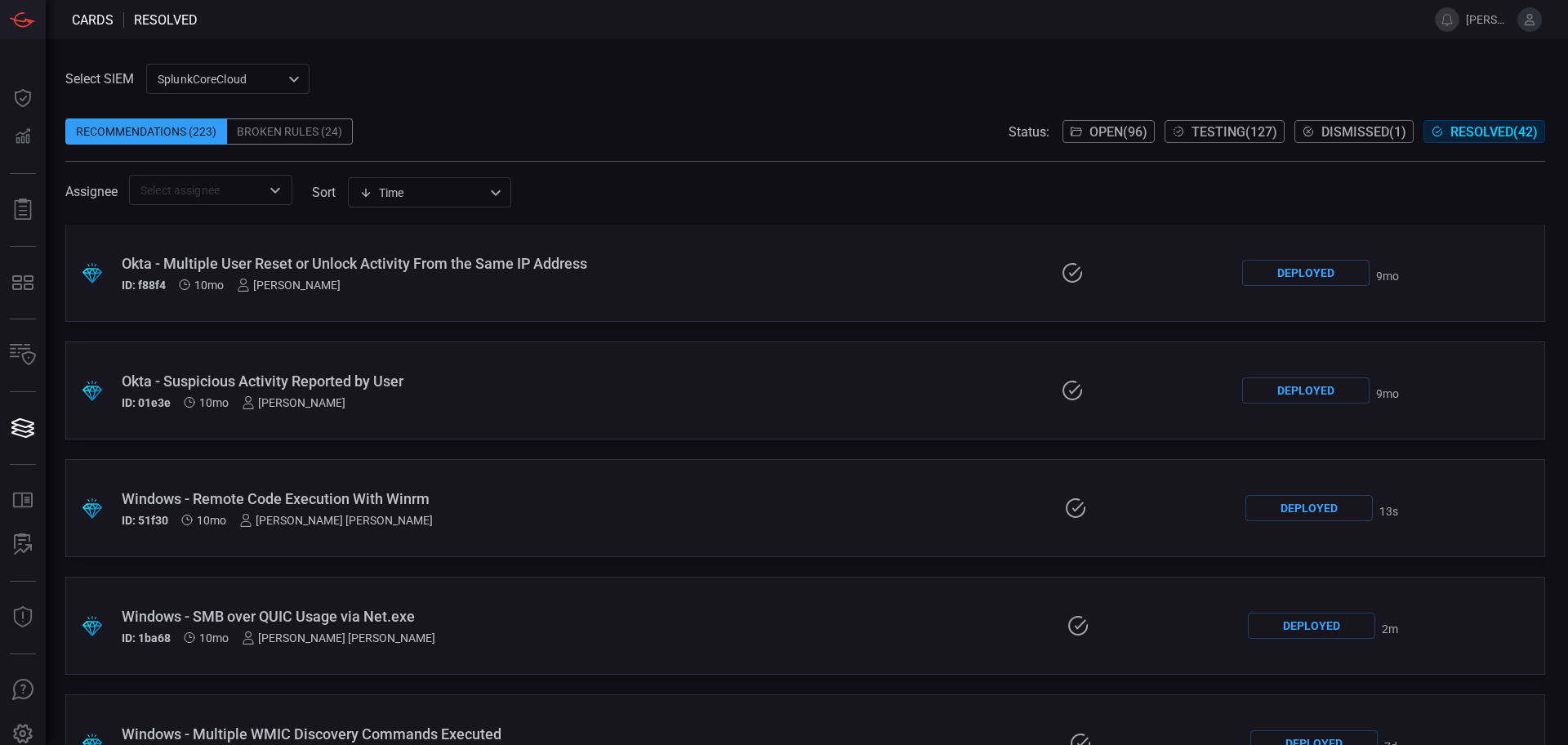
click at [415, 493] on div "Windows - Remote Code Execution With Winrm" at bounding box center [374, 499] width 506 height 17
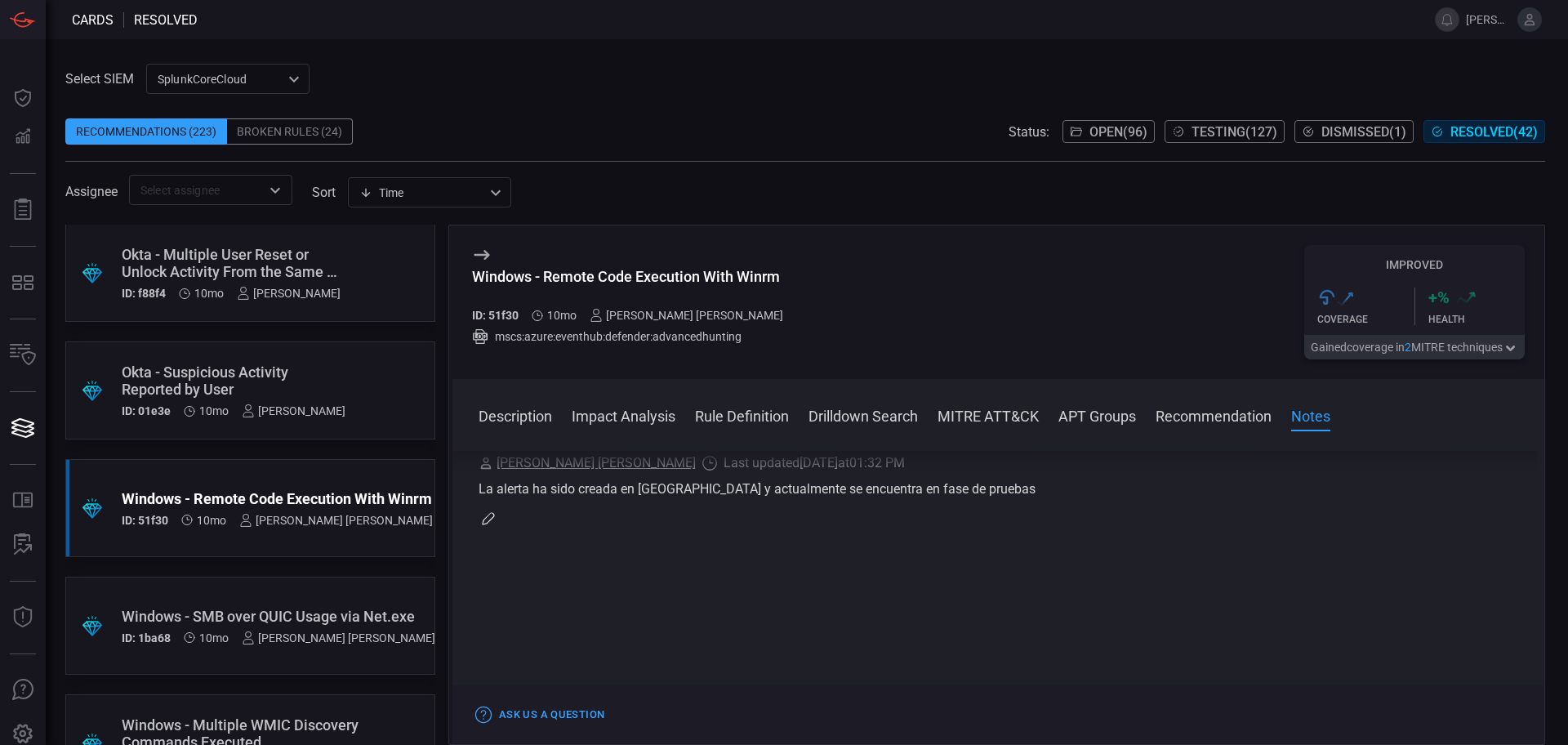
scroll to position [1326, 0]
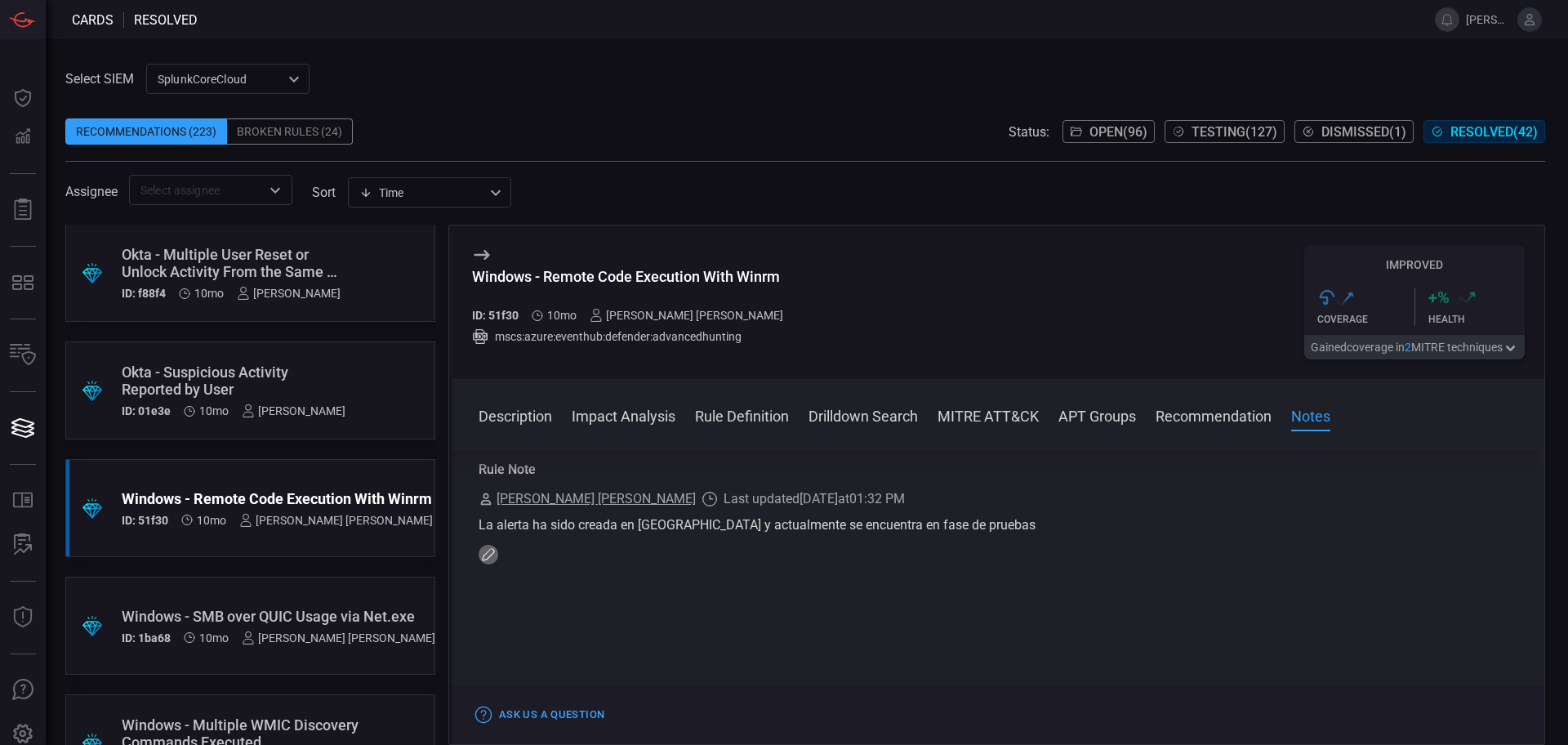
click at [491, 562] on icon "button" at bounding box center [488, 555] width 13 height 13
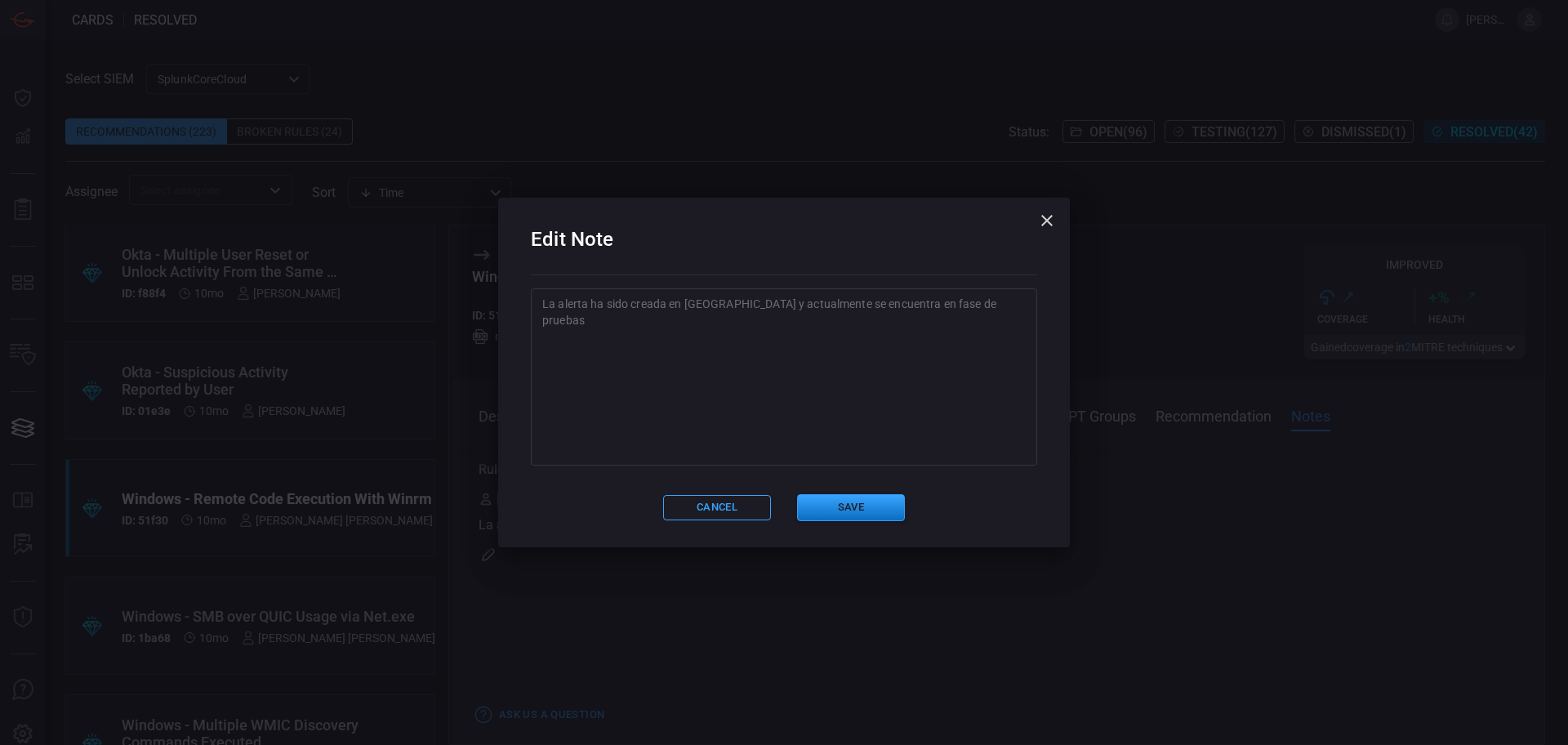
click at [665, 369] on textarea "La alerta ha sido creada en [GEOGRAPHIC_DATA] y actualmente se encuentra en fas…" at bounding box center [784, 377] width 484 height 163
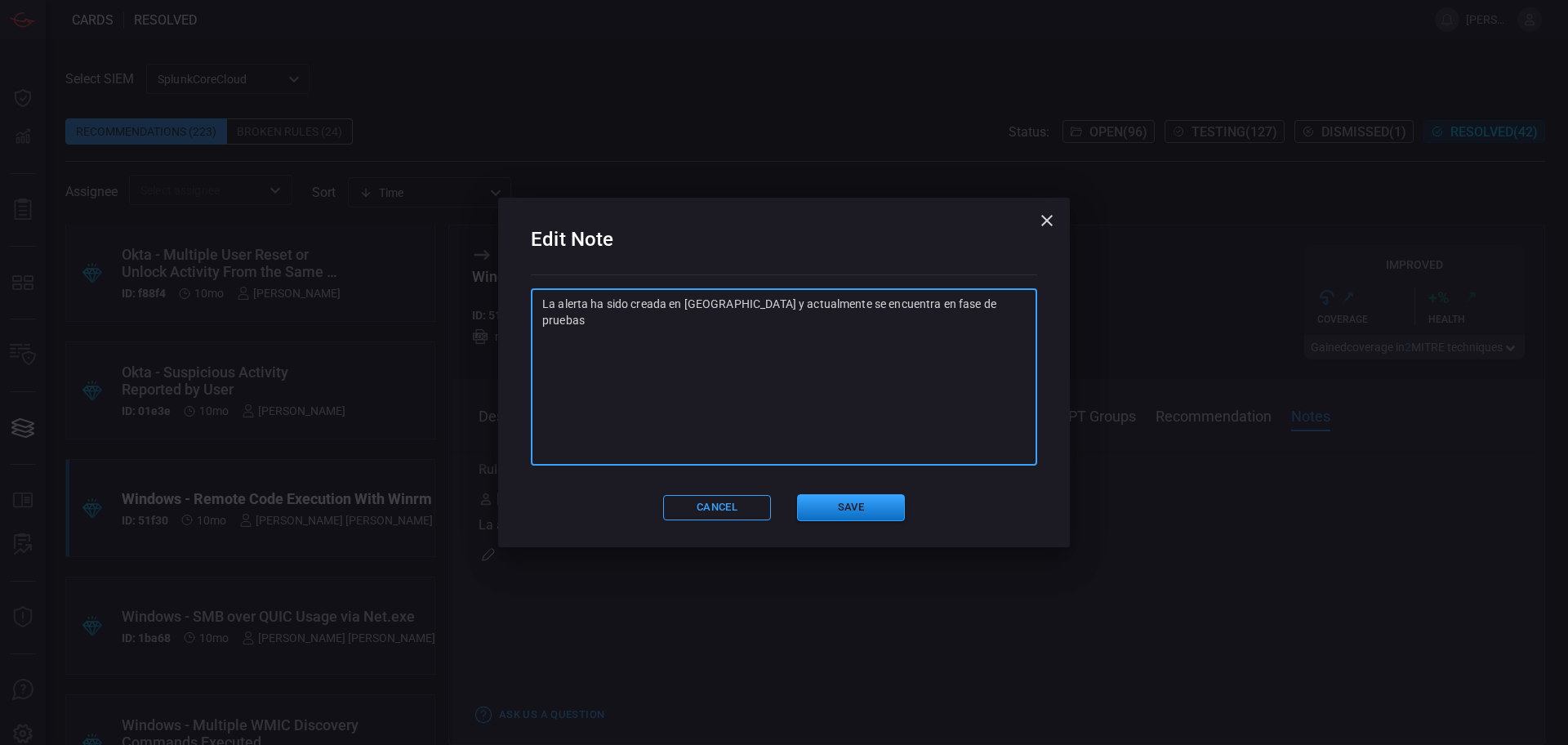
click at [990, 304] on textarea "La alerta ha sido creada en [GEOGRAPHIC_DATA] y actualmente se encuentra en fas…" at bounding box center [784, 377] width 484 height 163
click at [554, 344] on textarea "La alerta ha sido creada en [GEOGRAPHIC_DATA] y actualmente se encuentra en fas…" at bounding box center [784, 377] width 484 height 163
paste textarea "SA: Ya se realizaron pruebas, queda integrada en alerta "GS-WIN-CardinalOps_468…"
type textarea "La alerta ha sido creada en [GEOGRAPHIC_DATA] y actualmente se encuentra en fas…"
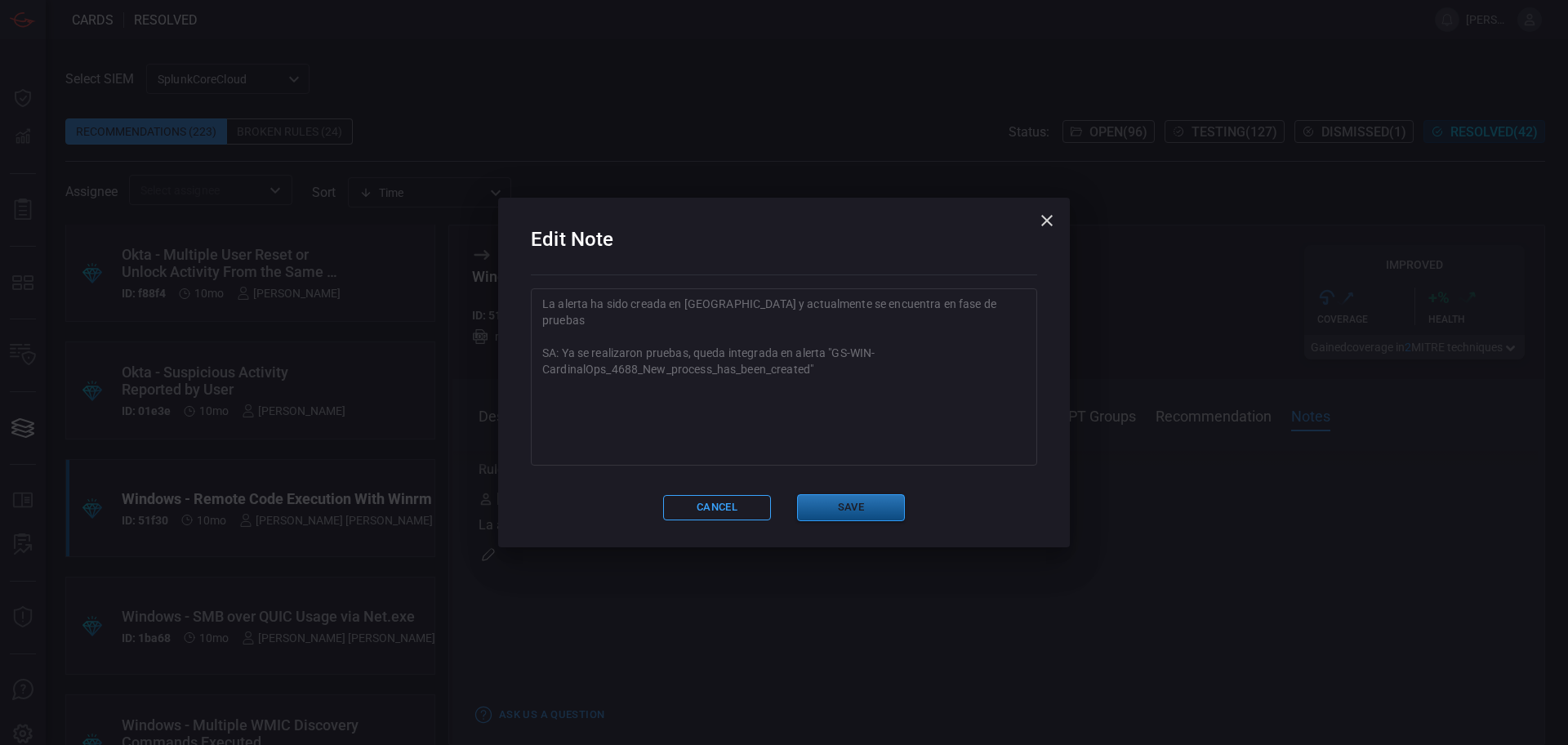
click at [850, 501] on button "Save" at bounding box center [850, 508] width 108 height 27
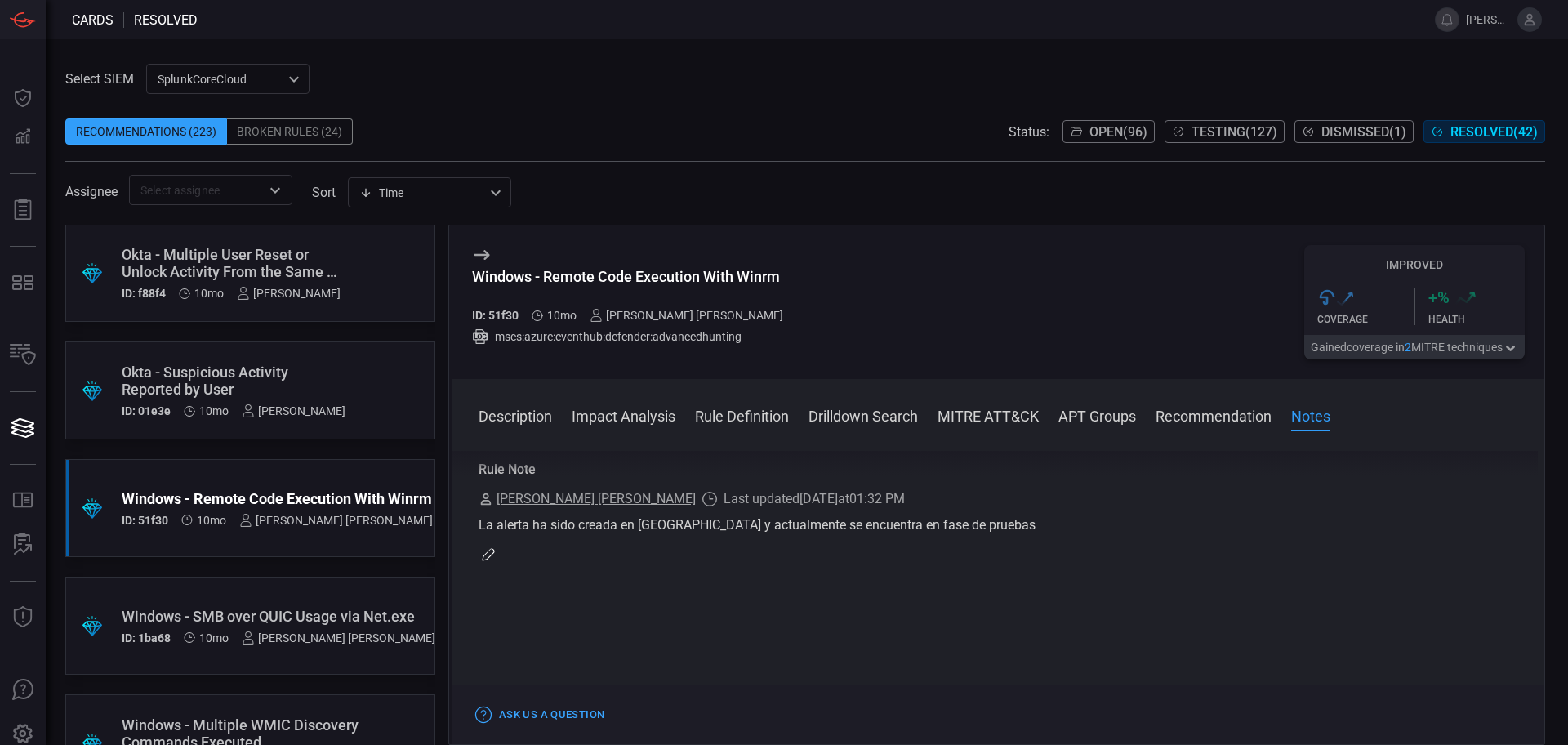
scroll to position [0, 0]
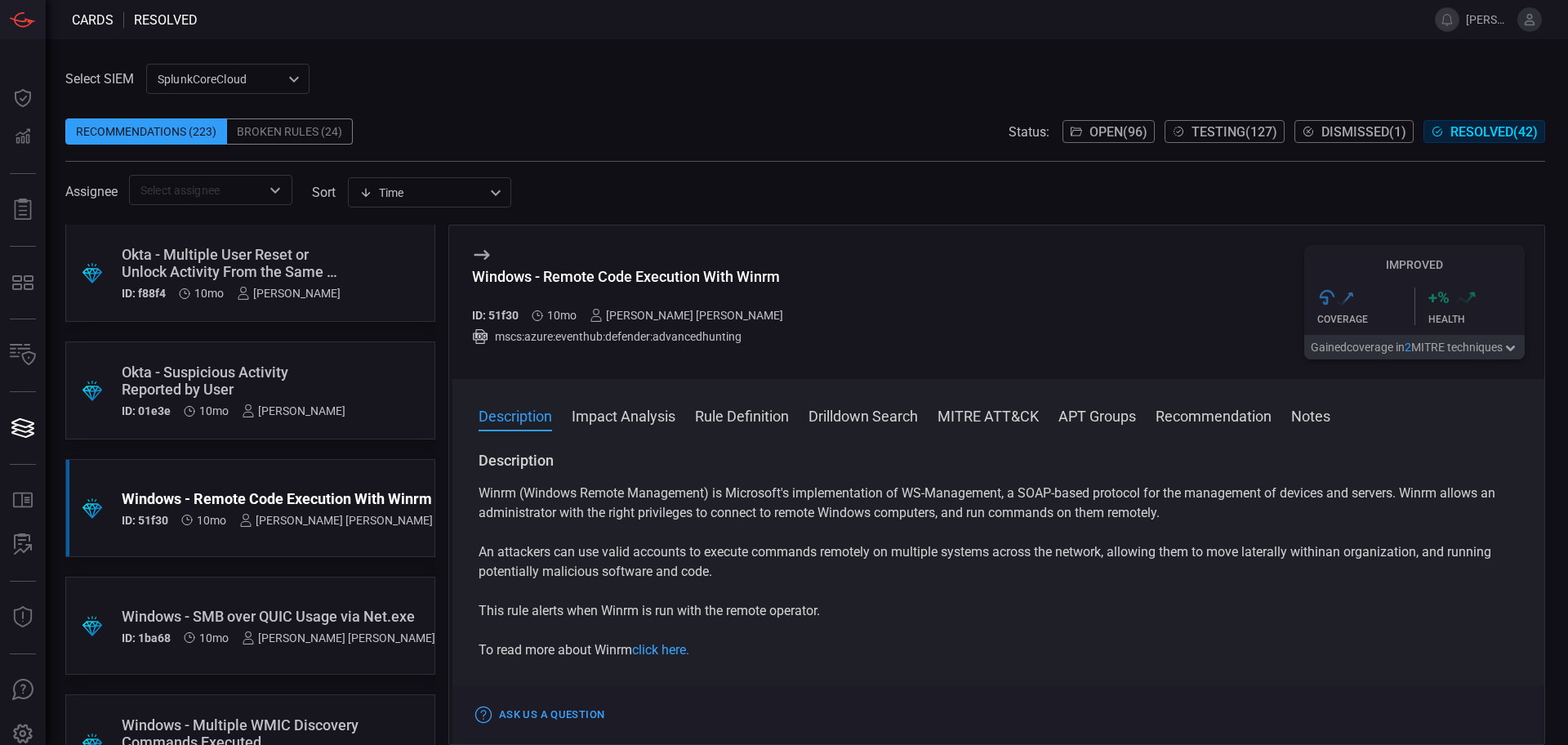
click at [1246, 117] on span at bounding box center [805, 106] width 1480 height 25
click at [1246, 139] on span "Testing ( 127 )" at bounding box center [1235, 131] width 85 height 16
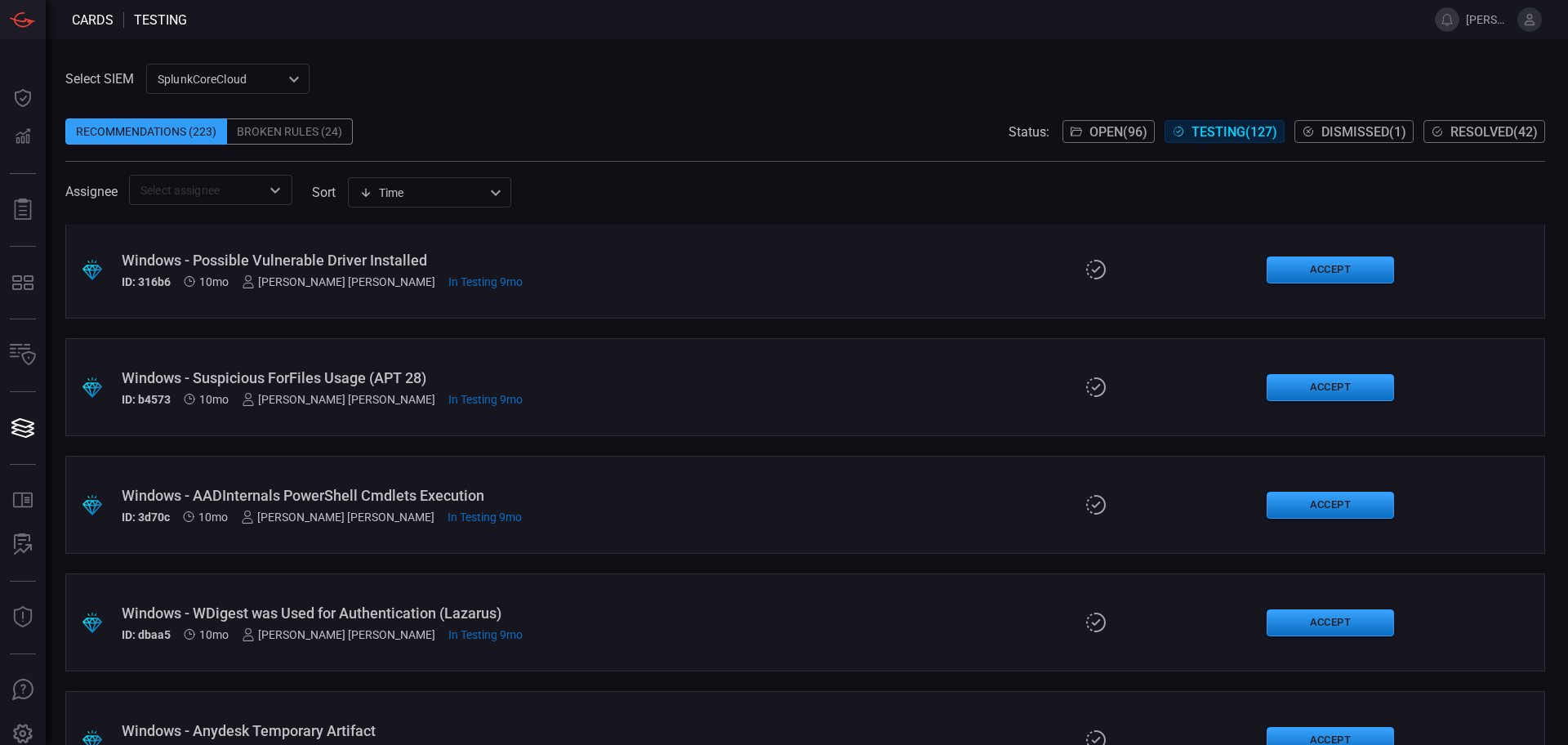
scroll to position [13302, 0]
click at [1310, 381] on button "Accept" at bounding box center [1330, 389] width 127 height 27
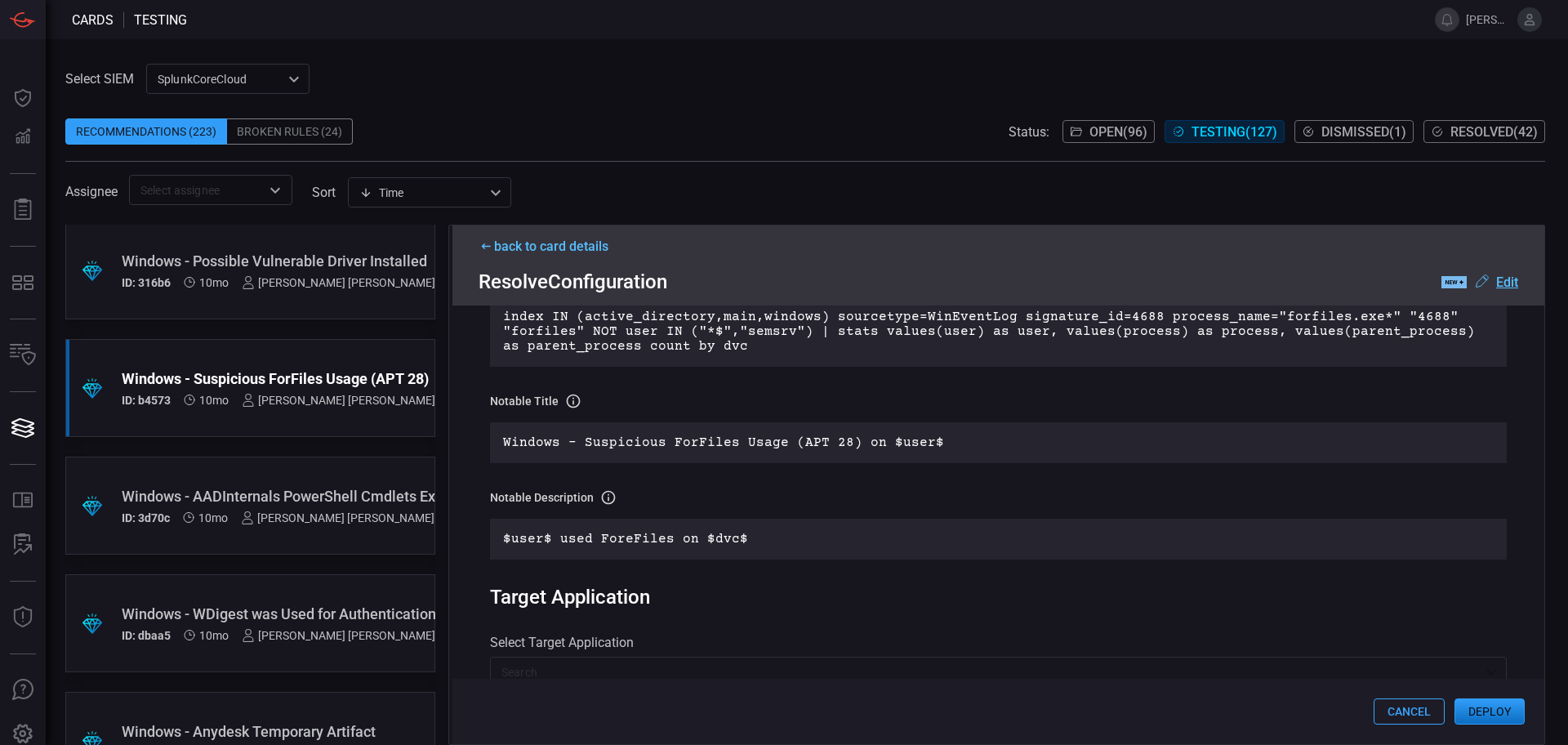
scroll to position [616, 0]
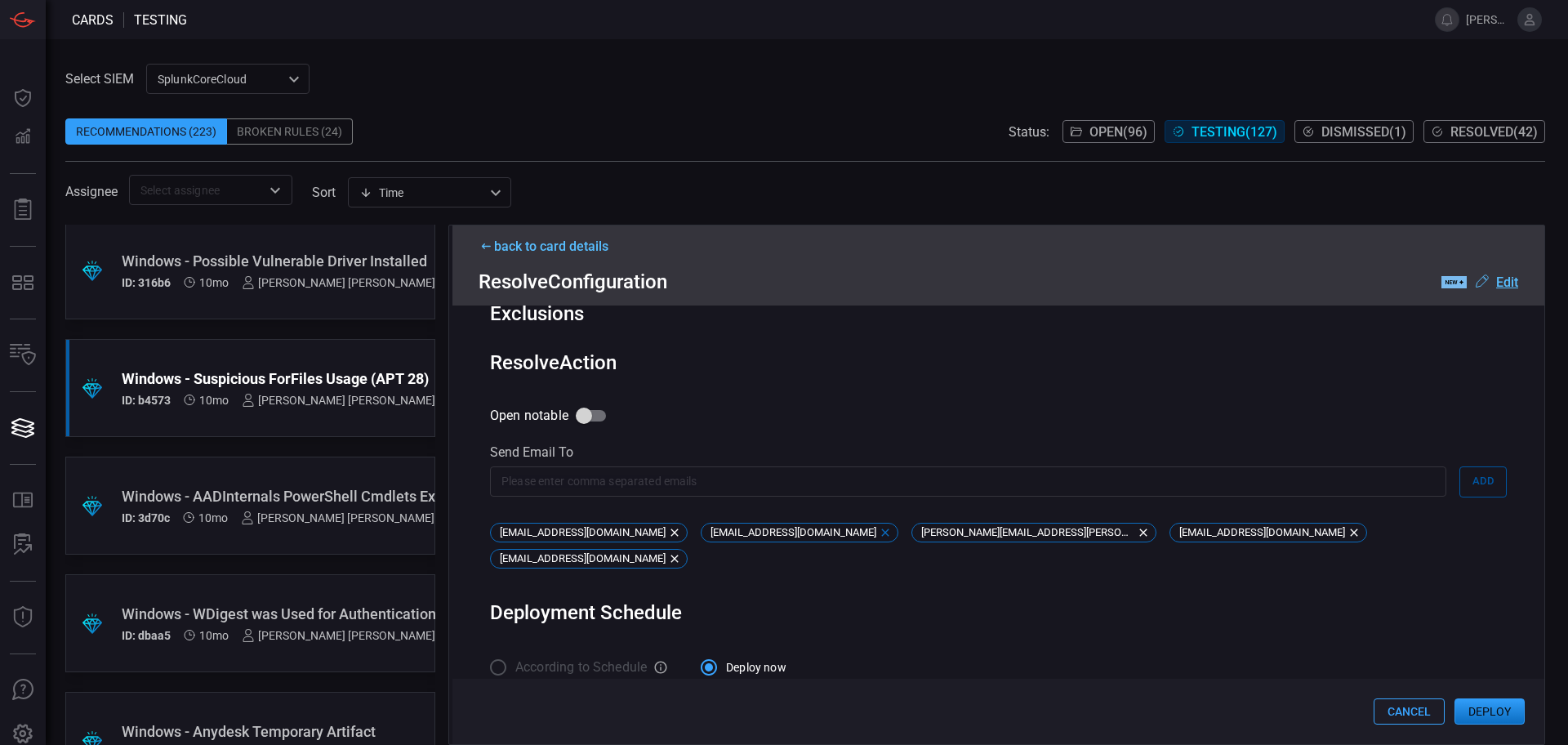
click at [879, 536] on icon at bounding box center [886, 533] width 13 height 13
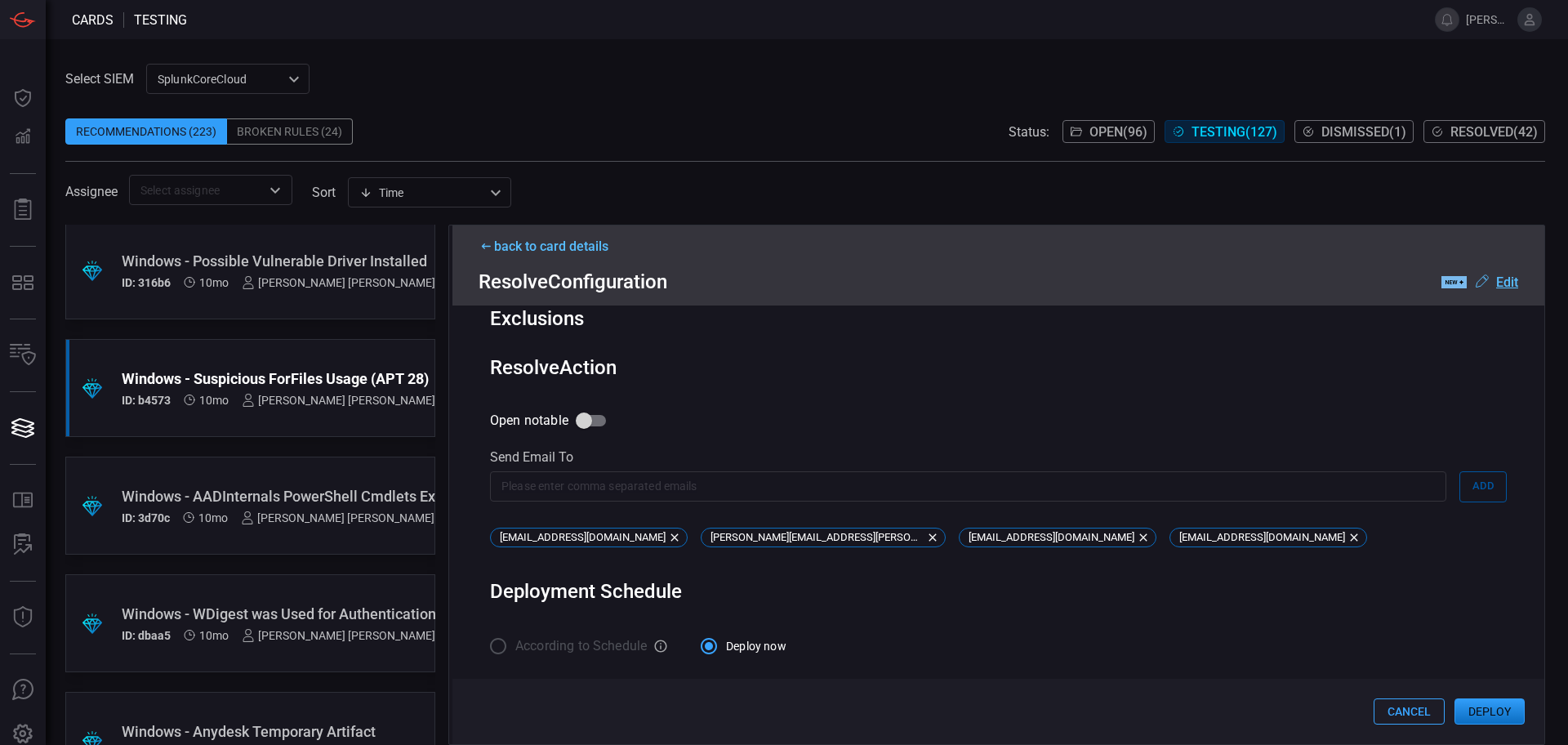
click at [1487, 705] on button "Deploy" at bounding box center [1490, 712] width 71 height 26
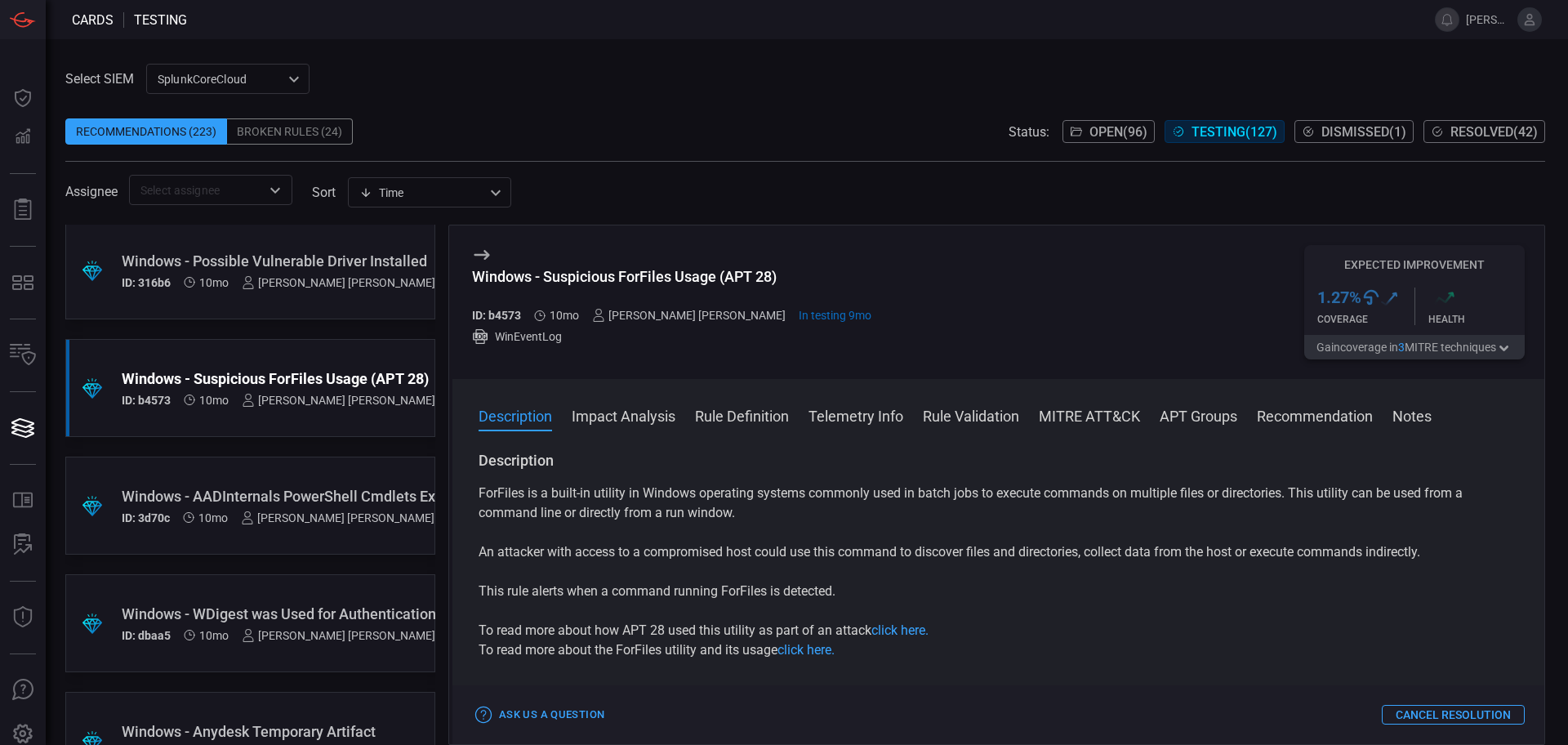
click at [1463, 138] on span "Resolved ( 42 )" at bounding box center [1494, 131] width 87 height 16
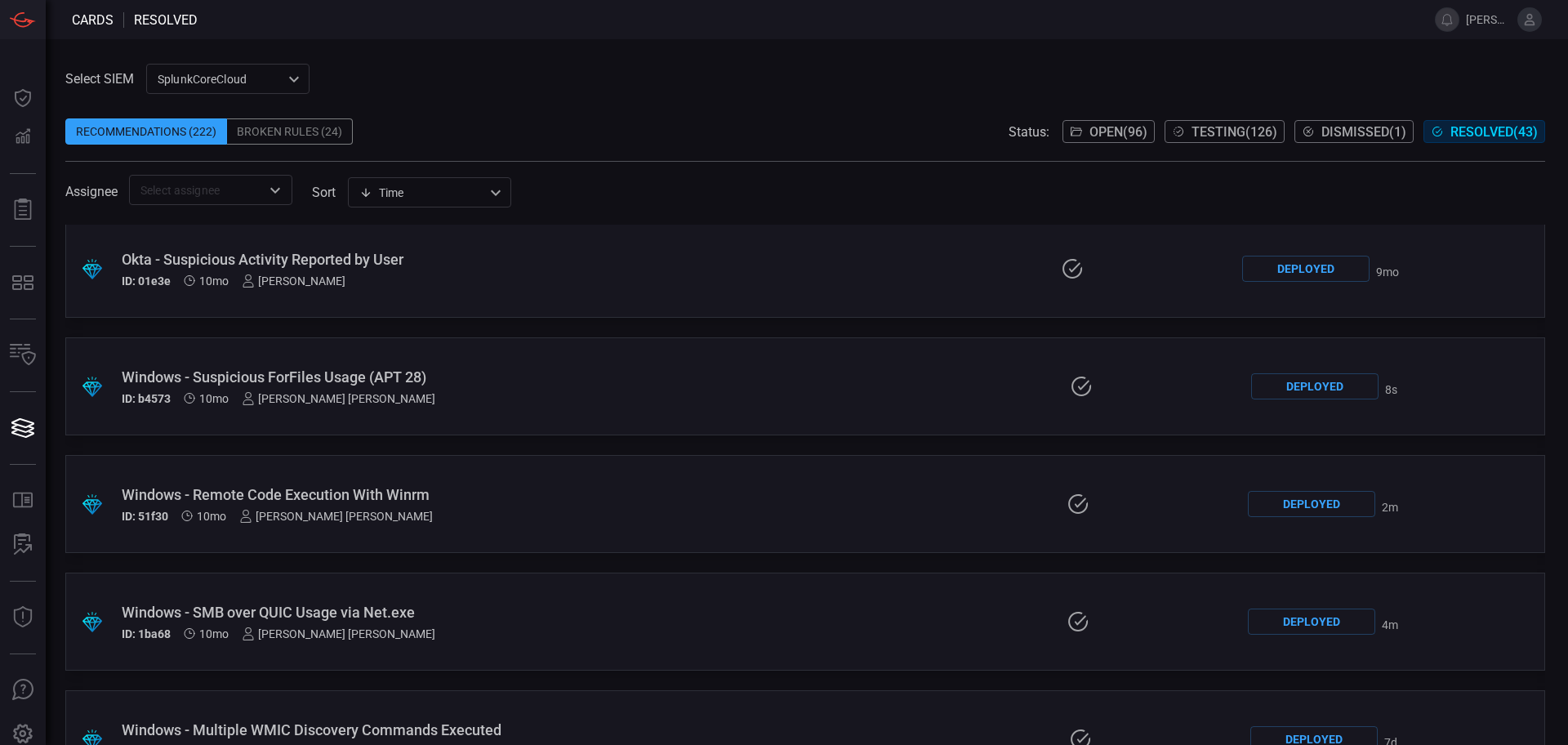
scroll to position [1871, 0]
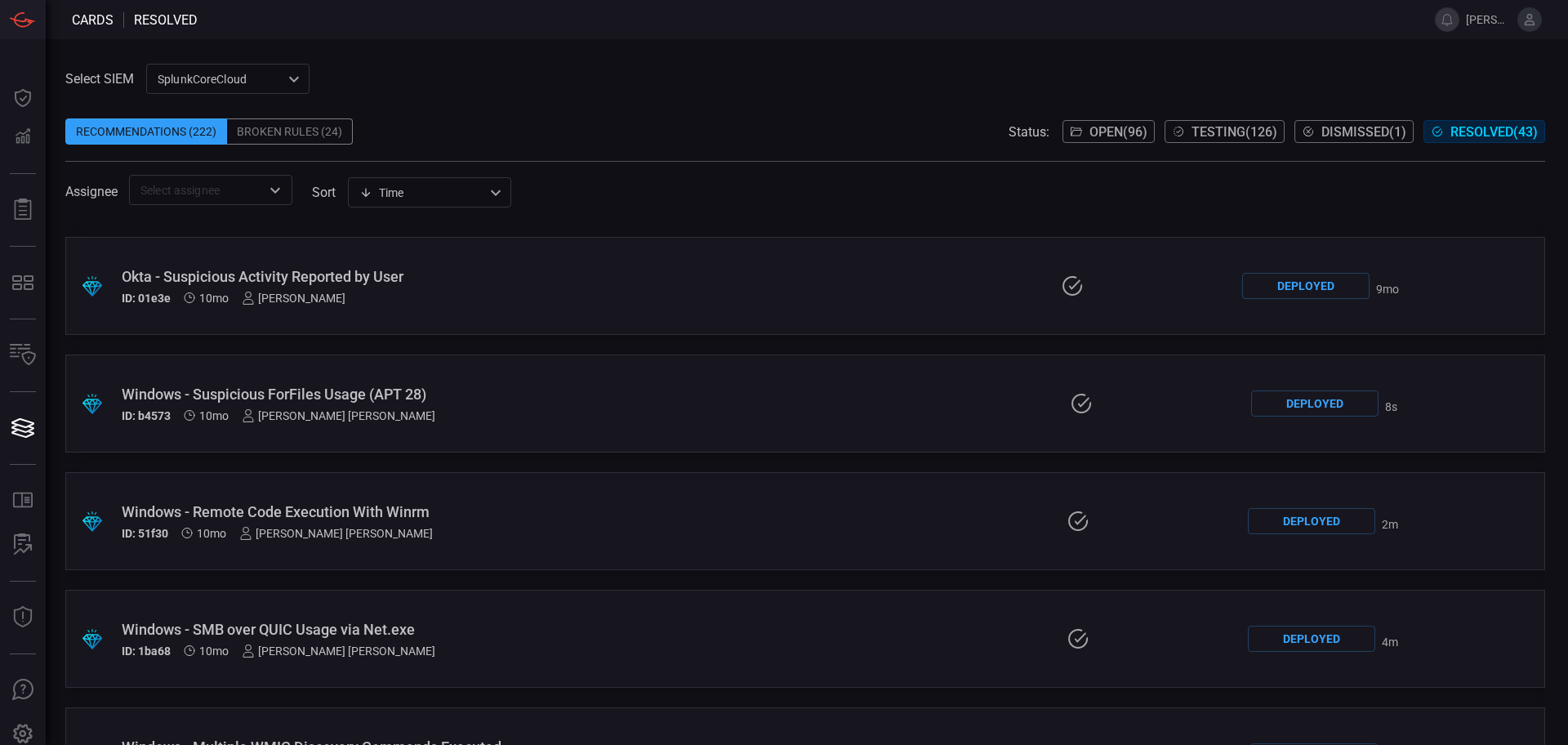
click at [343, 393] on div "Windows - Suspicious ForFiles Usage (APT 28)" at bounding box center [376, 394] width 509 height 17
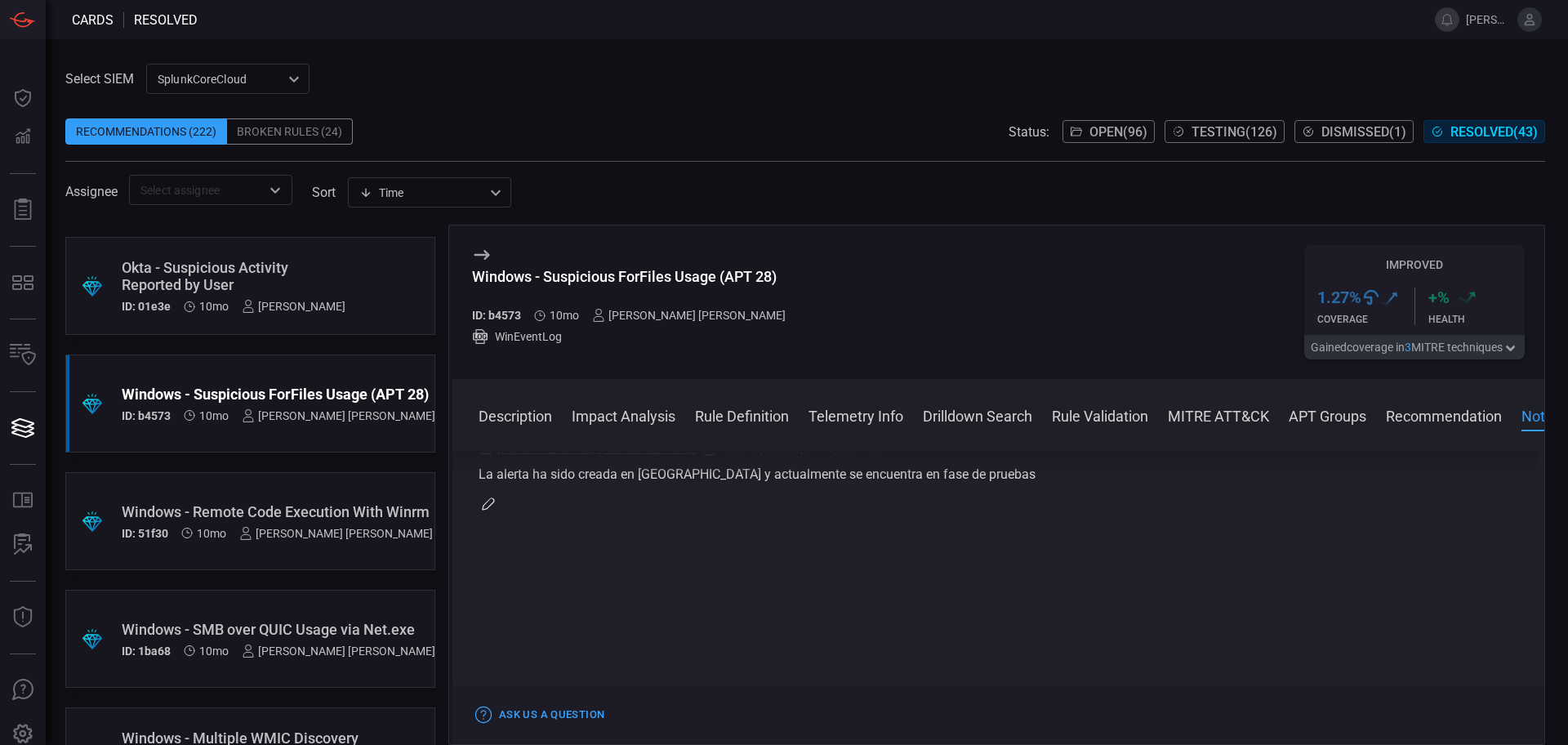
scroll to position [2284, 0]
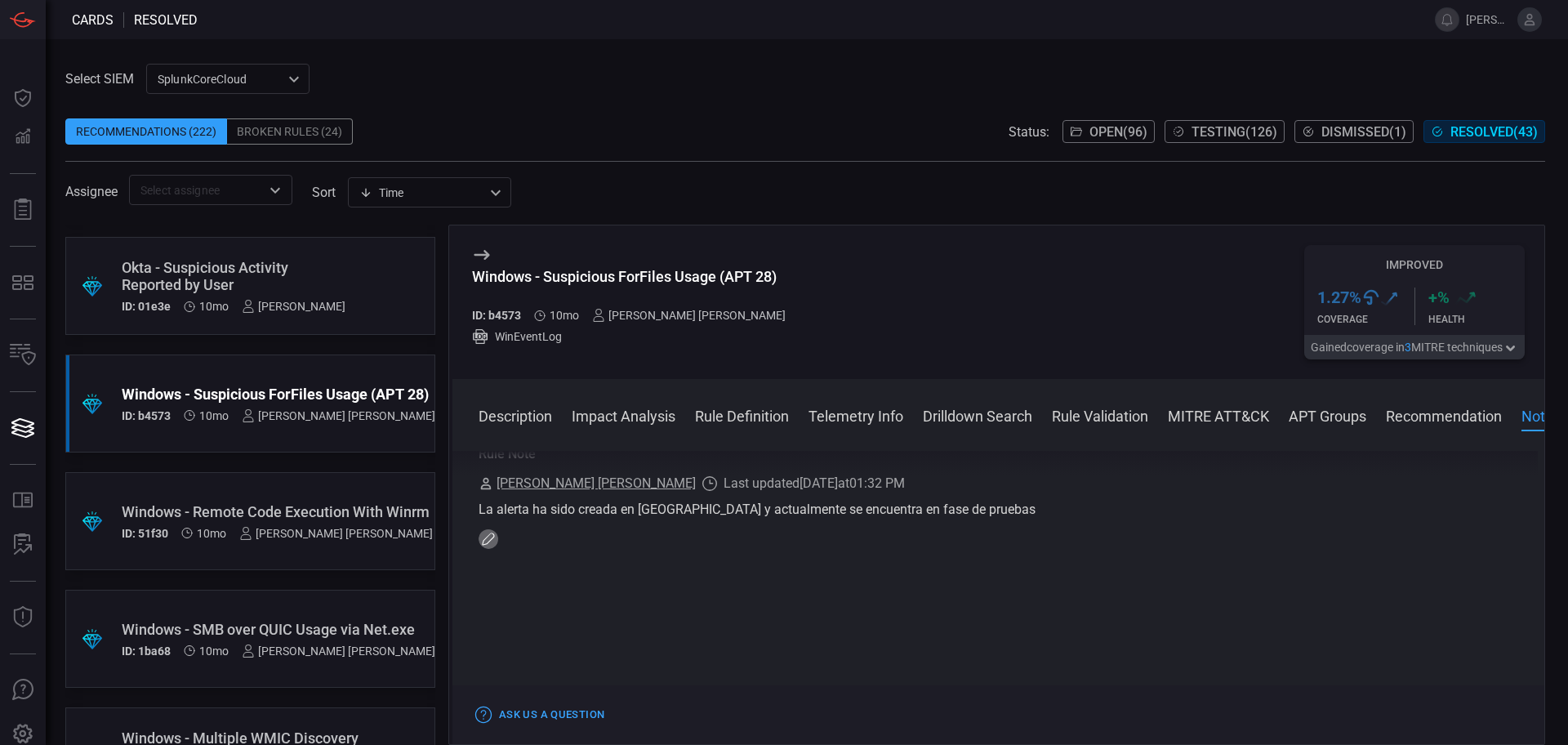
click at [492, 546] on icon "button" at bounding box center [488, 540] width 13 height 13
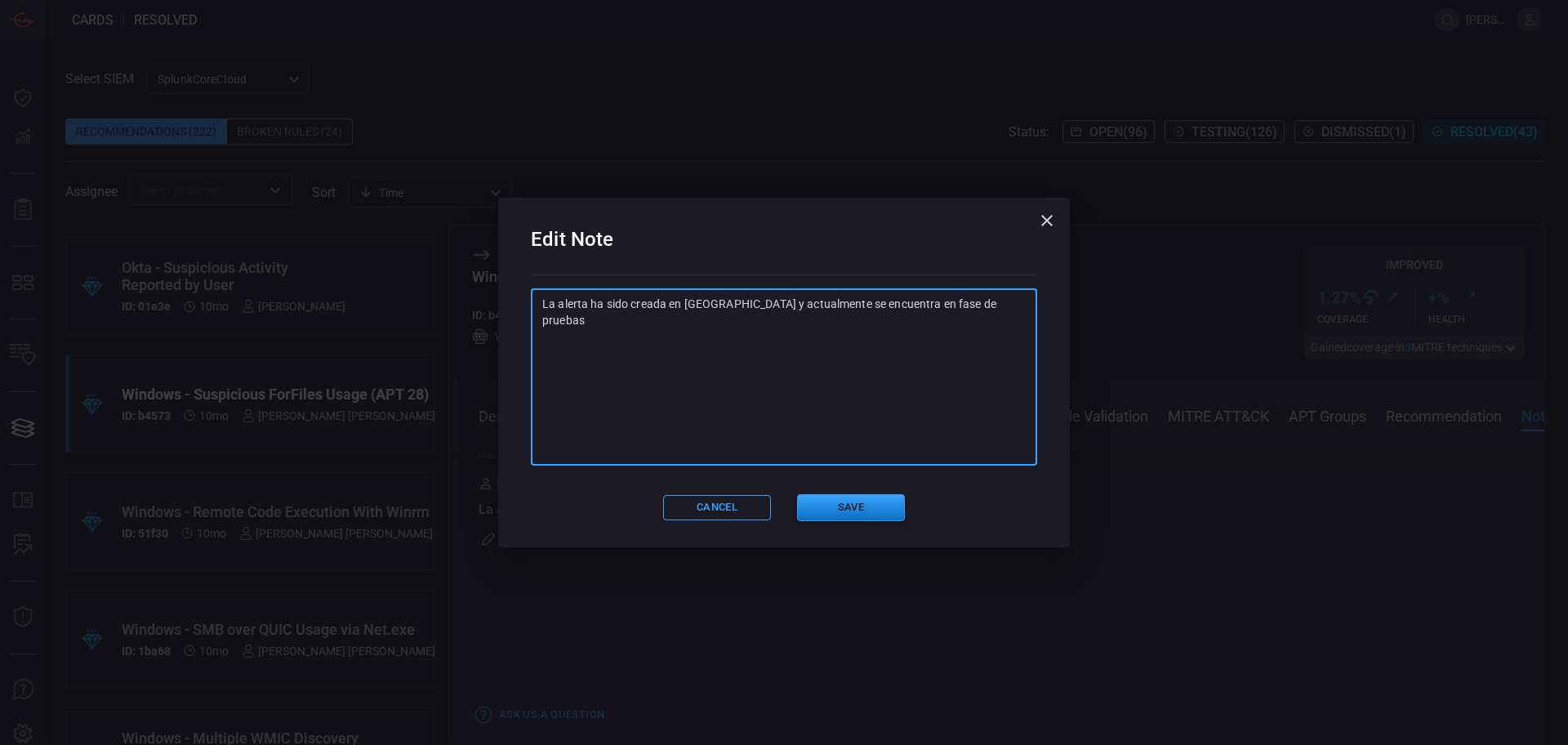
click at [645, 365] on textarea "La alerta ha sido creada en [GEOGRAPHIC_DATA] y actualmente se encuentra en fas…" at bounding box center [784, 377] width 484 height 163
click at [994, 294] on div "La alerta ha sido creada en [GEOGRAPHIC_DATA] y actualmente se encuentra en fas…" at bounding box center [784, 377] width 507 height 177
paste textarea "SA: Ya se realizaron pruebas, queda integrada en alerta "GS-WIN-CardinalOps_468…"
type textarea "La alerta ha sido creada en [GEOGRAPHIC_DATA] y actualmente se encuentra en fas…"
click at [853, 507] on button "Save" at bounding box center [850, 508] width 108 height 27
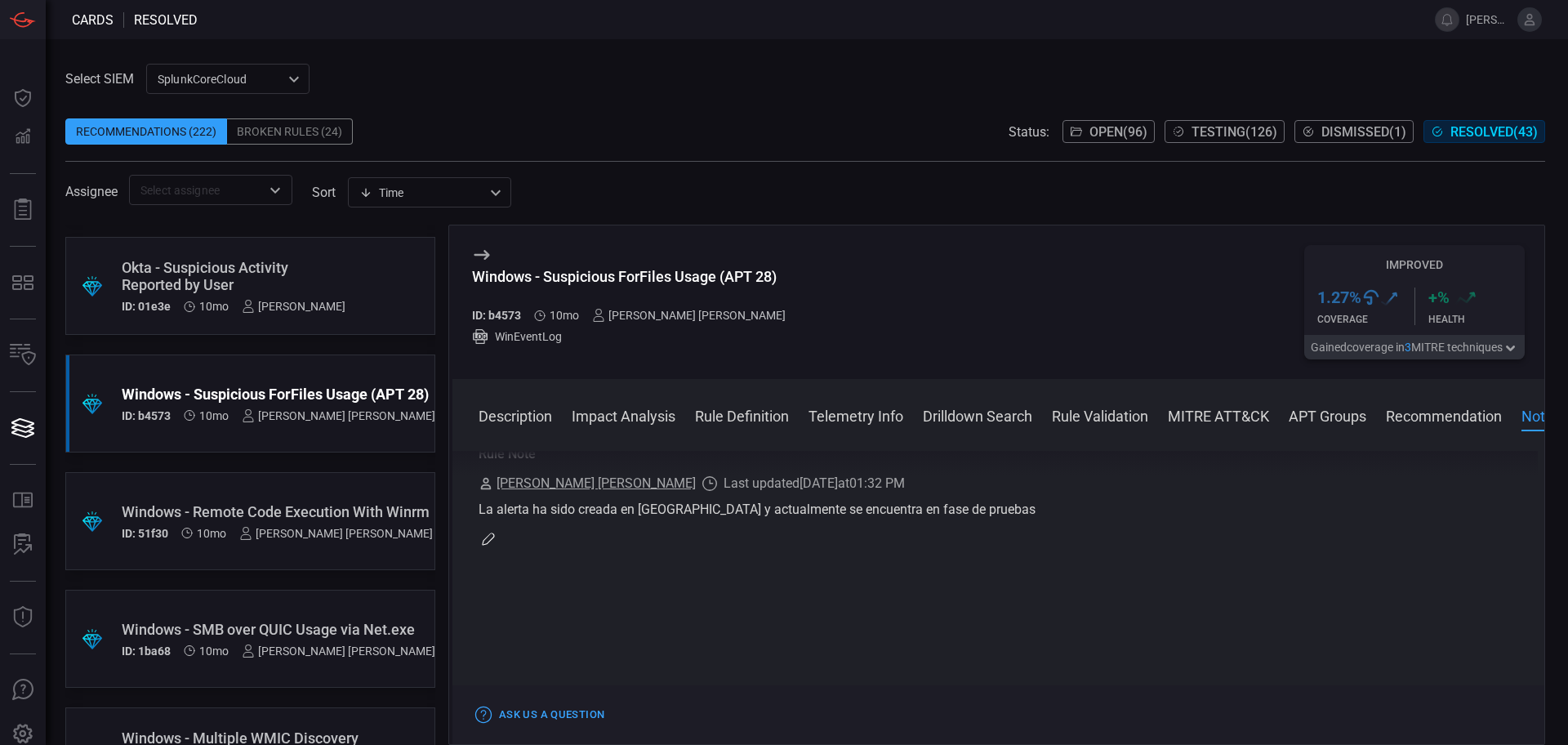
scroll to position [0, 0]
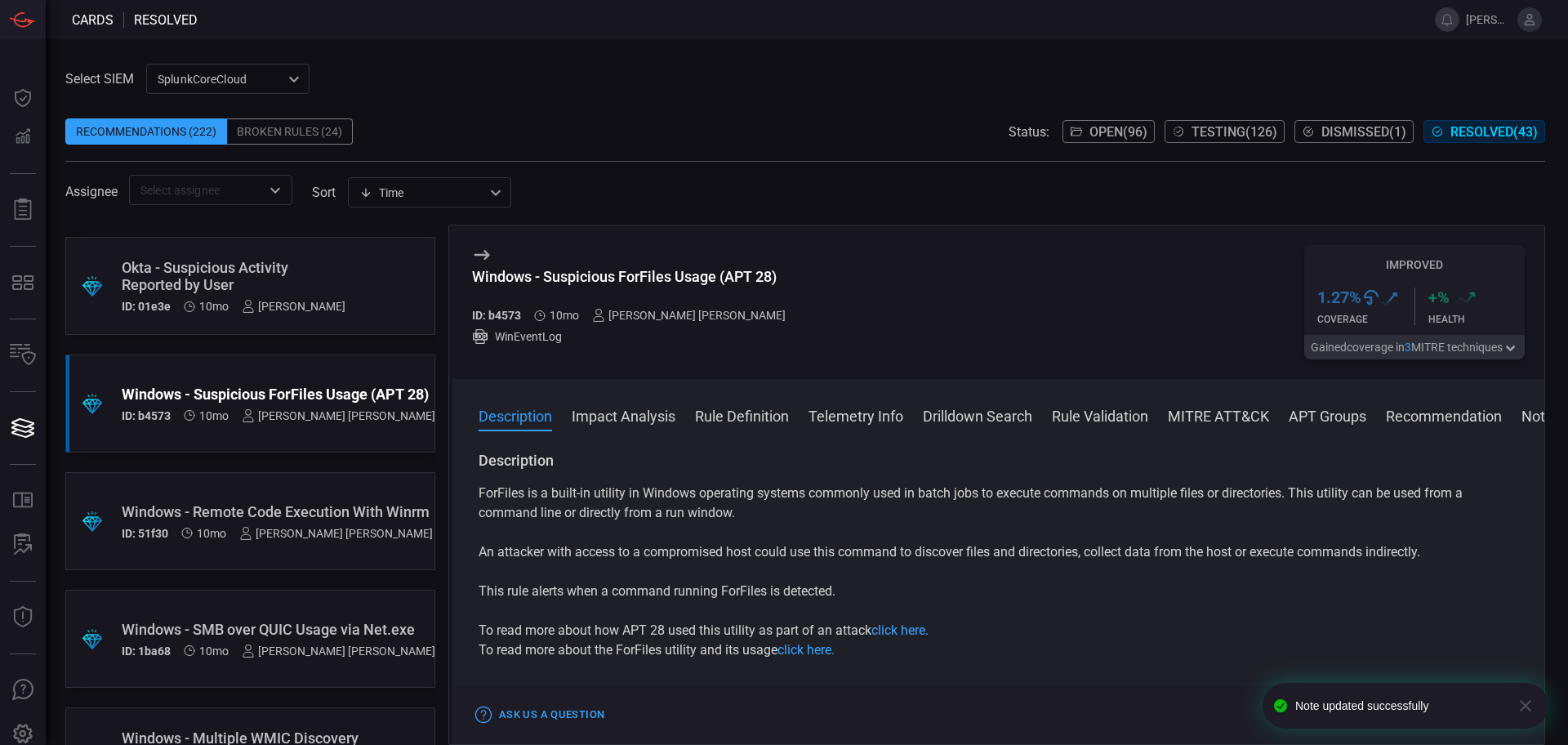
click at [245, 515] on div "Windows - Remote Code Execution With Winrm" at bounding box center [277, 512] width 311 height 17
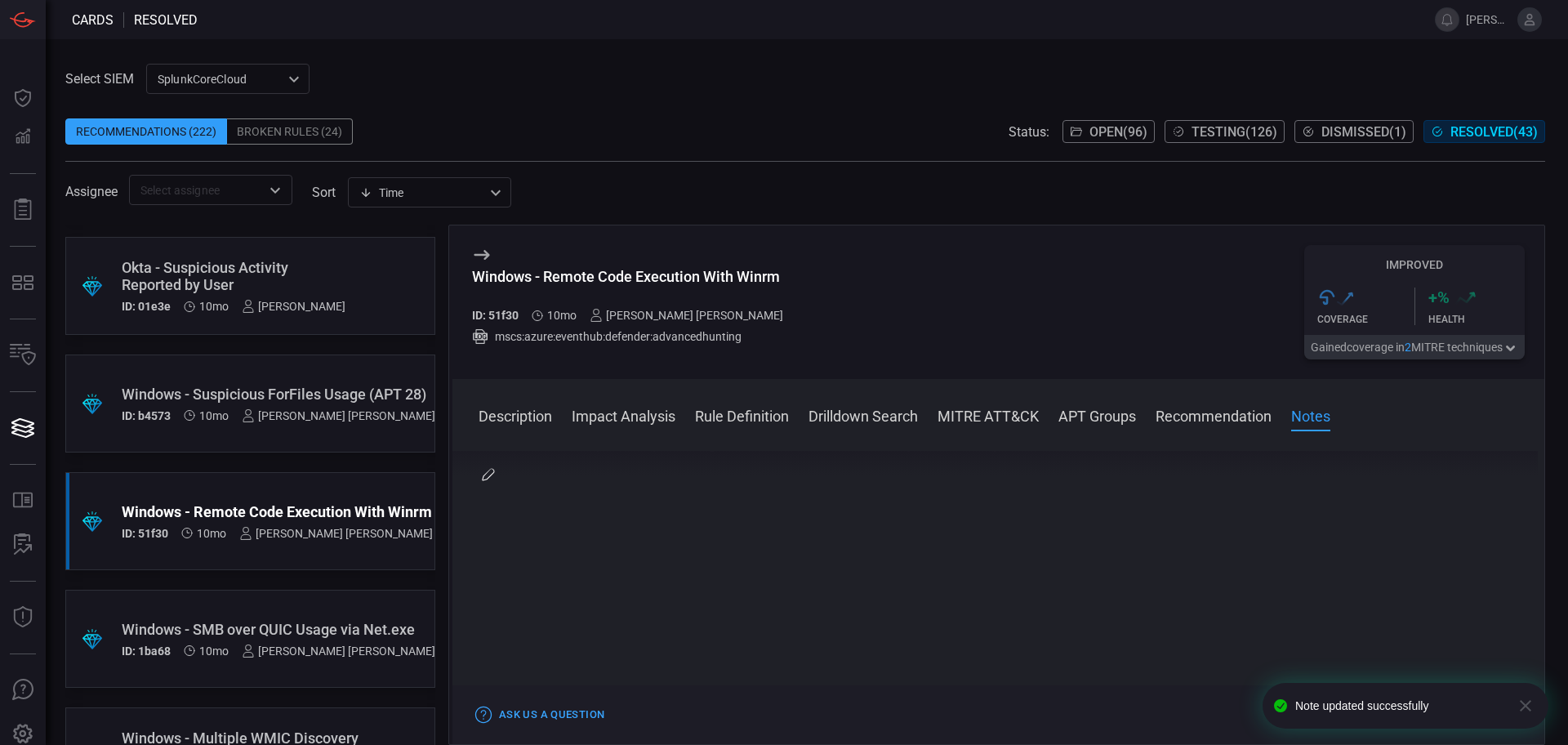
scroll to position [1365, 0]
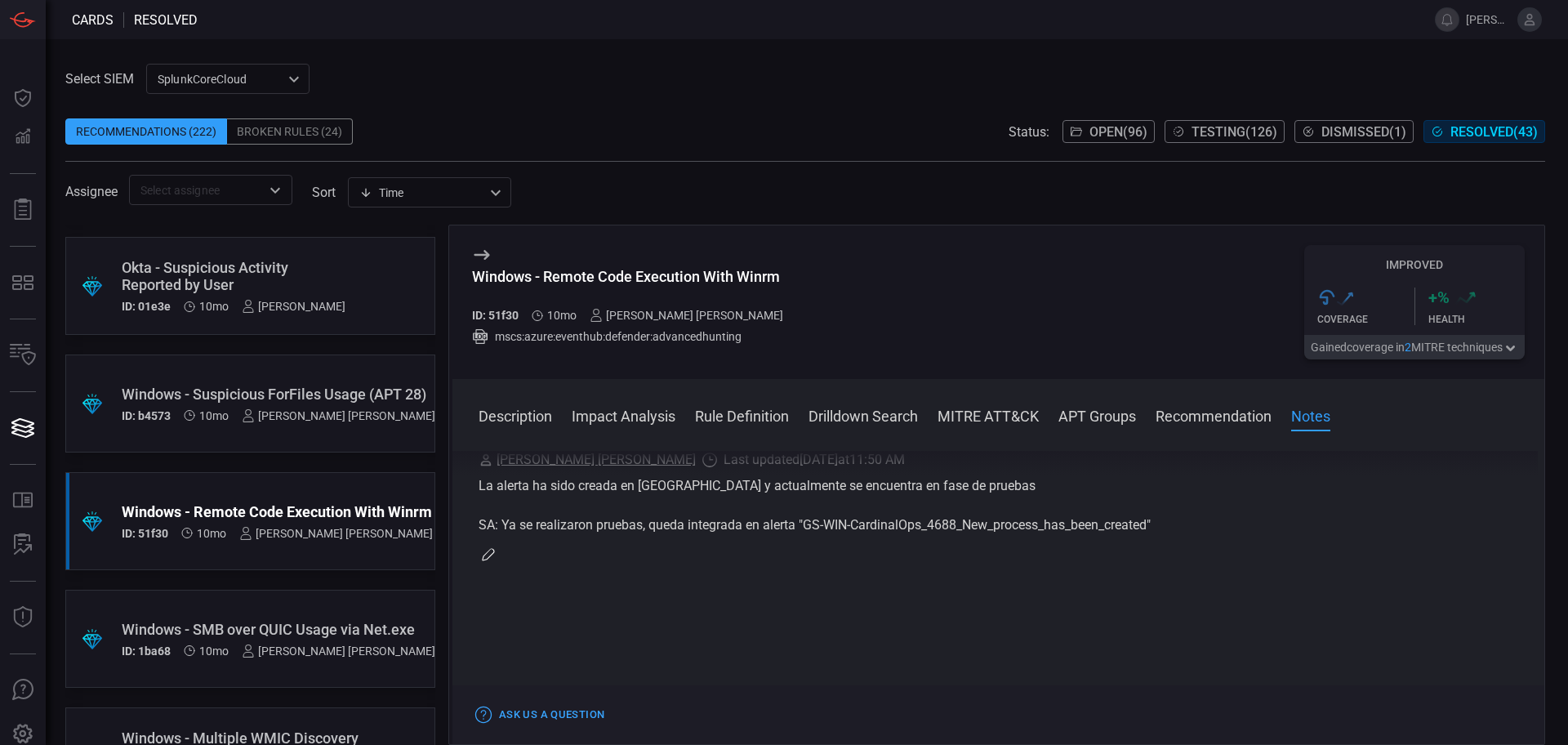
click at [795, 64] on div "Select SIEM SplunkCoreCloud f748d276-46a5-4bd3-b149-f2461a2fe2c5 ​ Recommendati…" at bounding box center [805, 135] width 1480 height 141
click at [1181, 136] on button "Testing ( 126 )" at bounding box center [1225, 131] width 120 height 23
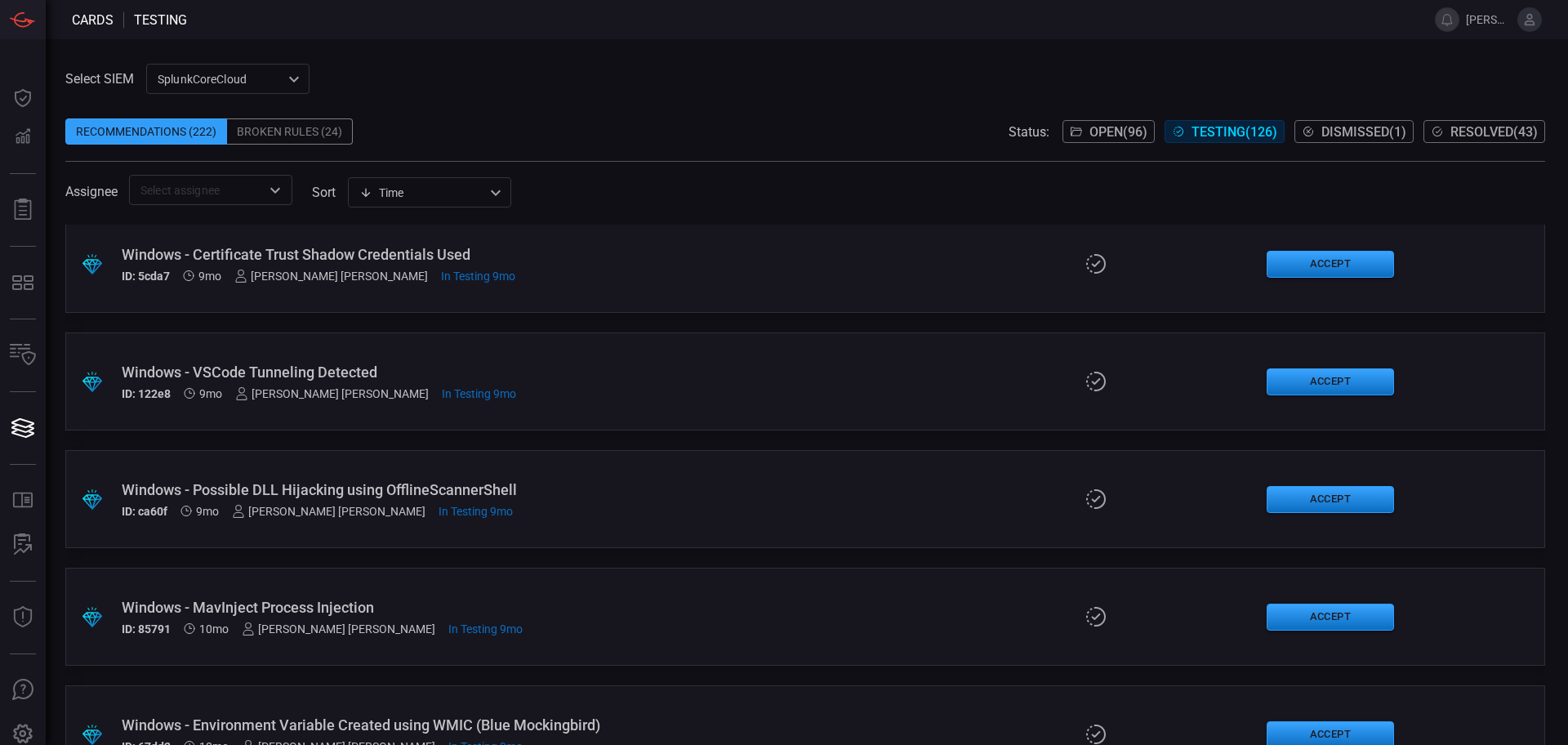
scroll to position [12572, 0]
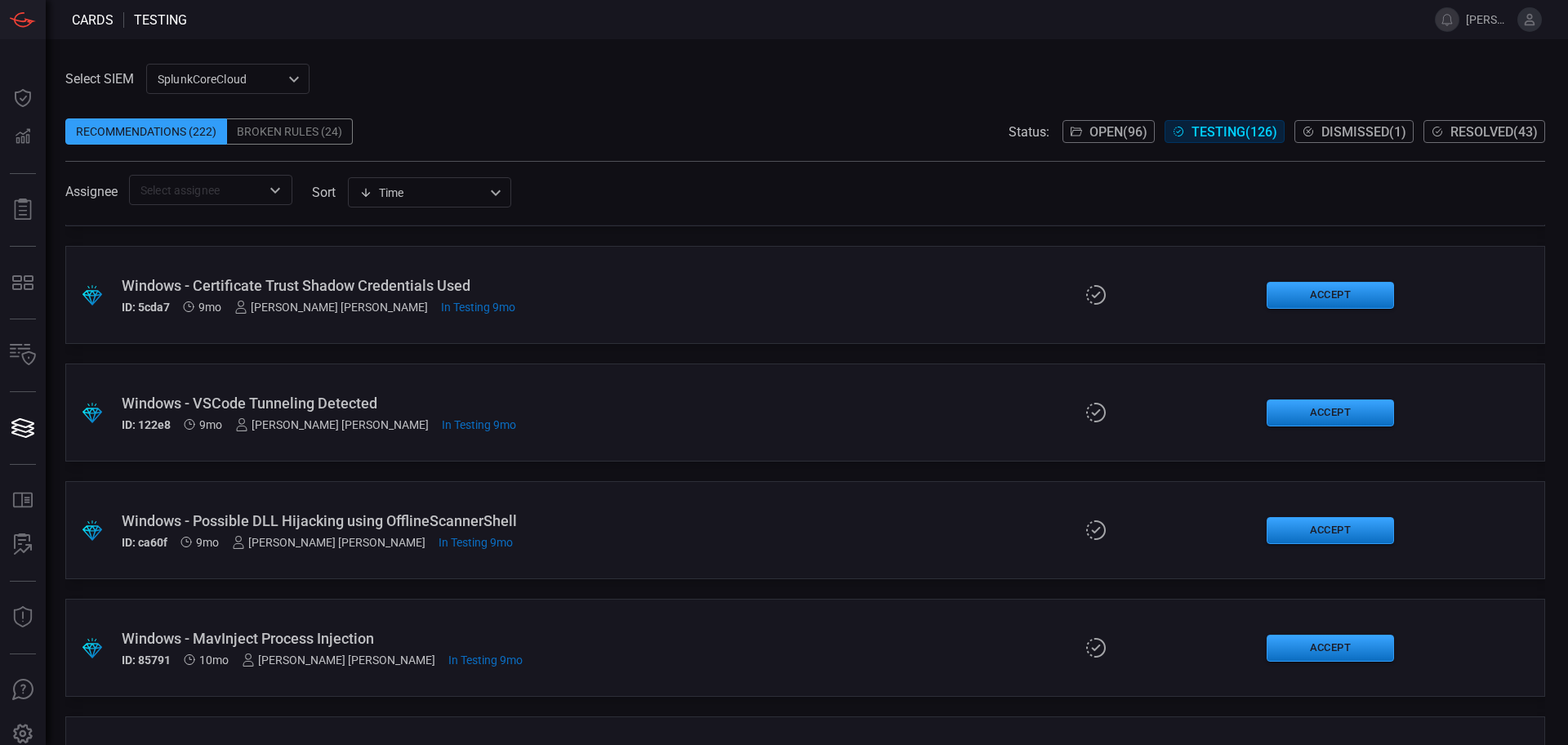
click at [1090, 134] on span "Open ( 96 )" at bounding box center [1118, 131] width 58 height 16
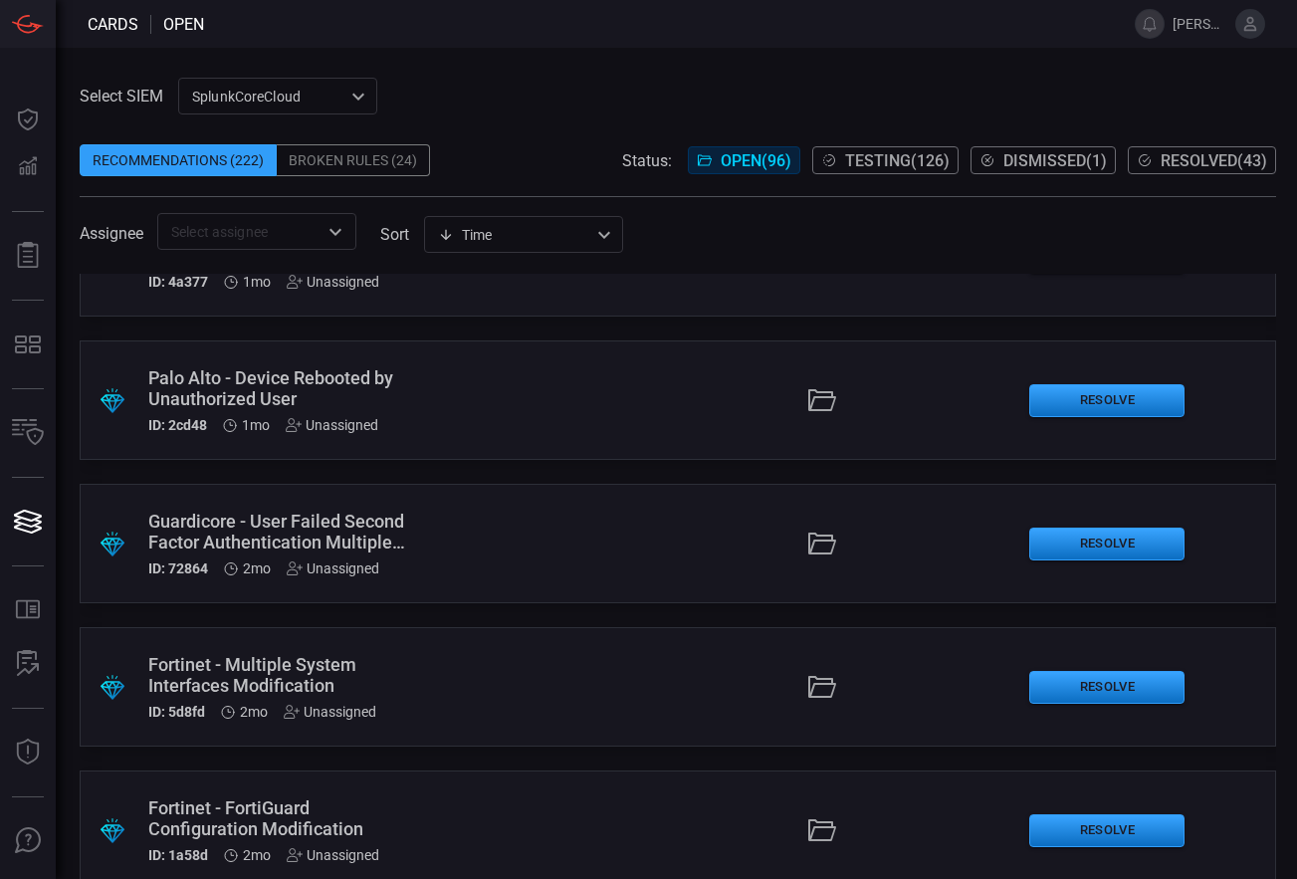
scroll to position [1244, 0]
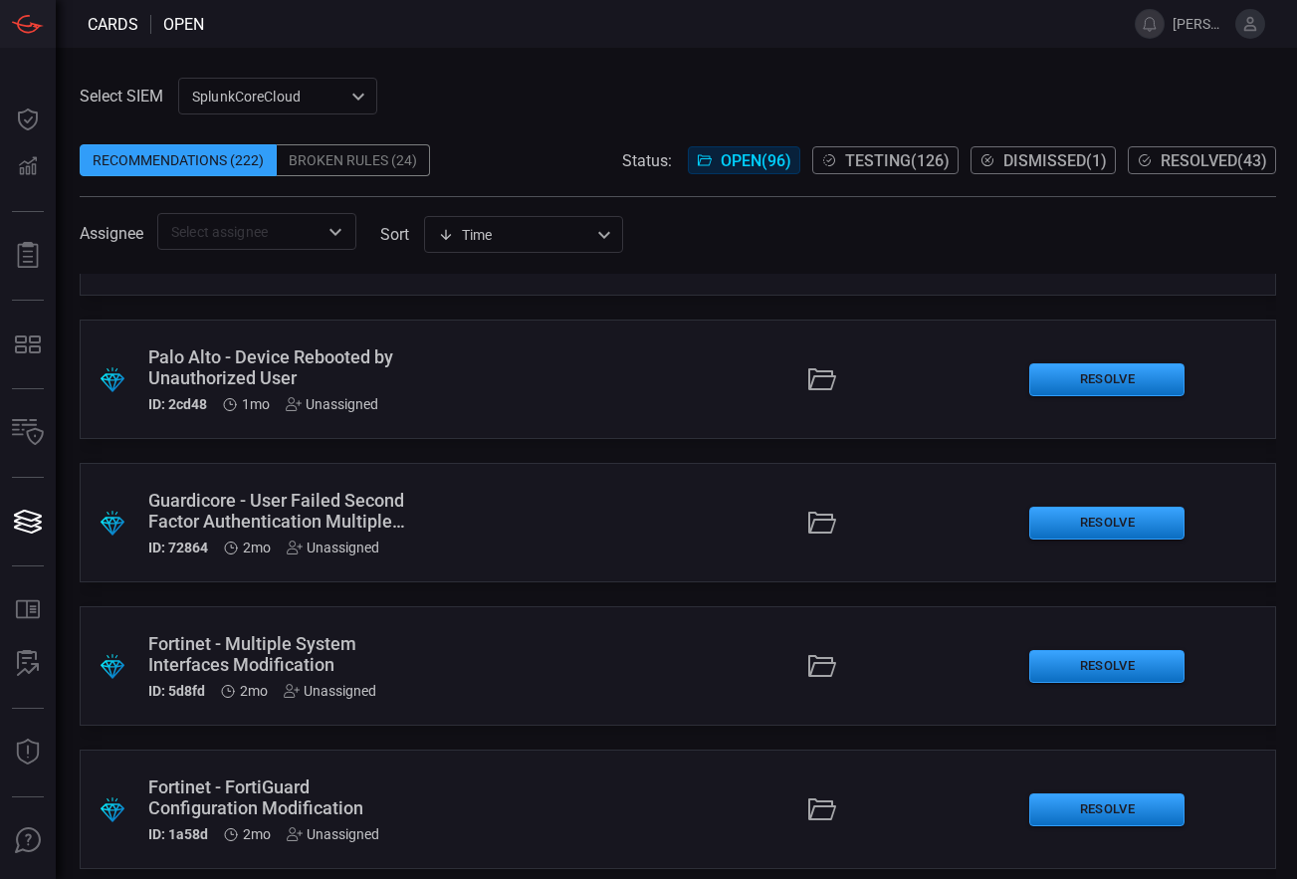
click at [315, 504] on div "Guardicore - User Failed Second Factor Authentication Multiple Times" at bounding box center [281, 511] width 266 height 42
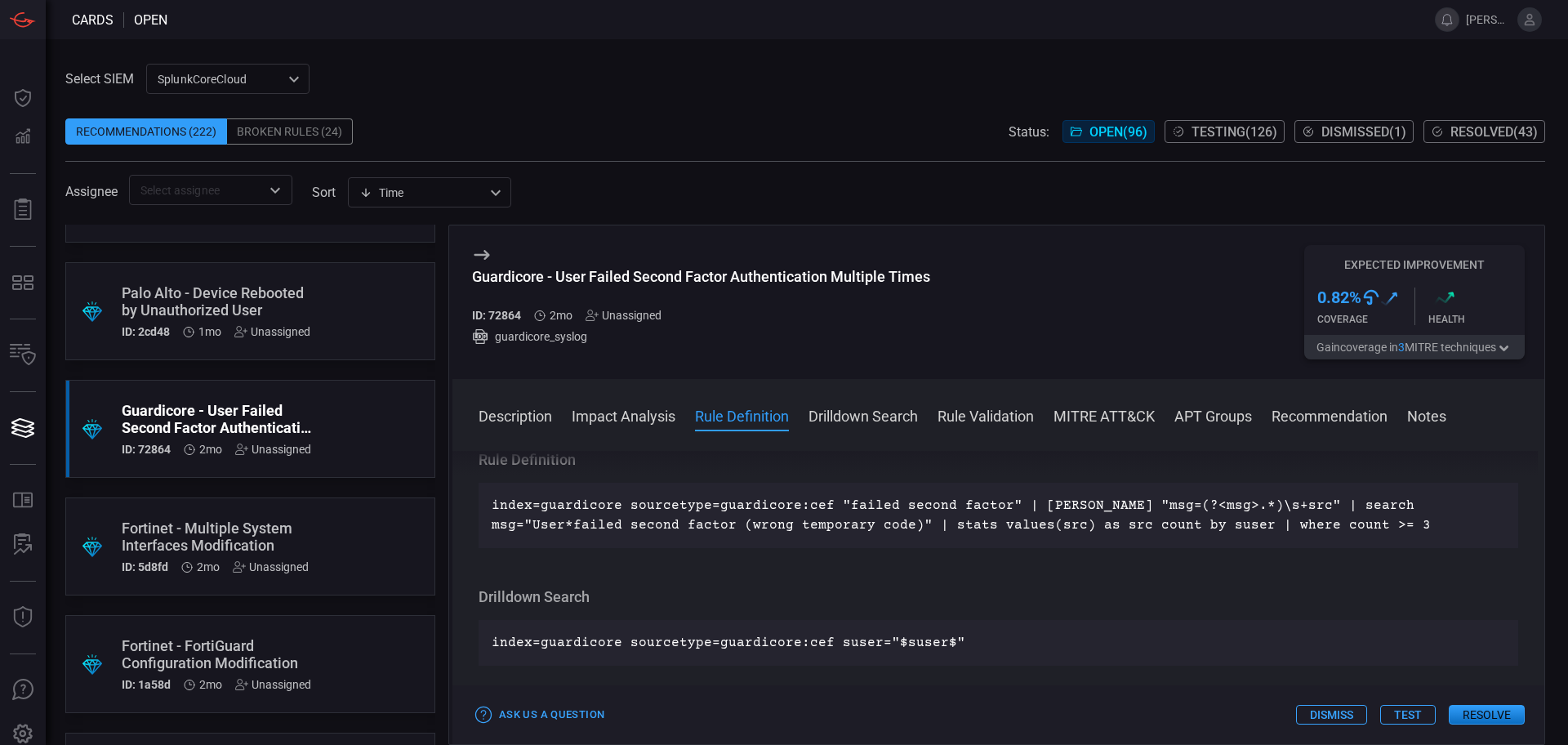
scroll to position [629, 0]
